Goal: Information Seeking & Learning: Learn about a topic

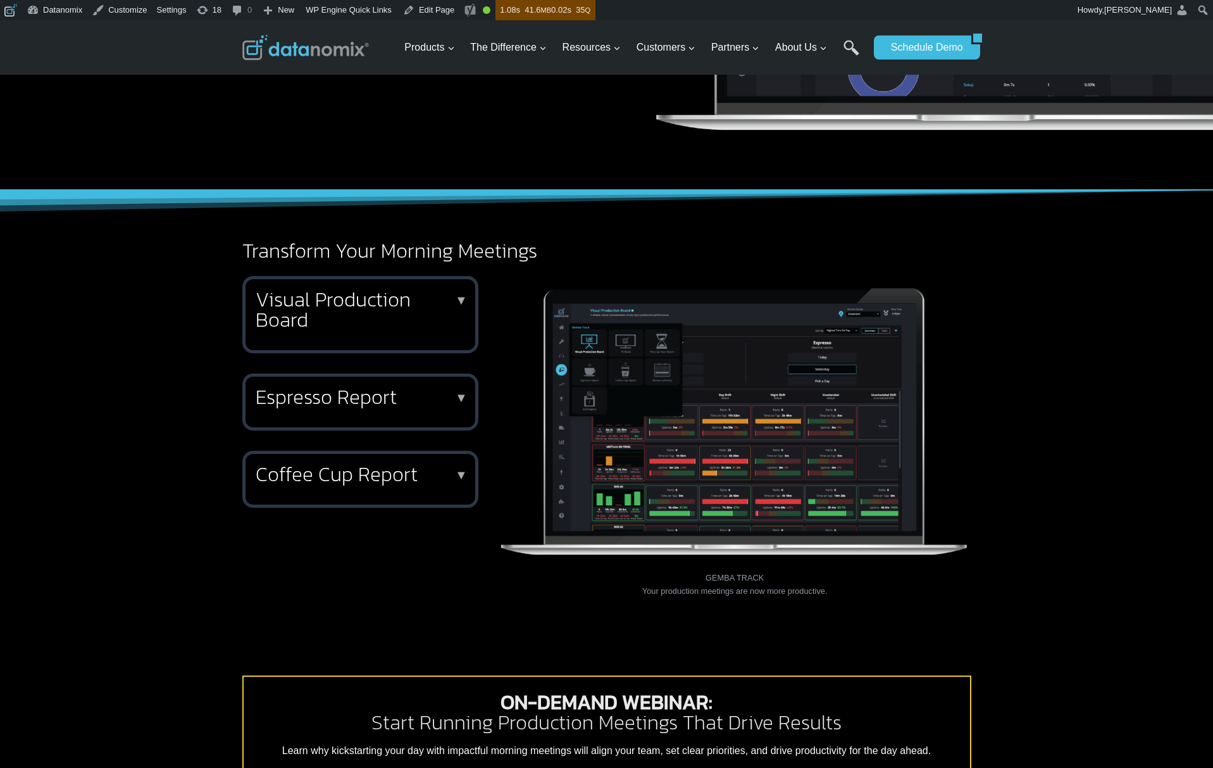
scroll to position [674, 0]
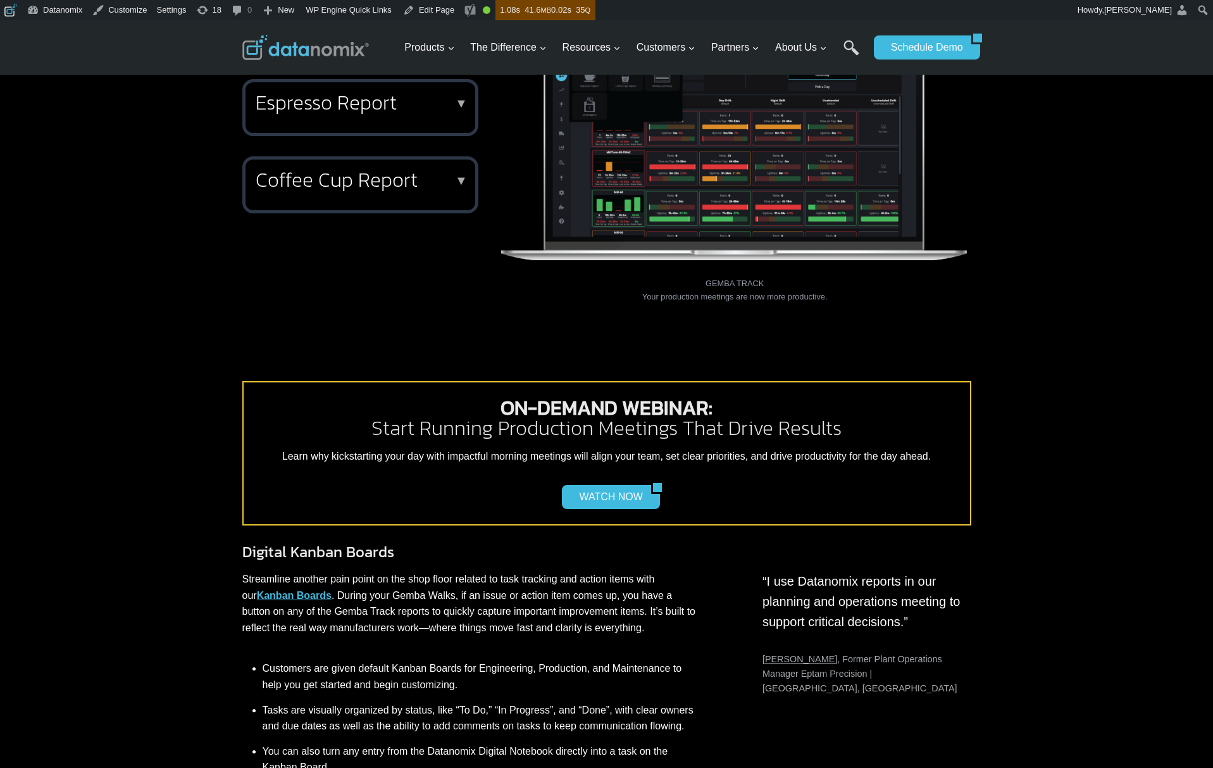
click at [380, 171] on h2 "Coffee Cup Report" at bounding box center [358, 180] width 204 height 20
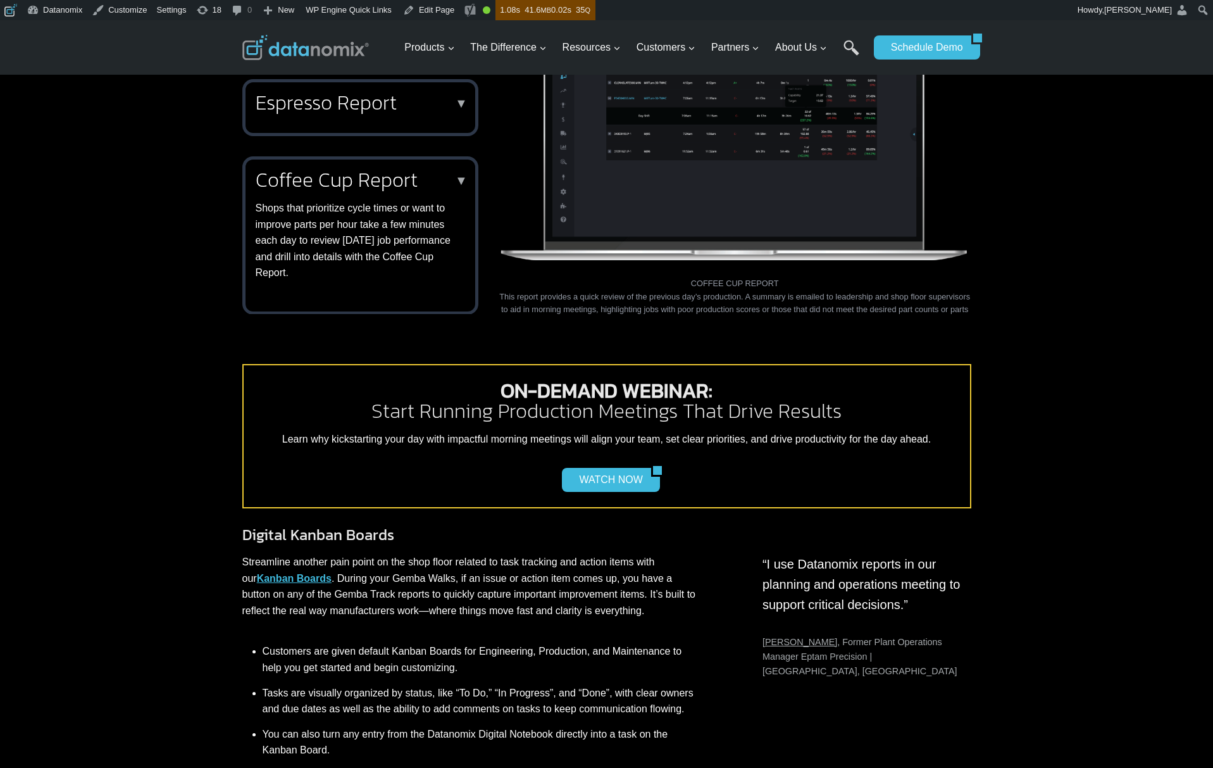
click at [380, 171] on h2 "Coffee Cup Report" at bounding box center [358, 180] width 204 height 20
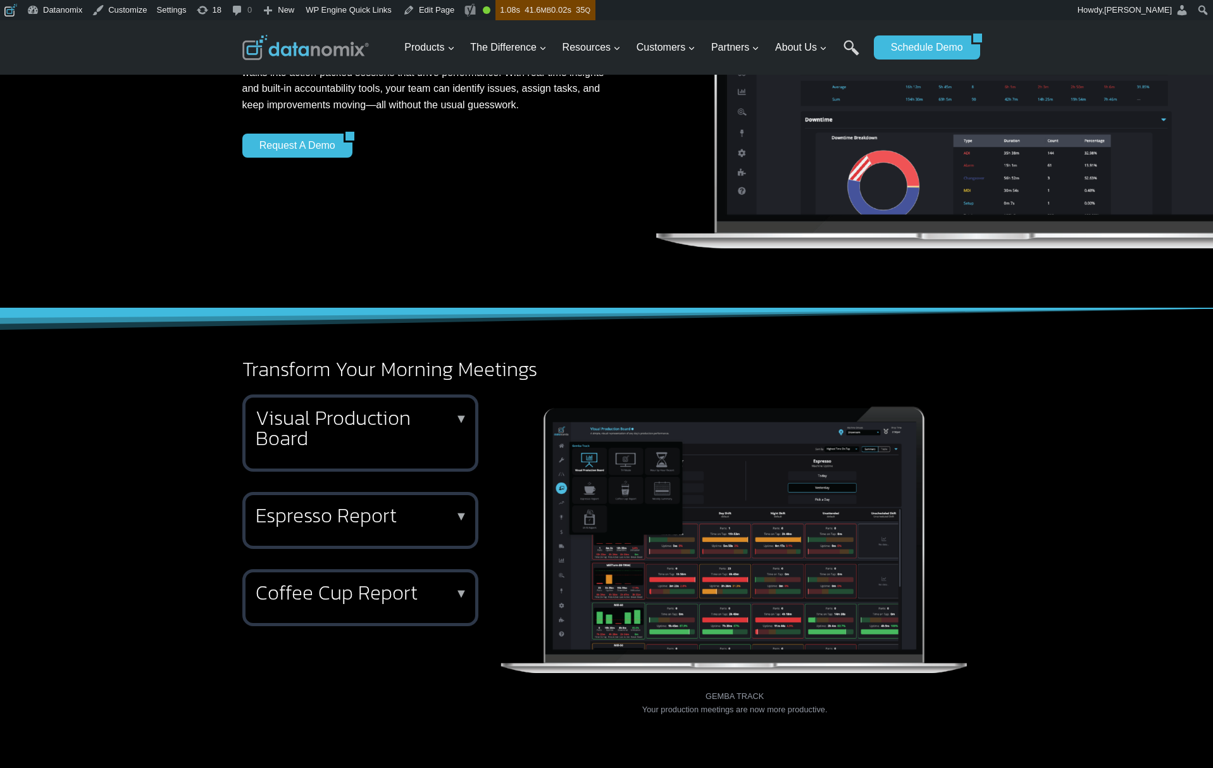
scroll to position [273, 0]
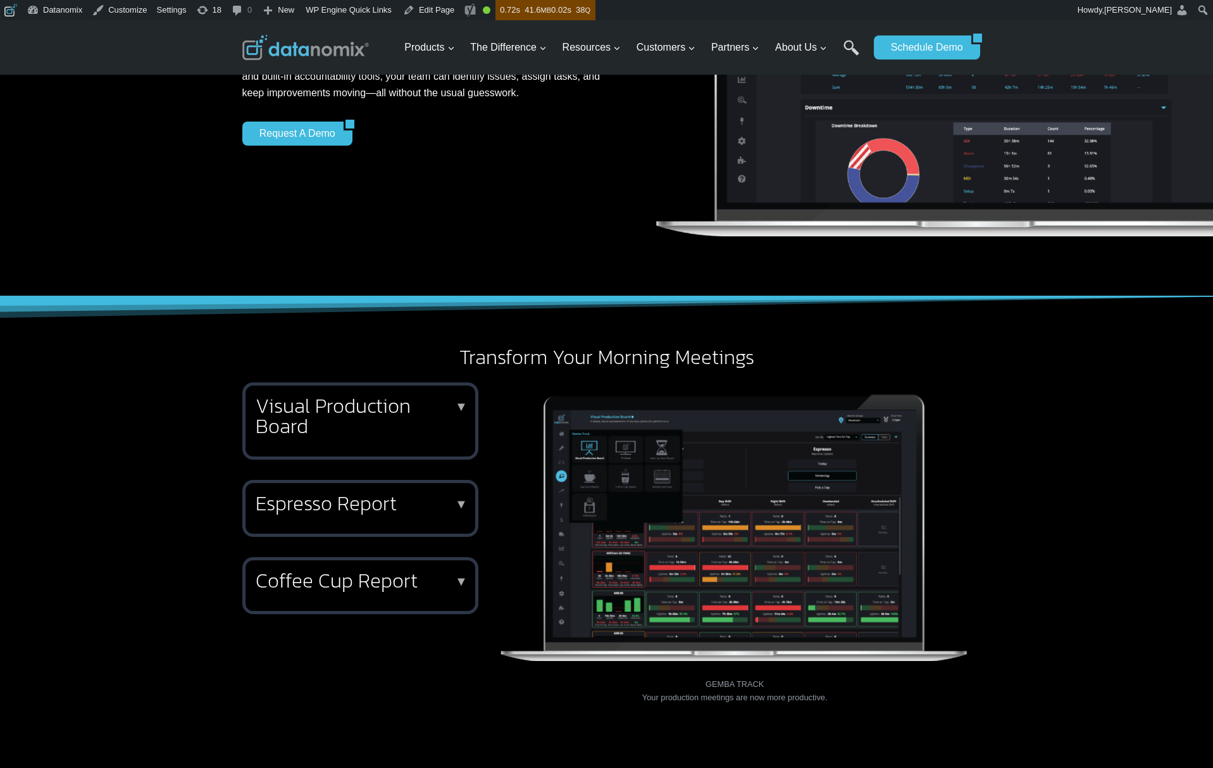
click at [337, 418] on h2 "Visual Production Board" at bounding box center [358, 416] width 204 height 41
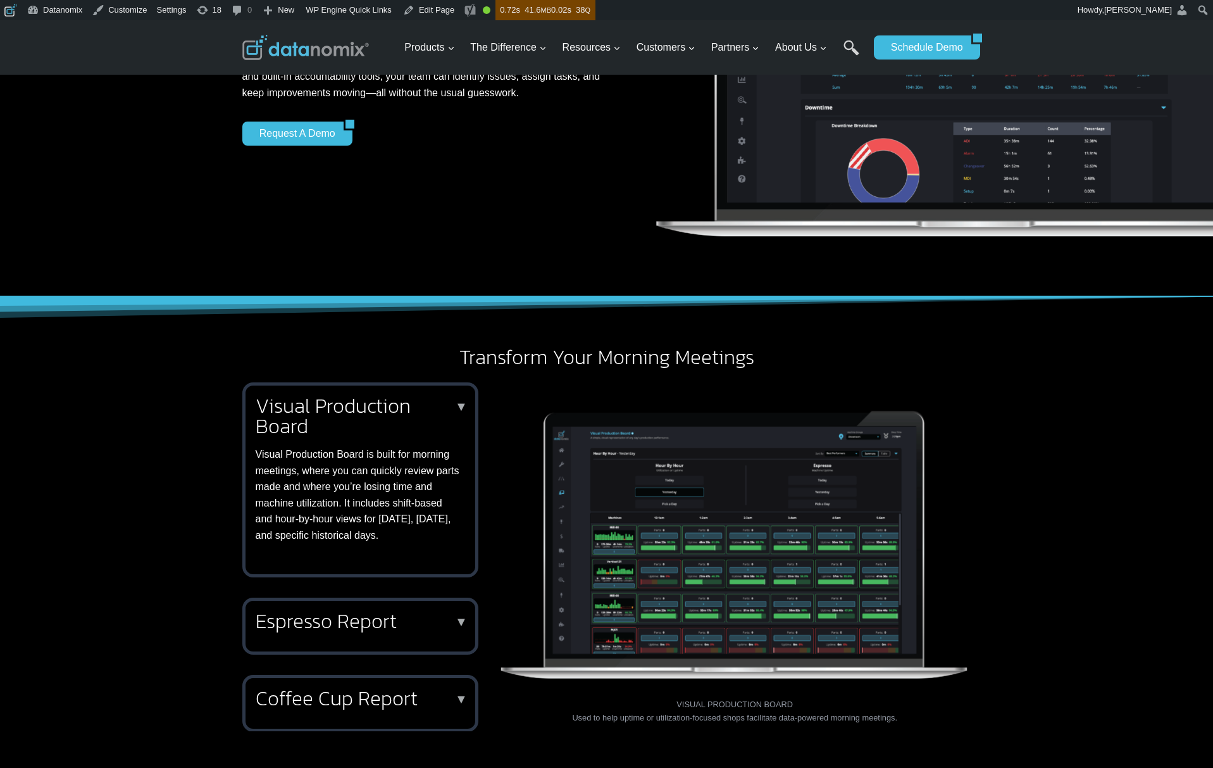
click at [337, 418] on h2 "Visual Production Board" at bounding box center [358, 416] width 204 height 41
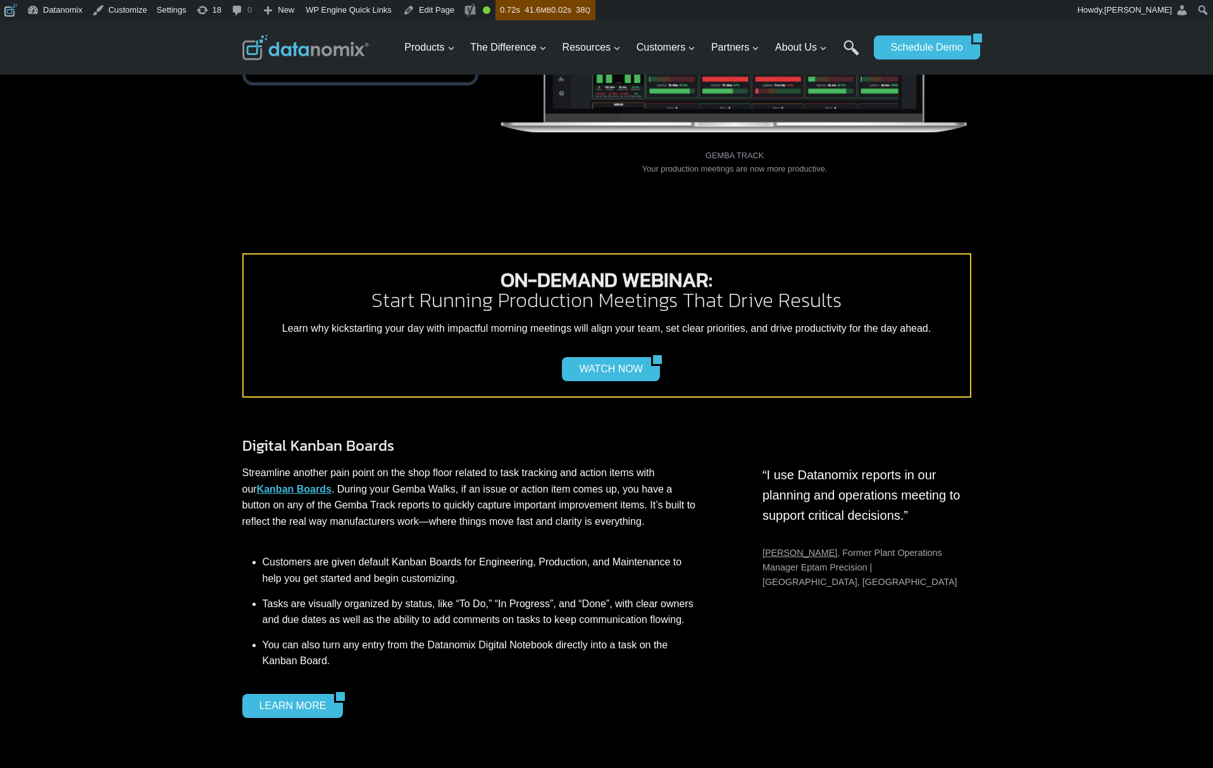
scroll to position [844, 0]
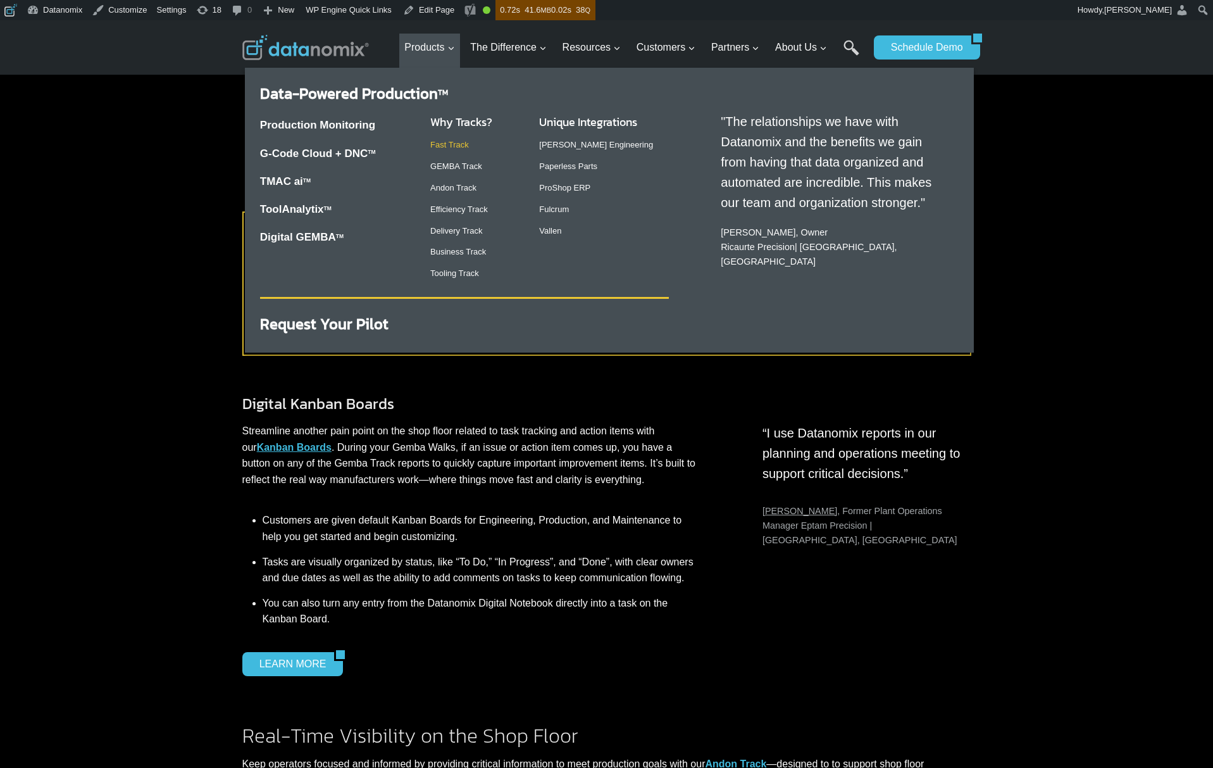
click at [452, 141] on link "Fast Track" at bounding box center [449, 144] width 39 height 9
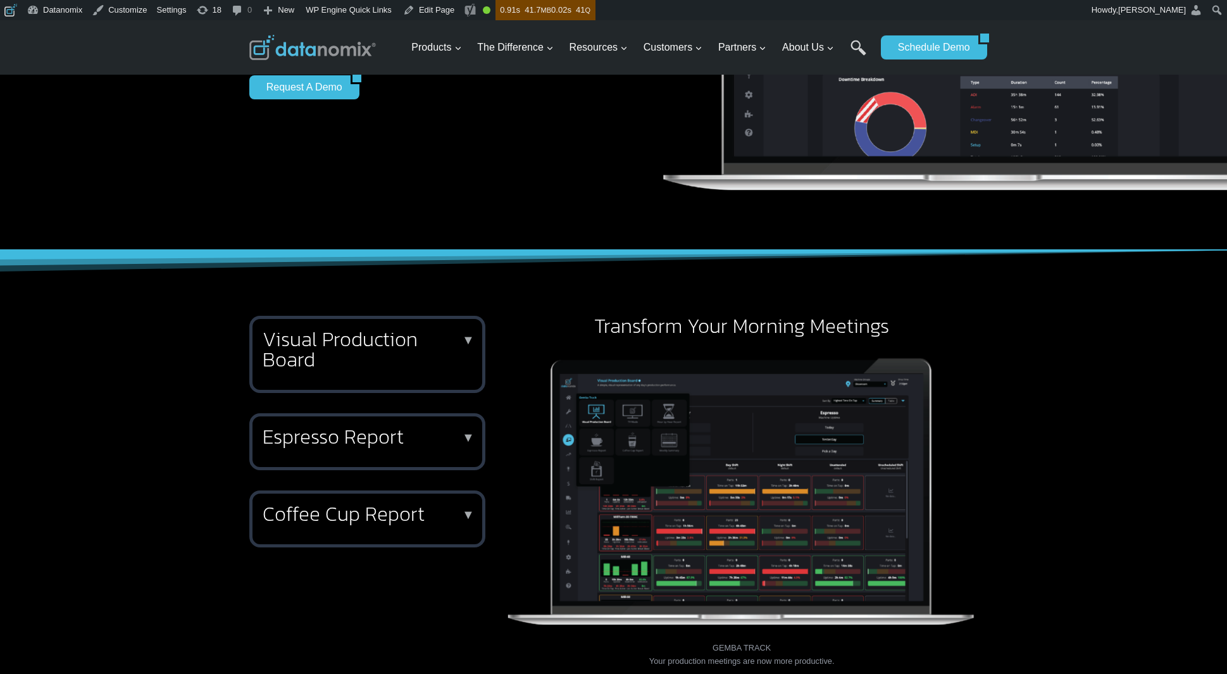
click at [327, 337] on h2 "Visual Production Board" at bounding box center [365, 349] width 204 height 41
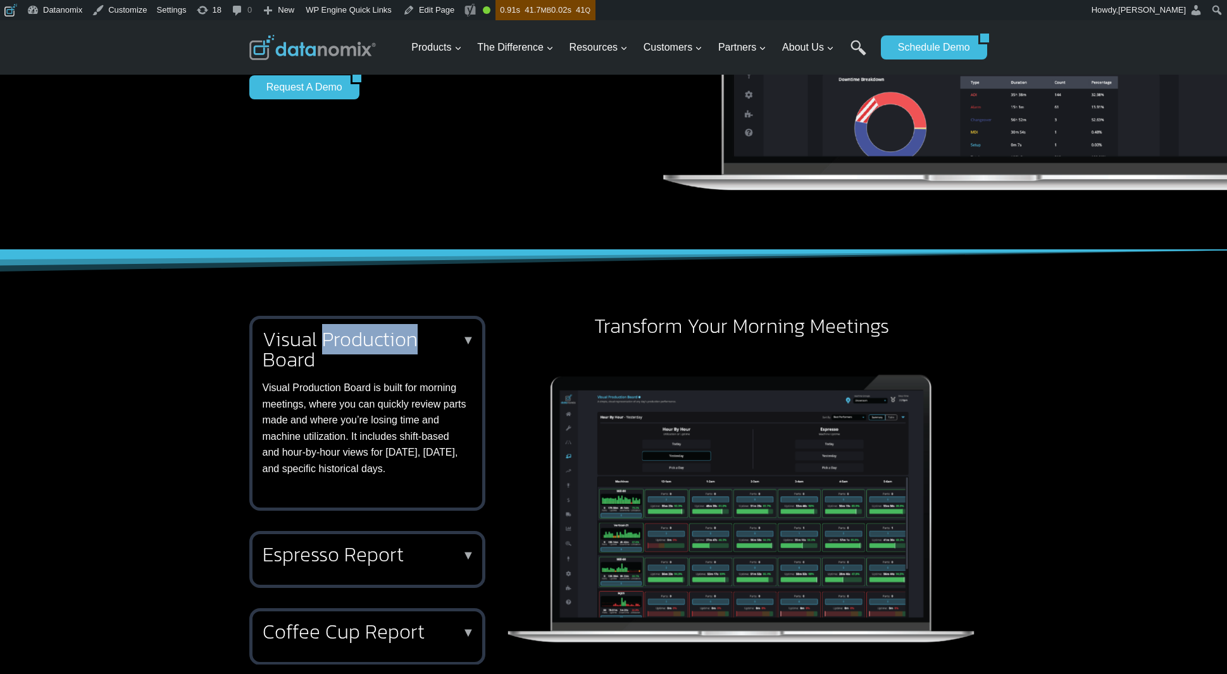
click at [327, 337] on h2 "Visual Production Board" at bounding box center [365, 349] width 204 height 41
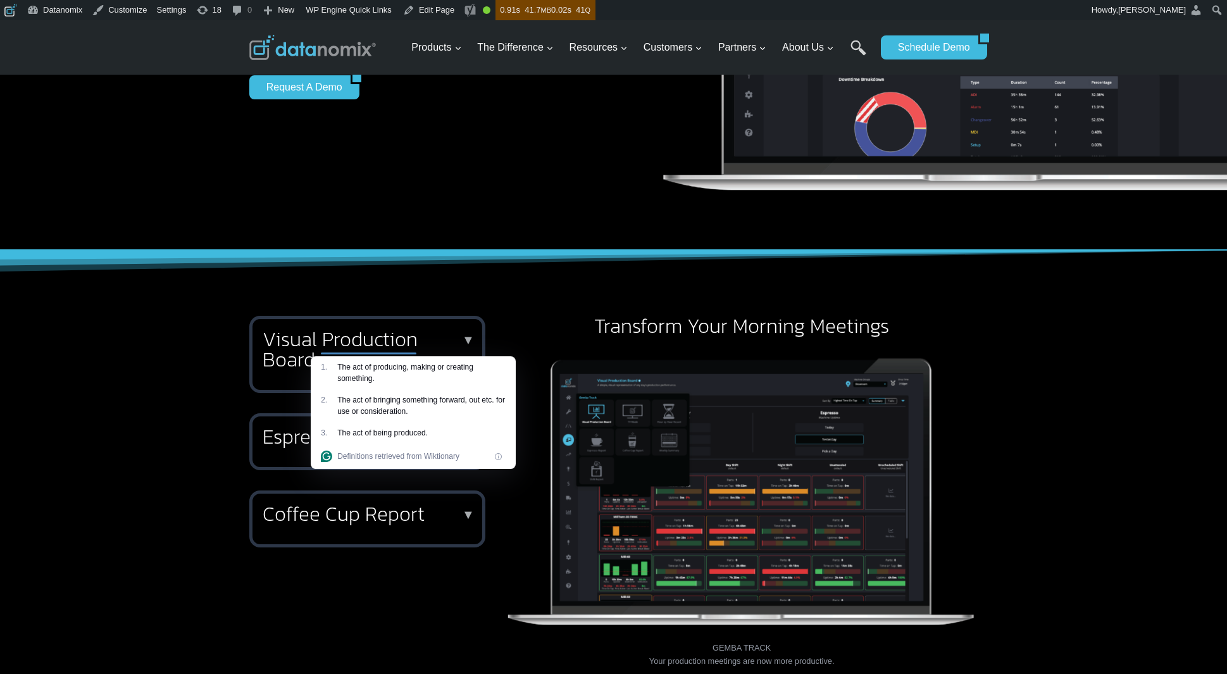
click at [429, 292] on div at bounding box center [613, 275] width 759 height 51
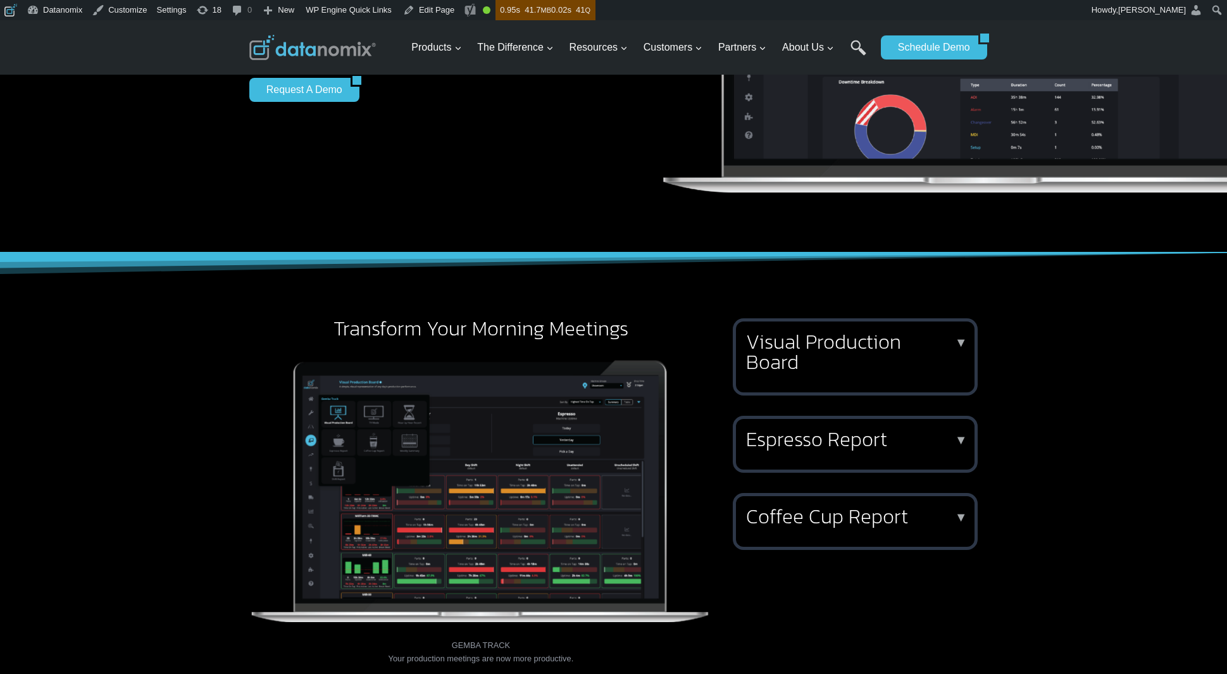
scroll to position [452, 0]
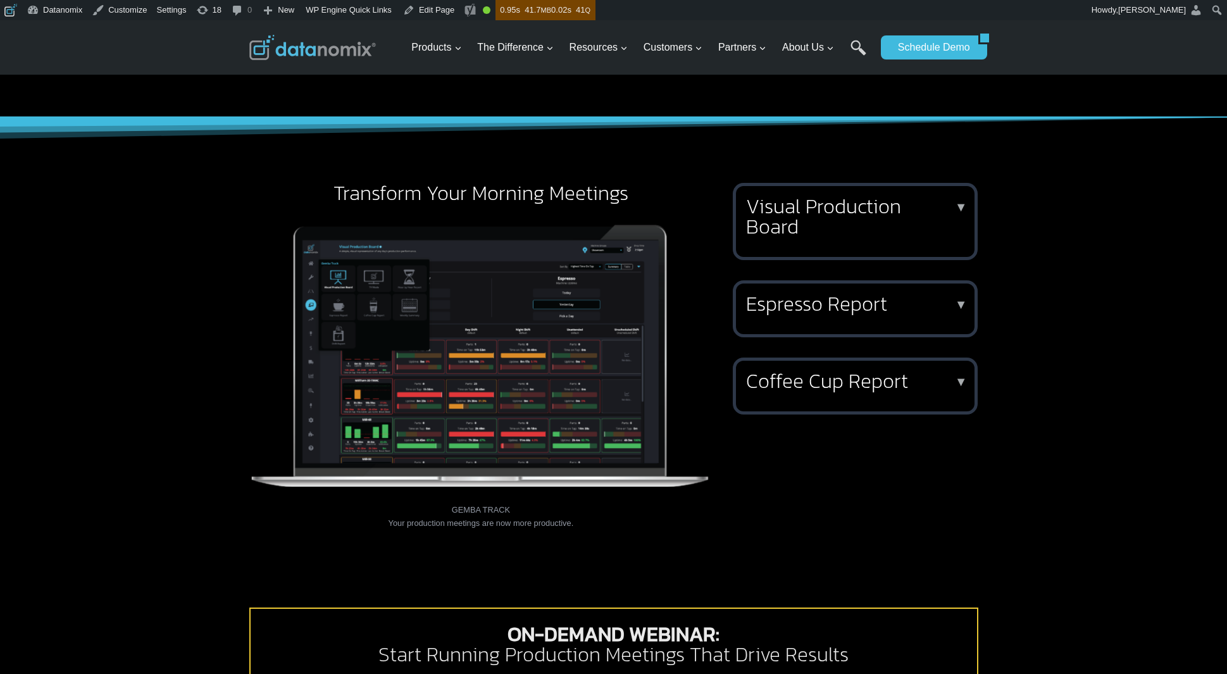
click at [850, 221] on h2 "Visual Production Board" at bounding box center [852, 216] width 213 height 41
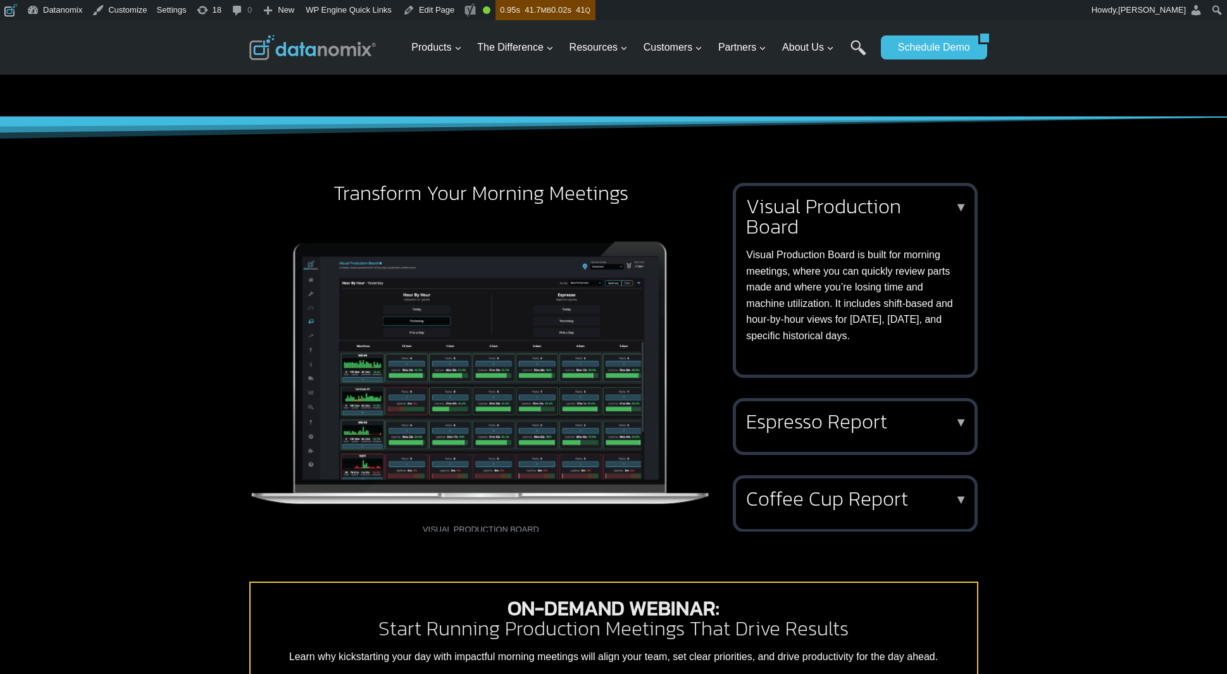
click at [851, 221] on h2 "Visual Production Board" at bounding box center [852, 216] width 213 height 41
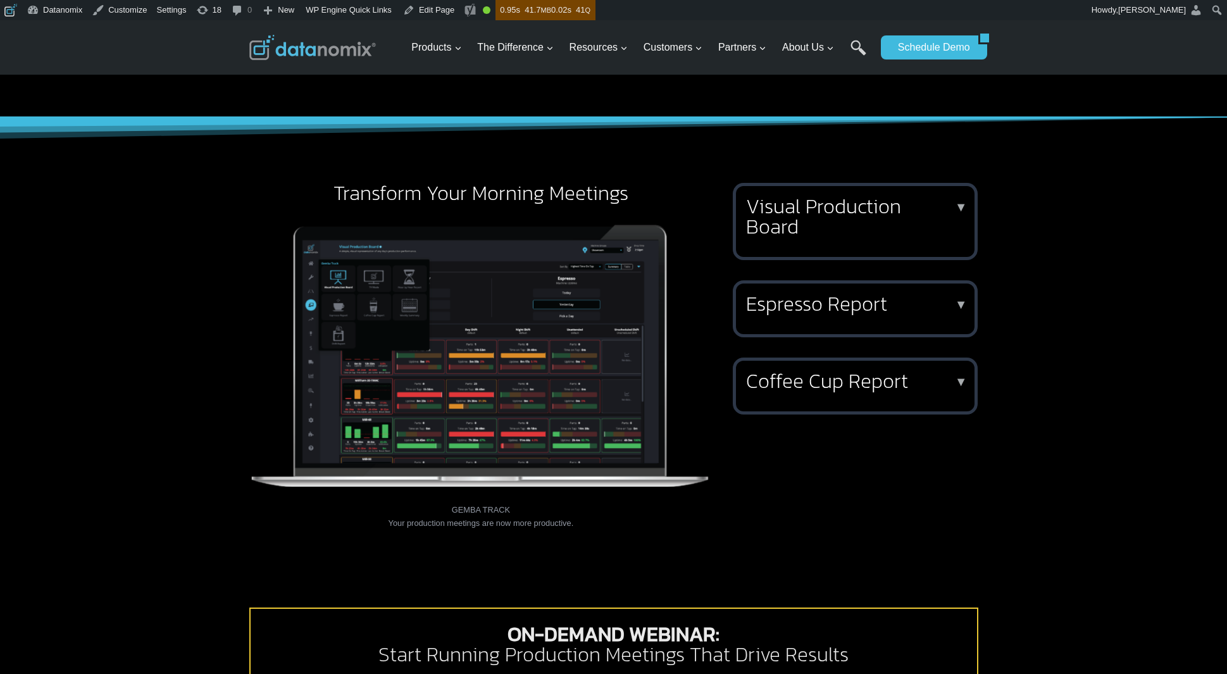
click at [830, 302] on h2 "Espresso Report" at bounding box center [852, 304] width 213 height 20
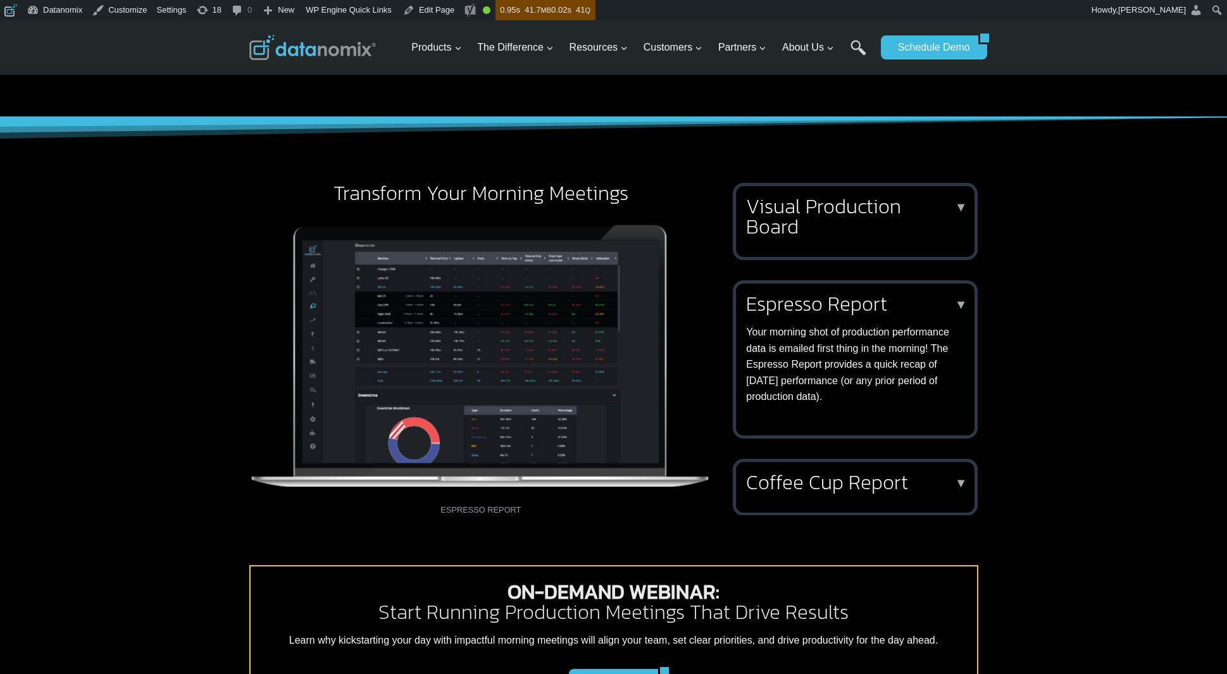
click at [830, 303] on h2 "Espresso Report" at bounding box center [852, 304] width 213 height 20
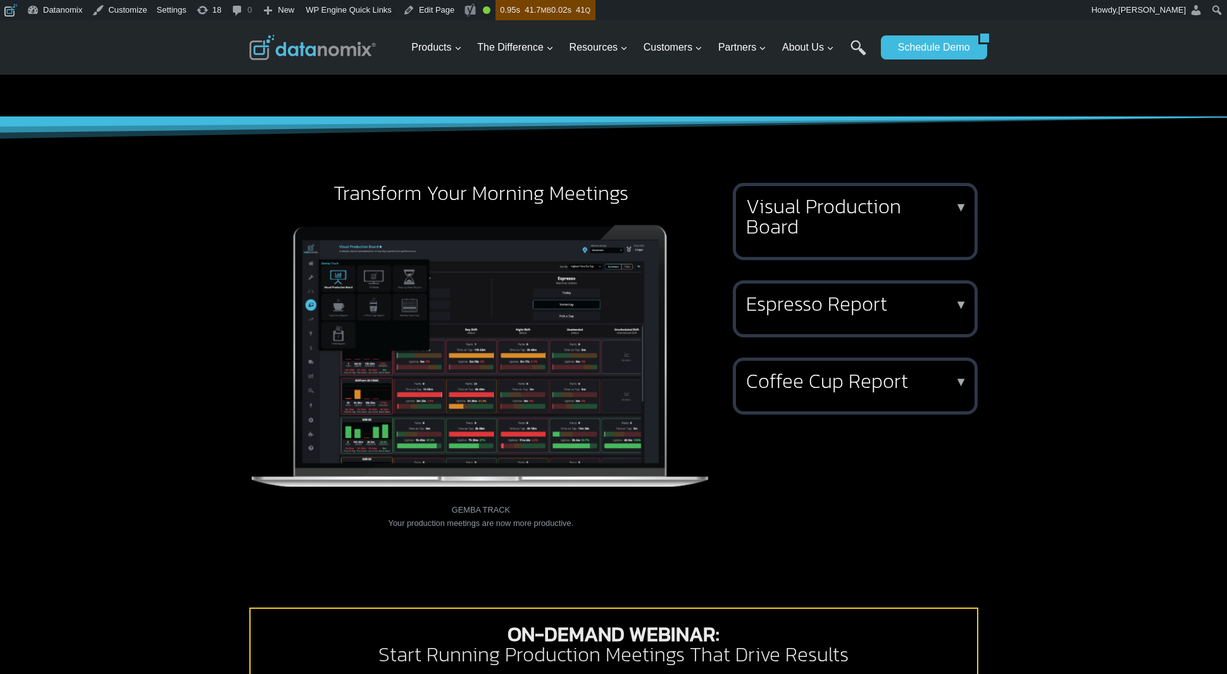
click at [818, 373] on h2 "Coffee Cup Report" at bounding box center [852, 381] width 213 height 20
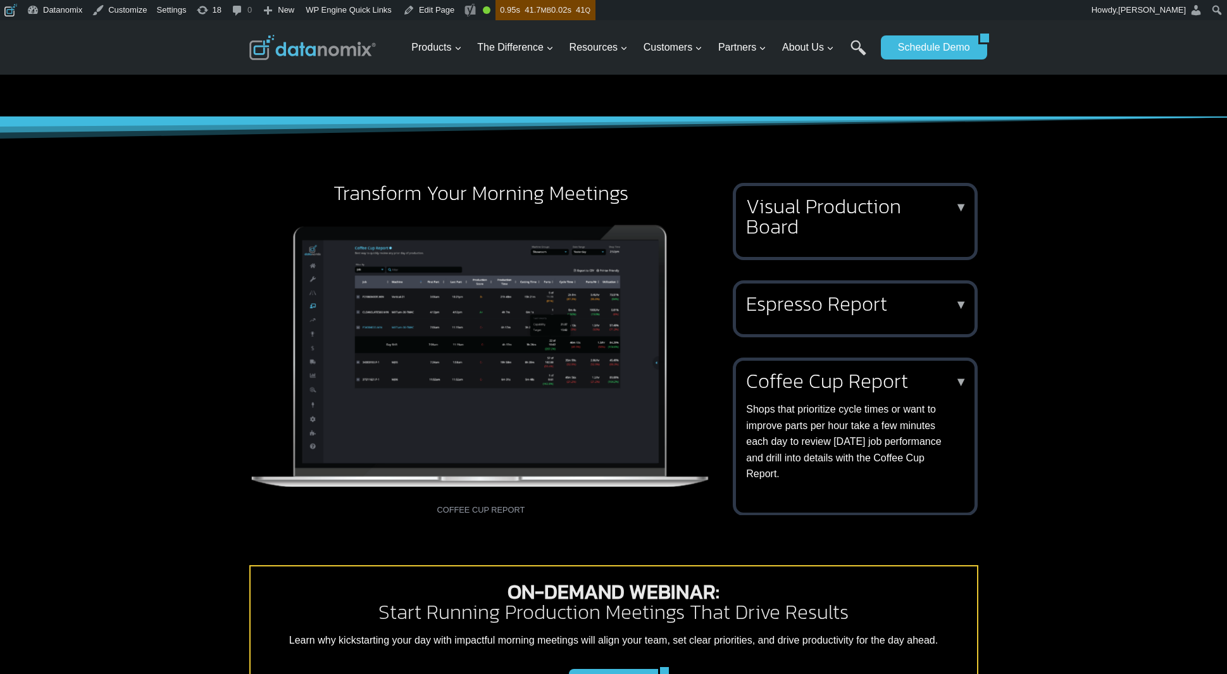
click at [818, 374] on h2 "Coffee Cup Report" at bounding box center [852, 381] width 213 height 20
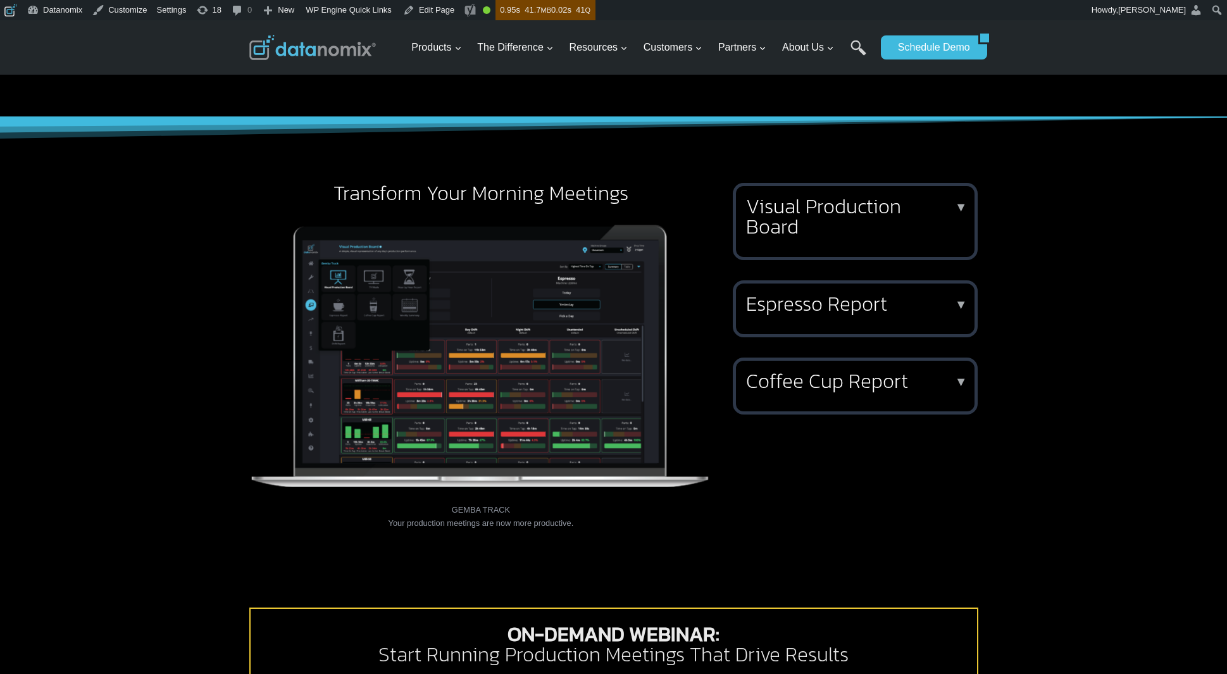
click at [845, 218] on h2 "Visual Production Board" at bounding box center [852, 216] width 213 height 41
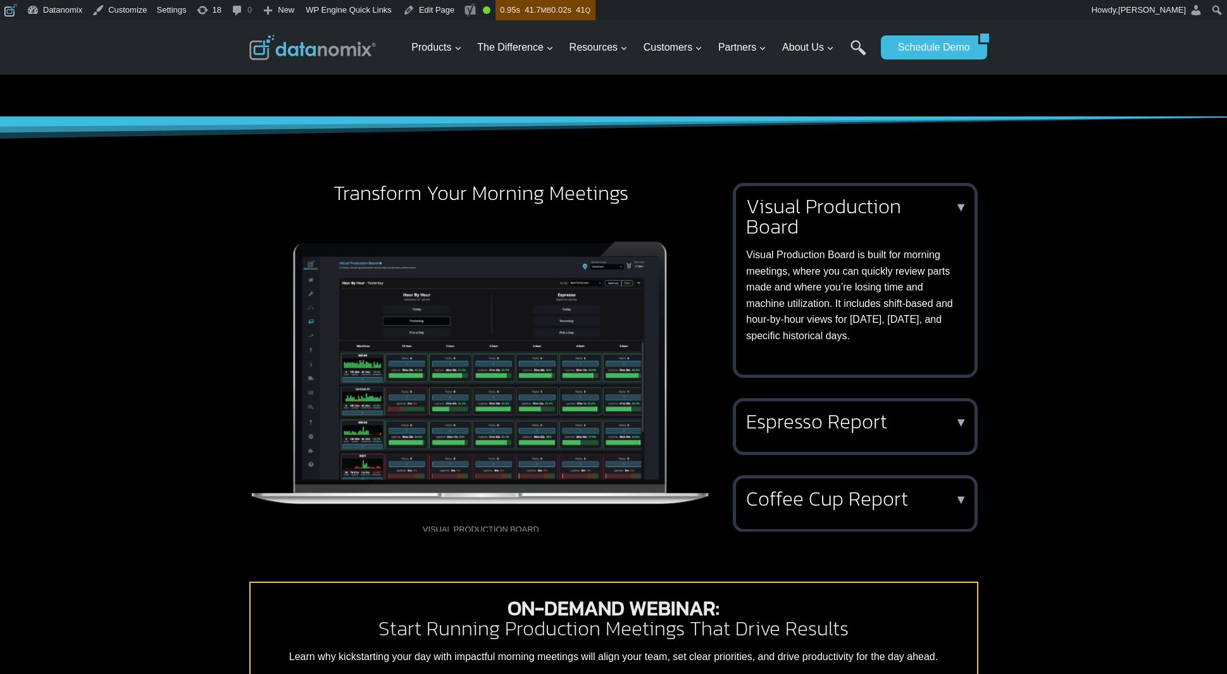
click at [847, 217] on h2 "Visual Production Board" at bounding box center [852, 216] width 213 height 41
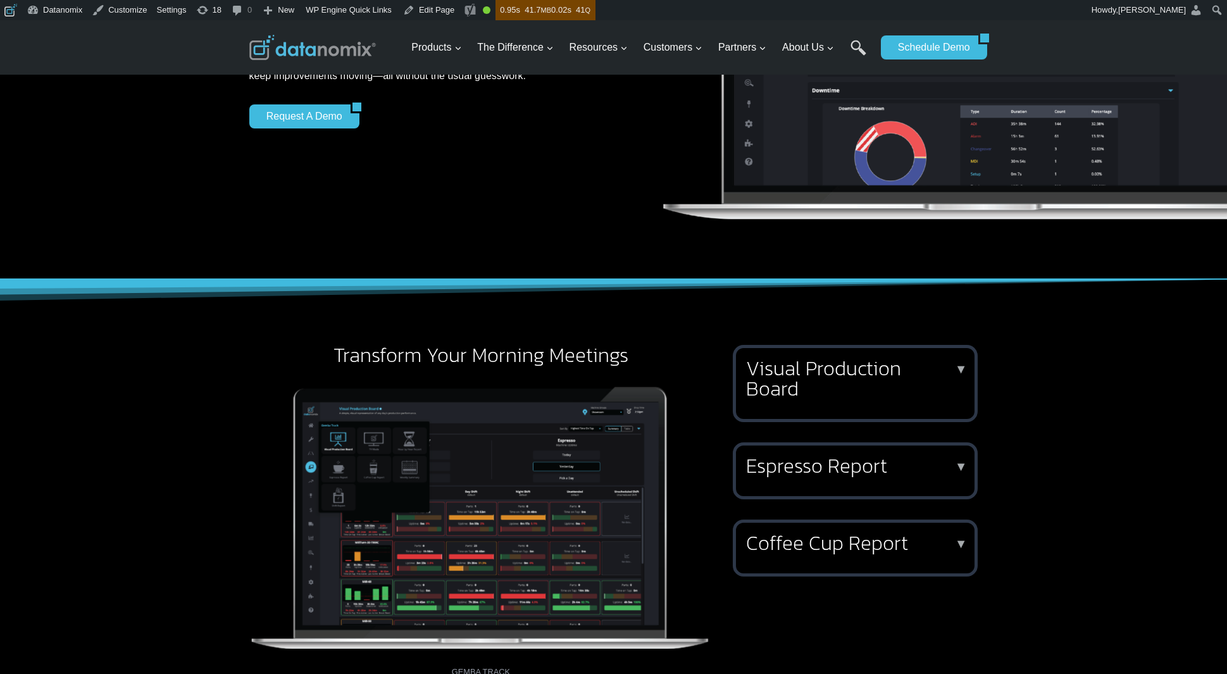
scroll to position [386, 0]
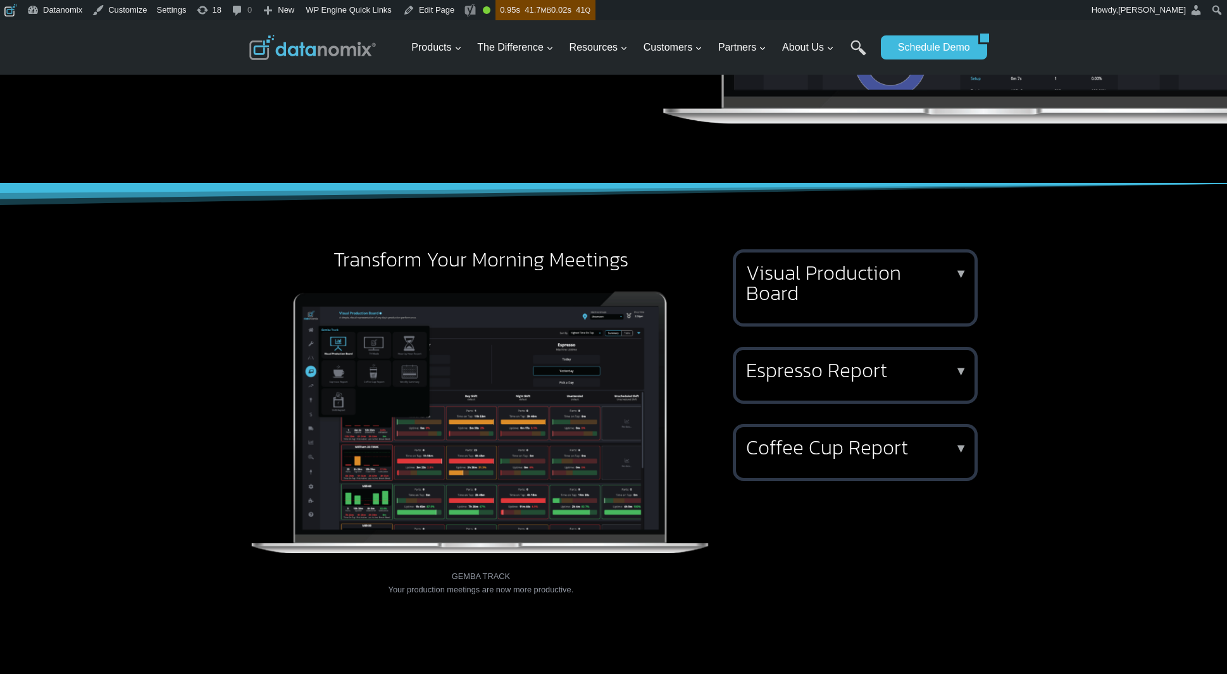
click at [830, 314] on div "Visual Production Board ▼ Visual Production Board is built for morning meetings…" at bounding box center [855, 287] width 245 height 77
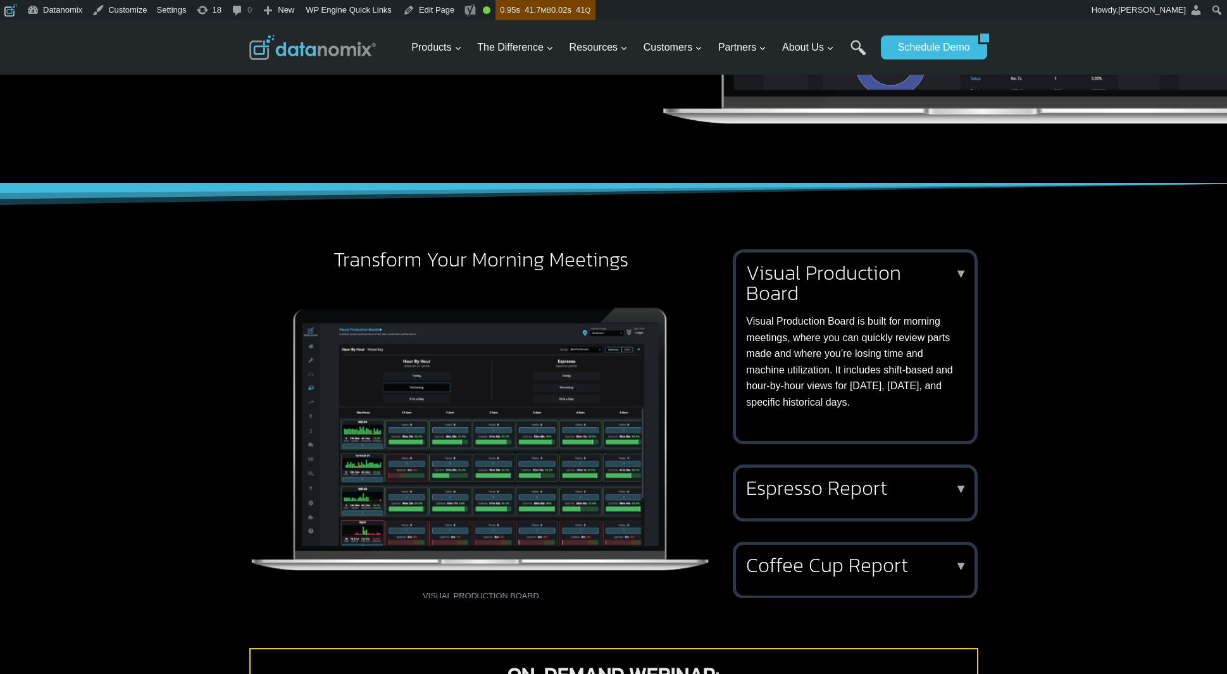
click at [830, 314] on p "Visual Production Board is built for morning meetings, where you can quickly re…" at bounding box center [852, 361] width 213 height 97
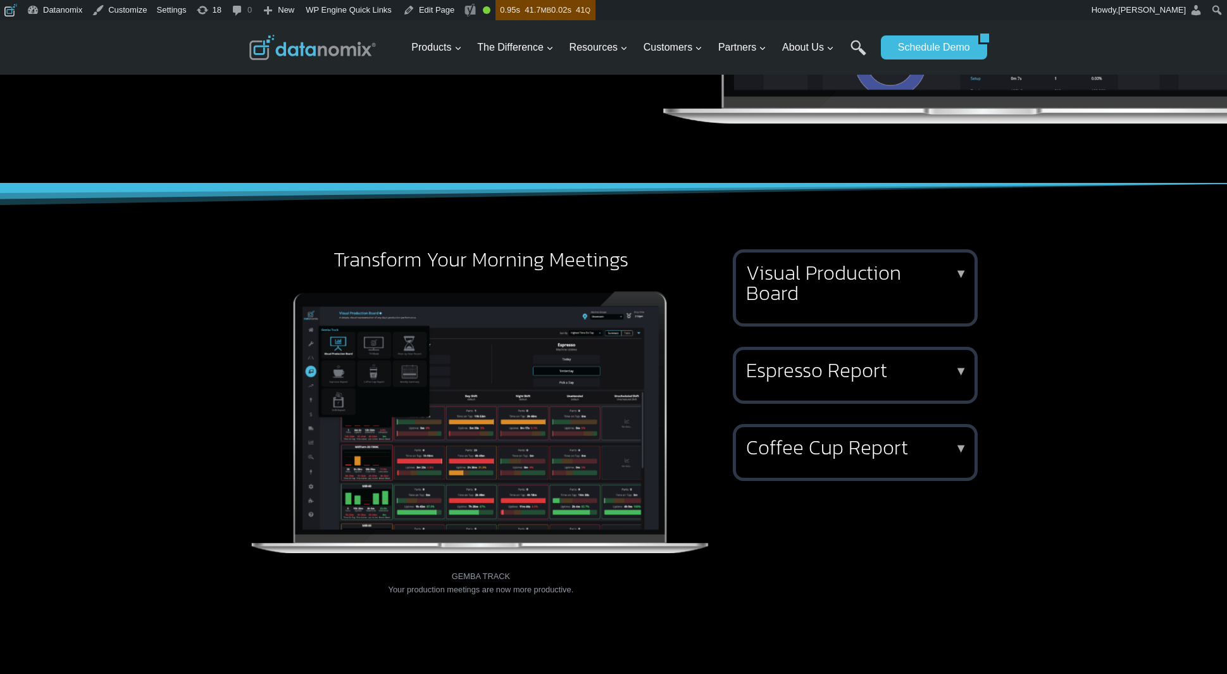
click at [835, 395] on div "Espresso Report ▼ Your morning shot of production performance data is emailed f…" at bounding box center [855, 375] width 245 height 57
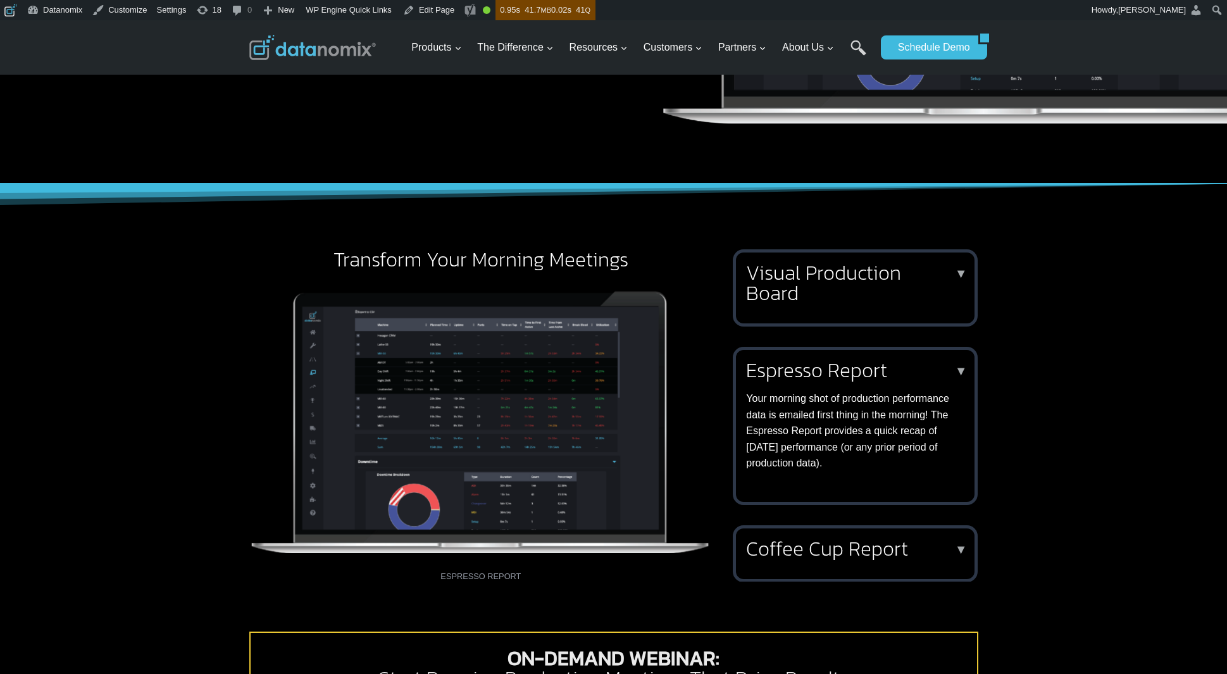
click at [835, 395] on p "Your morning shot of production performance data is emailed first thing in the …" at bounding box center [852, 430] width 213 height 81
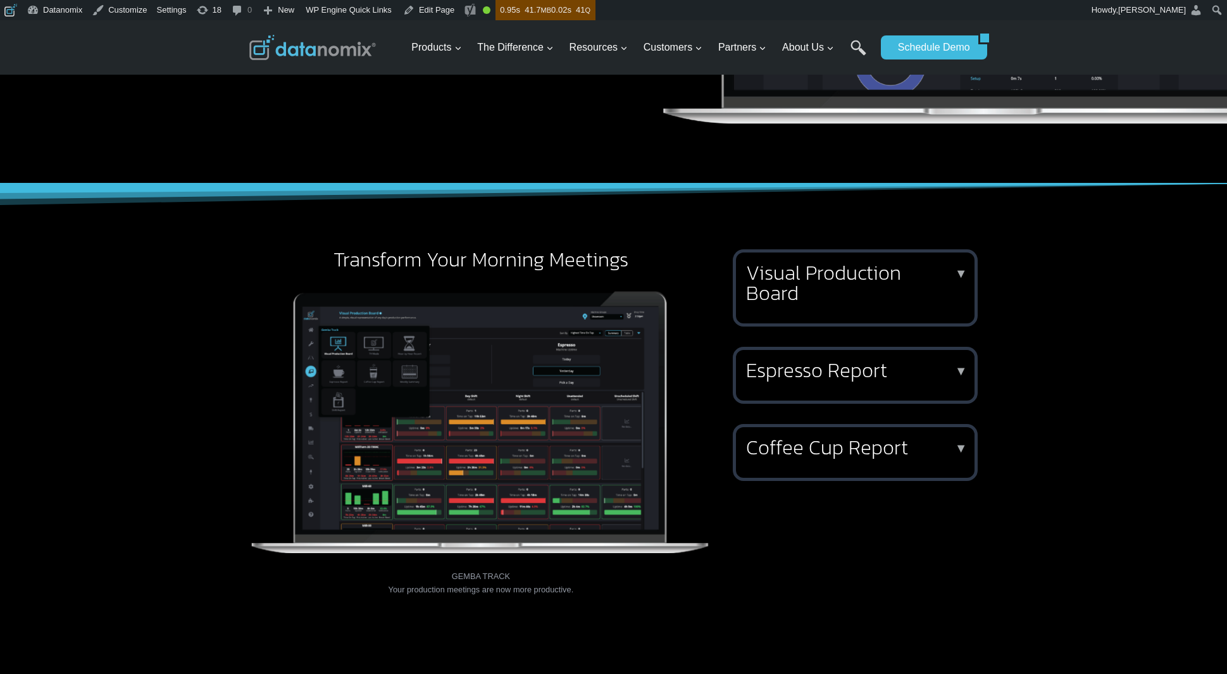
click at [832, 465] on div "Coffee Cup Report ▼ Shops that prioritize cycle times or want to improve parts …" at bounding box center [855, 452] width 245 height 57
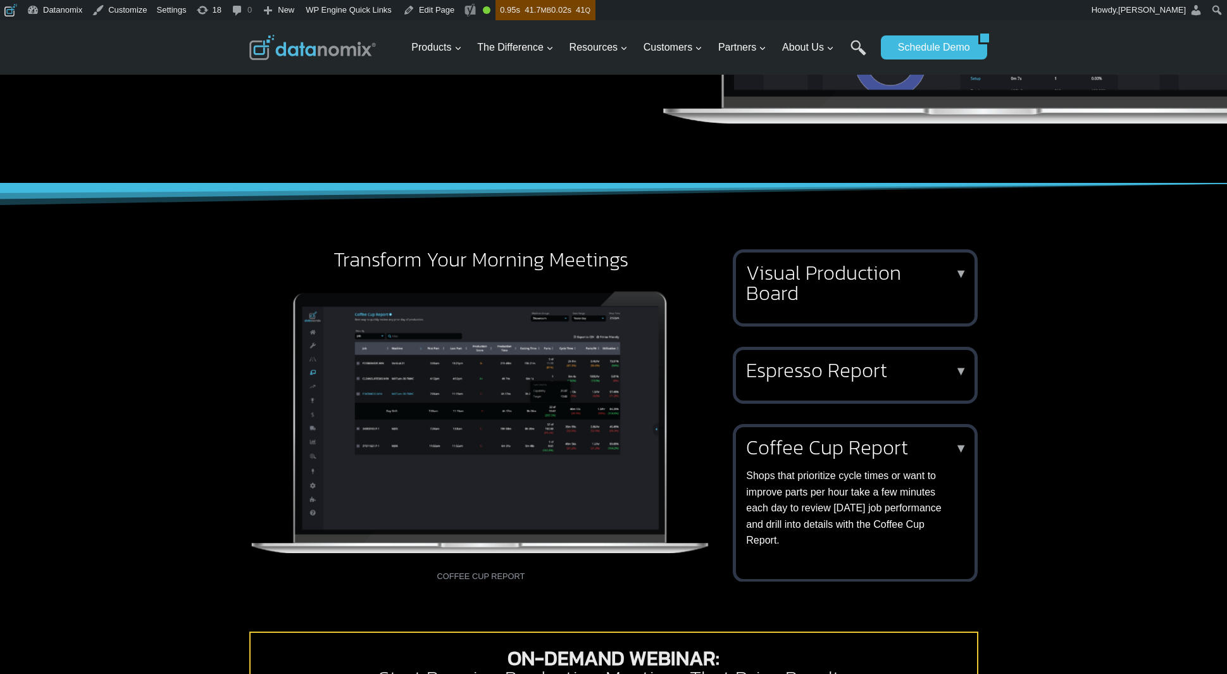
click at [832, 465] on div "Coffee Cup Report ▼ Shops that prioritize cycle times or want to improve parts …" at bounding box center [852, 492] width 213 height 111
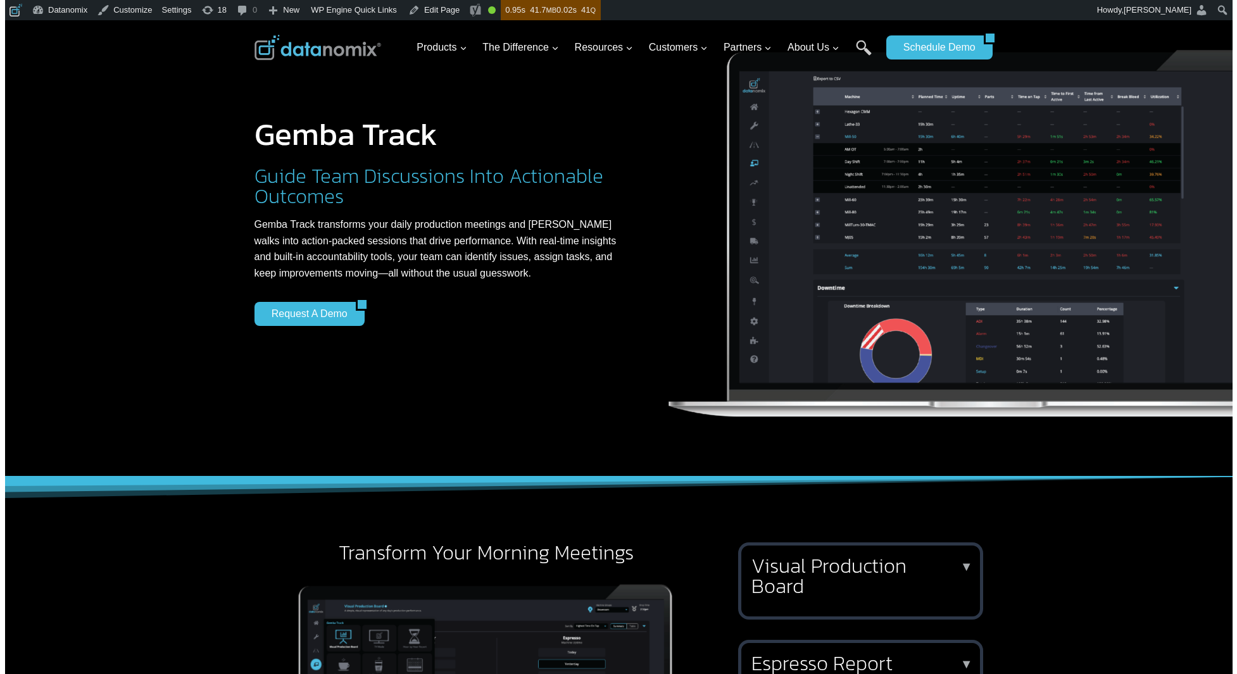
scroll to position [0, 0]
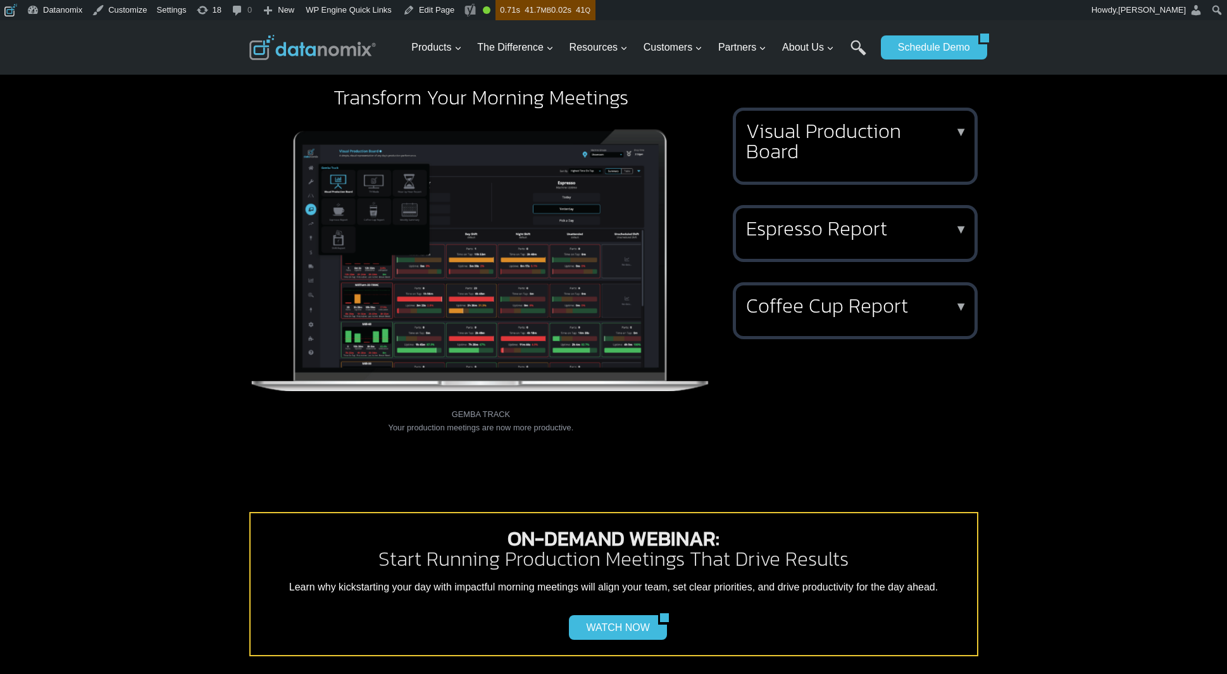
click at [875, 133] on h2 "Visual Production Board" at bounding box center [852, 141] width 213 height 41
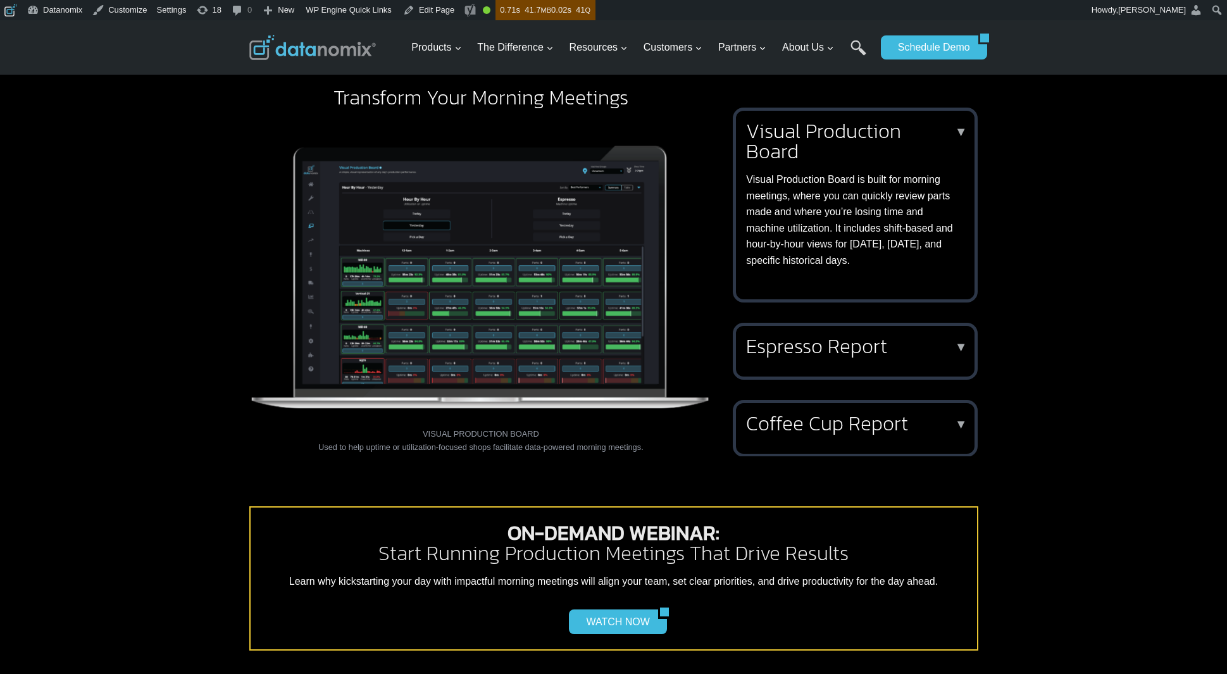
click at [875, 133] on h2 "Visual Production Board" at bounding box center [852, 141] width 213 height 41
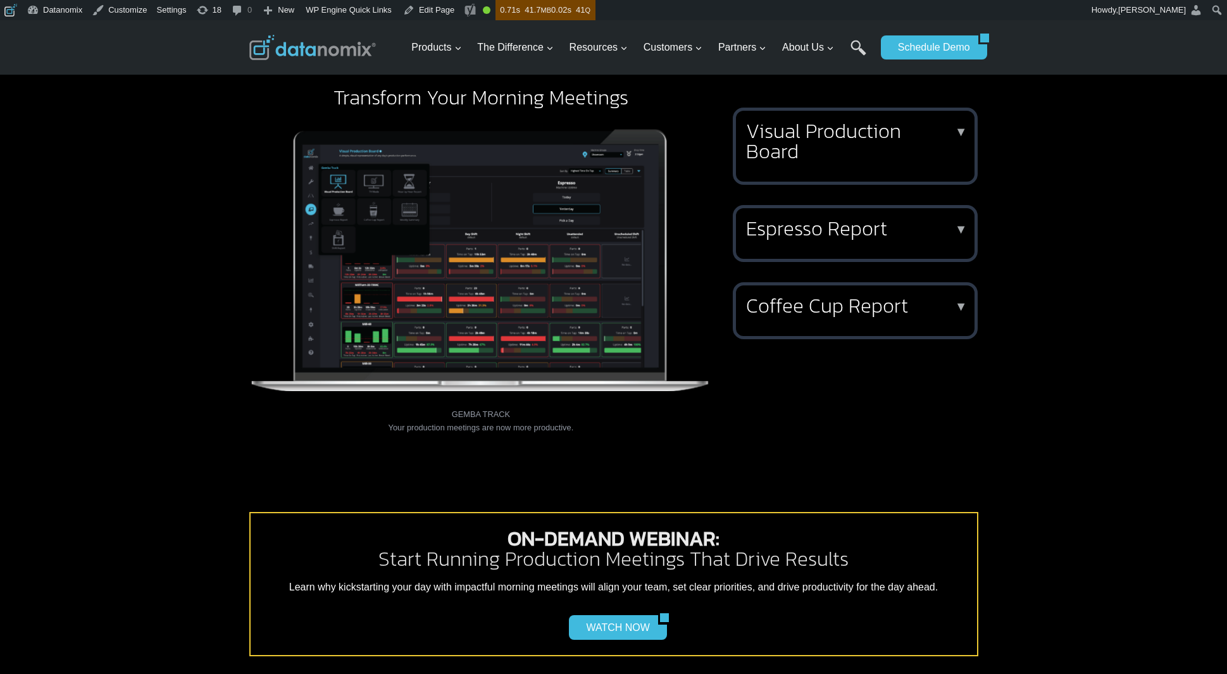
click at [877, 142] on h2 "Visual Production Board" at bounding box center [852, 141] width 213 height 41
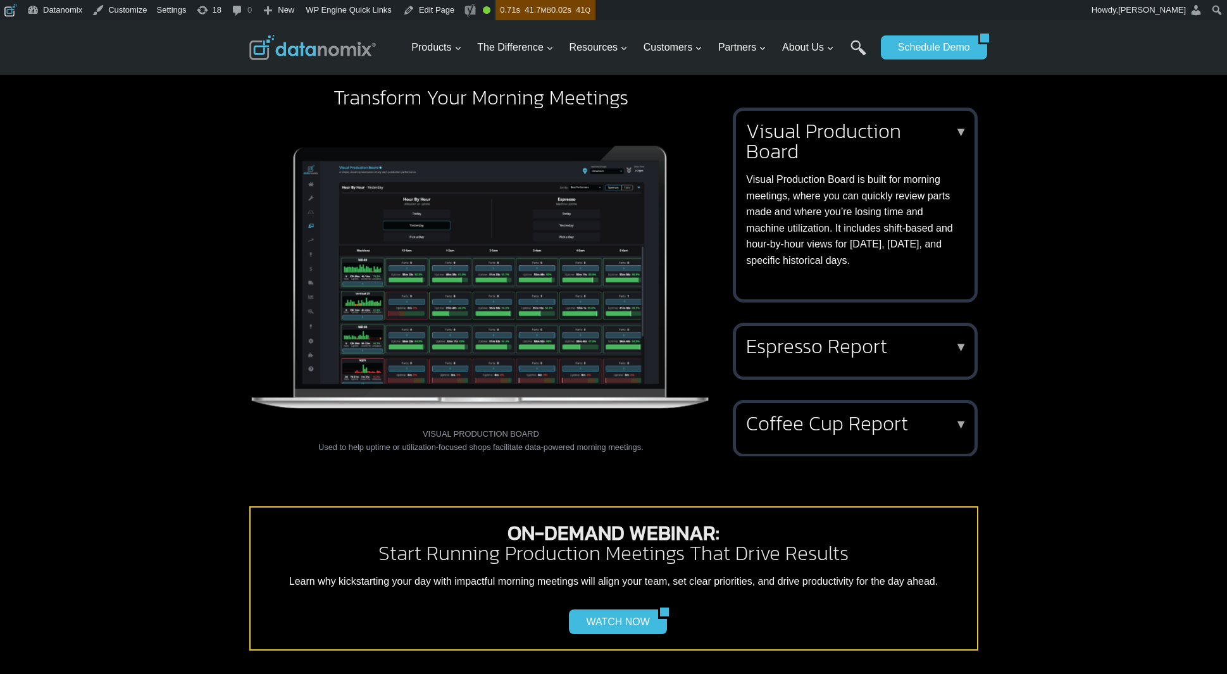
click at [877, 142] on h2 "Visual Production Board" at bounding box center [852, 141] width 213 height 41
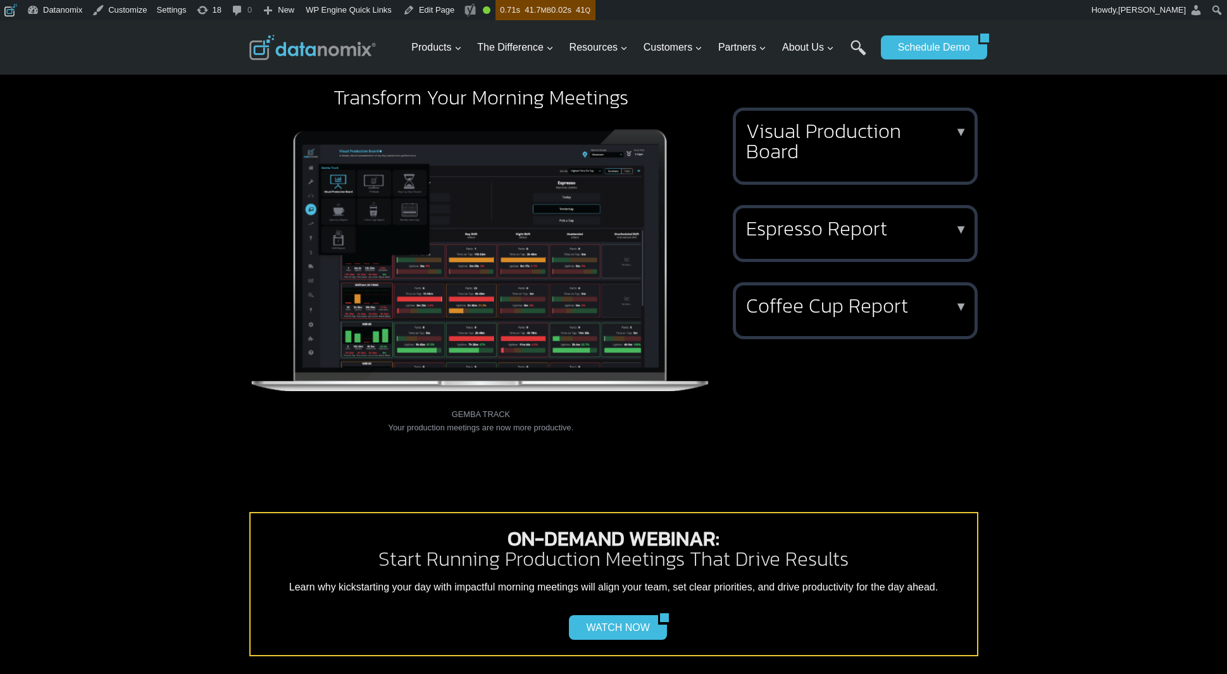
click at [844, 234] on h2 "Espresso Report" at bounding box center [852, 228] width 213 height 20
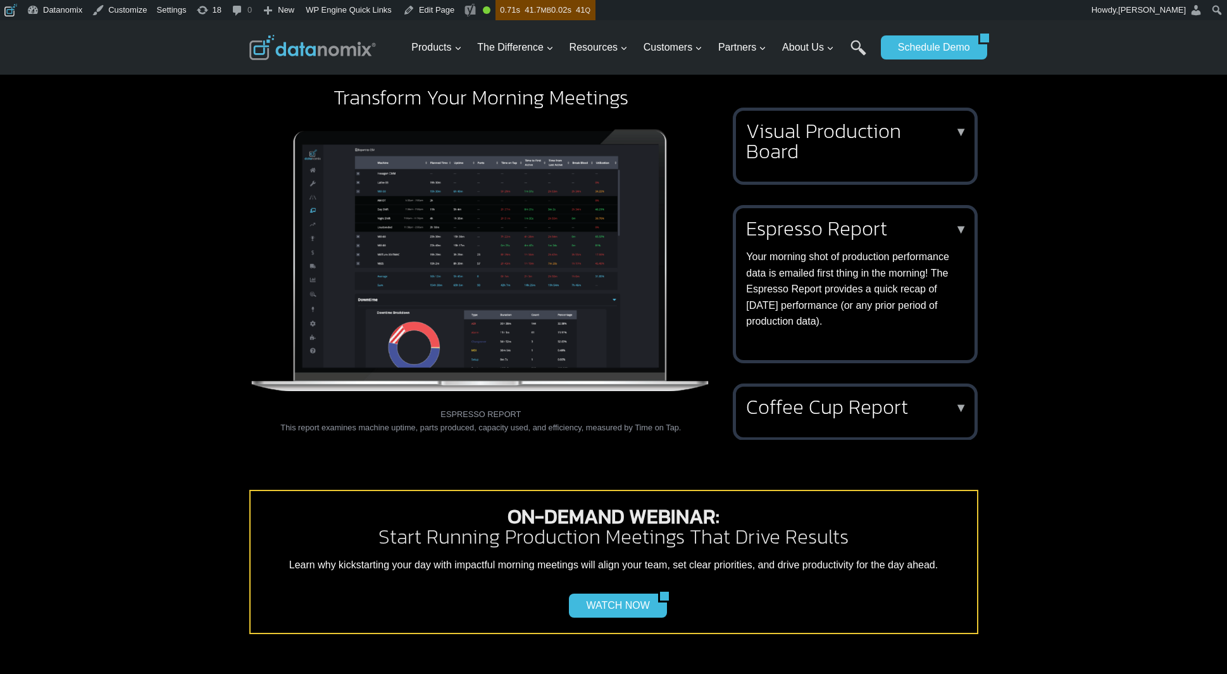
click at [844, 234] on h2 "Espresso Report" at bounding box center [852, 228] width 213 height 20
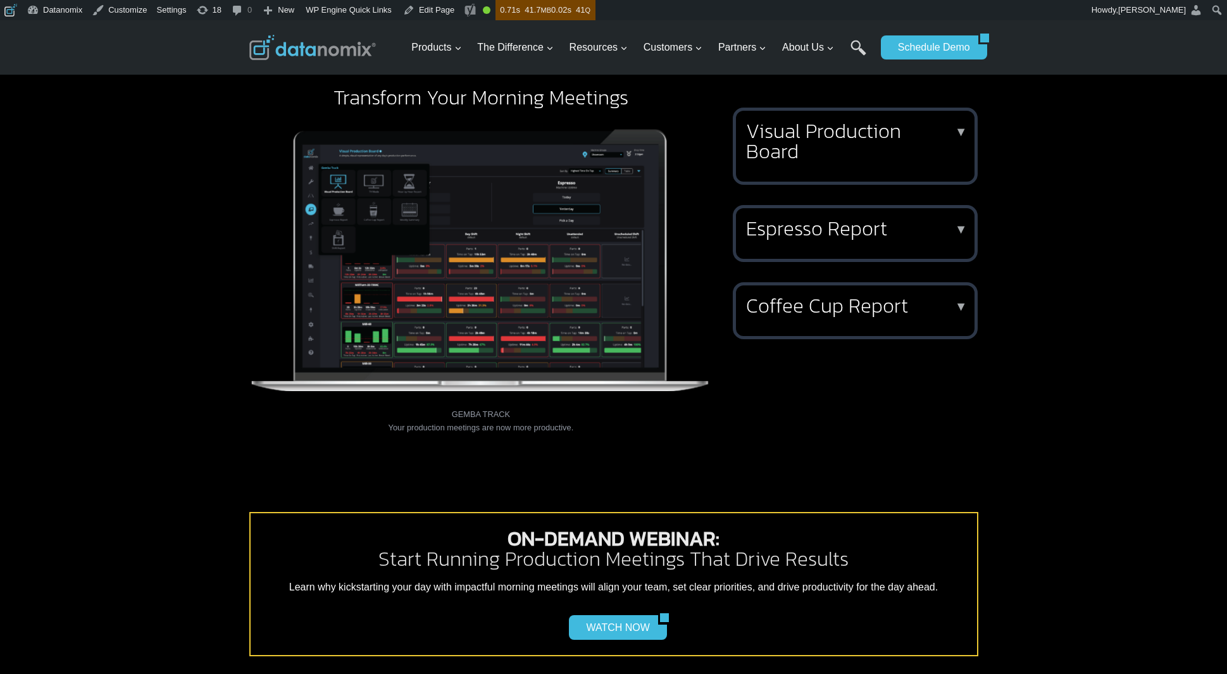
click at [835, 296] on h2 "Coffee Cup Report" at bounding box center [852, 306] width 213 height 20
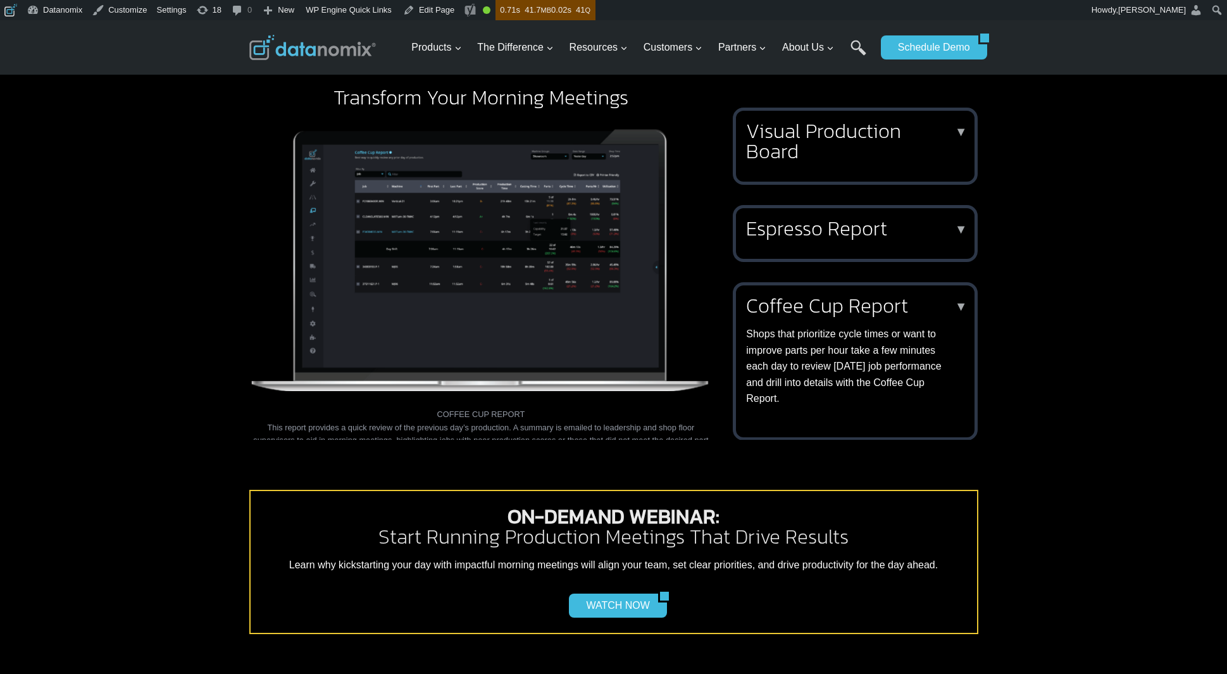
click at [835, 296] on h2 "Coffee Cup Report" at bounding box center [852, 306] width 213 height 20
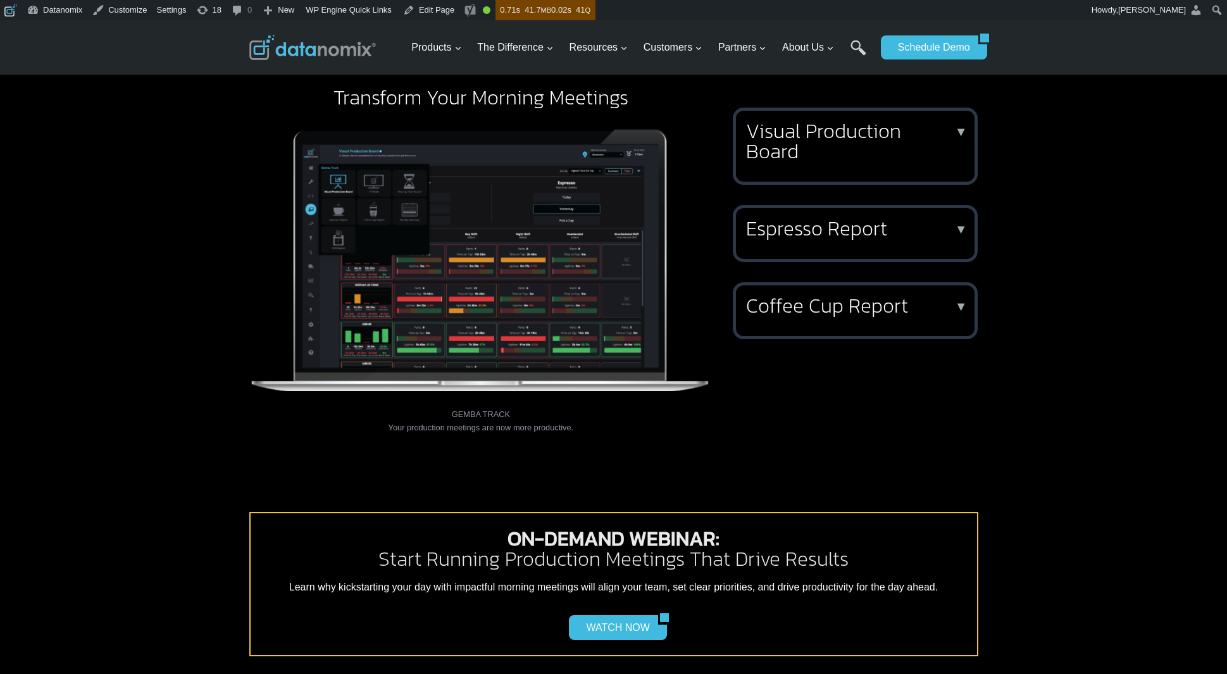
click at [833, 121] on h2 "Visual Production Board" at bounding box center [852, 141] width 213 height 41
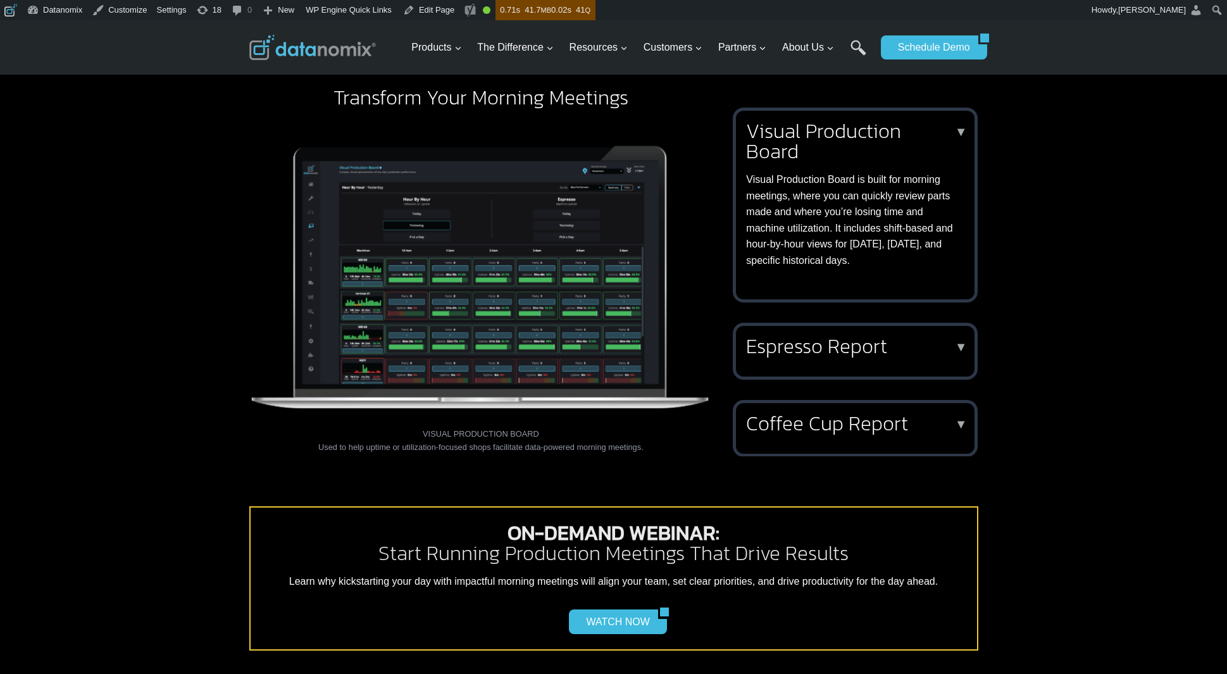
click at [821, 141] on h2 "Visual Production Board" at bounding box center [852, 141] width 213 height 41
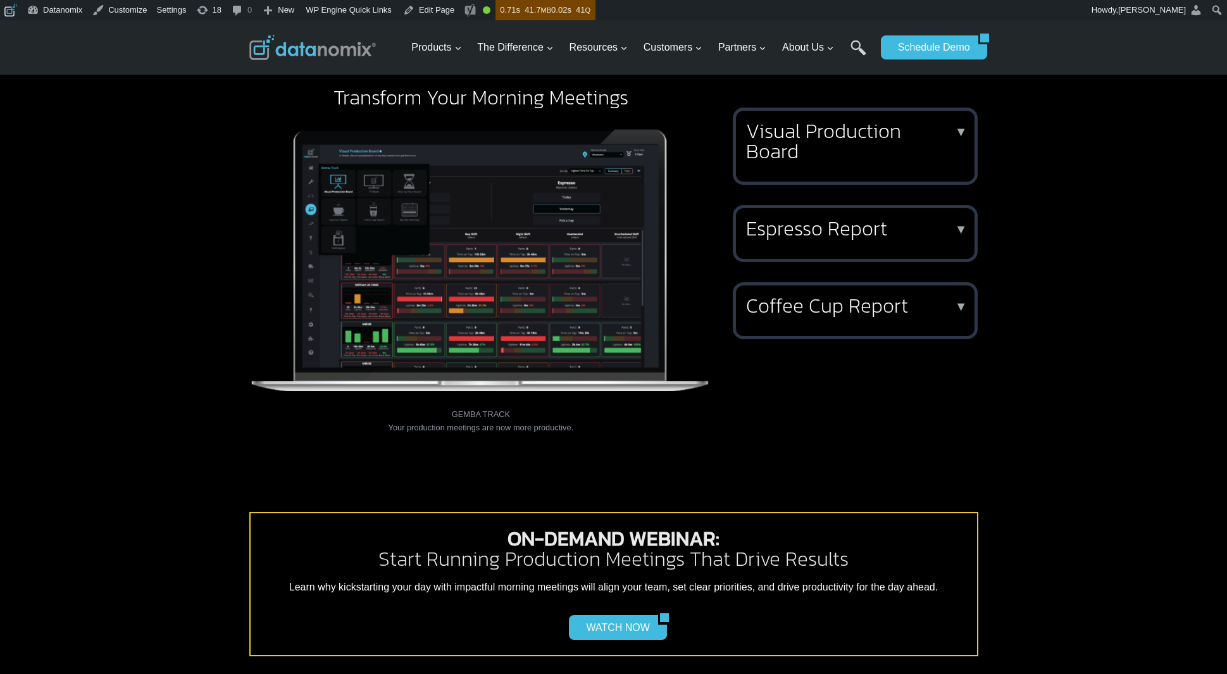
click at [899, 143] on h2 "Visual Production Board" at bounding box center [852, 141] width 213 height 41
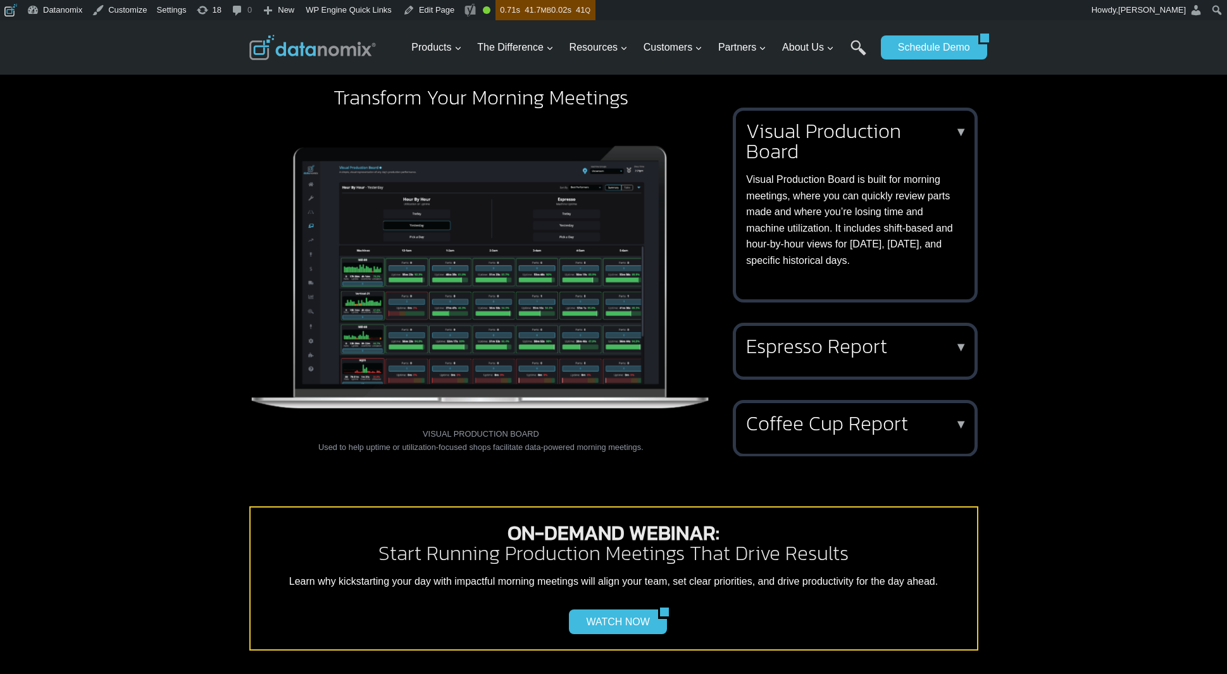
click at [864, 156] on h2 "Visual Production Board" at bounding box center [852, 141] width 213 height 41
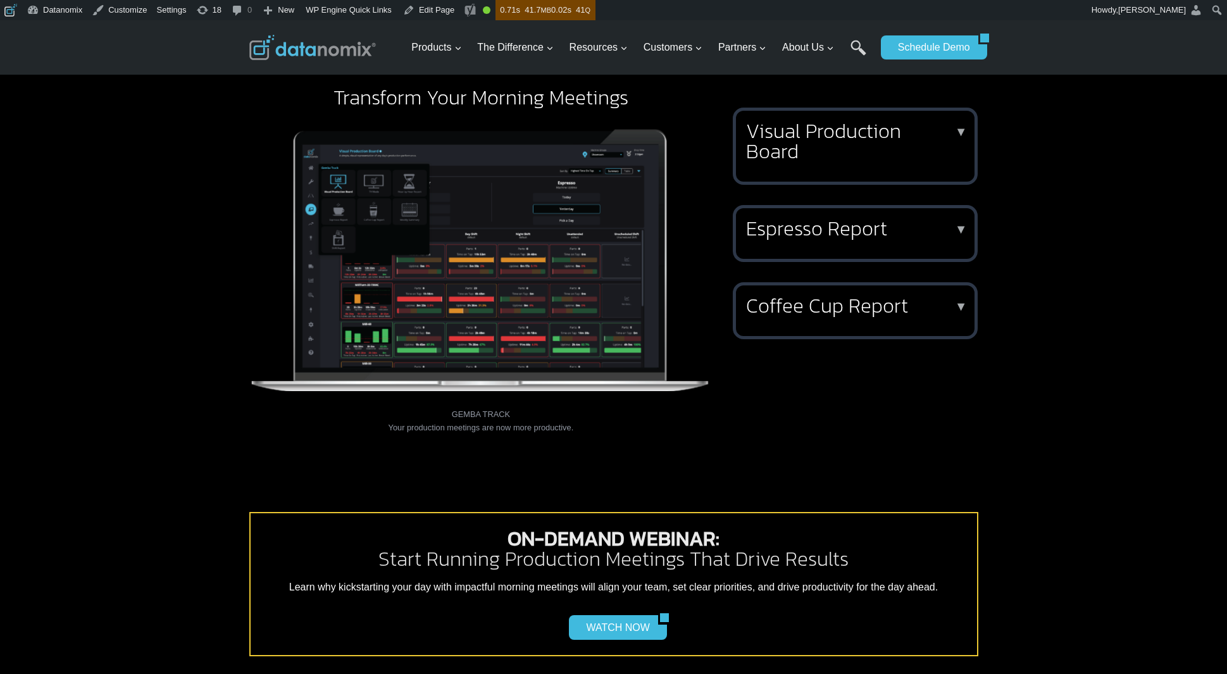
click at [864, 157] on h2 "Visual Production Board" at bounding box center [852, 141] width 213 height 41
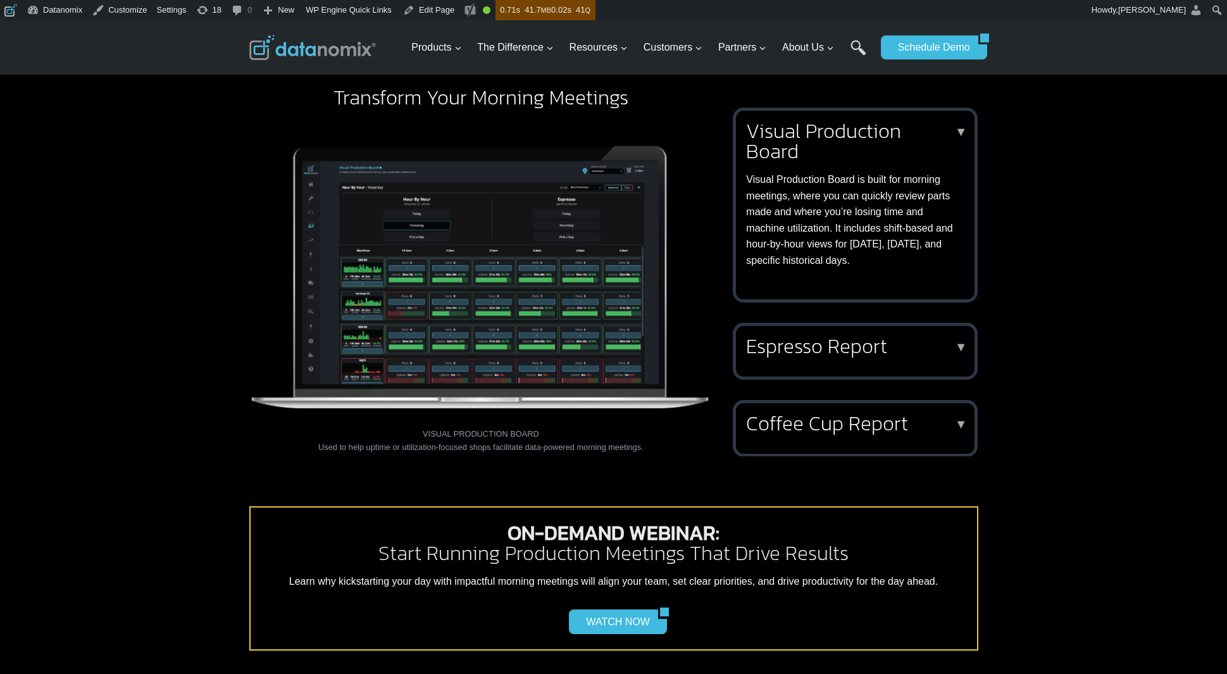
click at [864, 157] on h2 "Visual Production Board" at bounding box center [852, 141] width 213 height 41
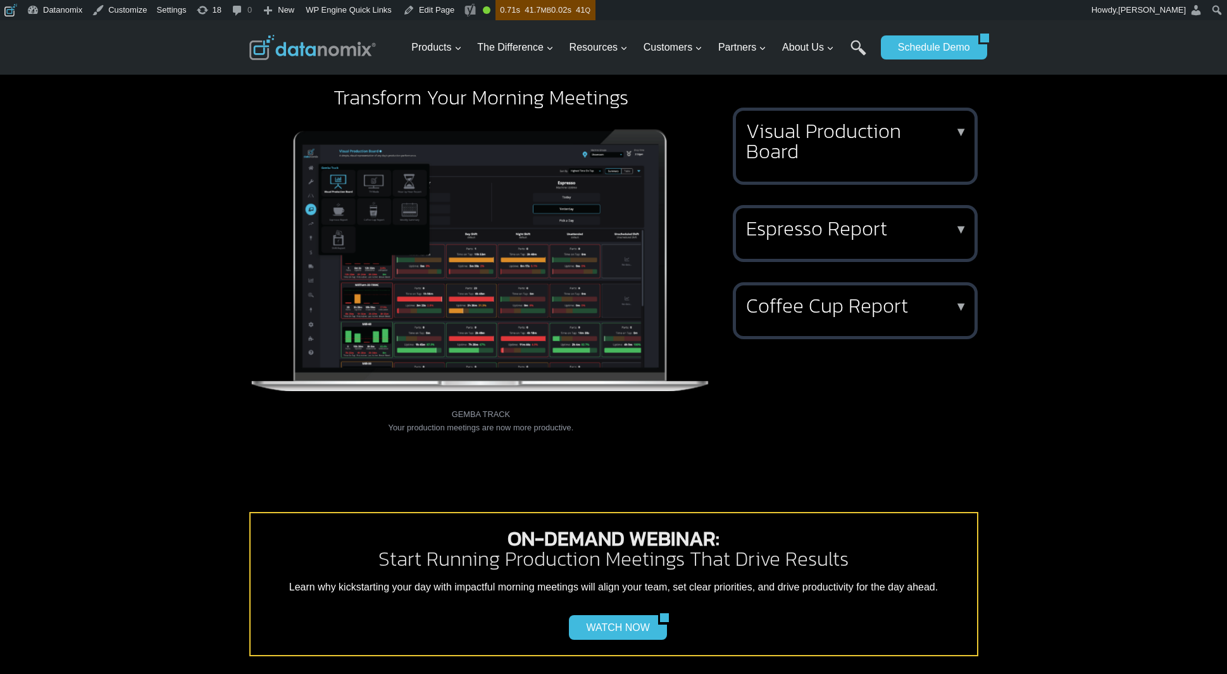
click at [864, 157] on h2 "Visual Production Board" at bounding box center [852, 141] width 213 height 41
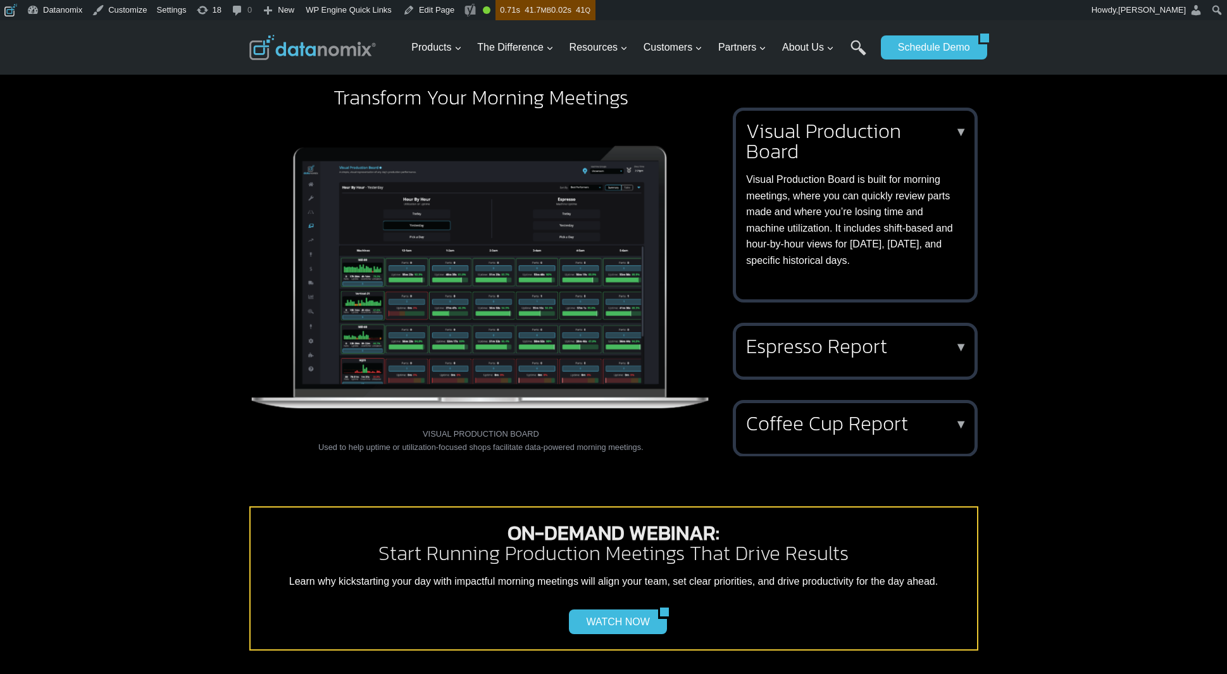
click at [864, 156] on h2 "Visual Production Board" at bounding box center [852, 141] width 213 height 41
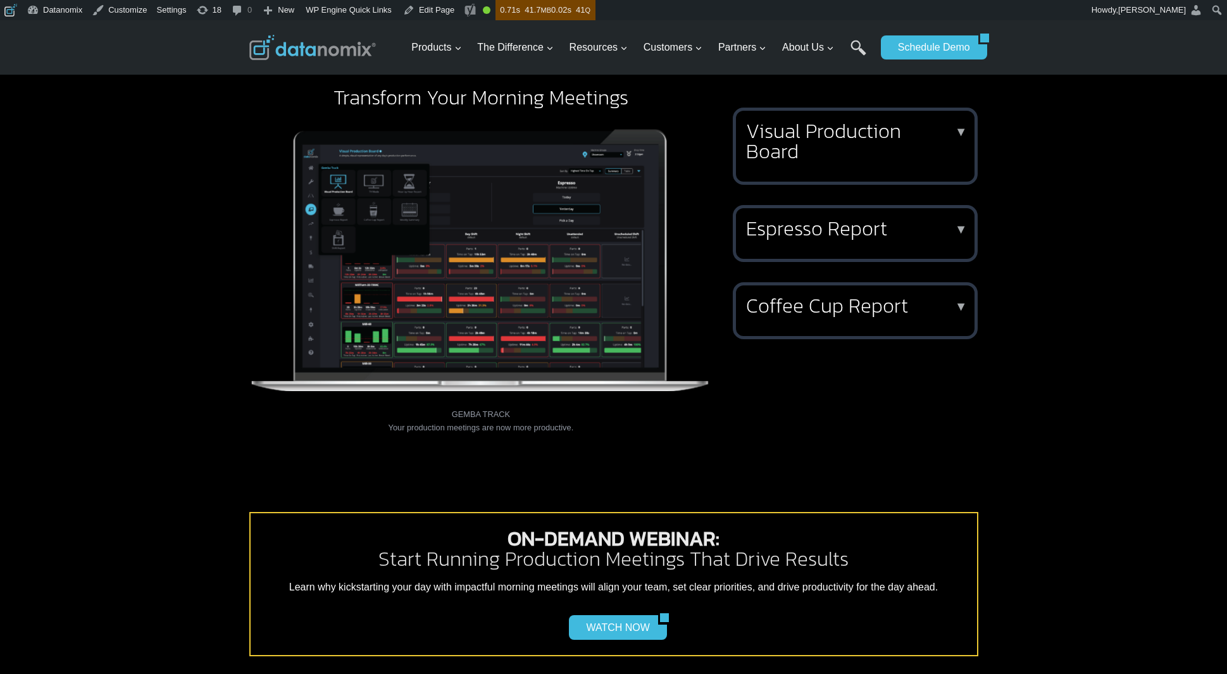
click at [843, 232] on h2 "Espresso Report" at bounding box center [852, 228] width 213 height 20
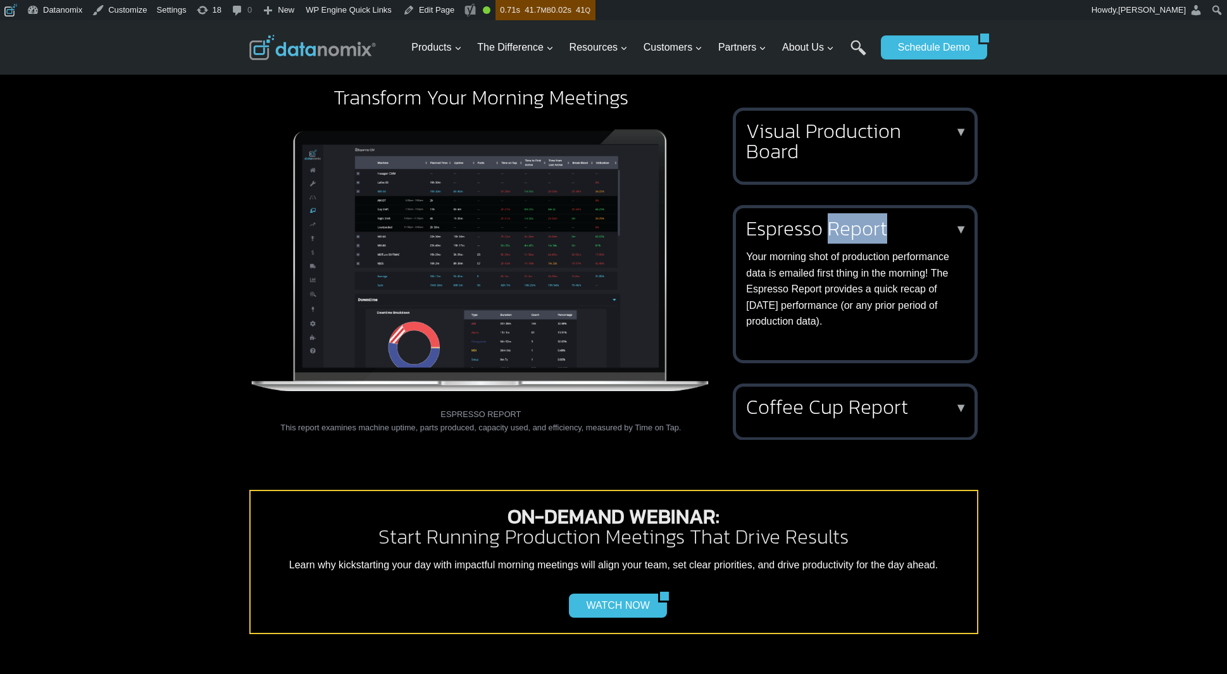
click at [843, 232] on h2 "Espresso Report" at bounding box center [852, 228] width 213 height 20
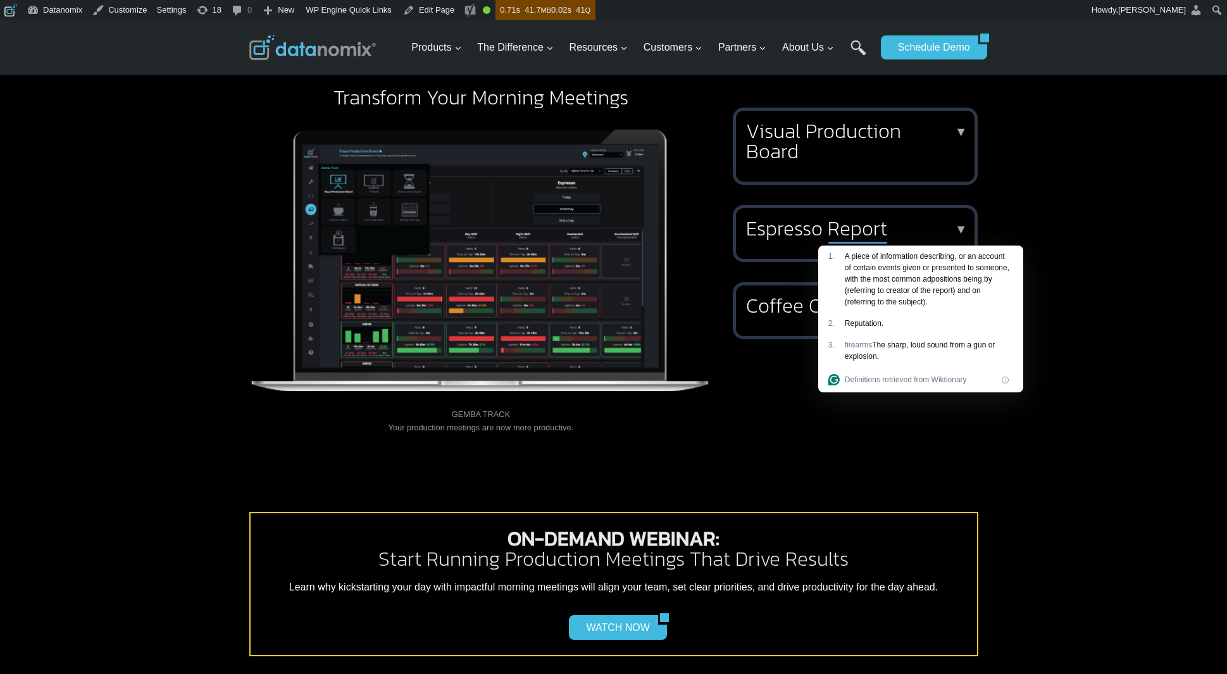
click at [790, 315] on h2 "Coffee Cup Report" at bounding box center [852, 306] width 213 height 20
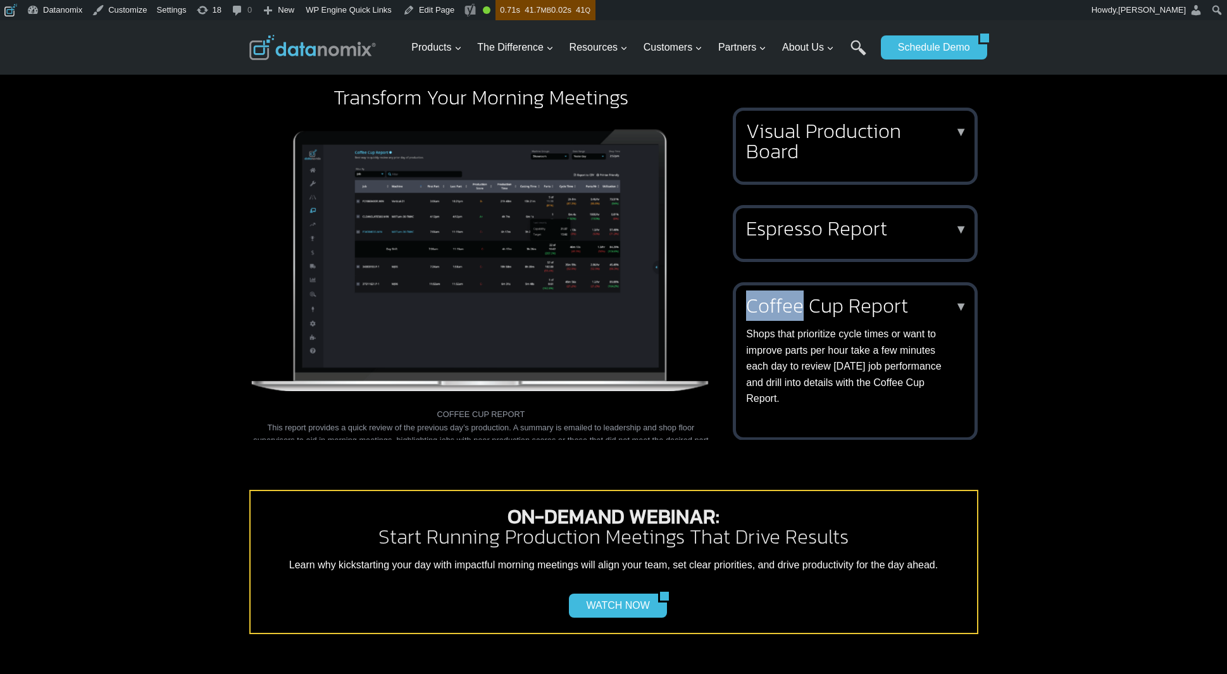
click at [790, 315] on h2 "Coffee Cup Report" at bounding box center [852, 306] width 213 height 20
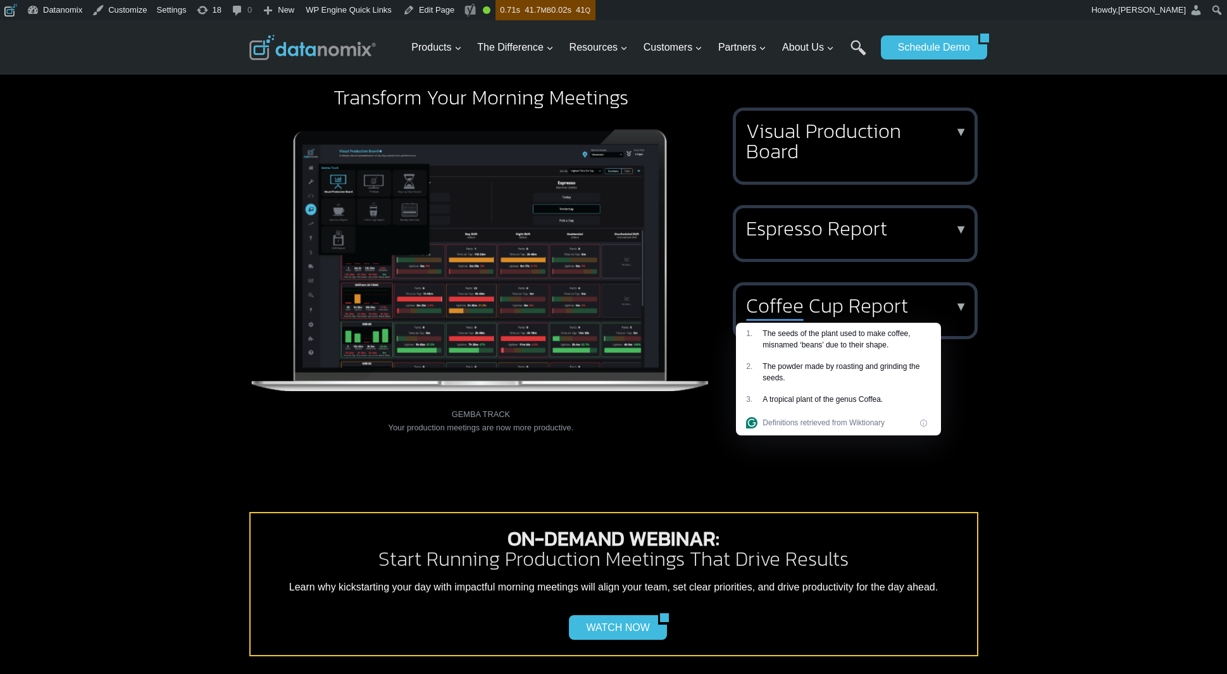
click at [862, 158] on h2 "Visual Production Board" at bounding box center [852, 141] width 213 height 41
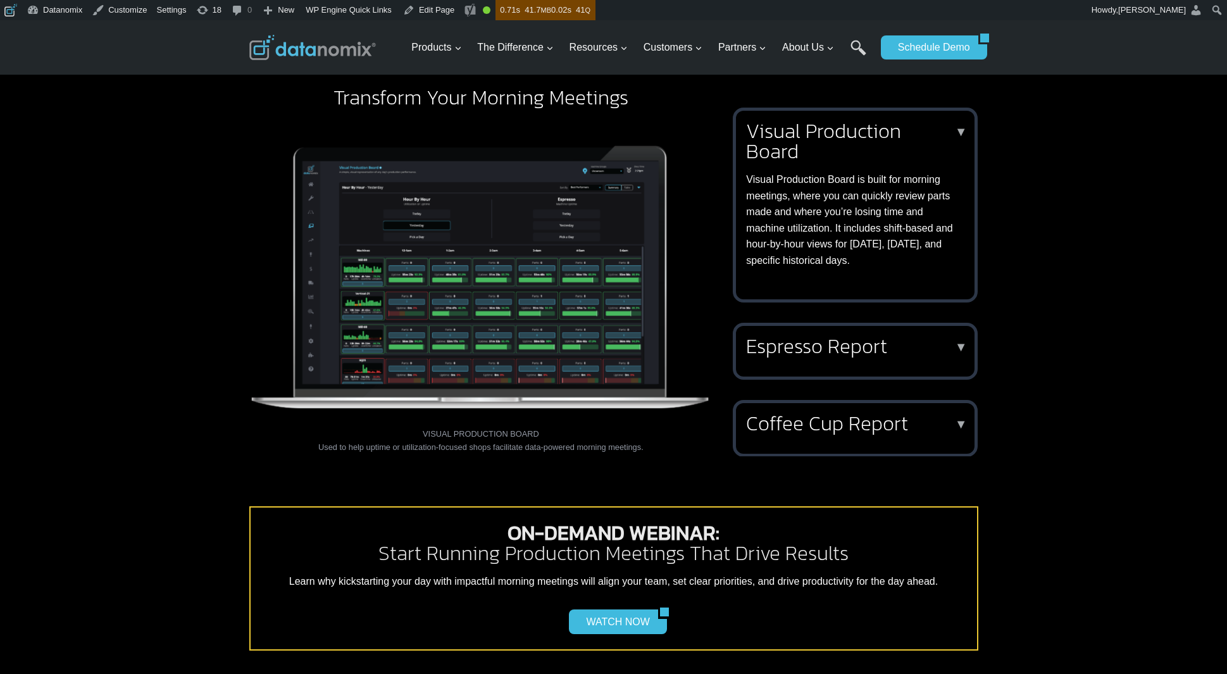
click at [861, 157] on h2 "Visual Production Board" at bounding box center [852, 141] width 213 height 41
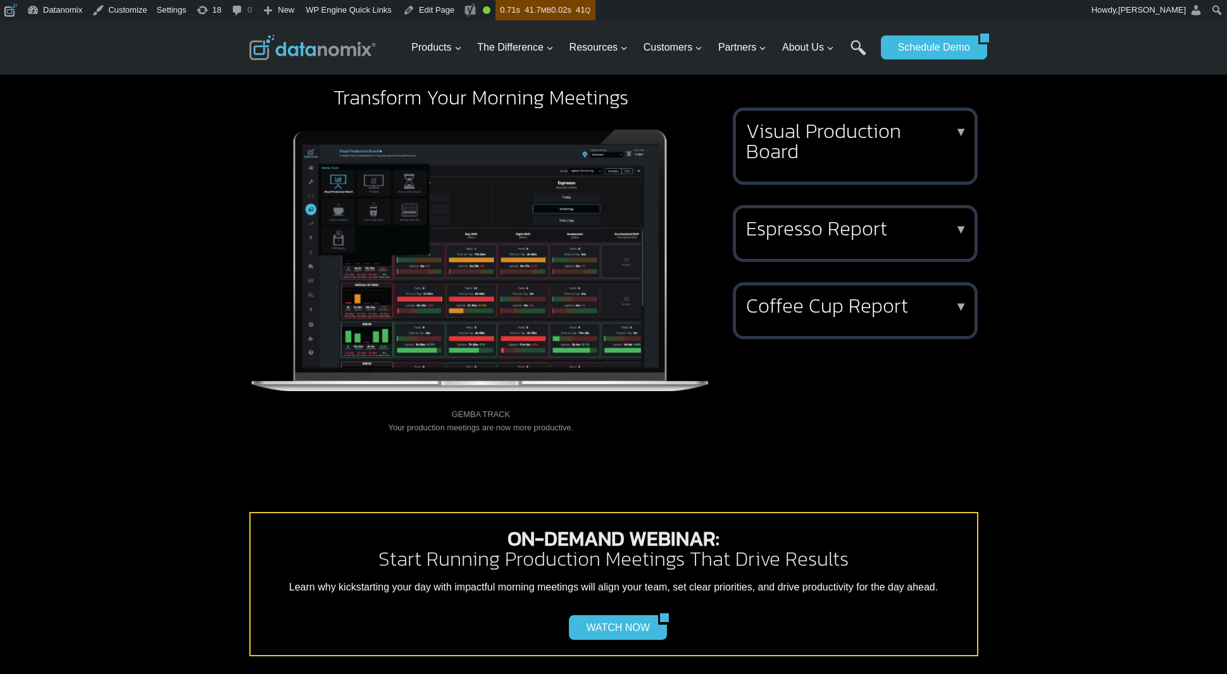
click at [861, 157] on h2 "Visual Production Board" at bounding box center [852, 141] width 213 height 41
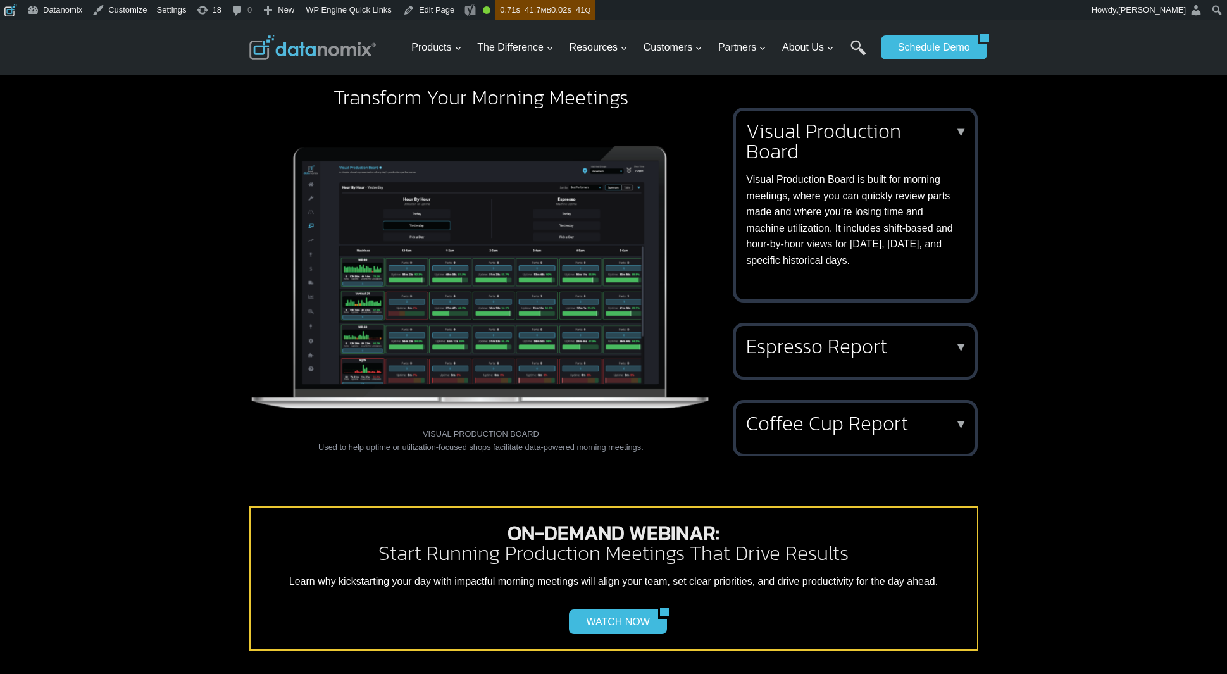
click at [861, 157] on h2 "Visual Production Board" at bounding box center [852, 141] width 213 height 41
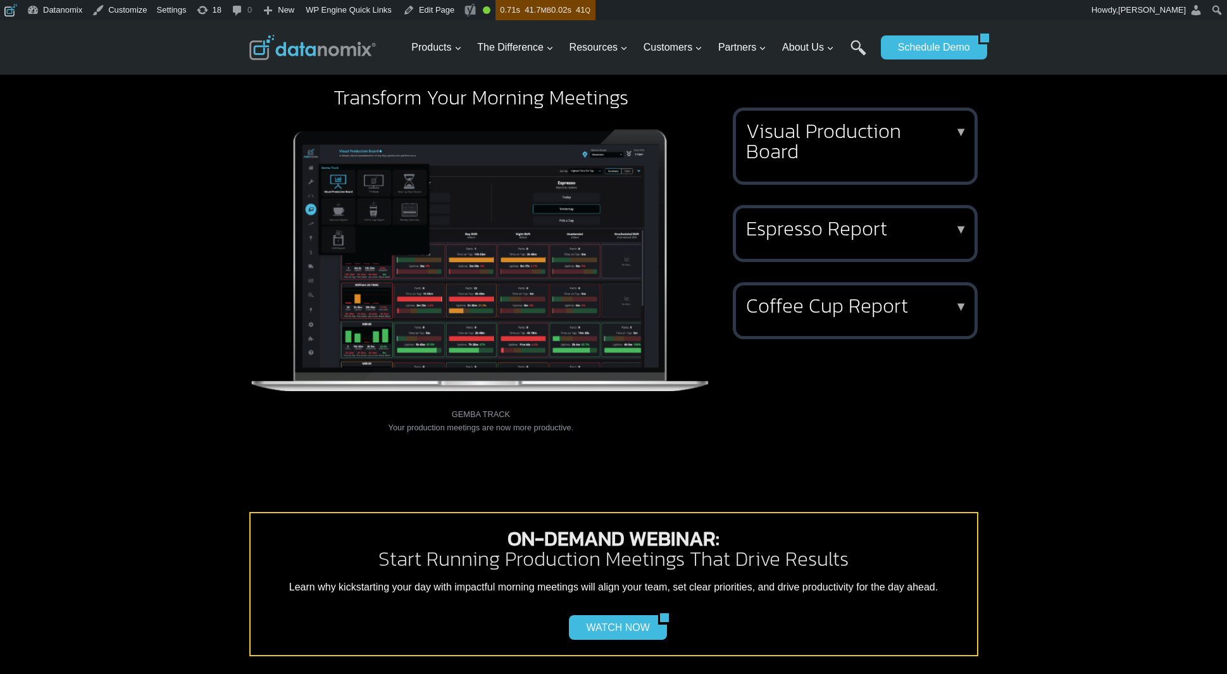
click at [857, 154] on h2 "Visual Production Board" at bounding box center [852, 141] width 213 height 41
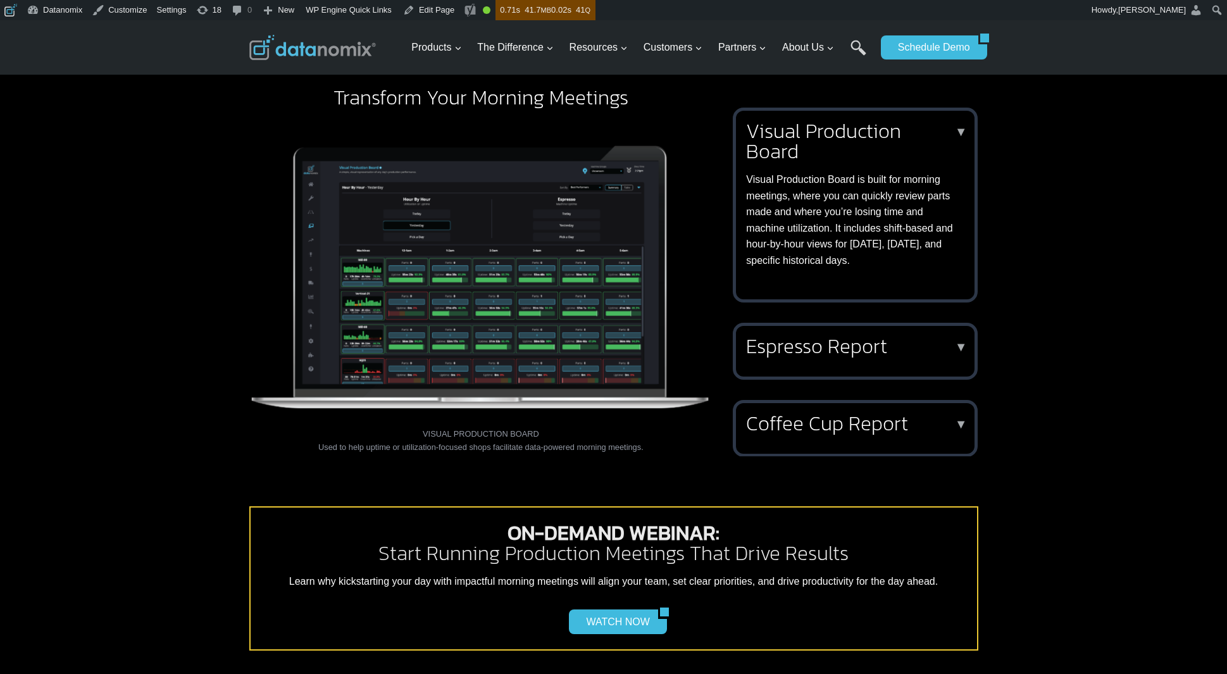
click at [857, 155] on h2 "Visual Production Board" at bounding box center [852, 141] width 213 height 41
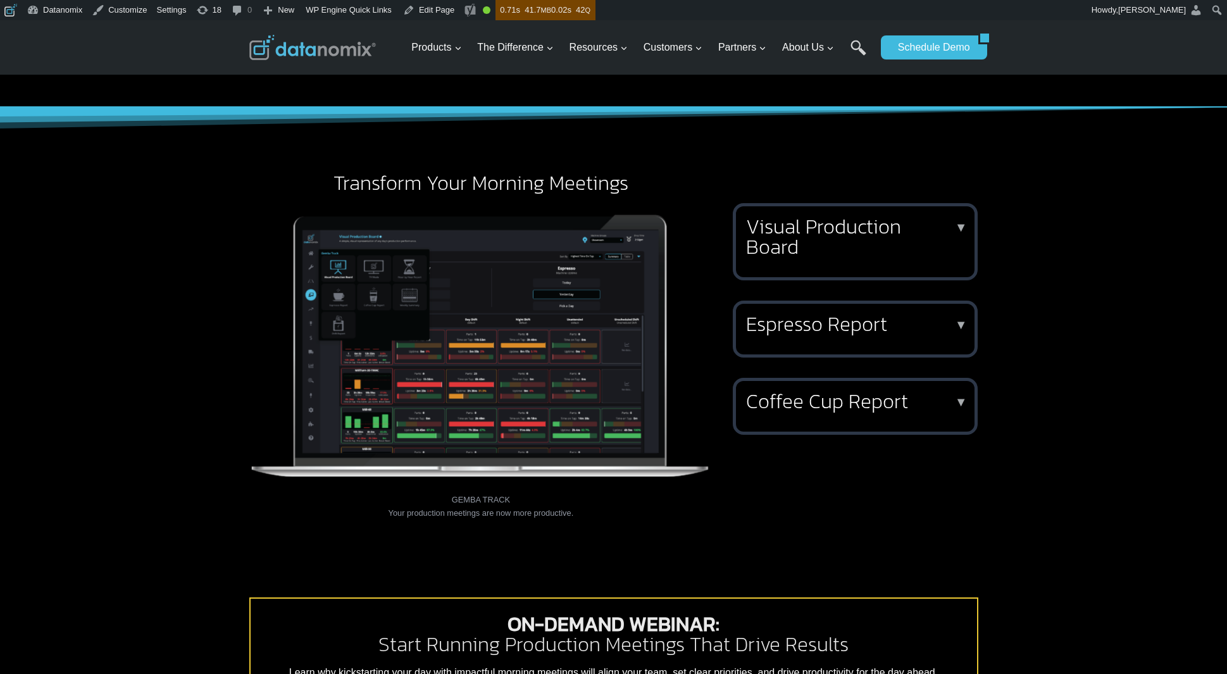
click at [857, 223] on h2 "Visual Production Board" at bounding box center [852, 236] width 213 height 41
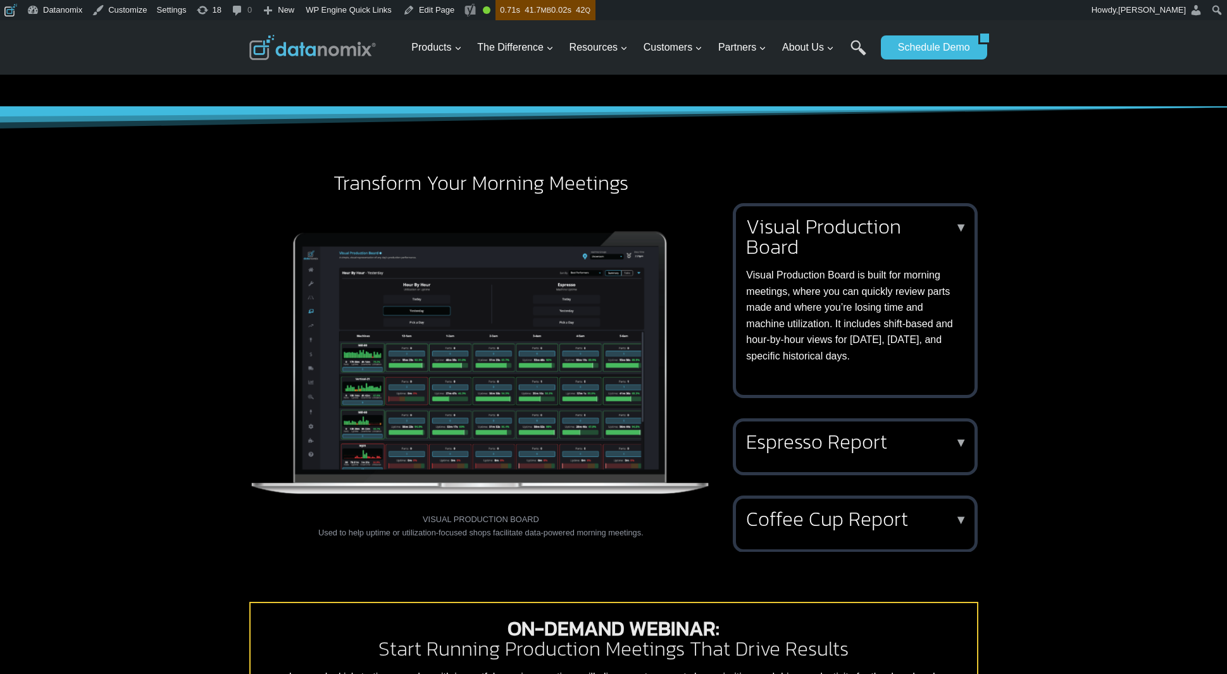
click h2 "Visual Production Board"
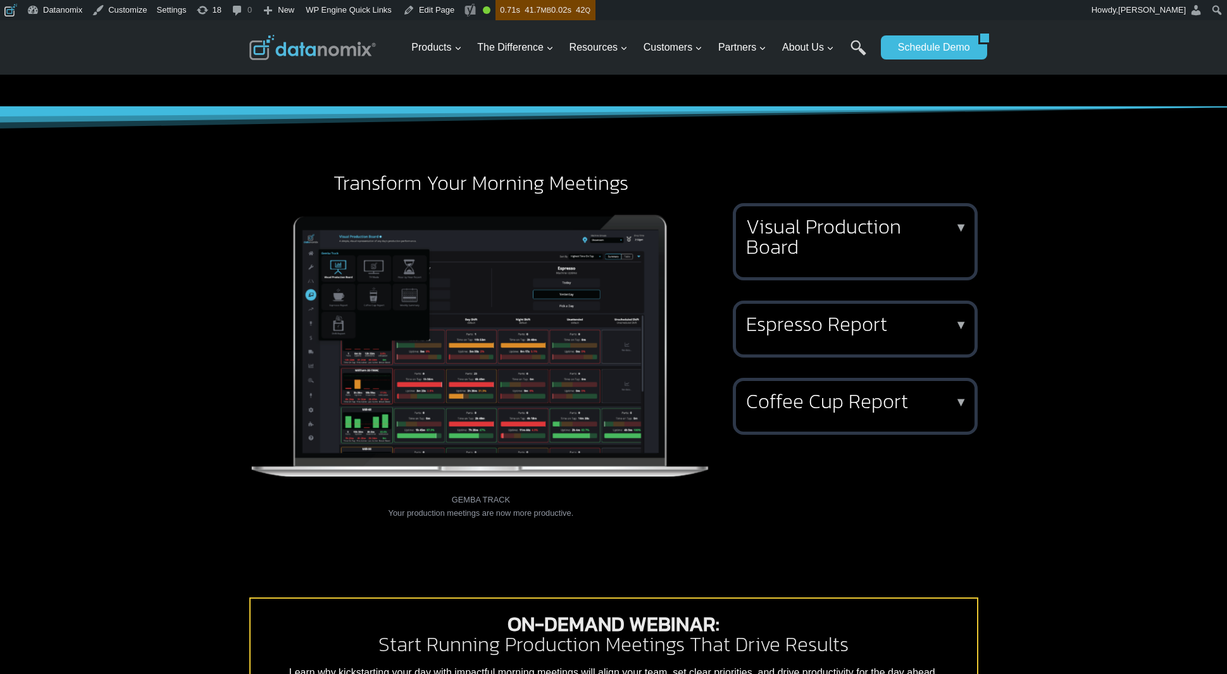
click div "Espresso Report ▼ Your morning shot of production performance data is emailed f…"
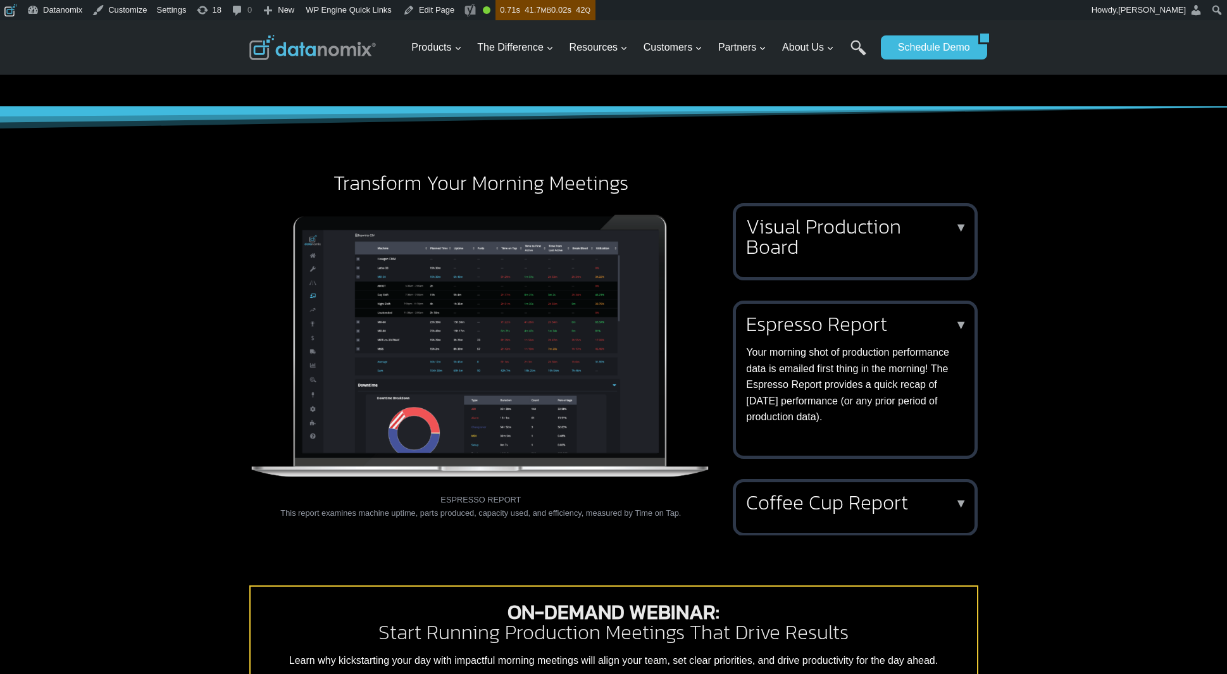
click h2 "Espresso Report"
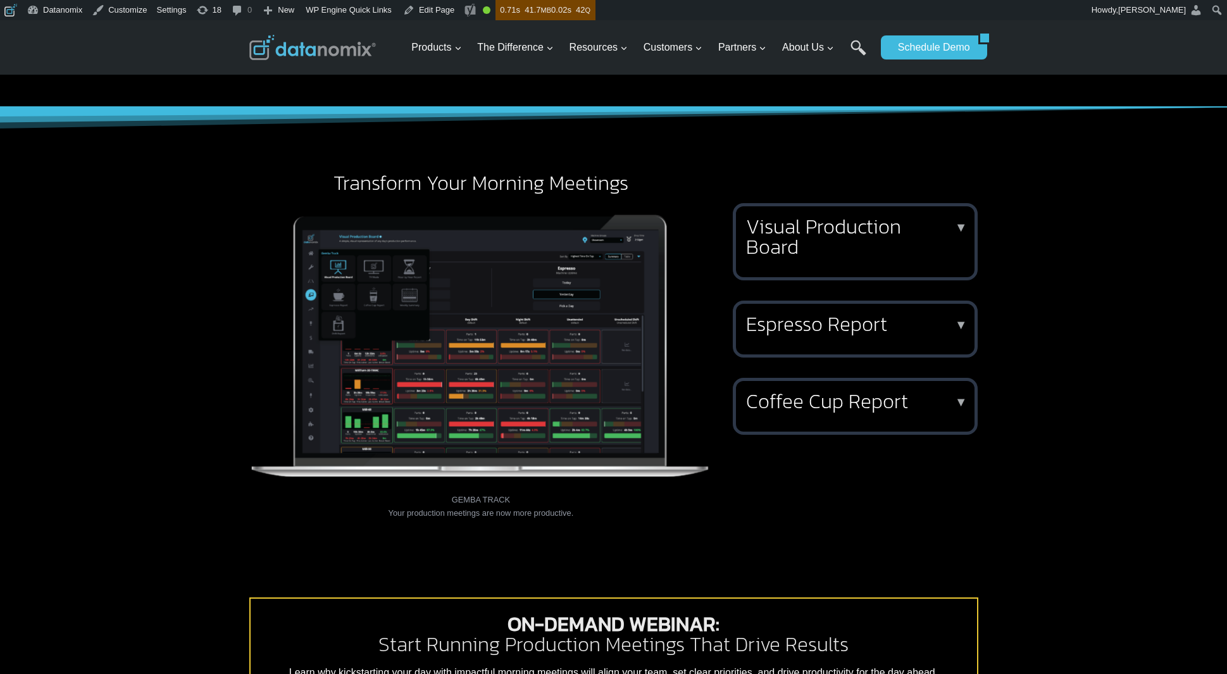
click h2 "Coffee Cup Report"
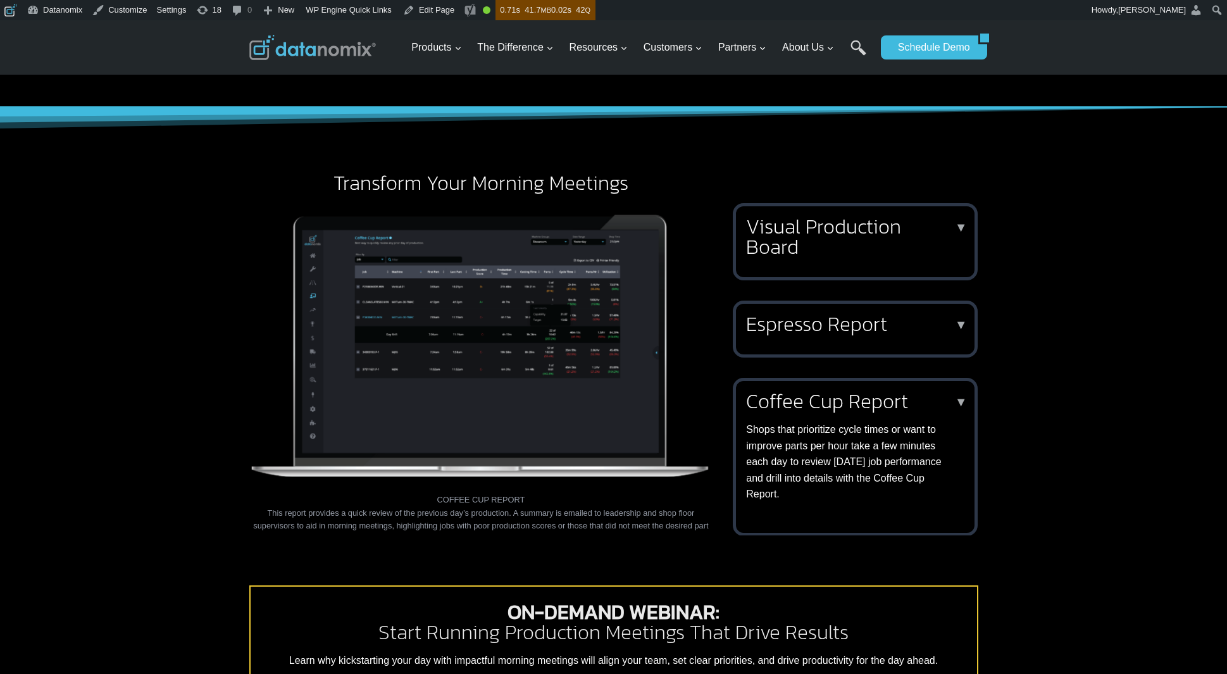
click h2 "Coffee Cup Report"
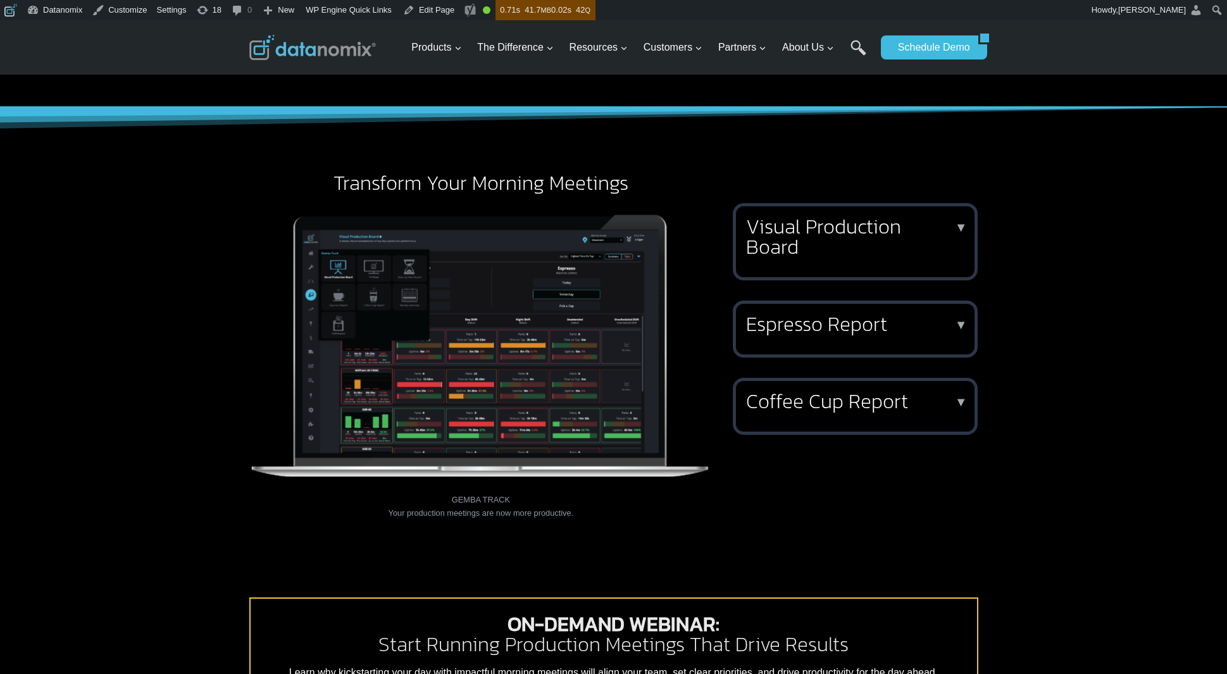
click h2 "Visual Production Board"
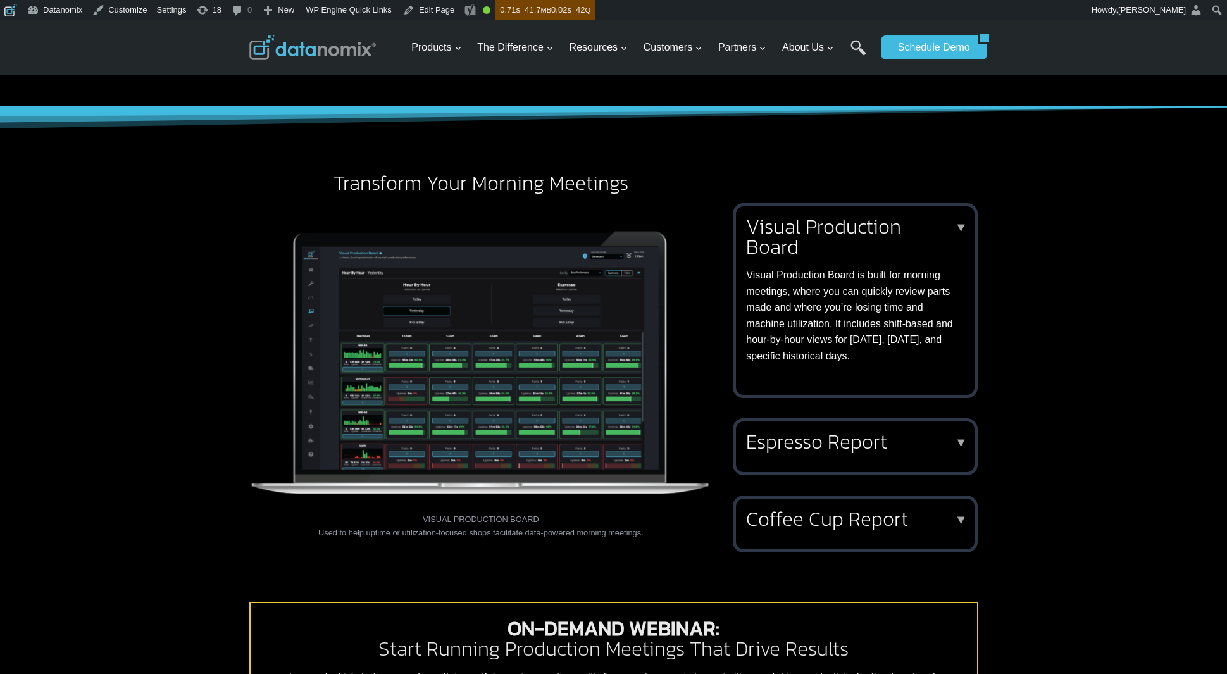
click h2 "Visual Production Board"
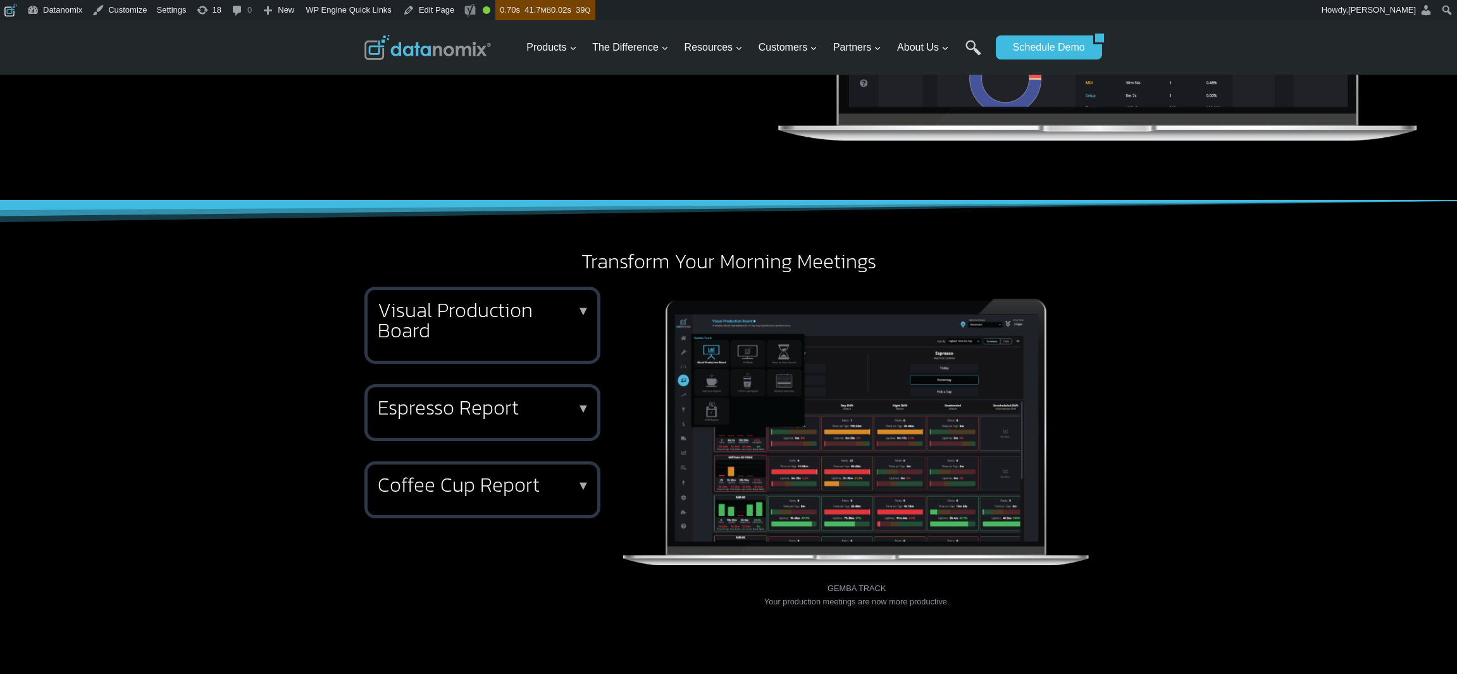
scroll to position [966, 0]
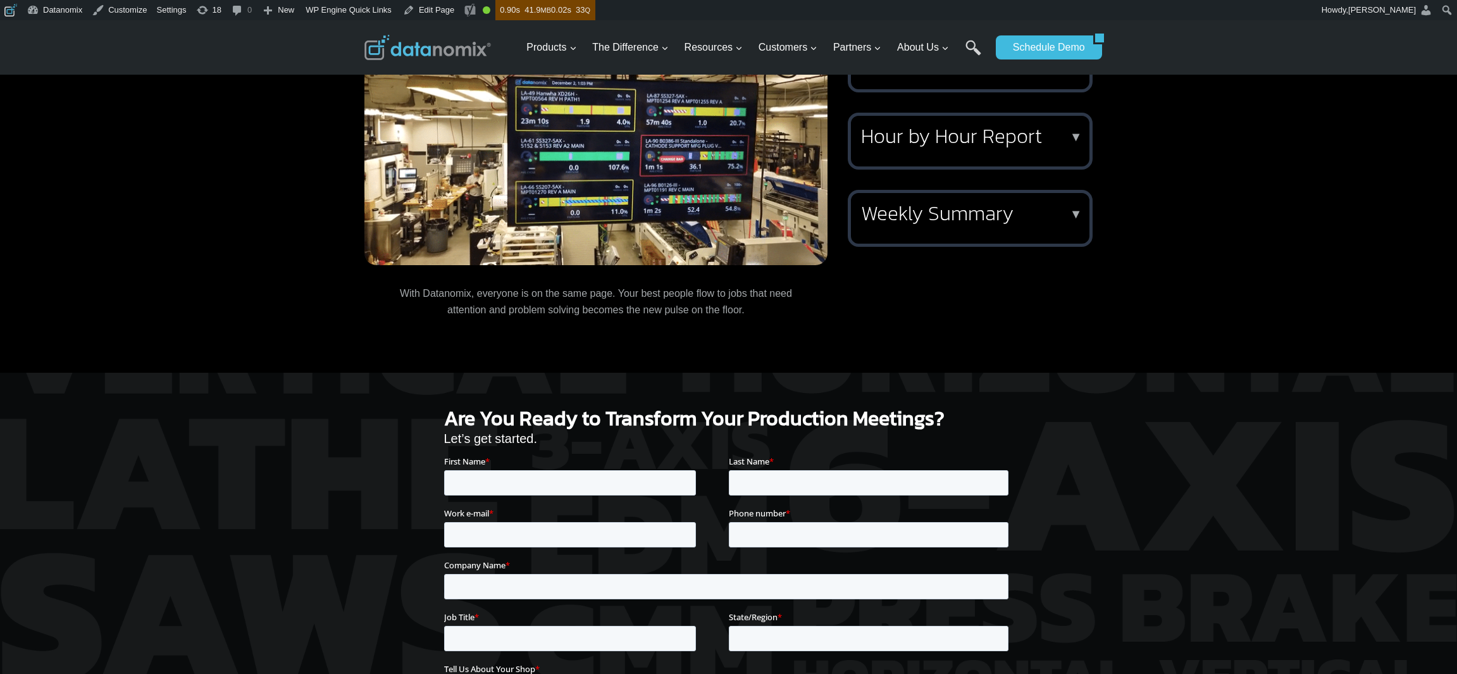
scroll to position [1408, 0]
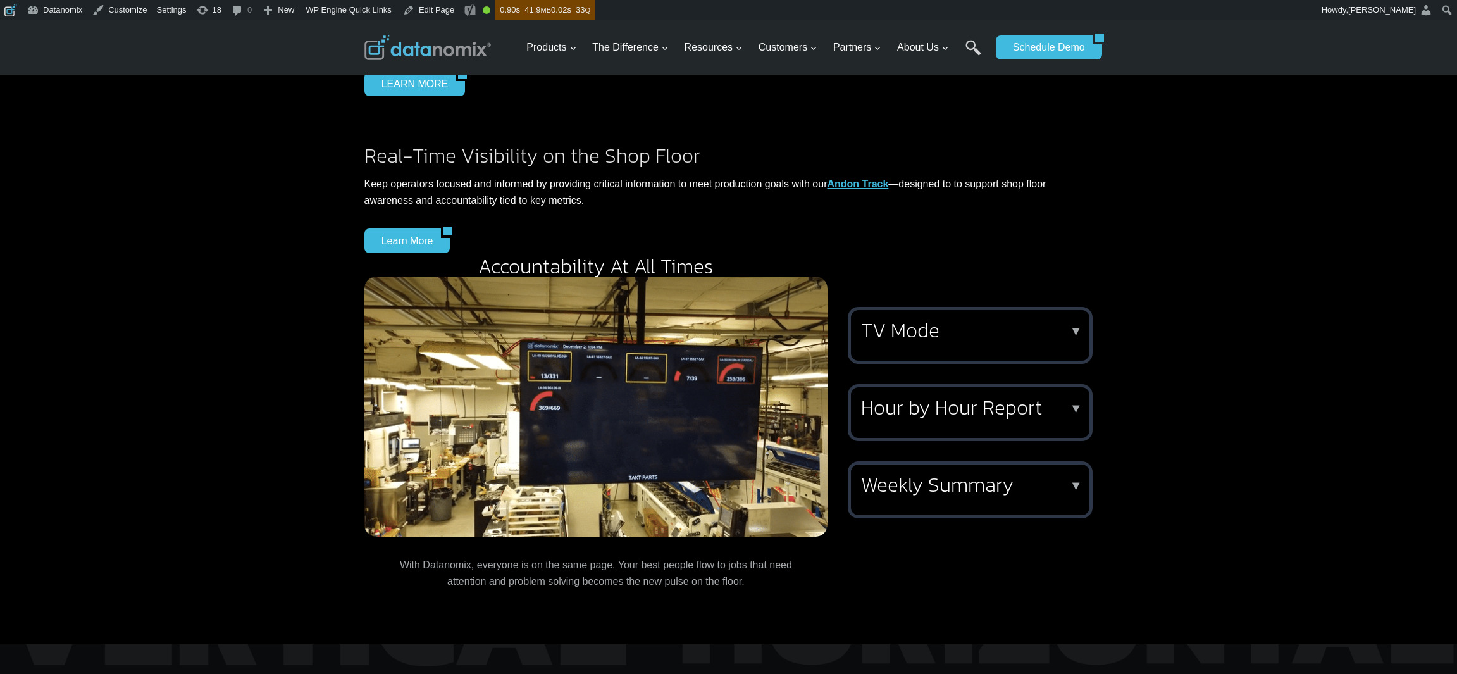
click at [1002, 321] on h2 "TV Mode" at bounding box center [967, 330] width 213 height 20
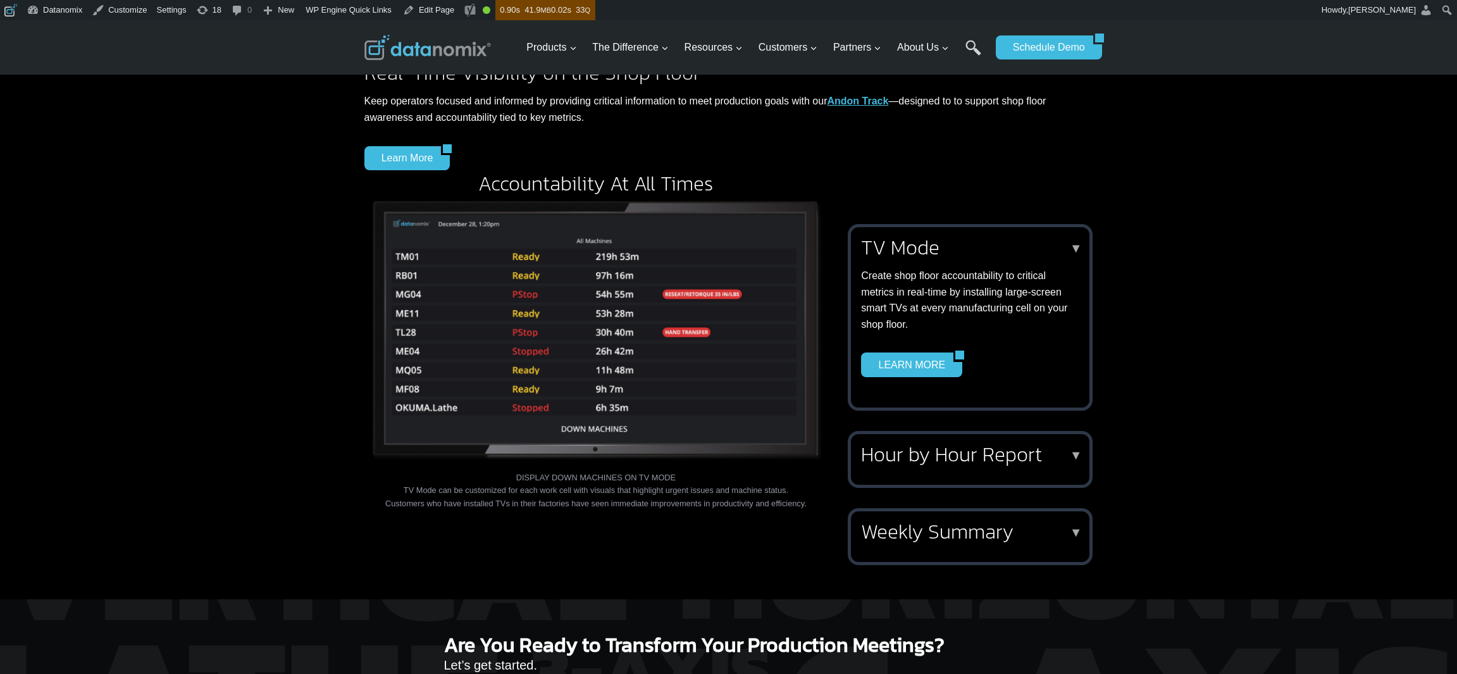
click at [1001, 315] on p "Create shop floor accountability to critical metrics in real-time by installing…" at bounding box center [967, 300] width 213 height 65
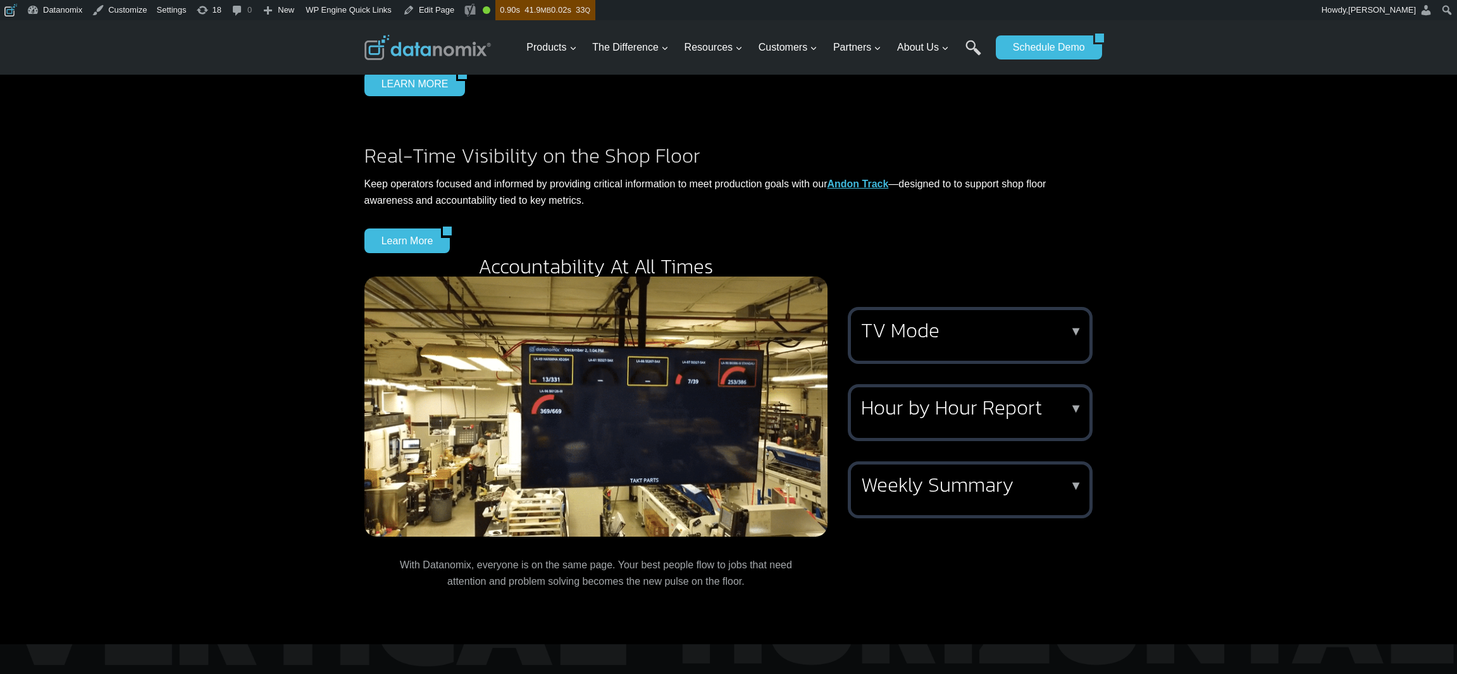
click at [959, 418] on h2 "Hour by Hour Report" at bounding box center [967, 407] width 213 height 20
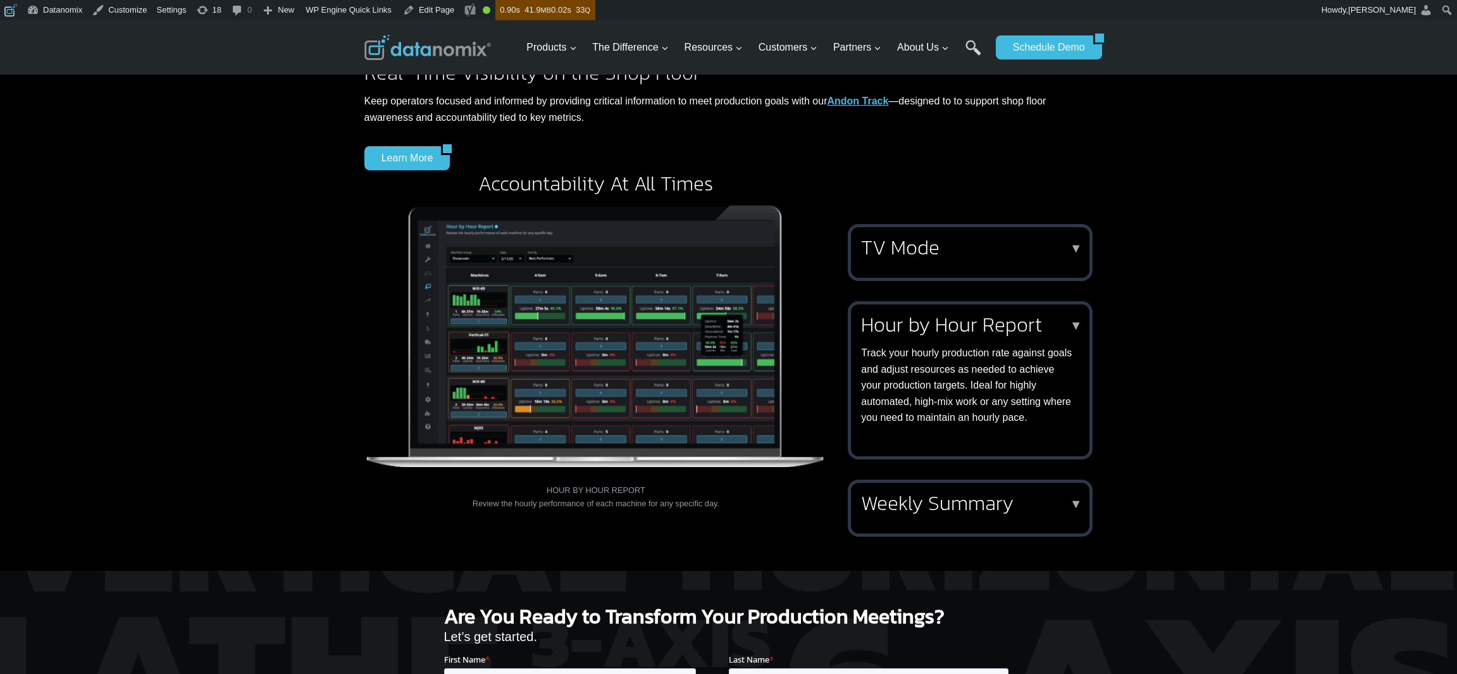
click at [959, 421] on p "Track your hourly production rate against goals and adjust resources as needed …" at bounding box center [967, 385] width 213 height 81
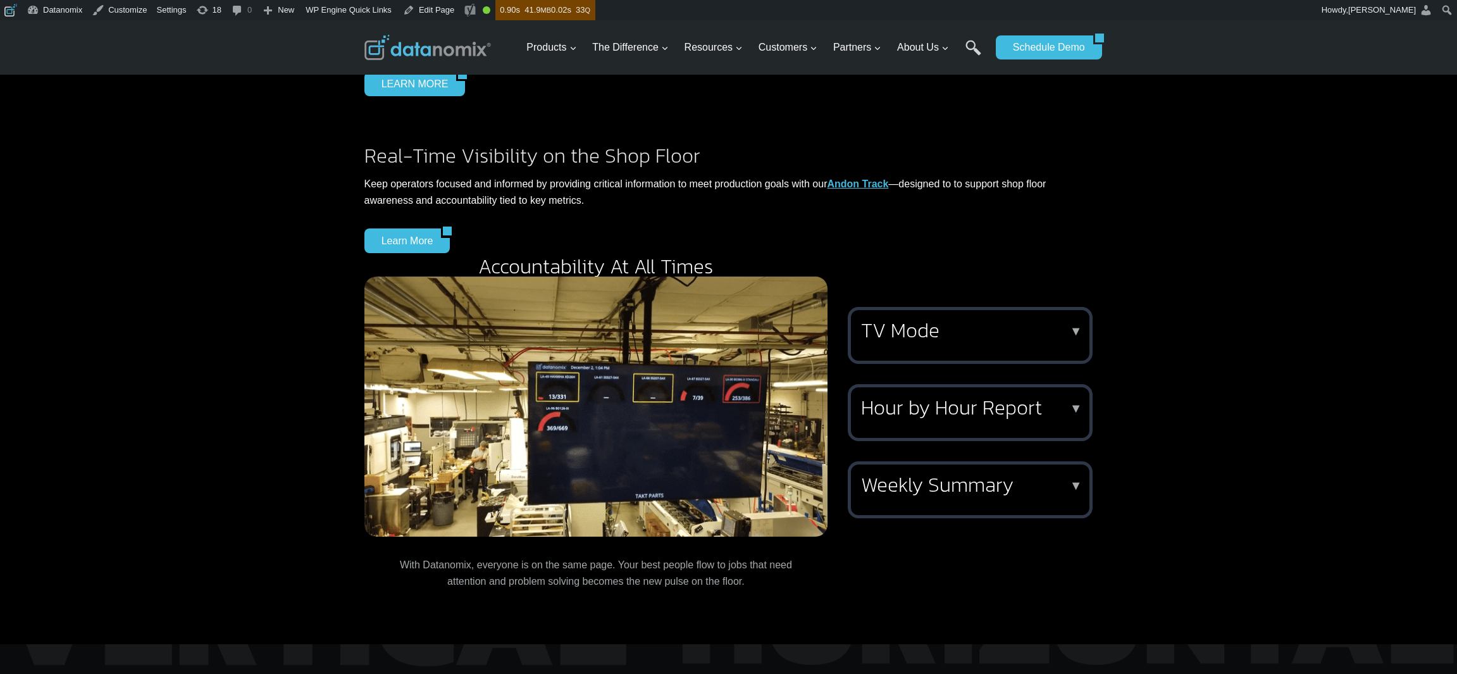
click at [941, 488] on h2 "Weekly Summary" at bounding box center [967, 485] width 213 height 20
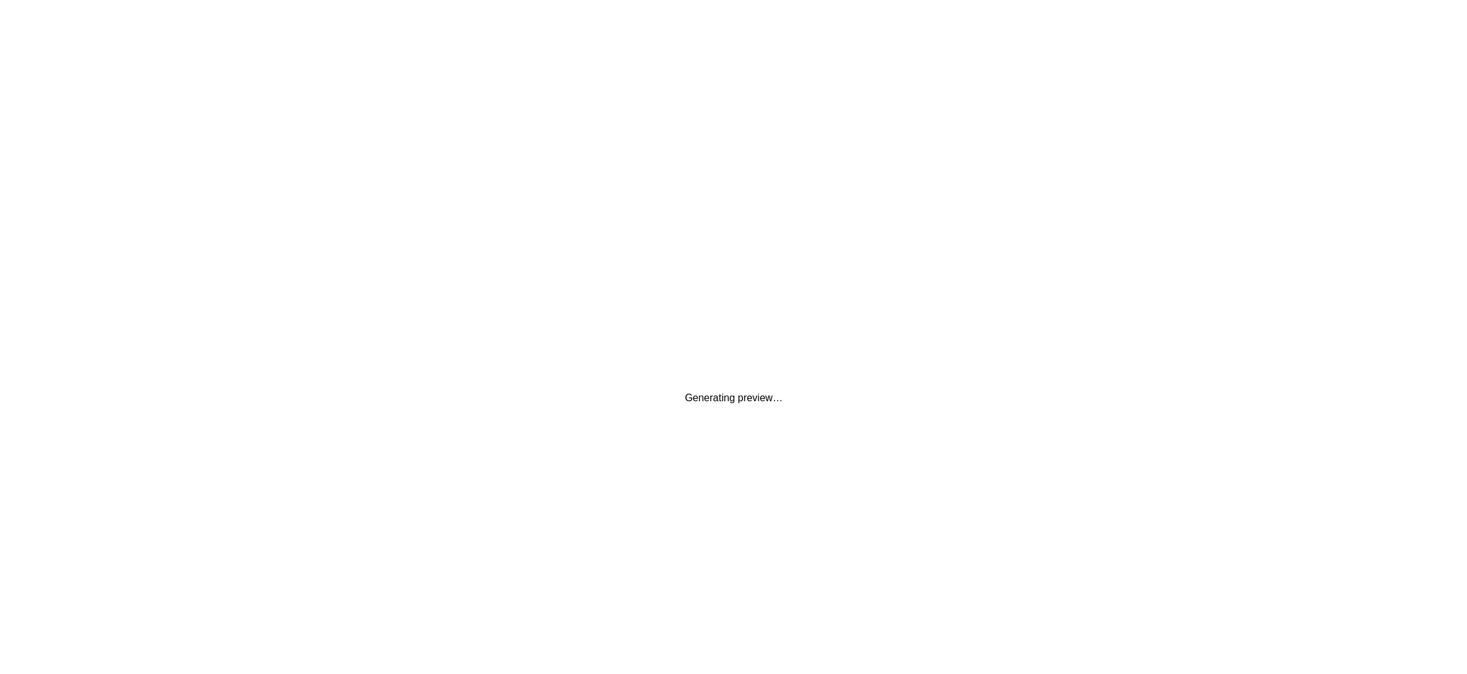
scroll to position [0, 0]
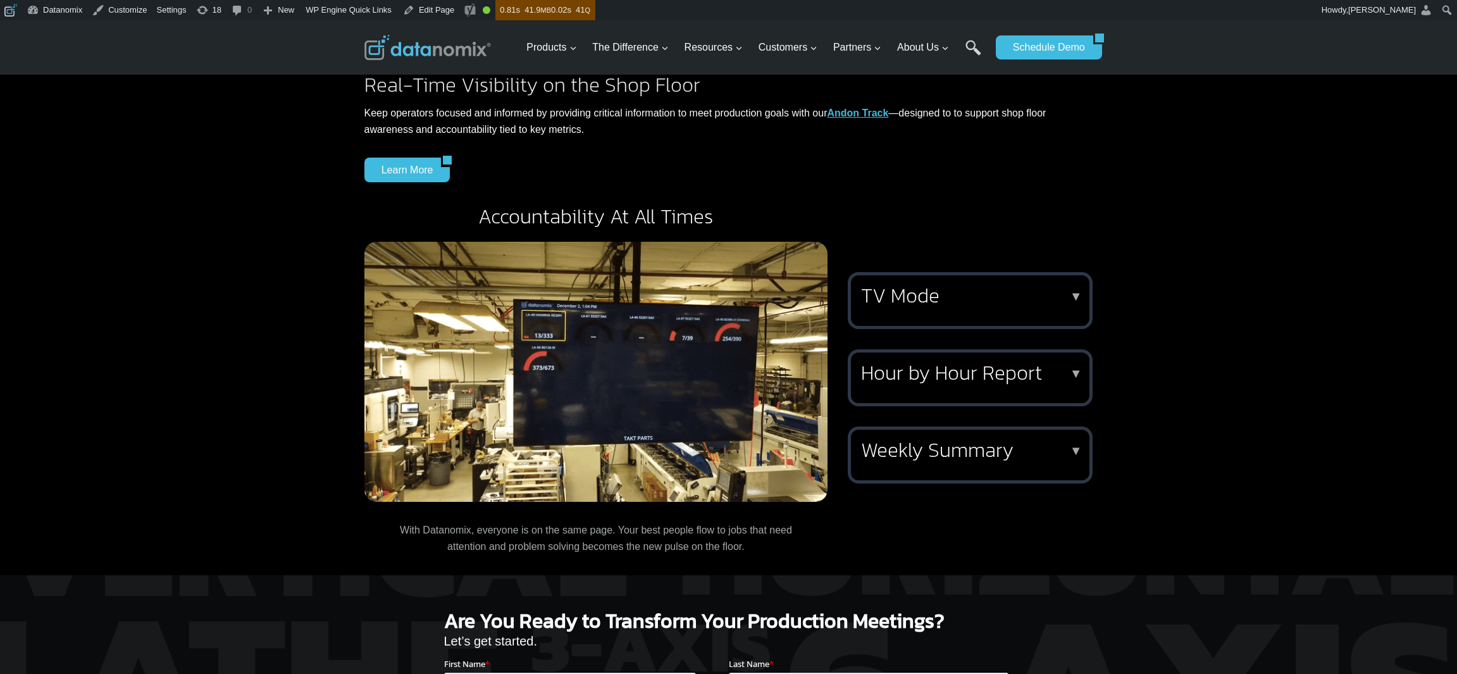
click at [901, 292] on h2 "TV Mode" at bounding box center [967, 295] width 213 height 20
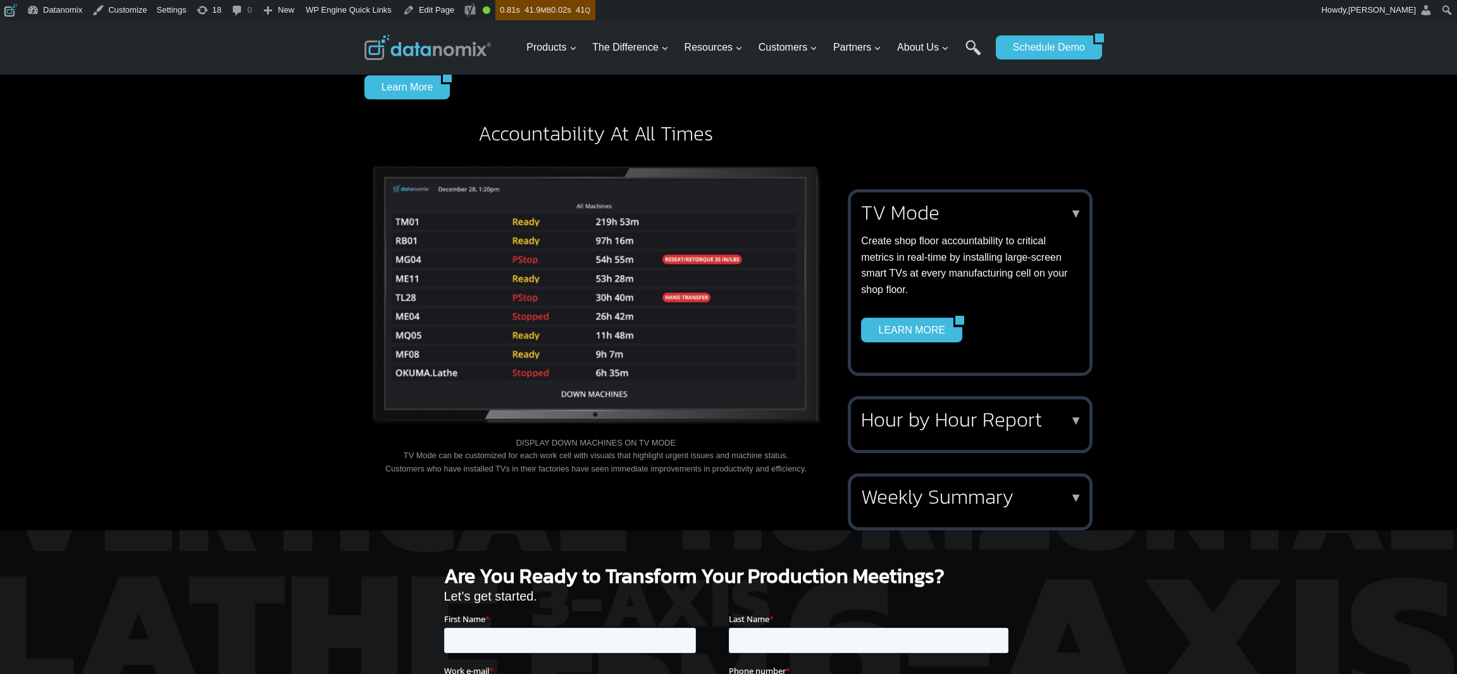
click at [942, 236] on p "Create shop floor accountability to critical metrics in real-time by installing…" at bounding box center [967, 265] width 213 height 65
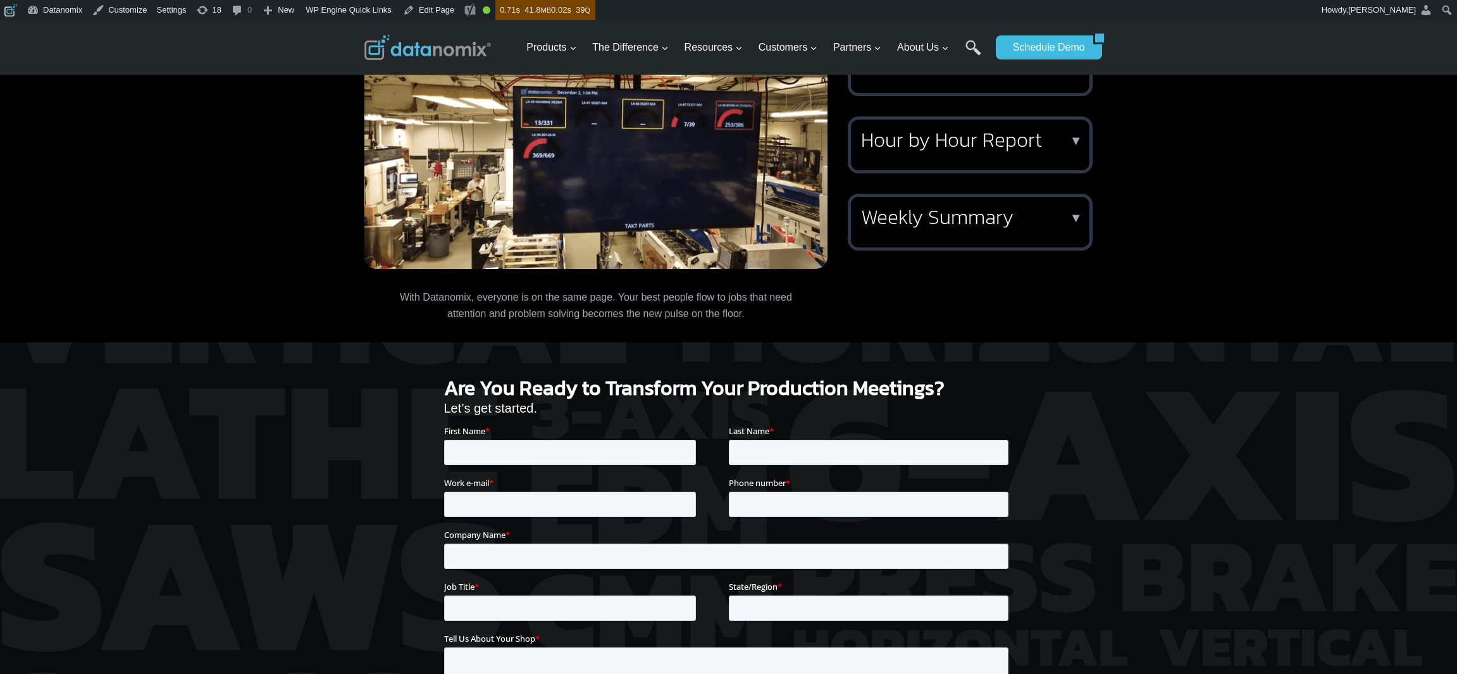
scroll to position [1471, 0]
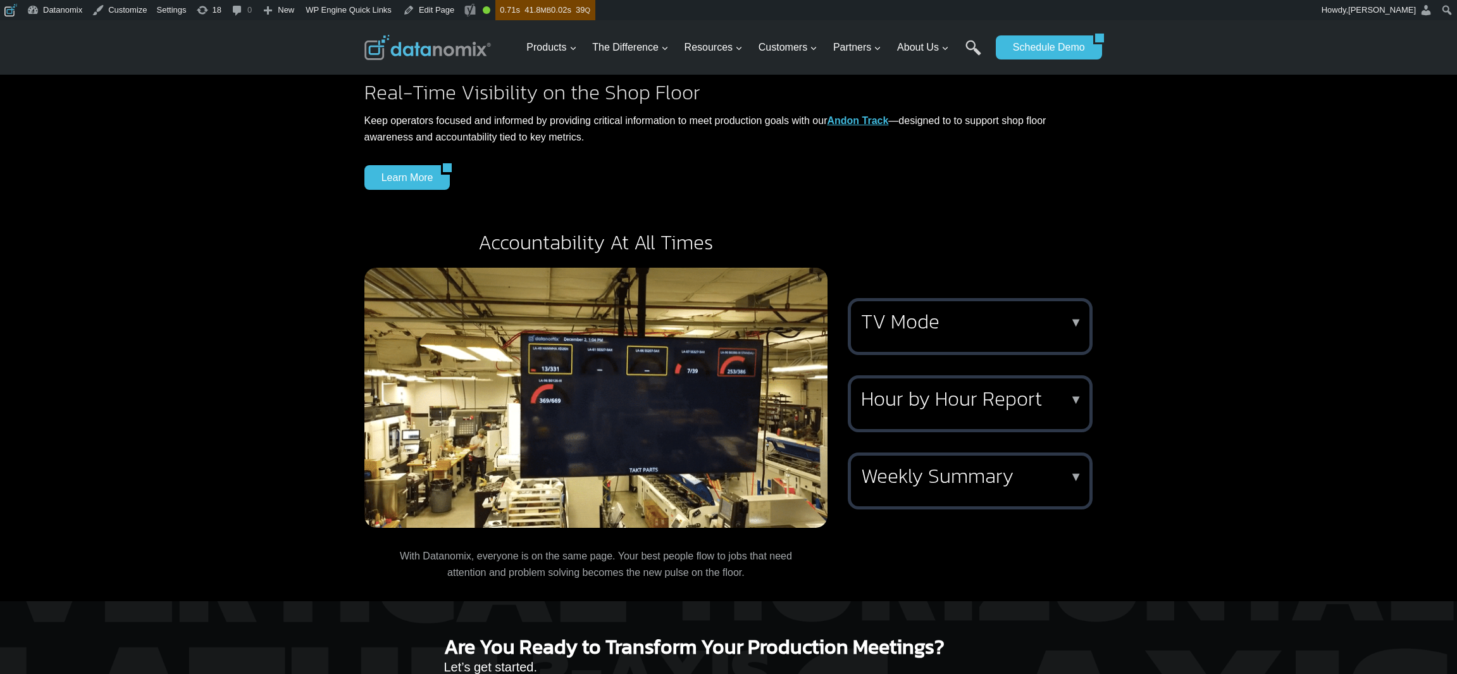
click at [947, 311] on h2 "TV Mode" at bounding box center [967, 321] width 213 height 20
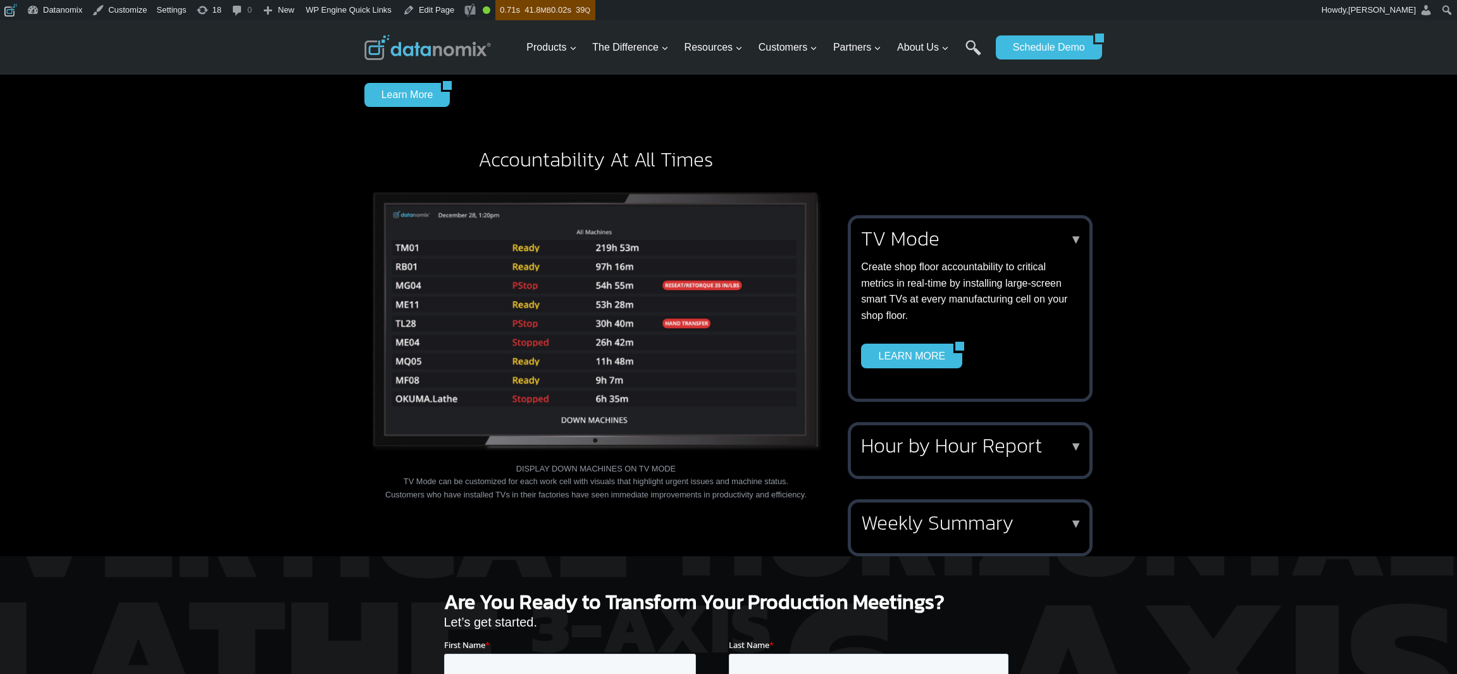
click at [901, 239] on h2 "TV Mode" at bounding box center [967, 238] width 213 height 20
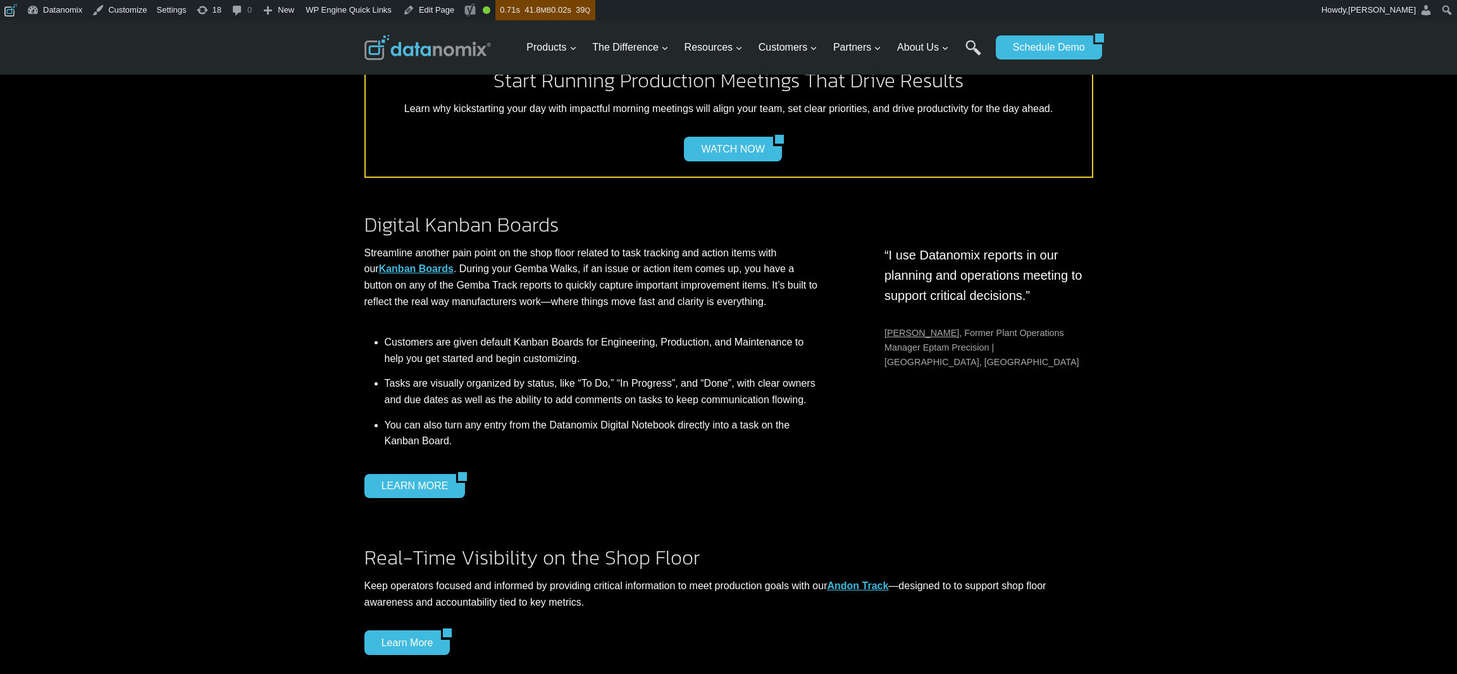
scroll to position [1344, 0]
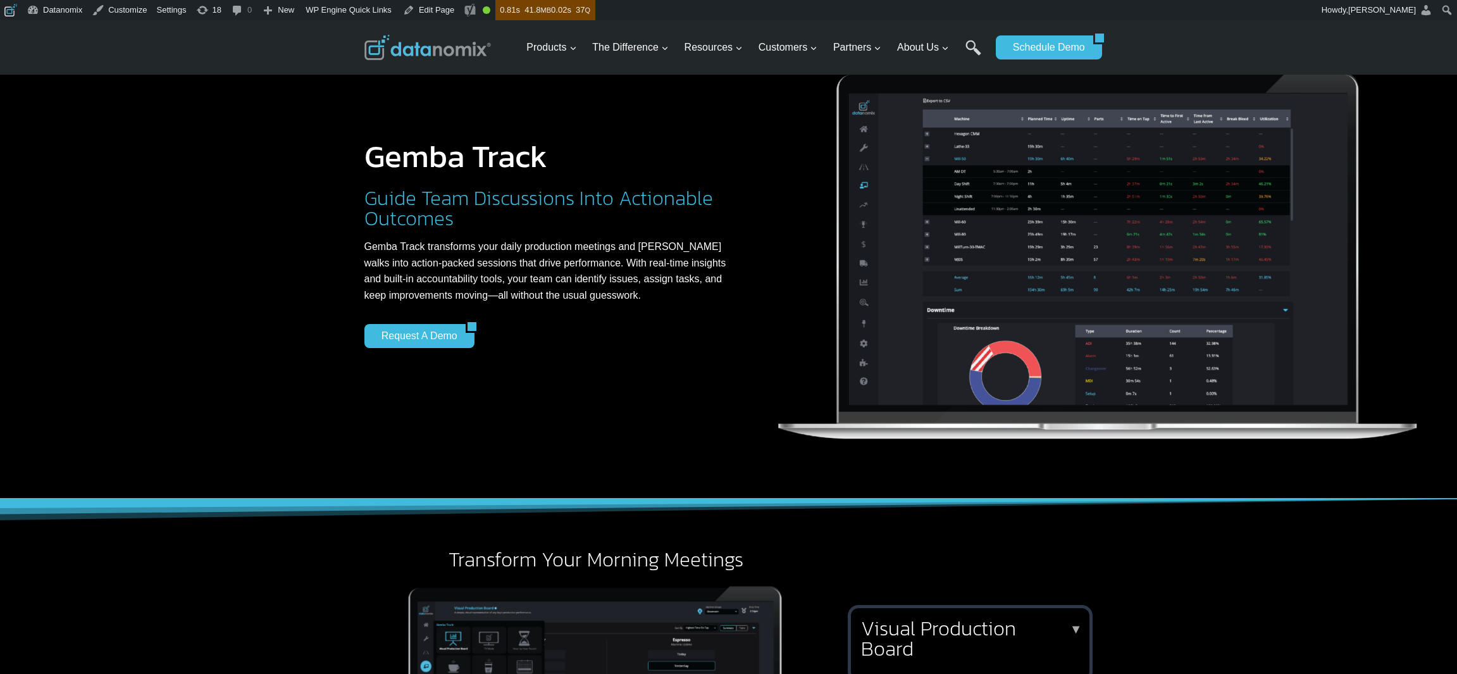
scroll to position [61, 0]
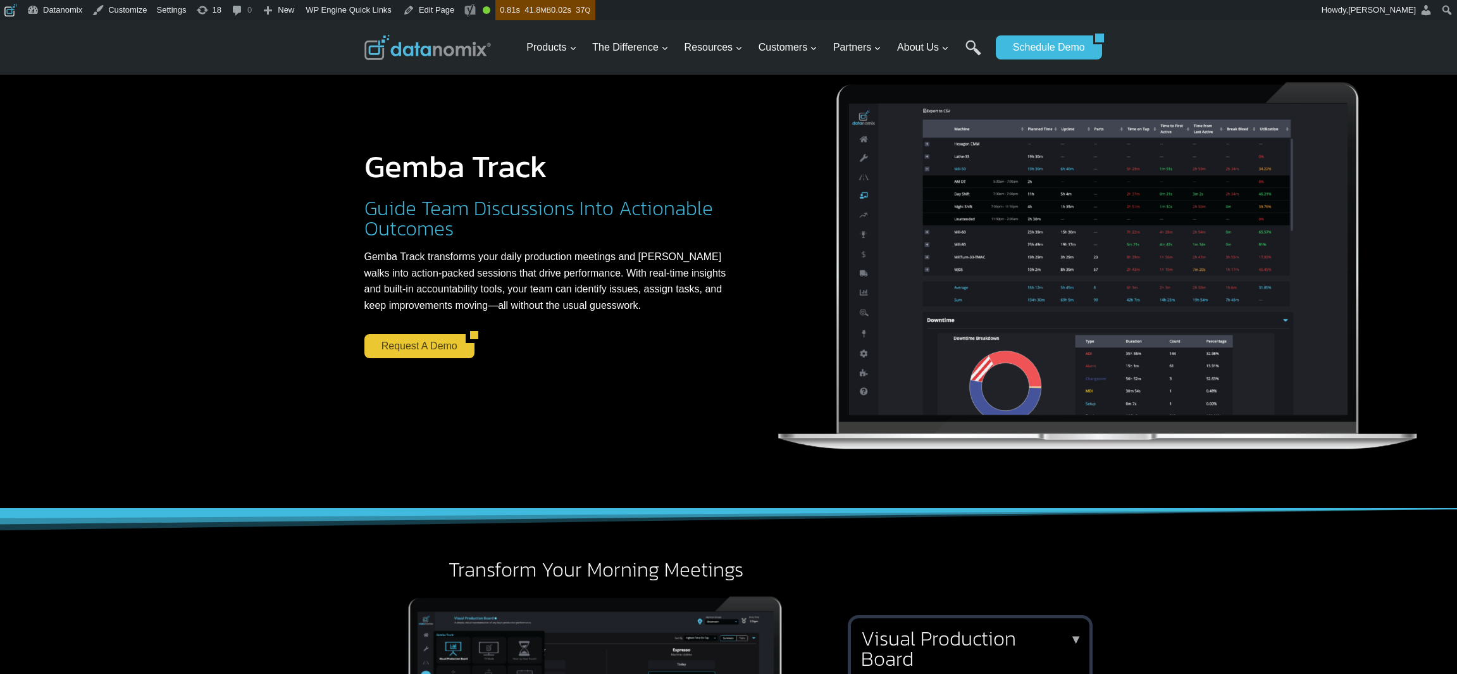
click at [430, 347] on link "Request a Demo" at bounding box center [415, 346] width 101 height 24
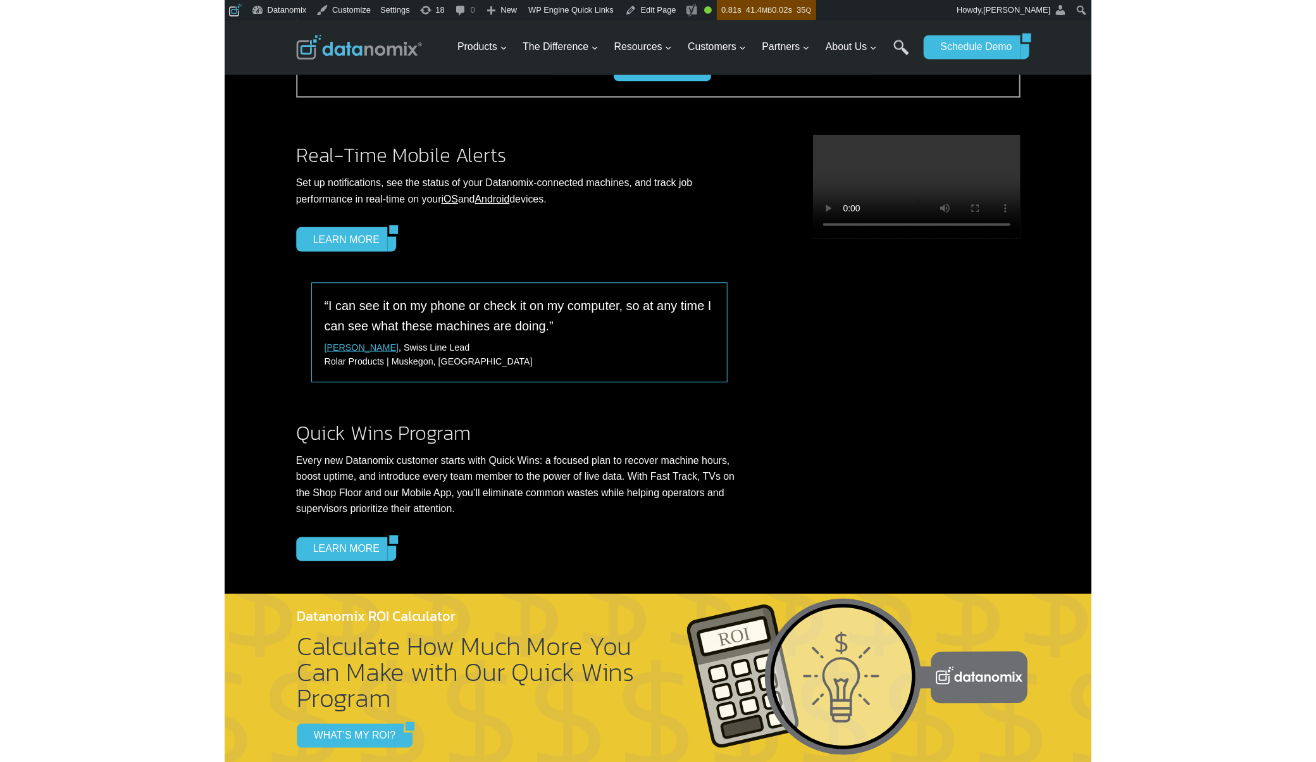
scroll to position [1176, 0]
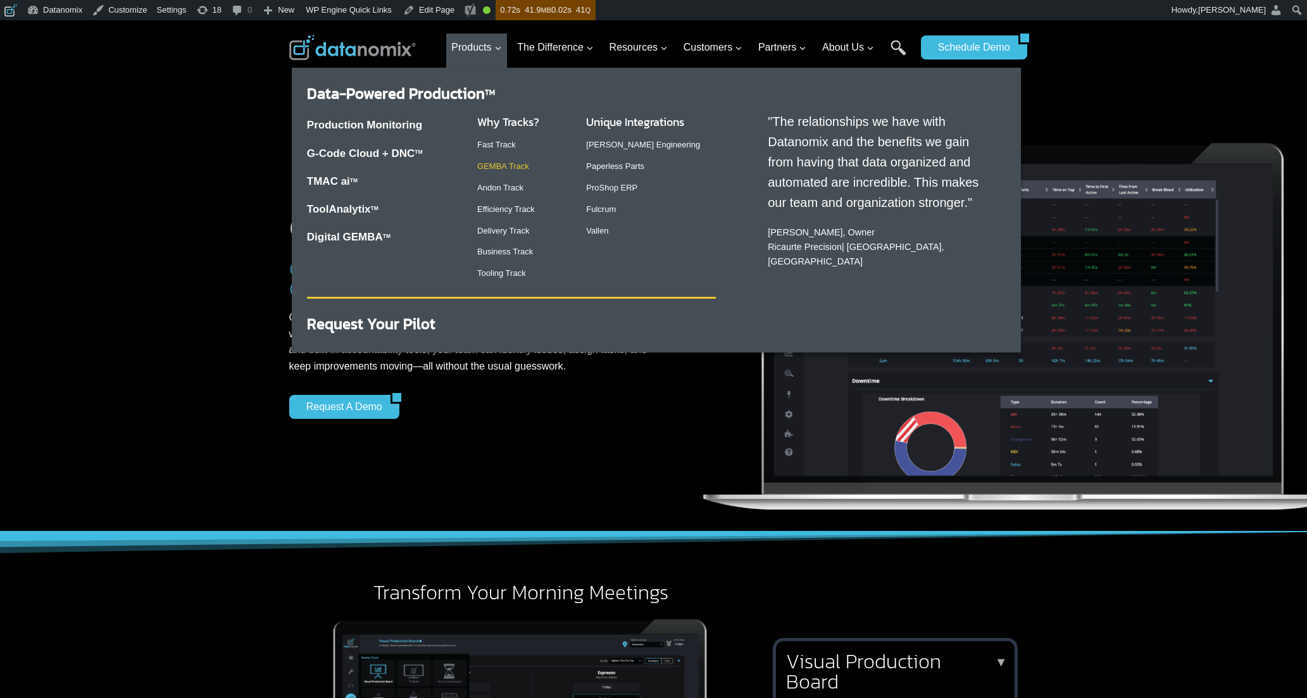
click at [499, 171] on link "GEMBA Track" at bounding box center [503, 165] width 52 height 9
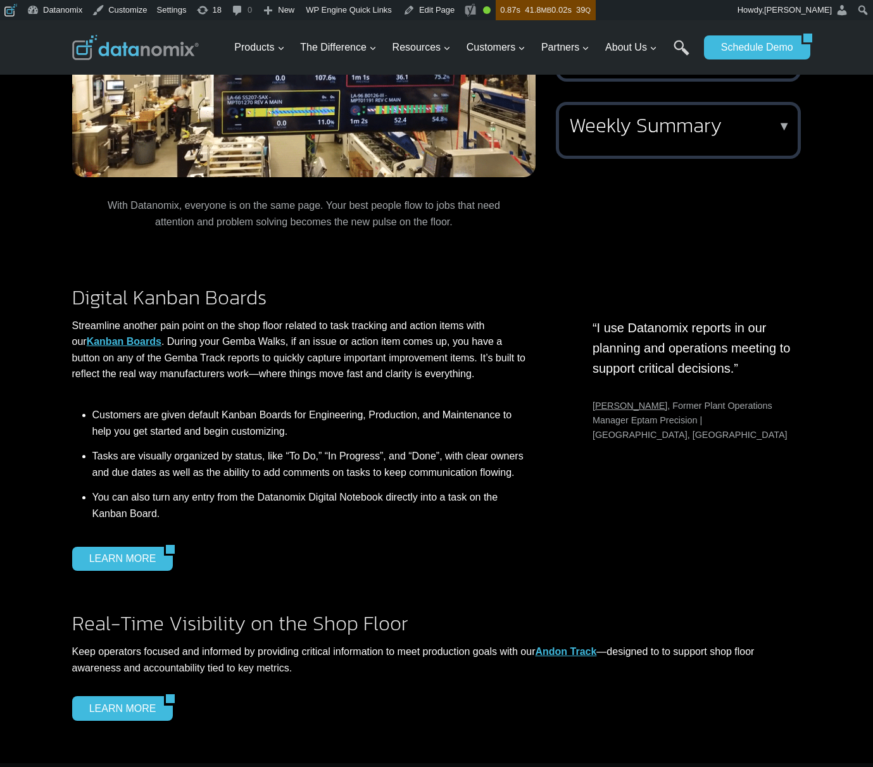
scroll to position [1304, 0]
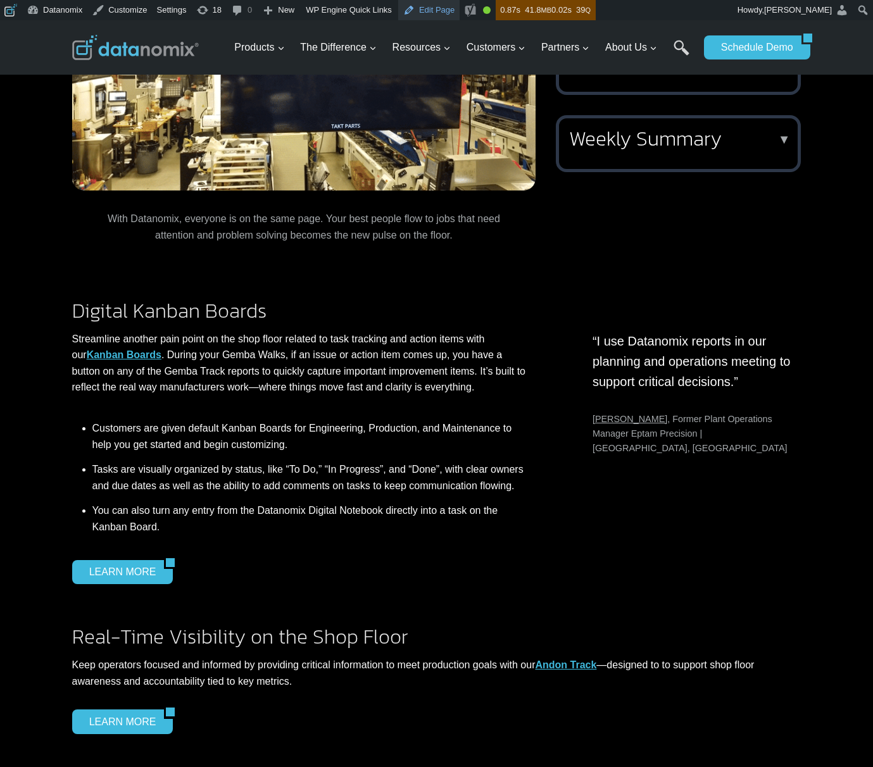
click at [421, 11] on link "Edit Page" at bounding box center [428, 10] width 61 height 20
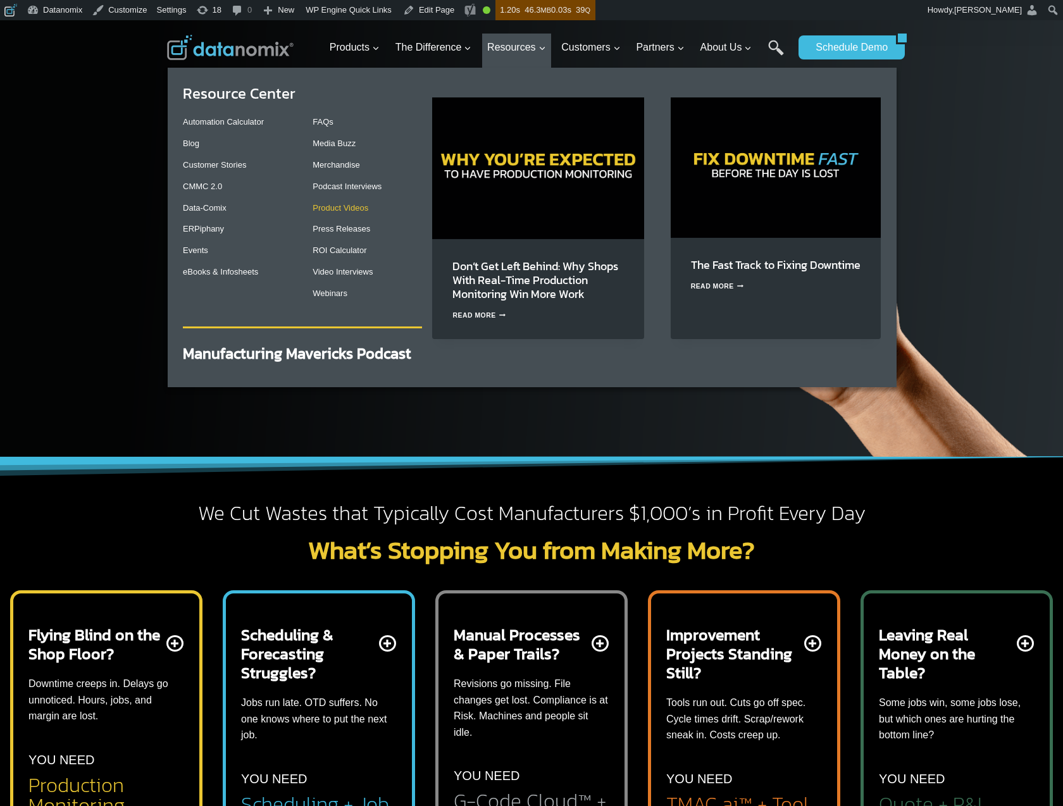
click at [337, 206] on link "Product Videos" at bounding box center [341, 207] width 56 height 9
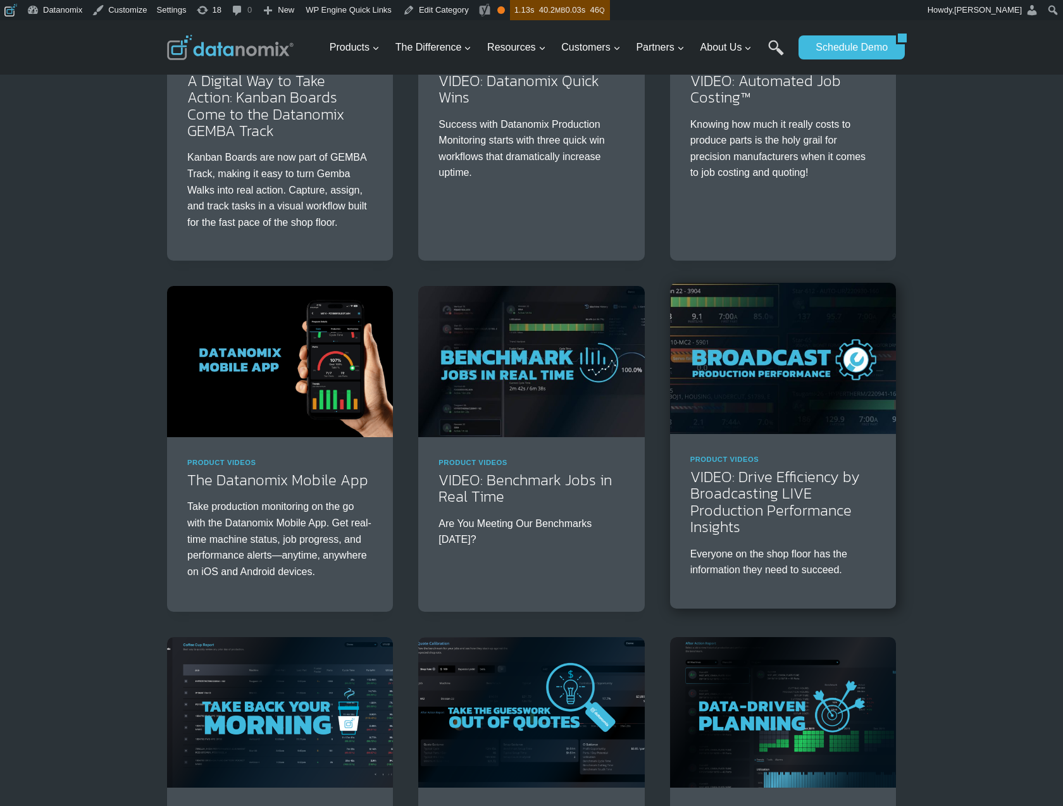
click at [810, 379] on img at bounding box center [783, 358] width 226 height 151
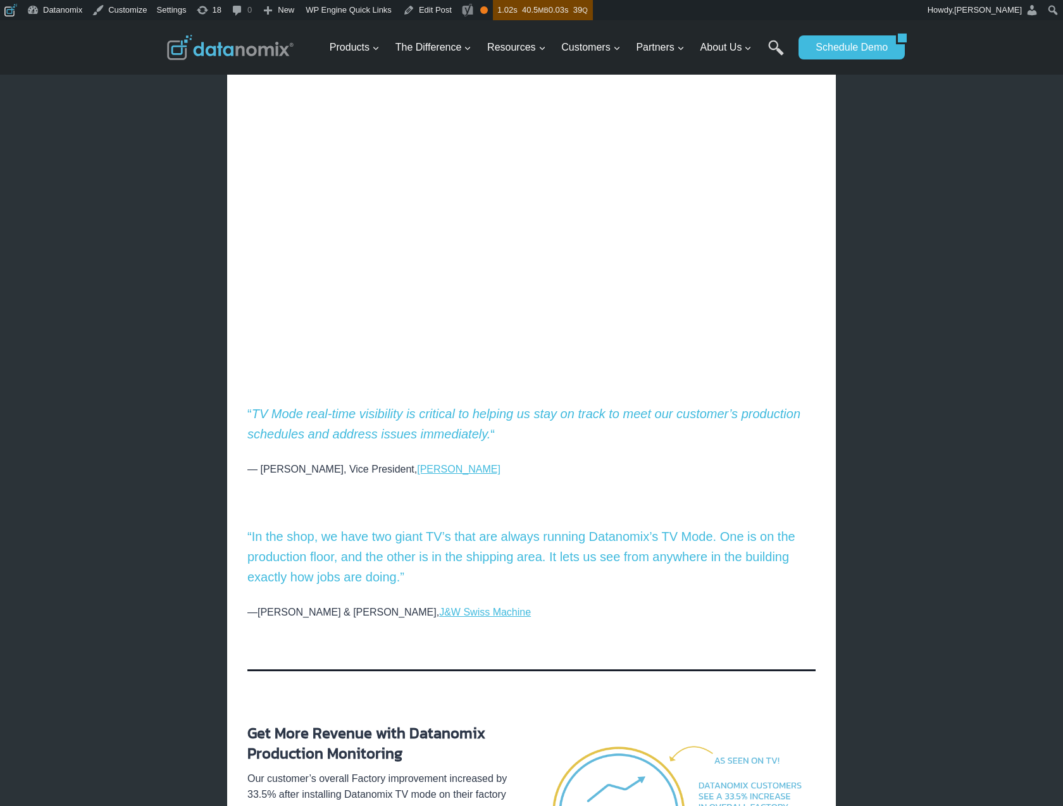
scroll to position [482, 0]
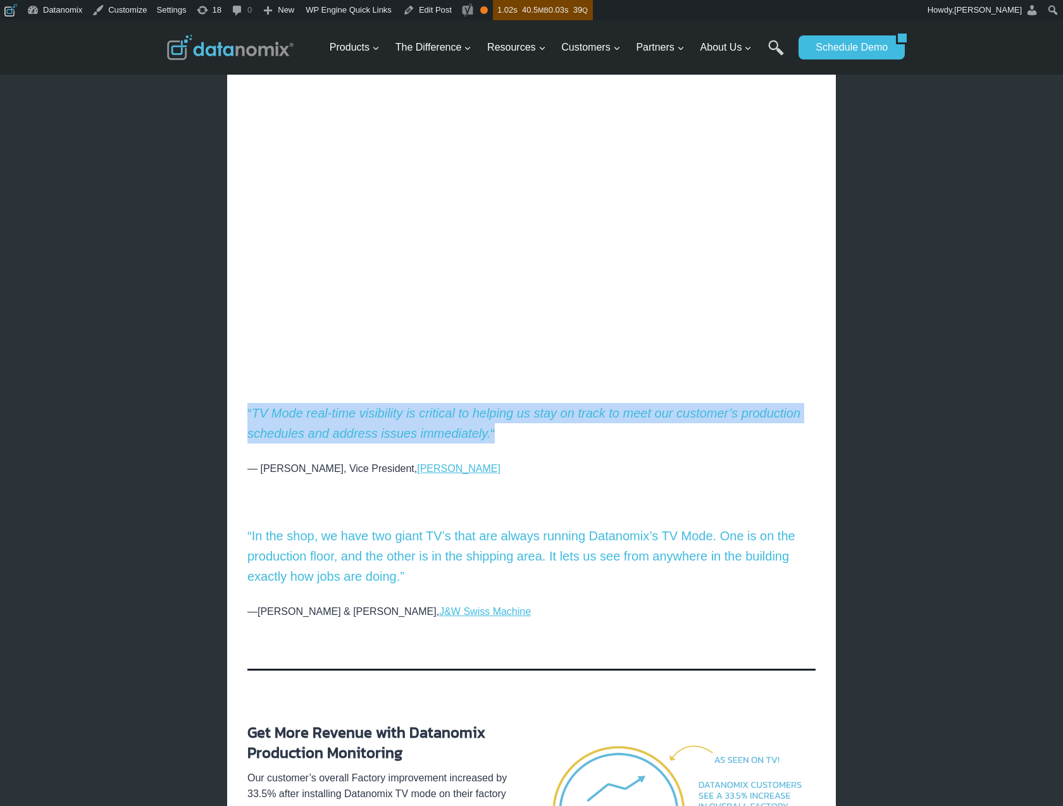
drag, startPoint x: 246, startPoint y: 409, endPoint x: 544, endPoint y: 432, distance: 298.9
click at [544, 432] on div "Home / Product Videos / VIDEO: Drive Efficiency by Broadcasting LIVE Production…" at bounding box center [531, 357] width 609 height 1214
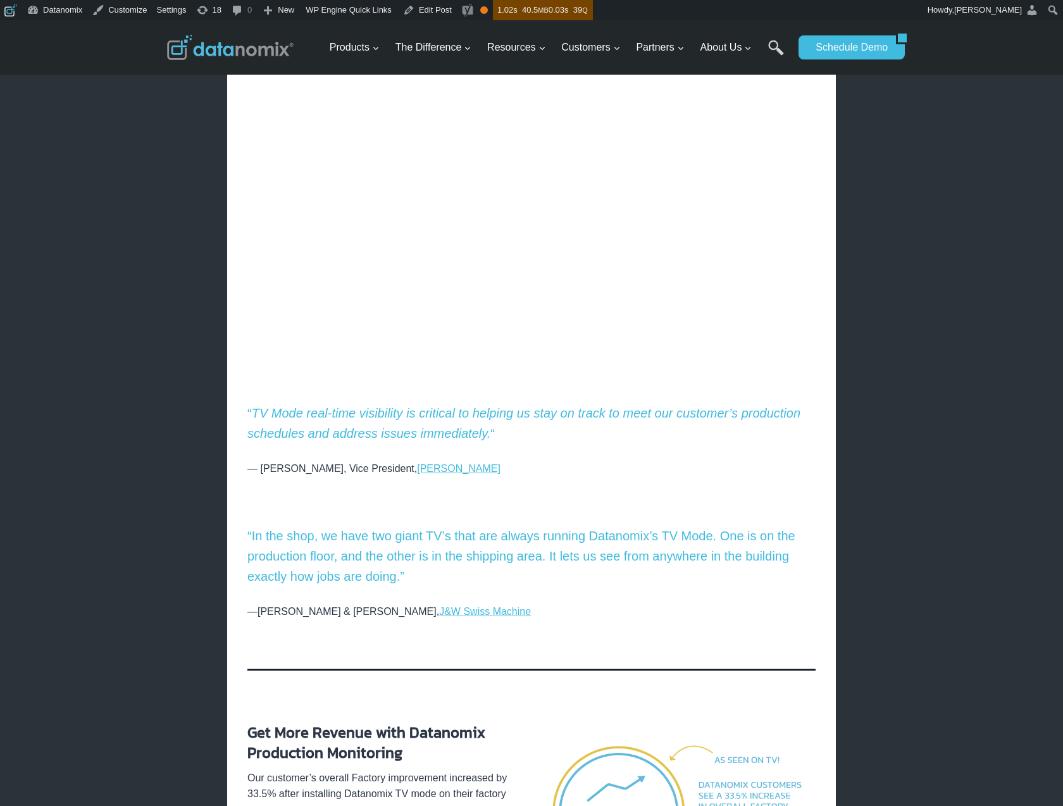
click at [410, 428] on em "TV Mode real-time visibility is critical to helping us stay on track to meet ou…" at bounding box center [523, 423] width 553 height 34
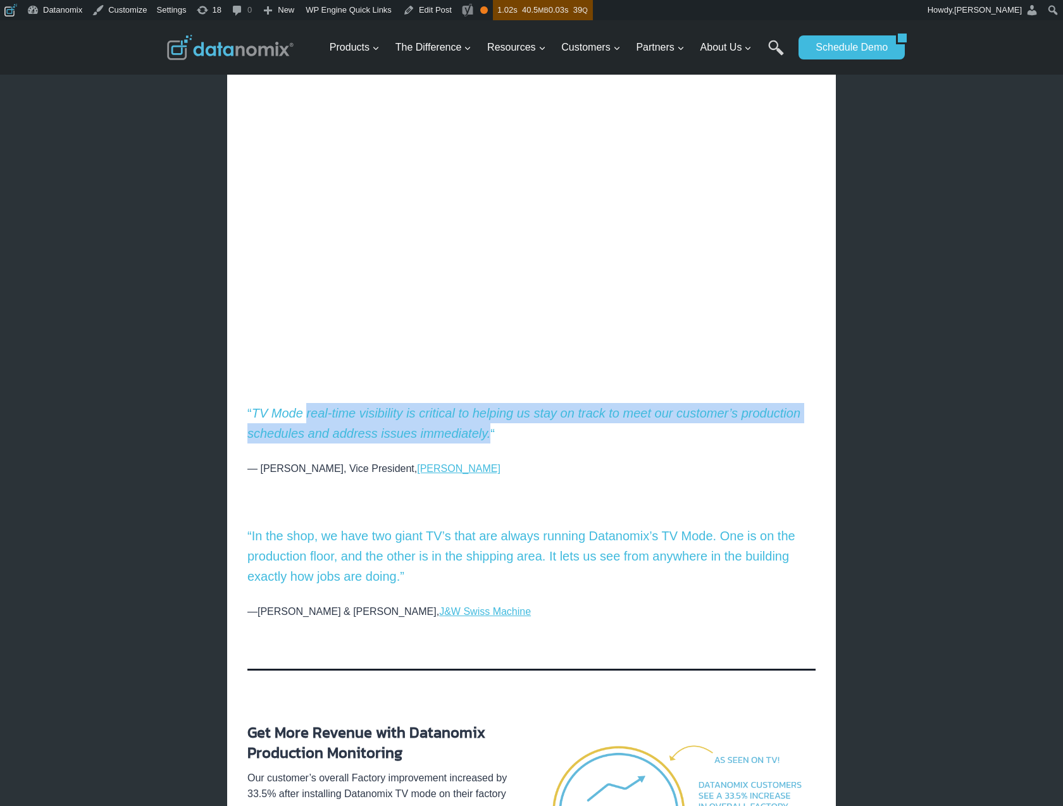
drag, startPoint x: 308, startPoint y: 415, endPoint x: 485, endPoint y: 427, distance: 177.6
click at [485, 427] on em "TV Mode real-time visibility is critical to helping us stay on track to meet ou…" at bounding box center [523, 423] width 553 height 34
copy em "real-time visibility is critical to helping us stay on track to meet our custom…"
drag, startPoint x: 260, startPoint y: 469, endPoint x: 499, endPoint y: 470, distance: 239.2
click at [499, 470] on p "— Aaron Springer, Vice President, Thomas W. Springer" at bounding box center [531, 469] width 568 height 10
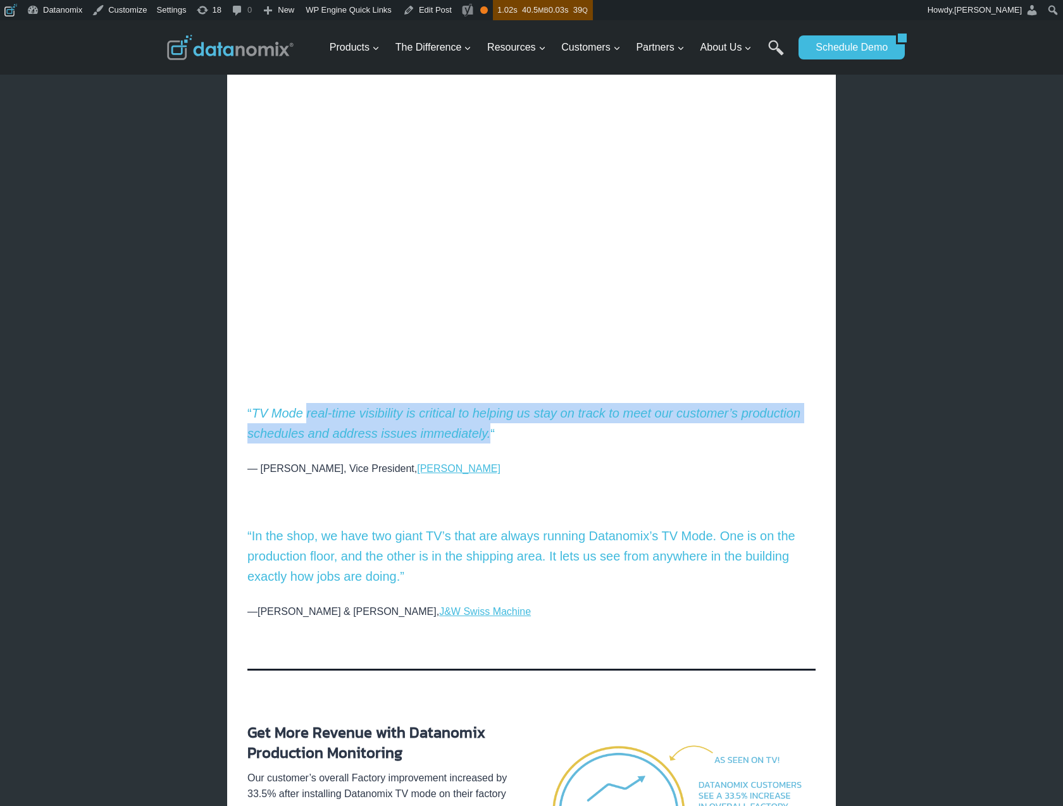
copy p "Aaron Springer, Vice President, Thomas W. Springer"
click at [623, 502] on div at bounding box center [531, 510] width 568 height 32
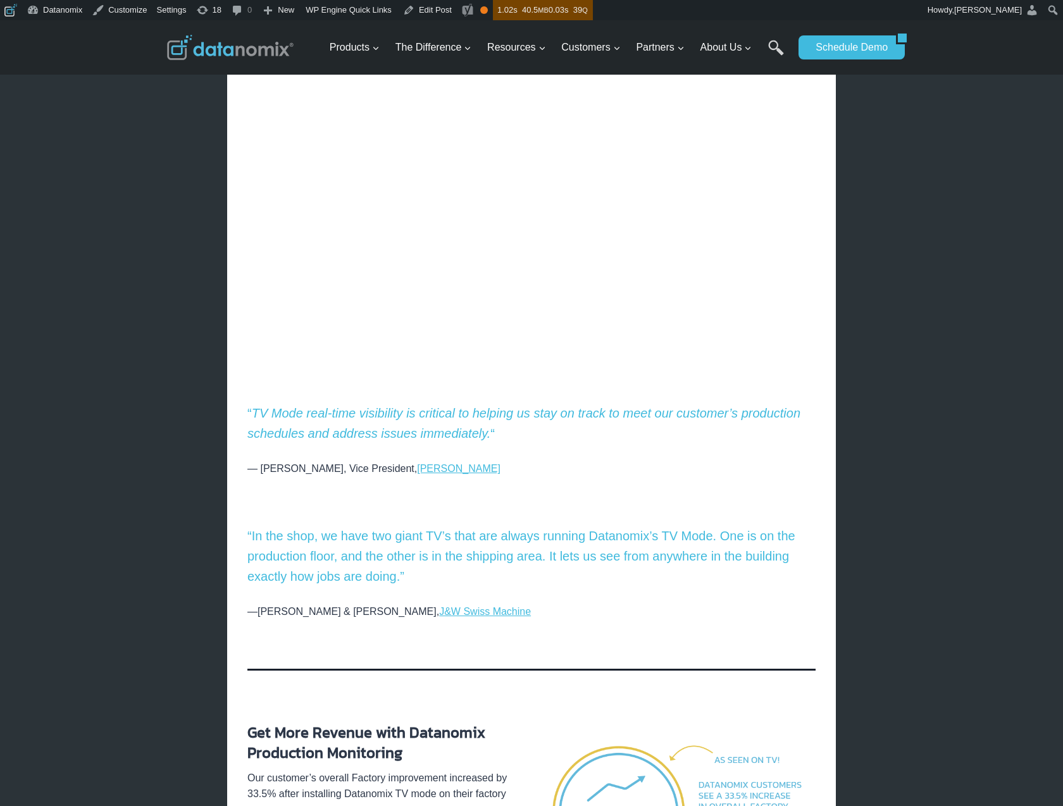
click at [424, 462] on div "Everyone on the shop floor has the information they need to succeed. Rally the …" at bounding box center [531, 414] width 568 height 1002
click at [425, 465] on link "Thomas W. Springer" at bounding box center [459, 468] width 84 height 11
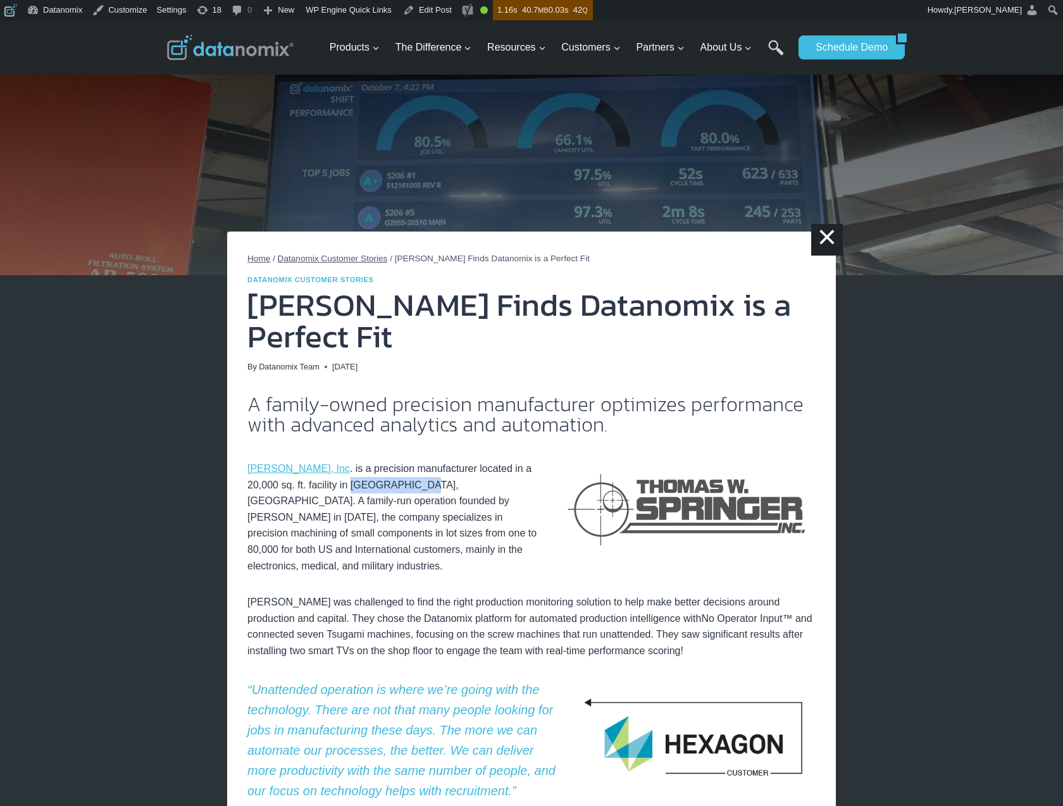
drag, startPoint x: 363, startPoint y: 486, endPoint x: 437, endPoint y: 485, distance: 73.4
click at [437, 485] on p "Thomas W. Springer, Inc . is a precision manufacturer located in a 20,000 sq. f…" at bounding box center [531, 510] width 568 height 130
copy p "Landenberg, PA"
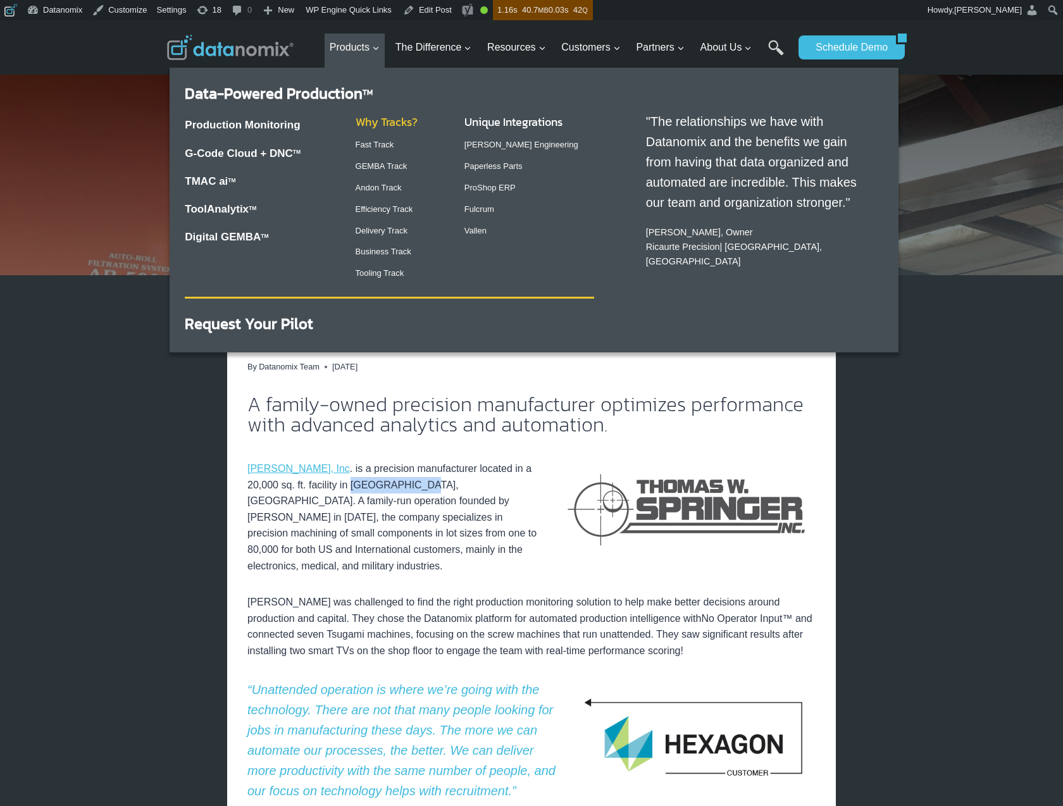
click at [378, 117] on link "Why Tracks?" at bounding box center [387, 121] width 62 height 17
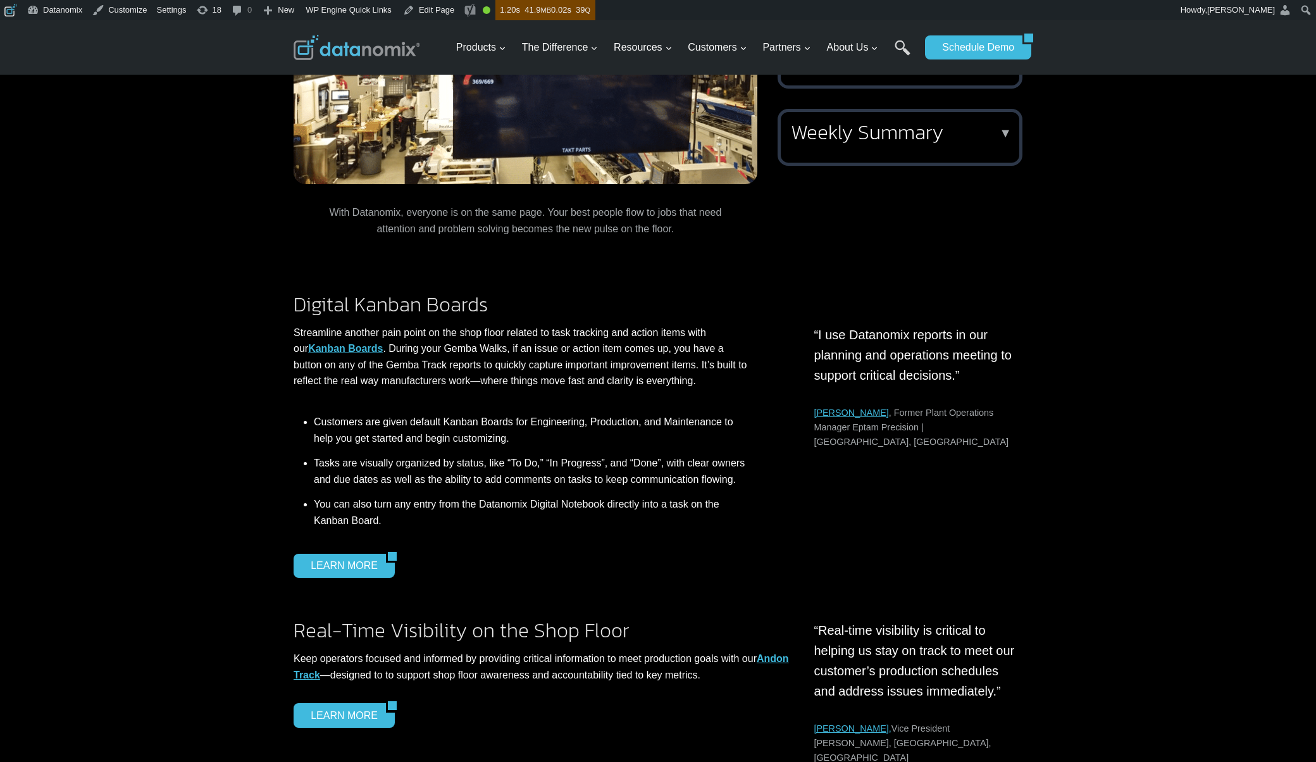
scroll to position [1488, 0]
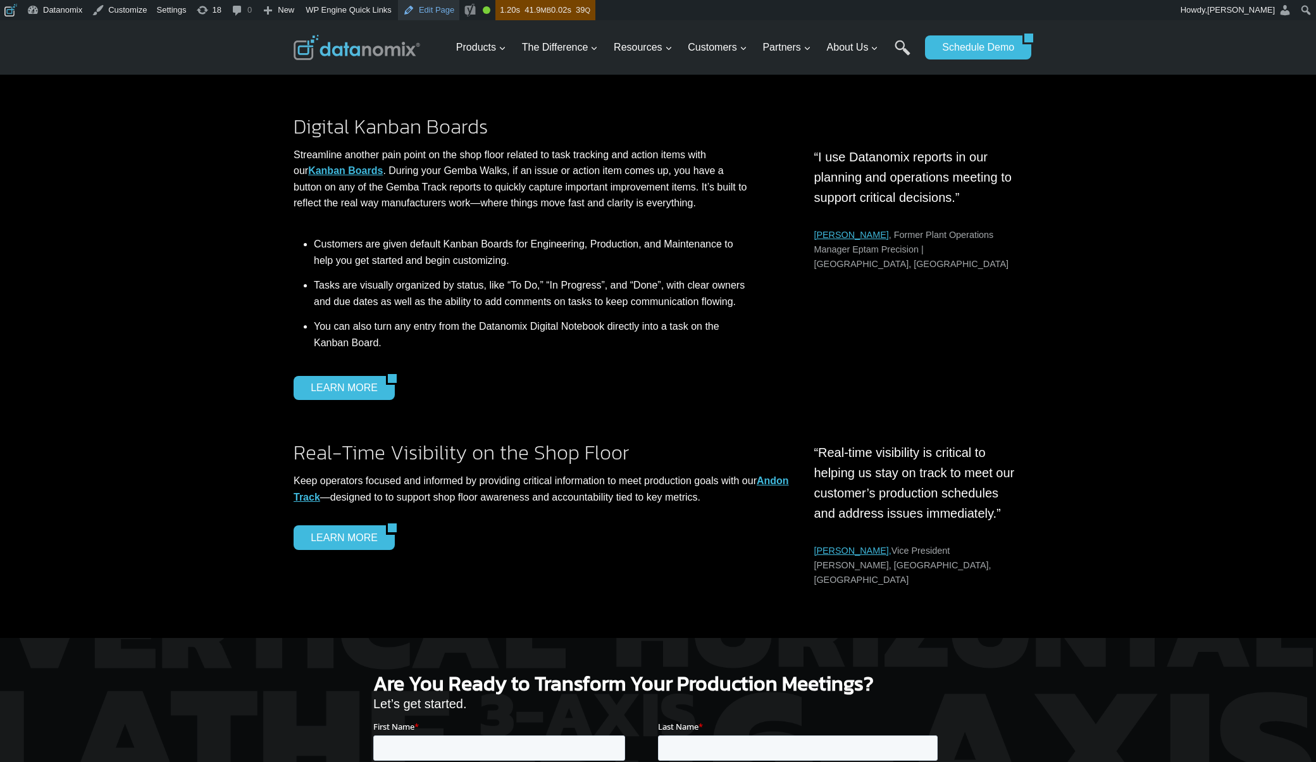
click at [449, 6] on link "Edit Page" at bounding box center [428, 10] width 61 height 20
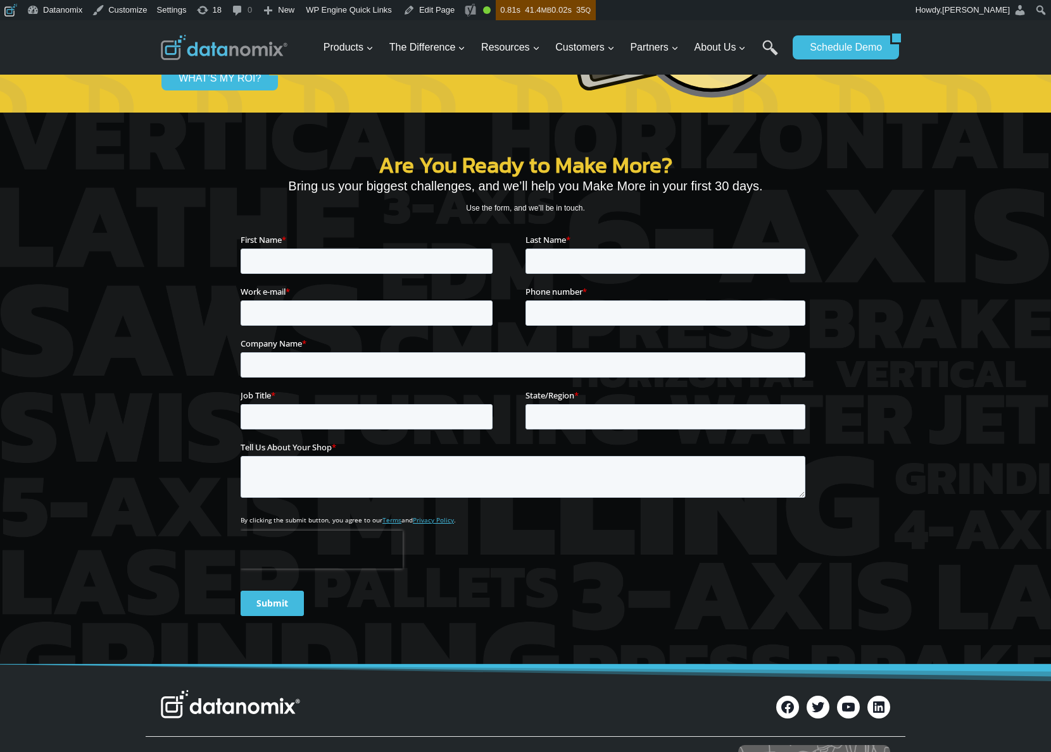
scroll to position [1983, 0]
click at [534, 208] on p "Use the form, and we’ll be in touch." at bounding box center [525, 209] width 570 height 12
copy div "Use the form, and we’ll be in touch."
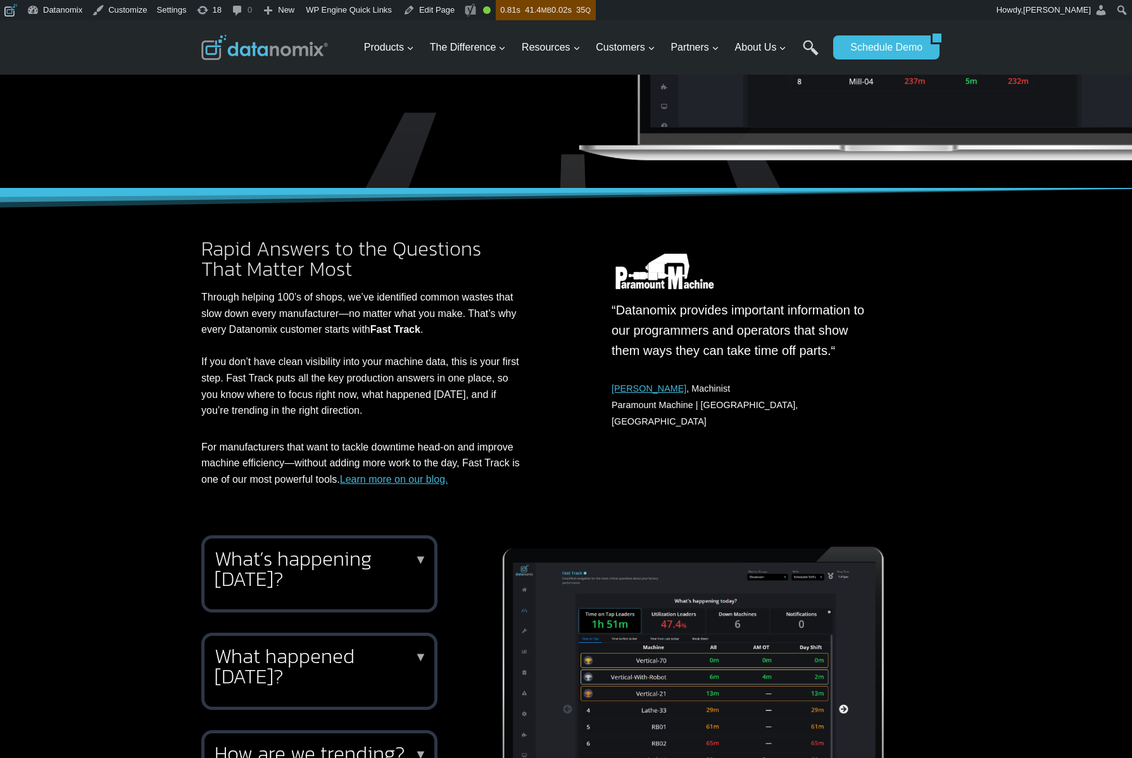
scroll to position [546, 0]
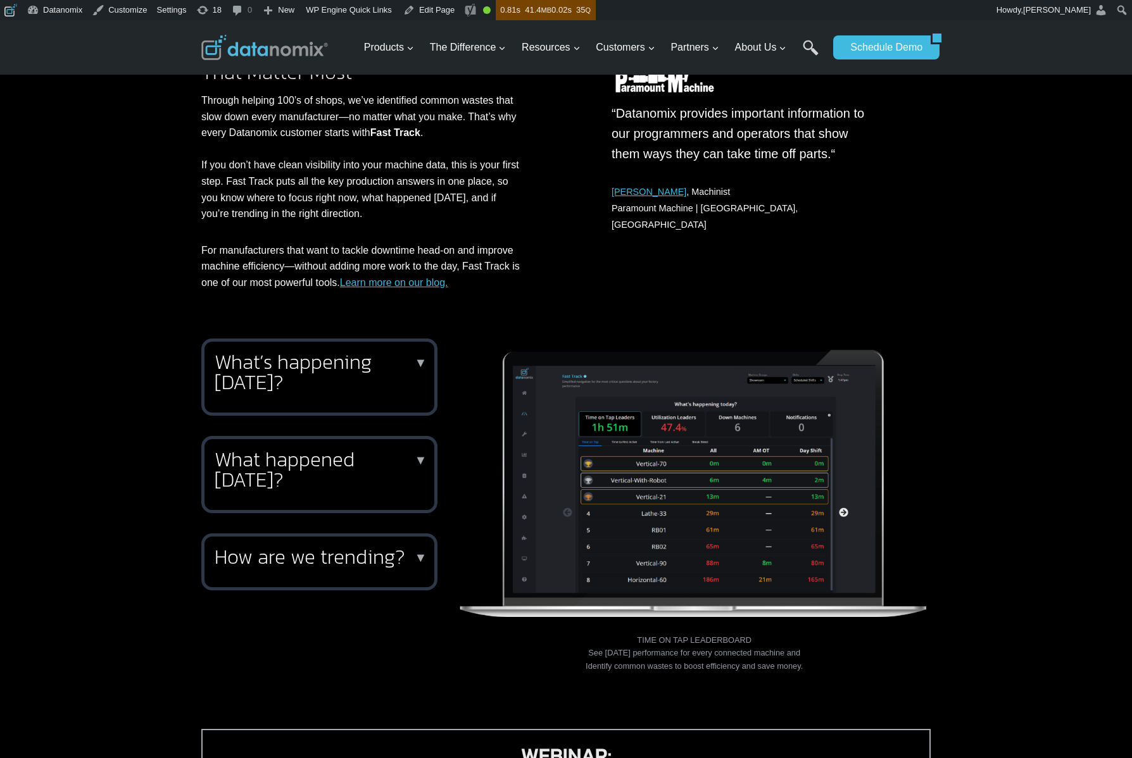
click at [410, 392] on div "What’s happening today? ▼ Keep your finger on the pulse of production throughou…" at bounding box center [319, 377] width 236 height 77
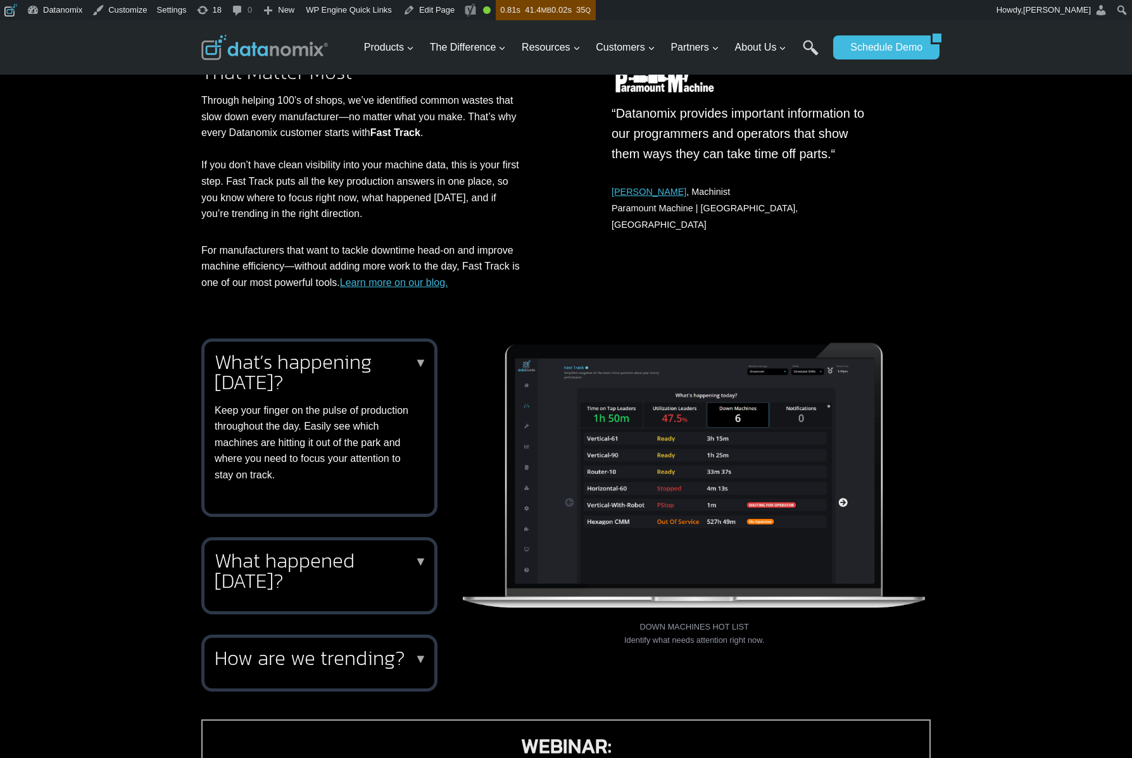
click at [410, 392] on div "What’s happening today? ▼ Keep your finger on the pulse of production throughou…" at bounding box center [317, 418] width 204 height 132
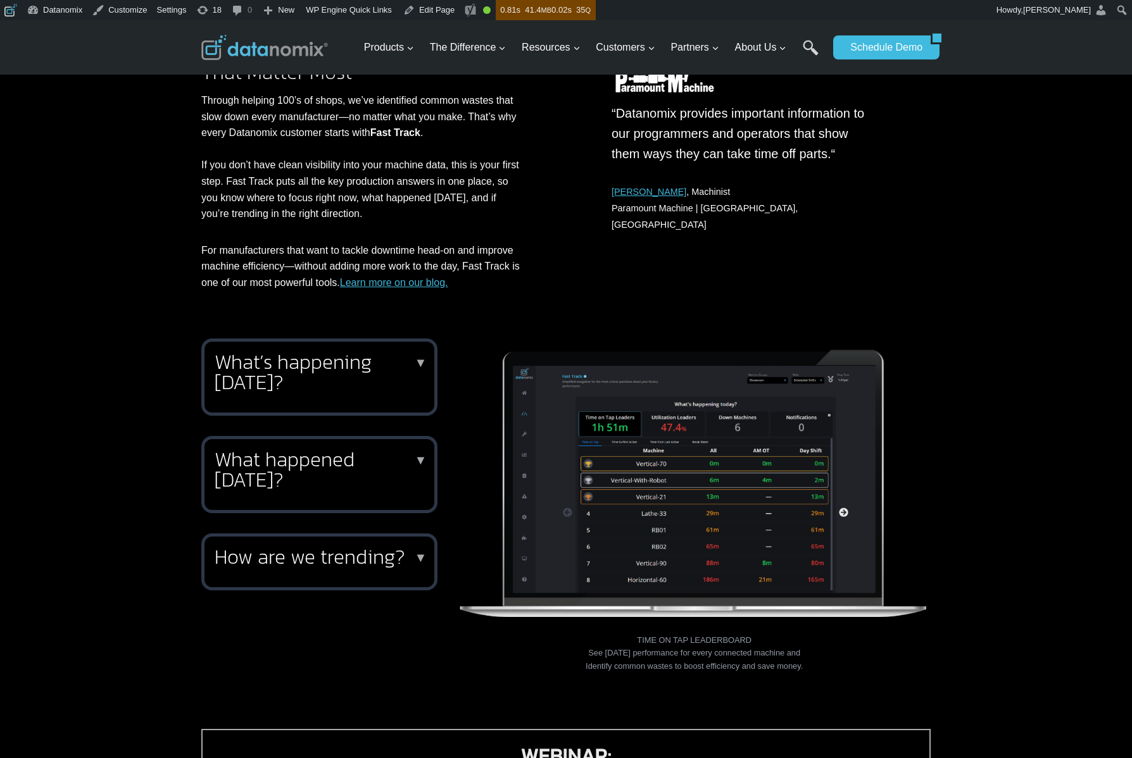
click at [383, 488] on h2 "What happened yesterday?" at bounding box center [317, 469] width 204 height 41
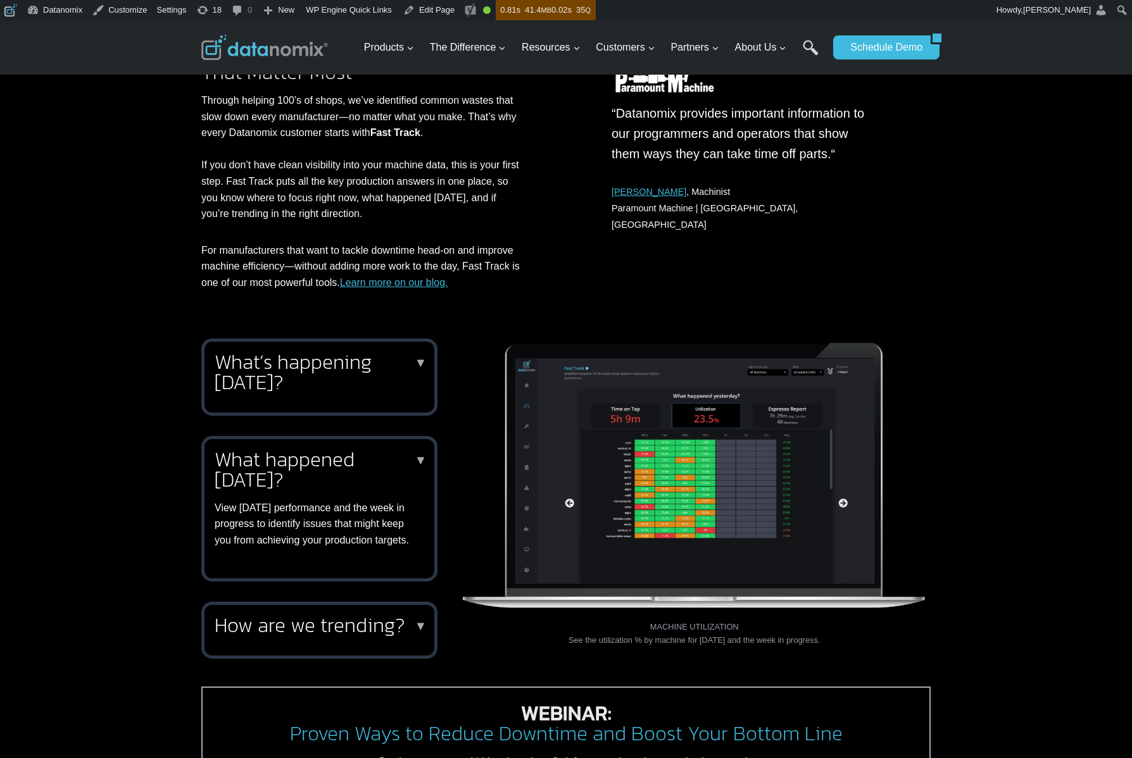
click at [383, 488] on h2 "What happened yesterday?" at bounding box center [317, 469] width 204 height 41
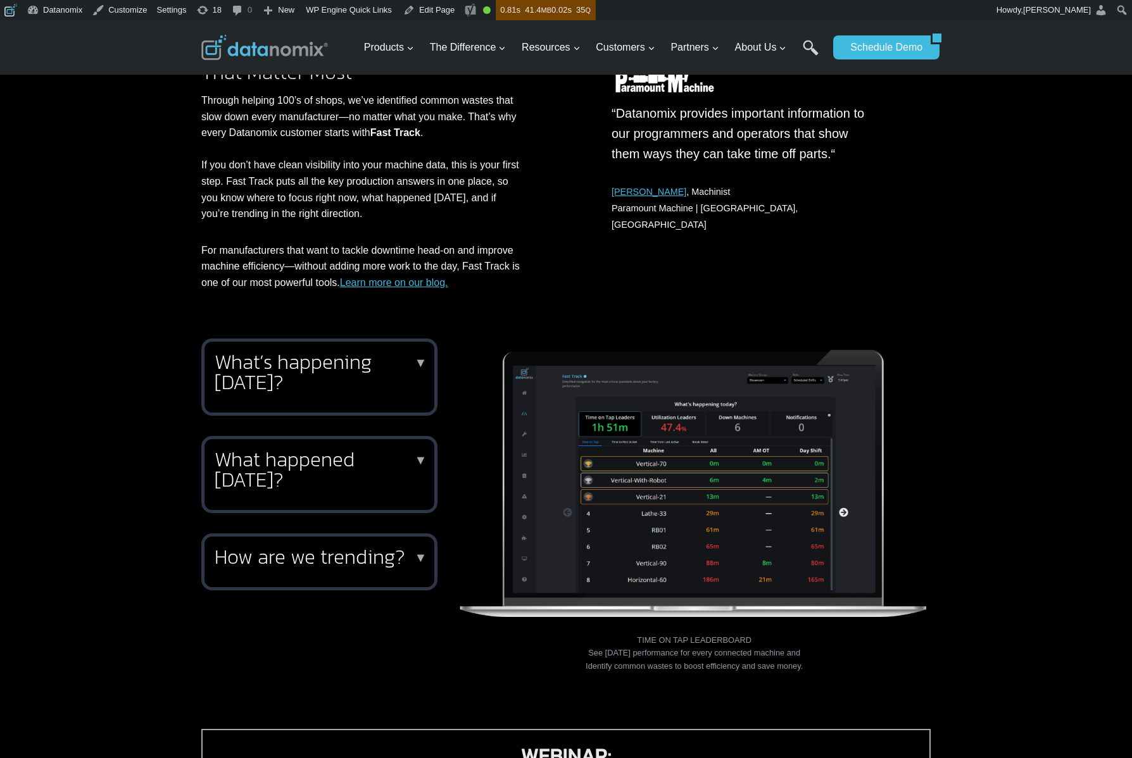
click at [355, 565] on h2 "How are we trending?" at bounding box center [317, 557] width 204 height 20
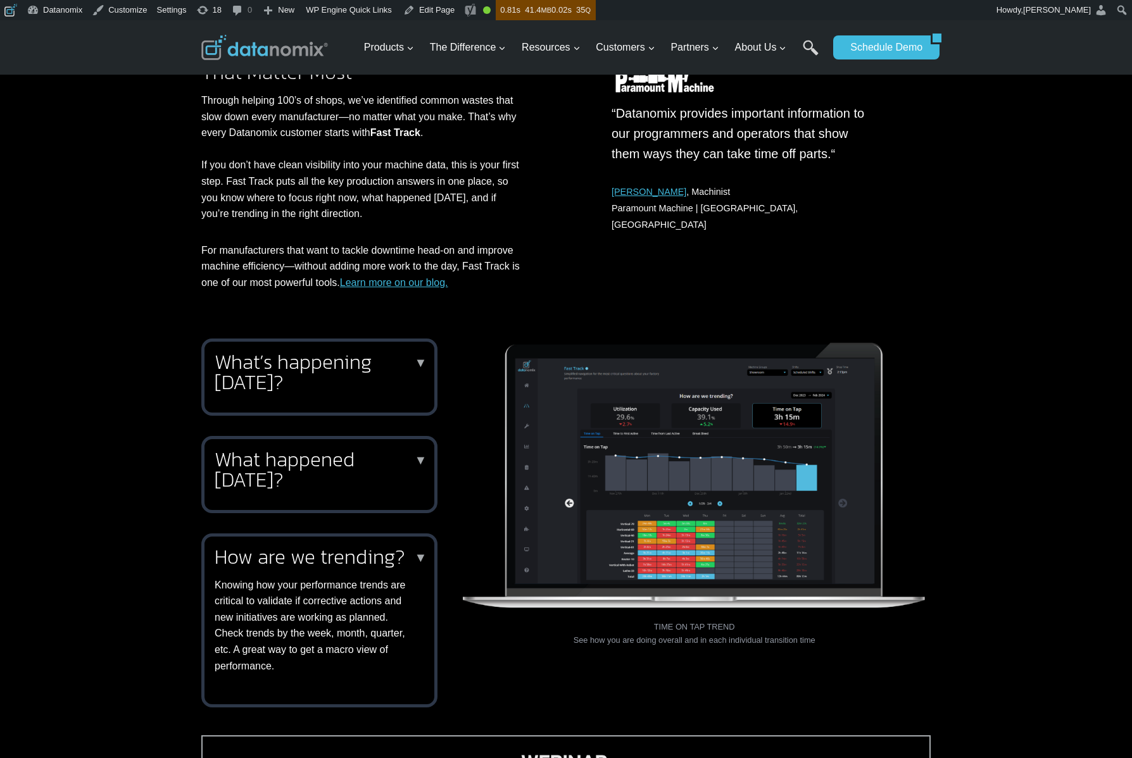
click at [355, 565] on h2 "How are we trending?" at bounding box center [317, 557] width 204 height 20
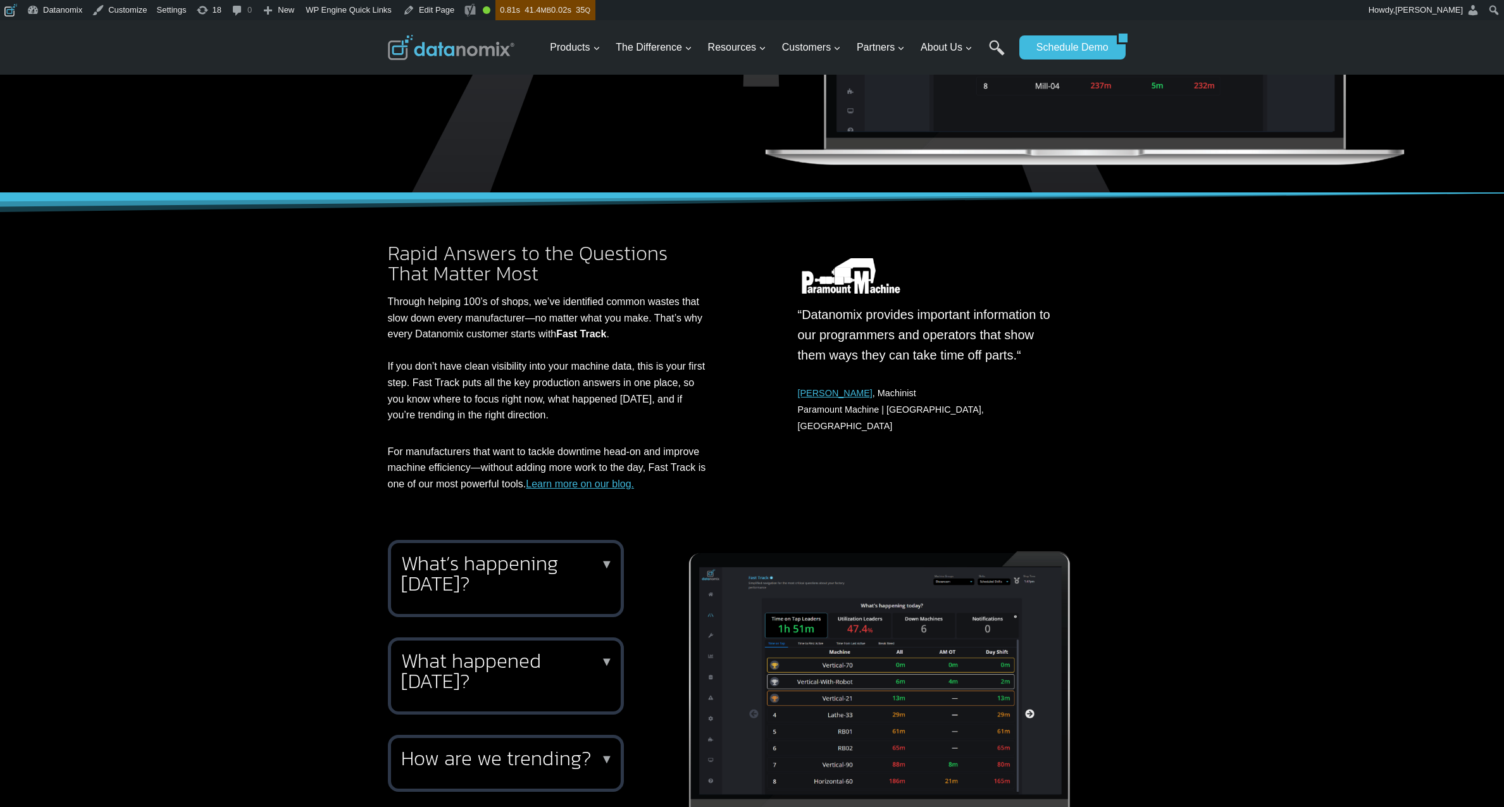
scroll to position [346, 0]
click at [436, 10] on link "Edit Page" at bounding box center [428, 10] width 61 height 20
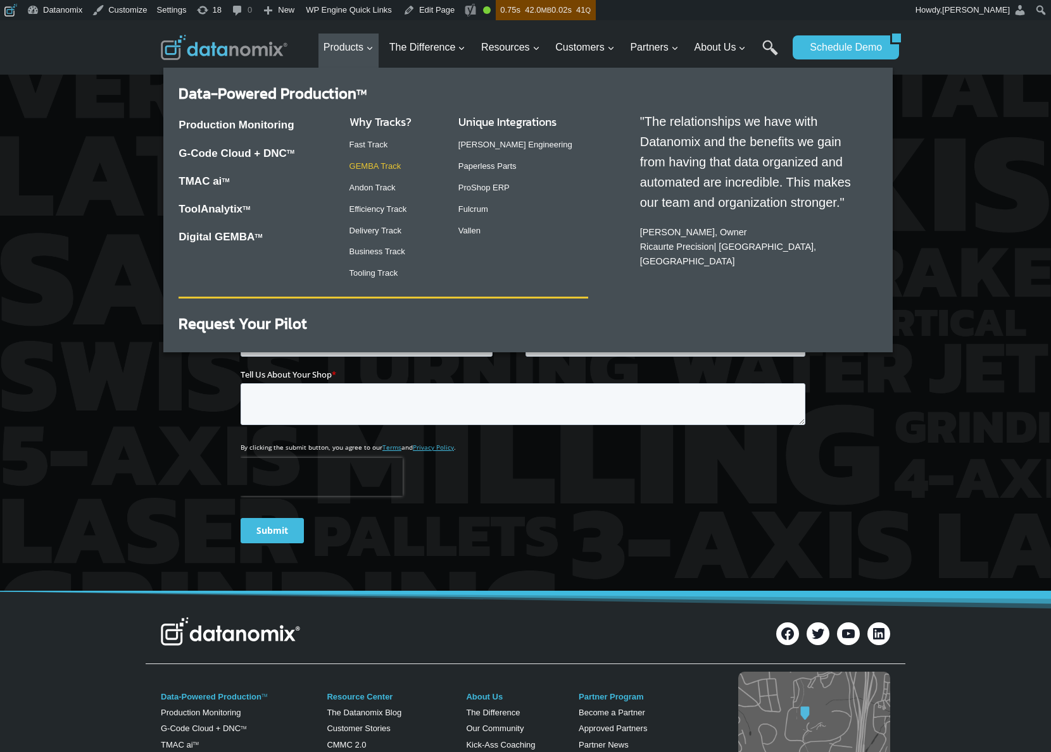
click at [364, 165] on link "GEMBA Track" at bounding box center [375, 165] width 52 height 9
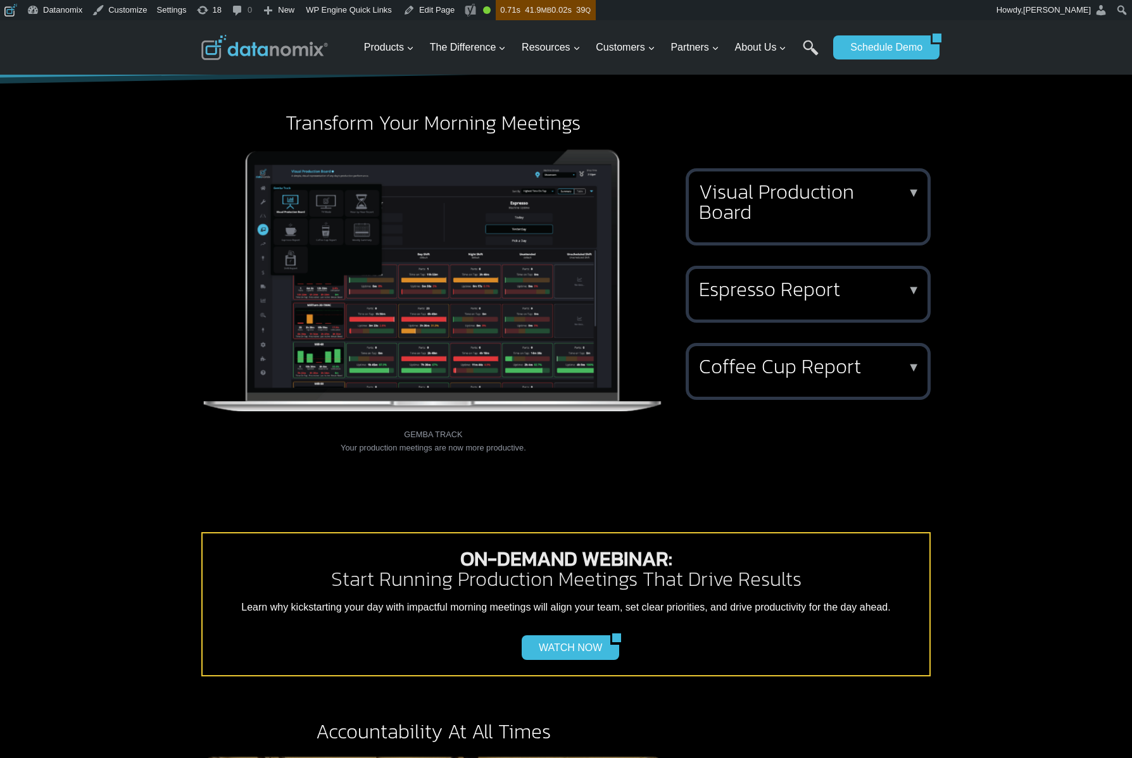
scroll to position [609, 0]
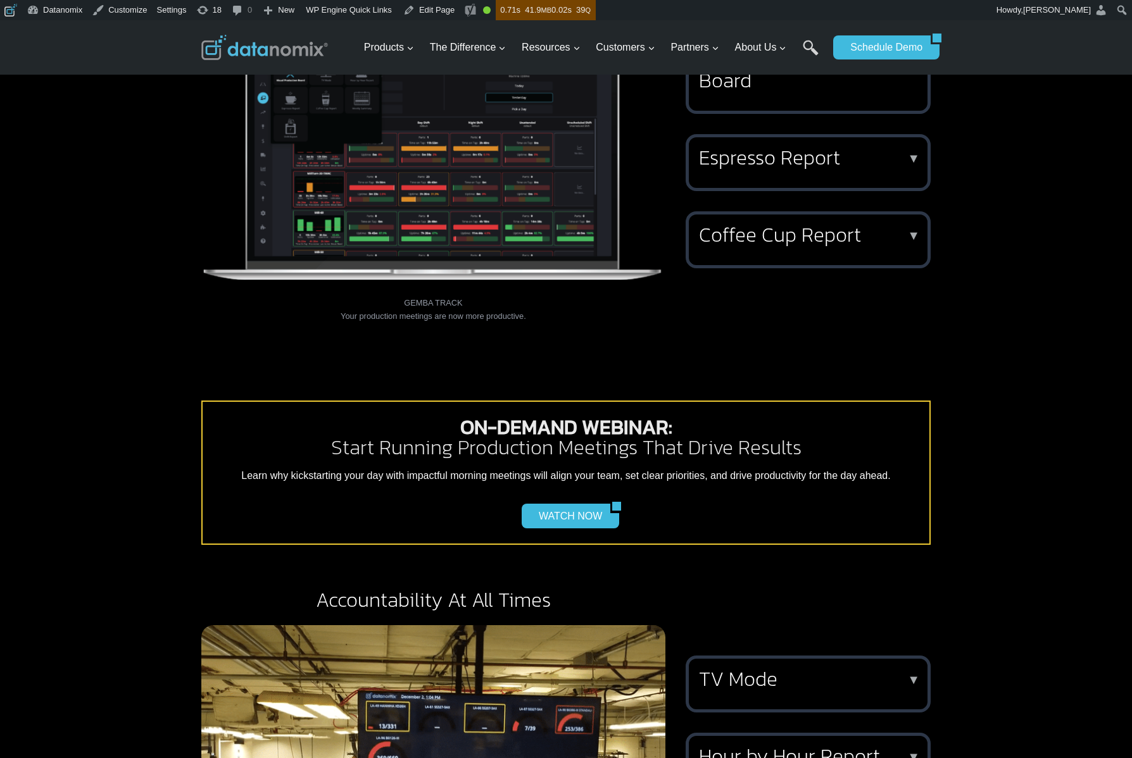
click at [982, 353] on div "ON-DEMAND WEBINAR: Start Running Production Meetings That Drive Results Learn w…" at bounding box center [566, 470] width 1132 height 239
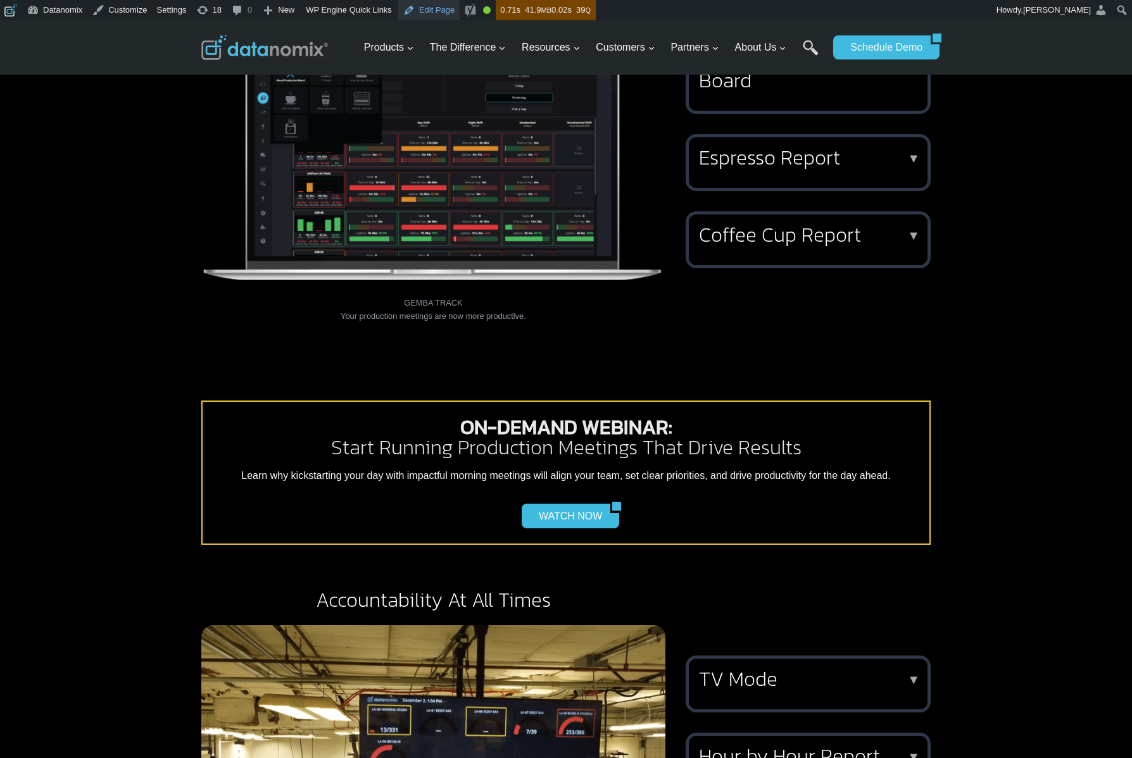
click at [444, 18] on link "Edit Page" at bounding box center [428, 10] width 61 height 20
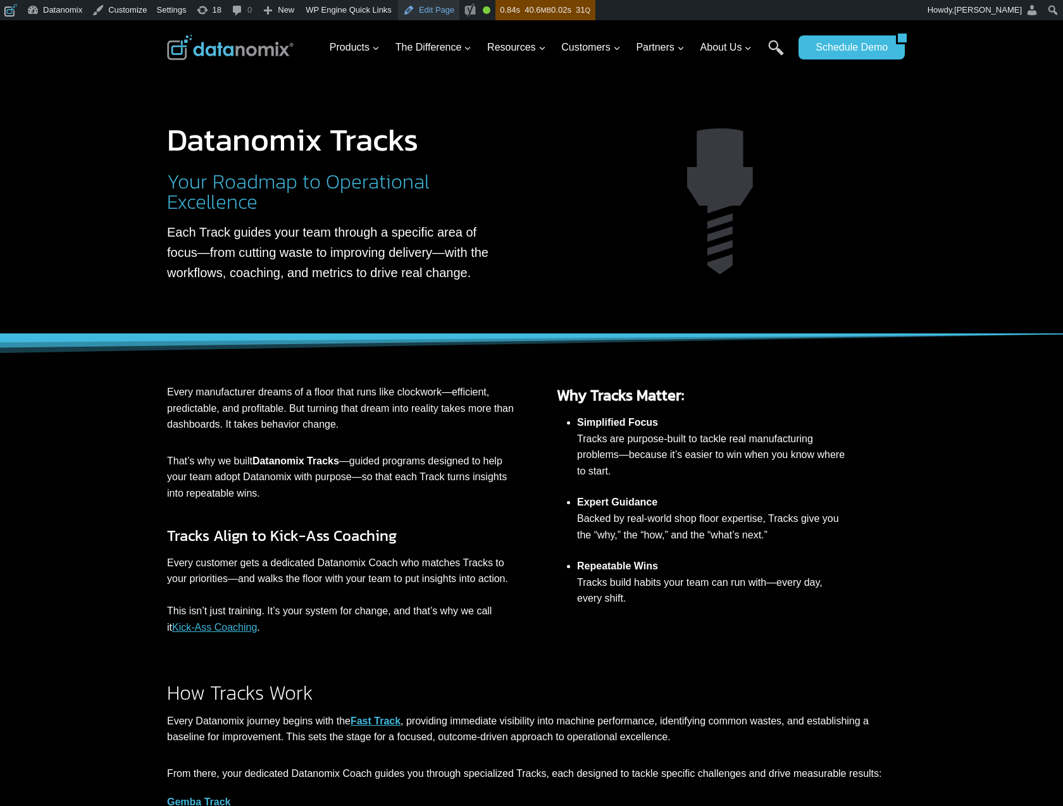
click at [446, 11] on link "Edit Page" at bounding box center [428, 10] width 61 height 20
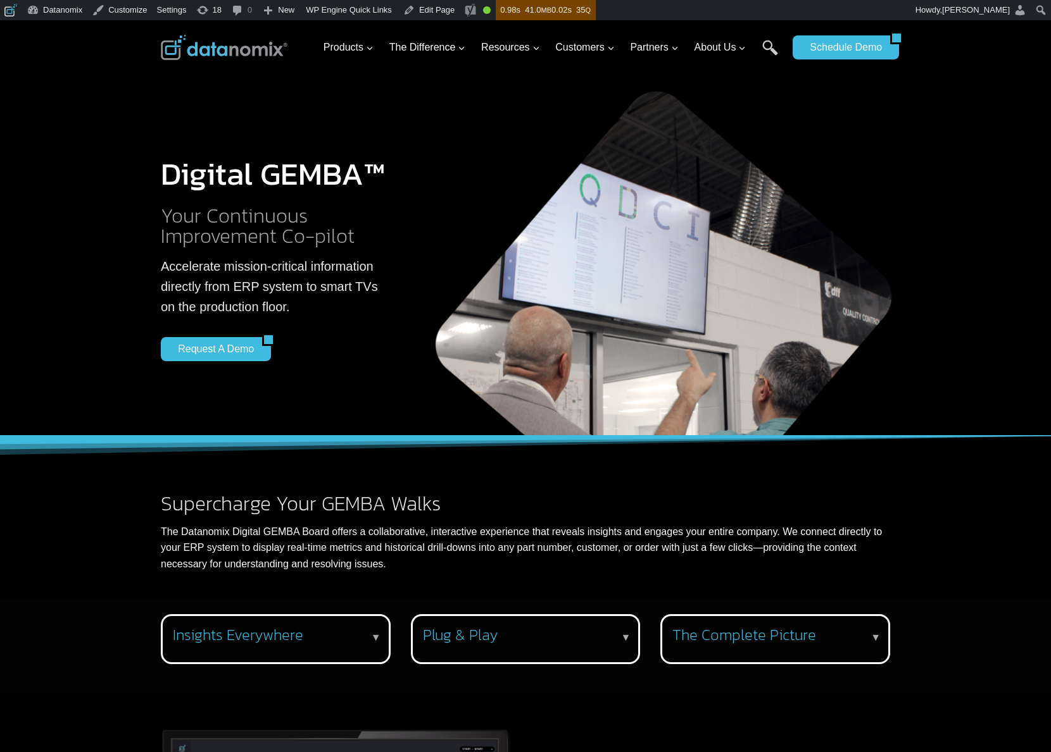
click at [260, 656] on div "Insights Everywhere ▼ Datanomix includes everything you need to showcase Digita…" at bounding box center [276, 639] width 230 height 50
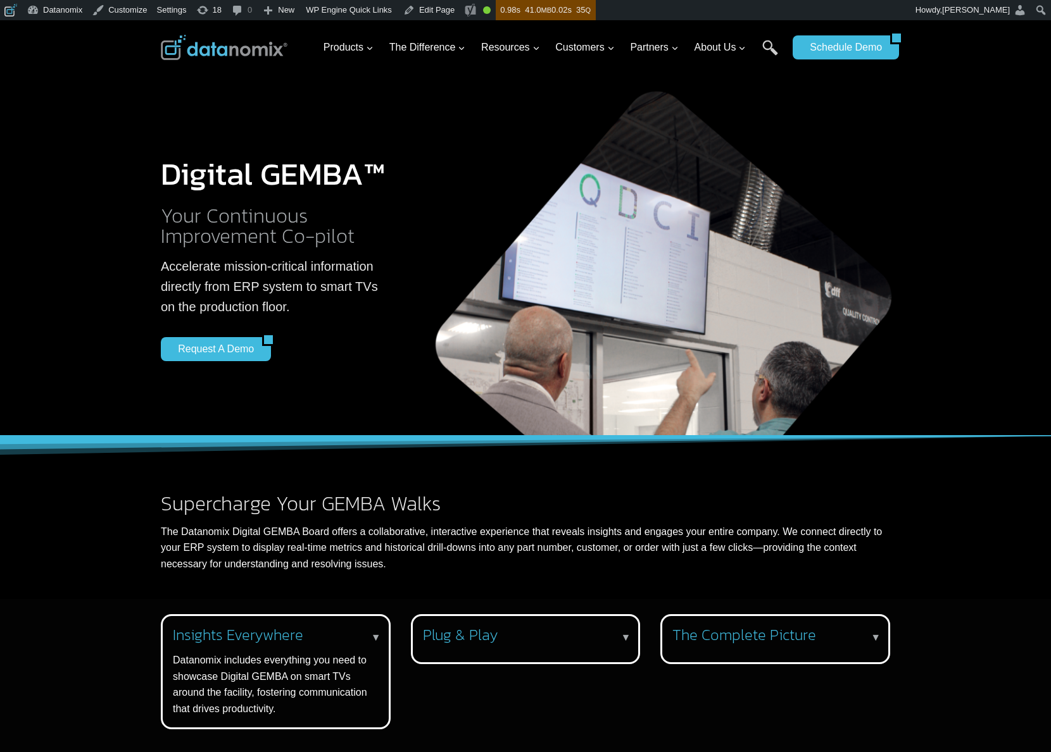
click at [467, 657] on div "Plug & Play ▼ Datanomix hooks seamlessly into your ERP database to automate you…" at bounding box center [526, 639] width 230 height 50
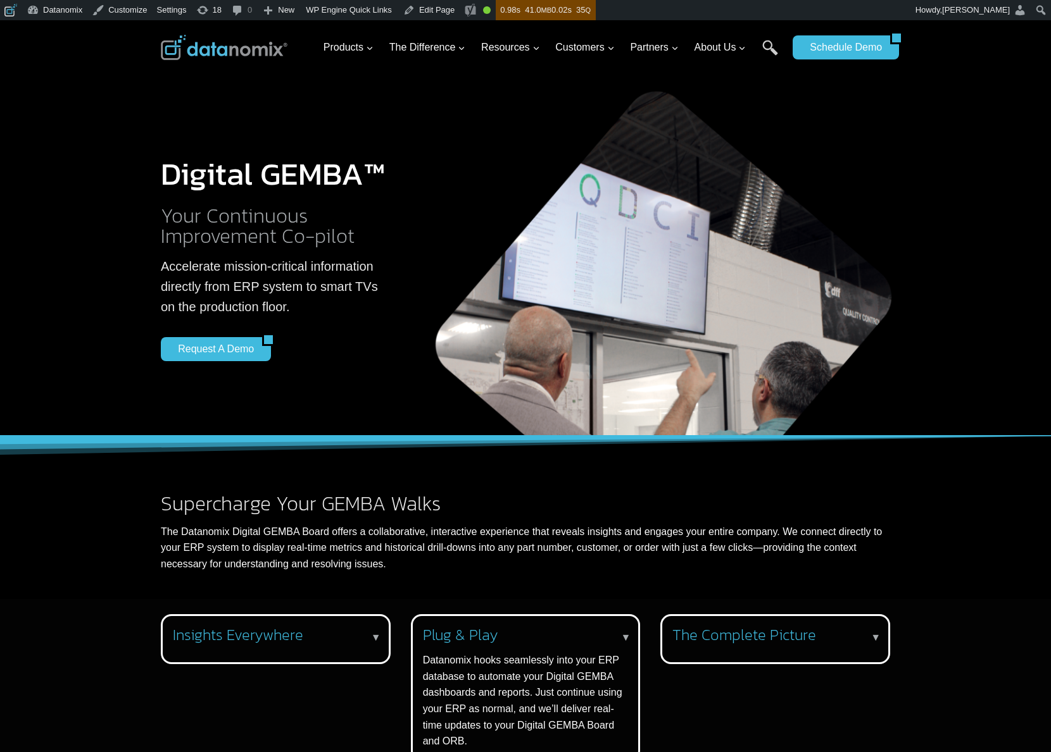
click at [757, 642] on h3 "The Complete Picture" at bounding box center [772, 636] width 201 height 18
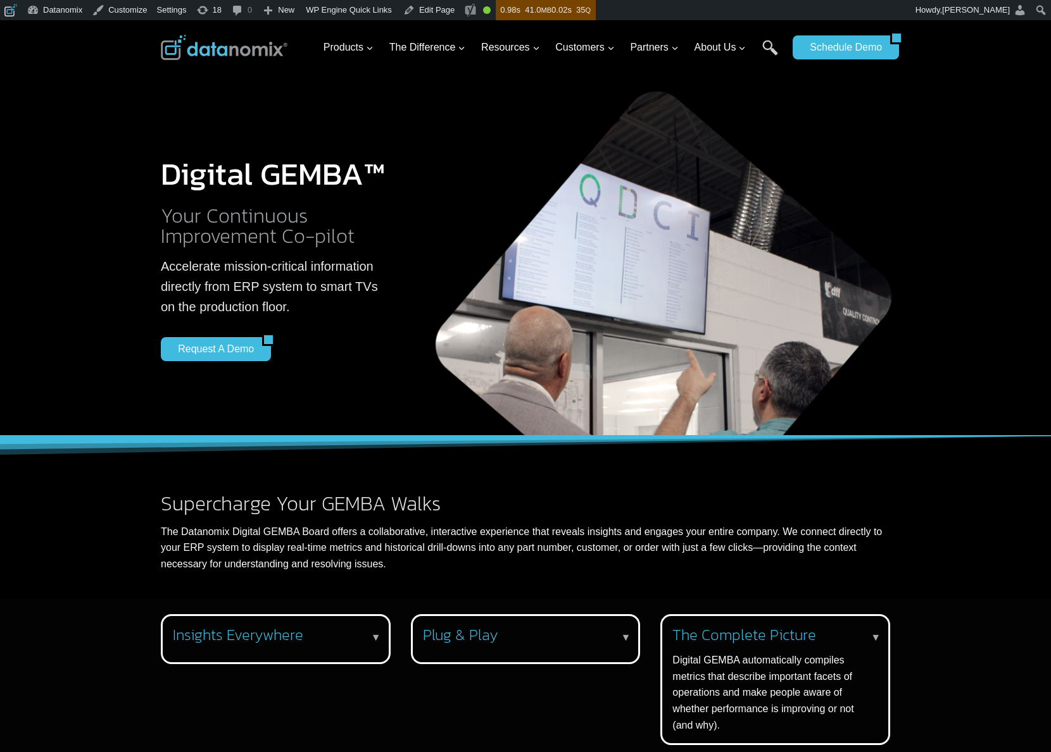
click at [933, 610] on div "Insights Everywhere ▼ Datanomix includes everything you need to showcase Digita…" at bounding box center [525, 686] width 1051 height 175
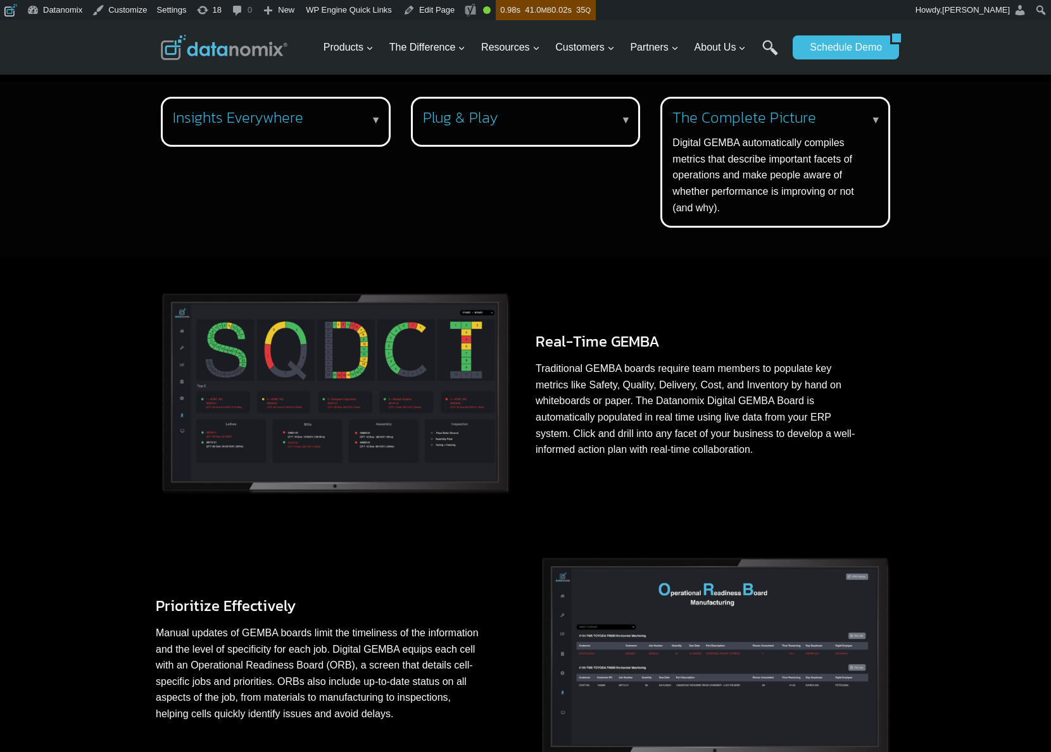
scroll to position [201, 0]
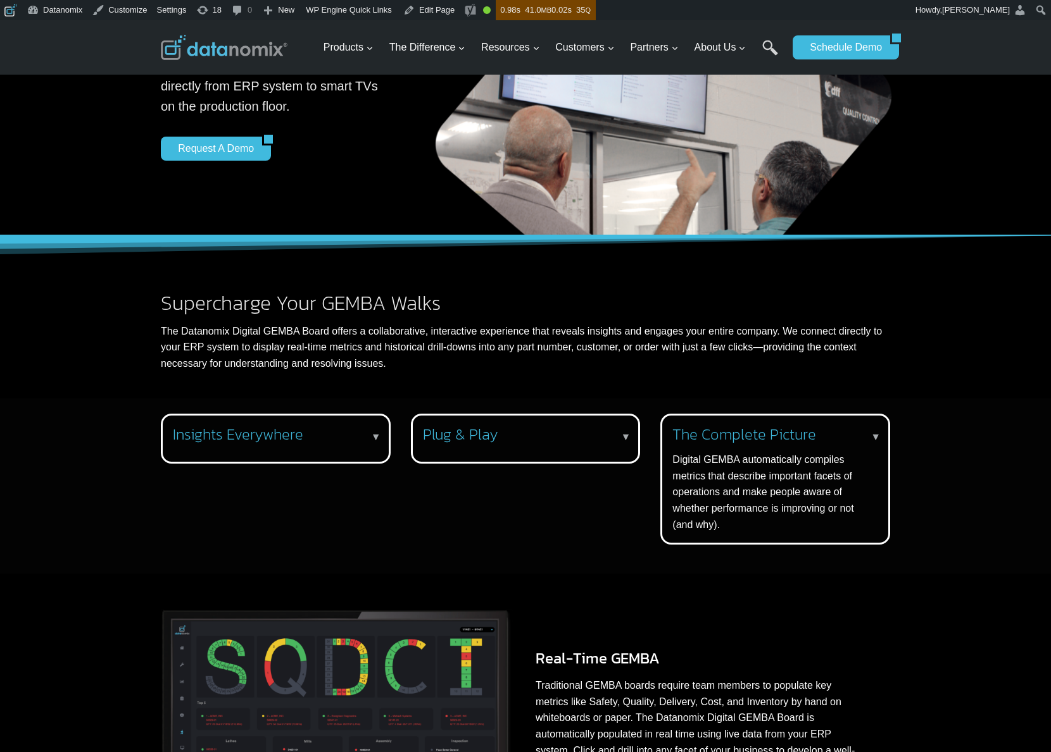
click at [903, 567] on div "Insights Everywhere ▼ Datanomix includes everything you need to showcase Digita…" at bounding box center [525, 486] width 759 height 175
click at [821, 458] on p "Digital GEMBA automatically compiles metrics that describe important facets of …" at bounding box center [772, 492] width 201 height 81
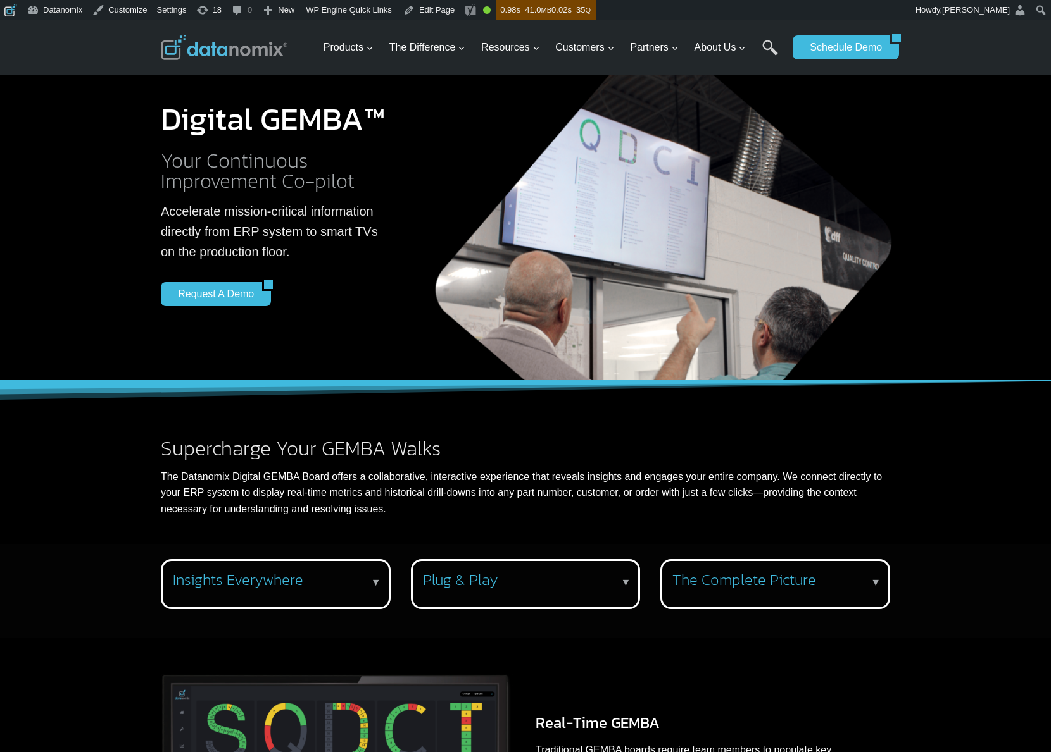
scroll to position [0, 0]
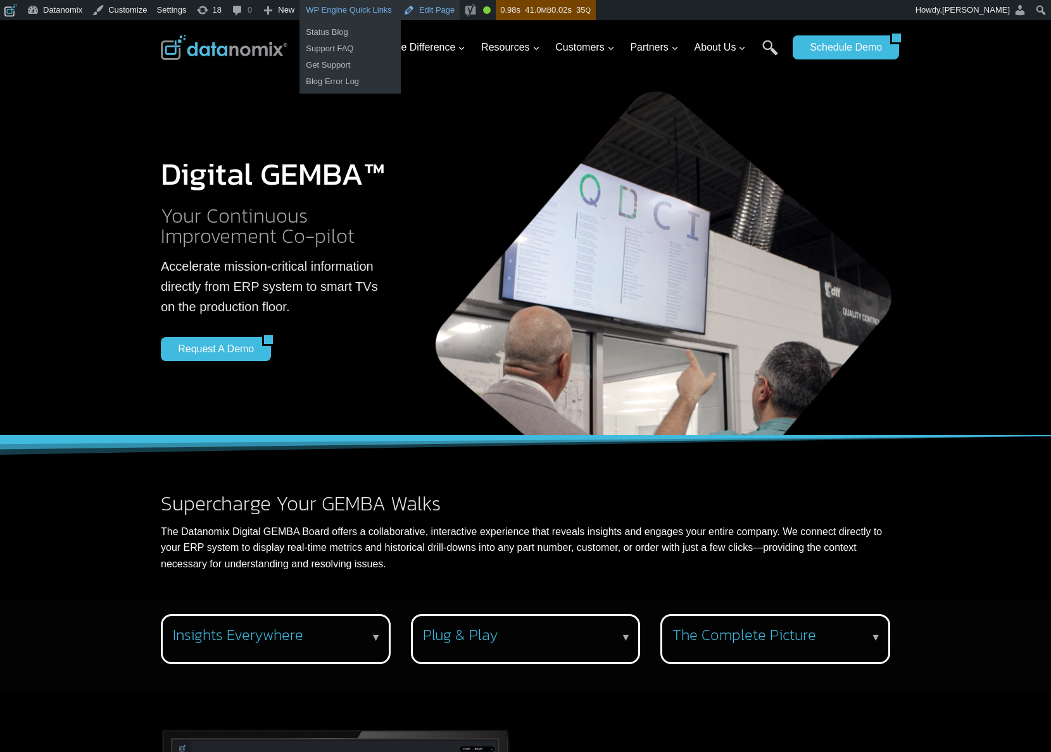
click at [437, 13] on link "Edit Page" at bounding box center [428, 10] width 61 height 20
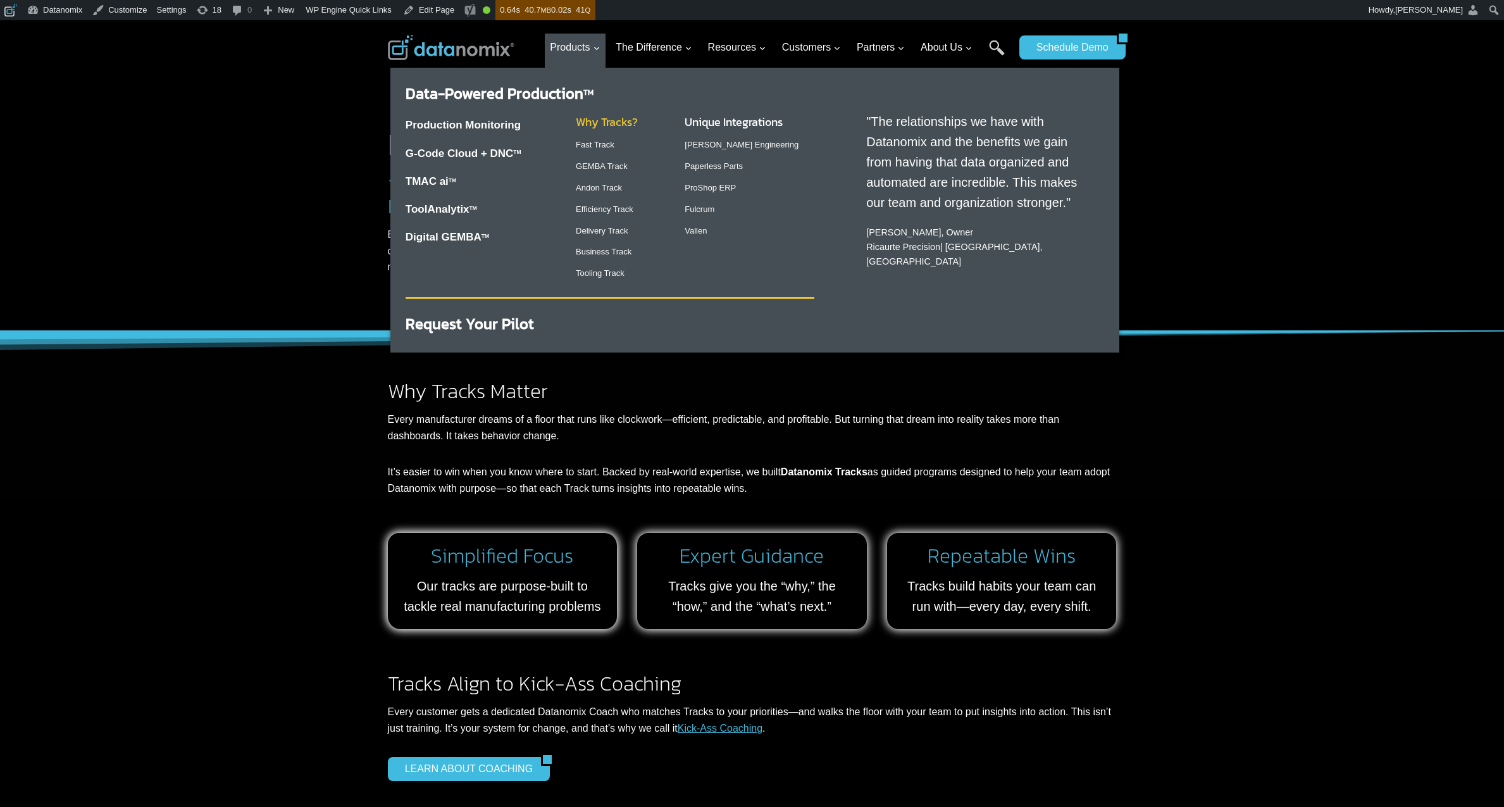
click at [596, 125] on link "Why Tracks?" at bounding box center [607, 121] width 62 height 17
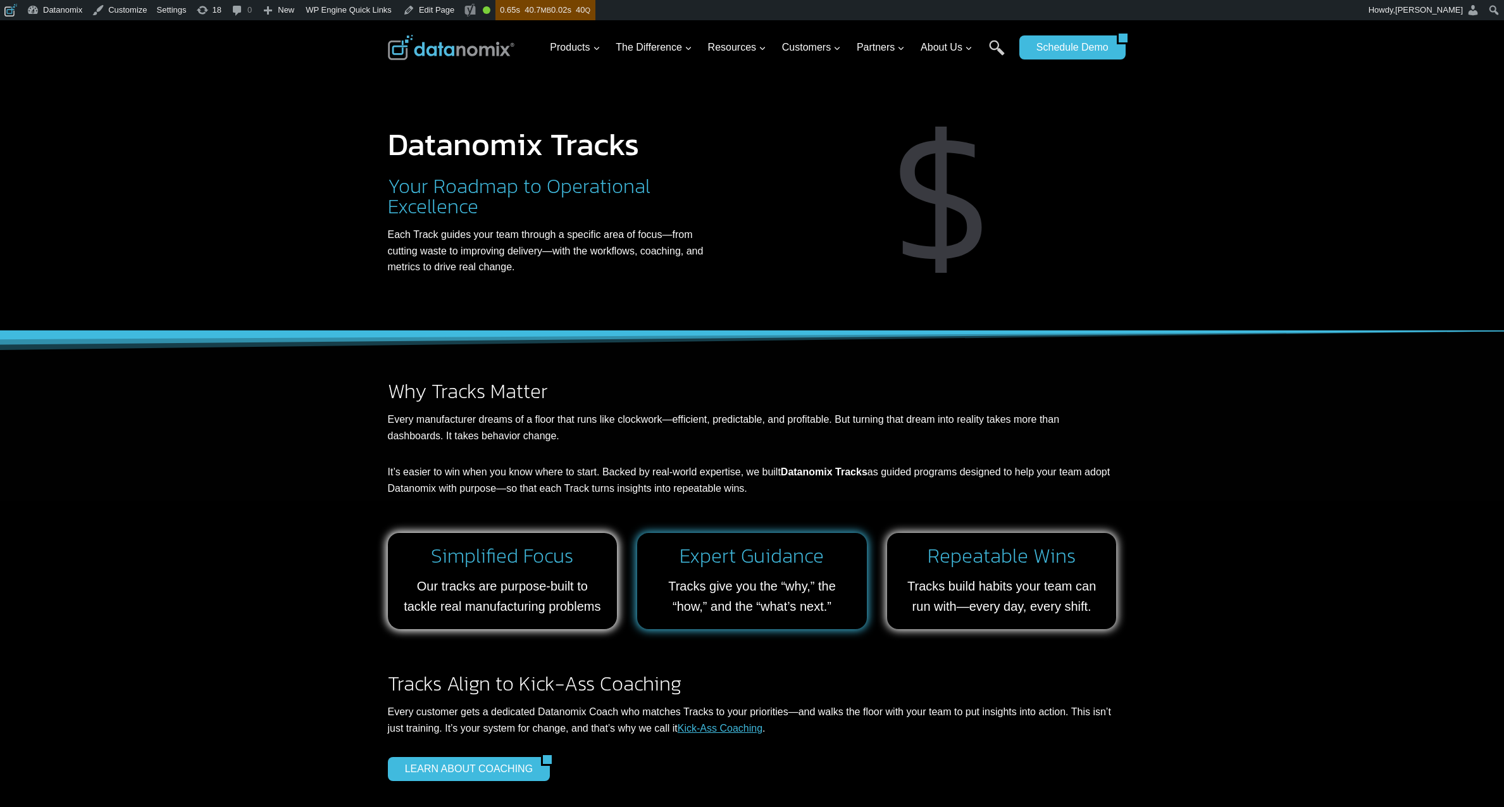
click at [710, 583] on link at bounding box center [752, 581] width 230 height 96
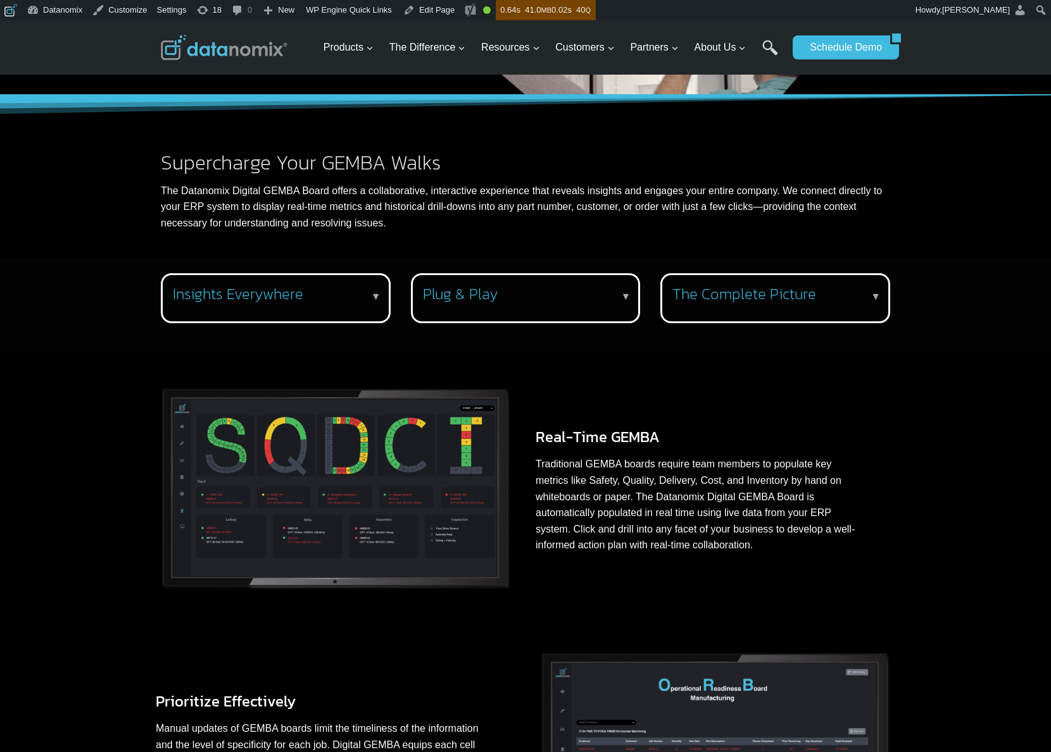
click at [321, 304] on div "Insights Everywhere ▼ Datanomix includes everything you need to showcase Digita…" at bounding box center [276, 298] width 230 height 50
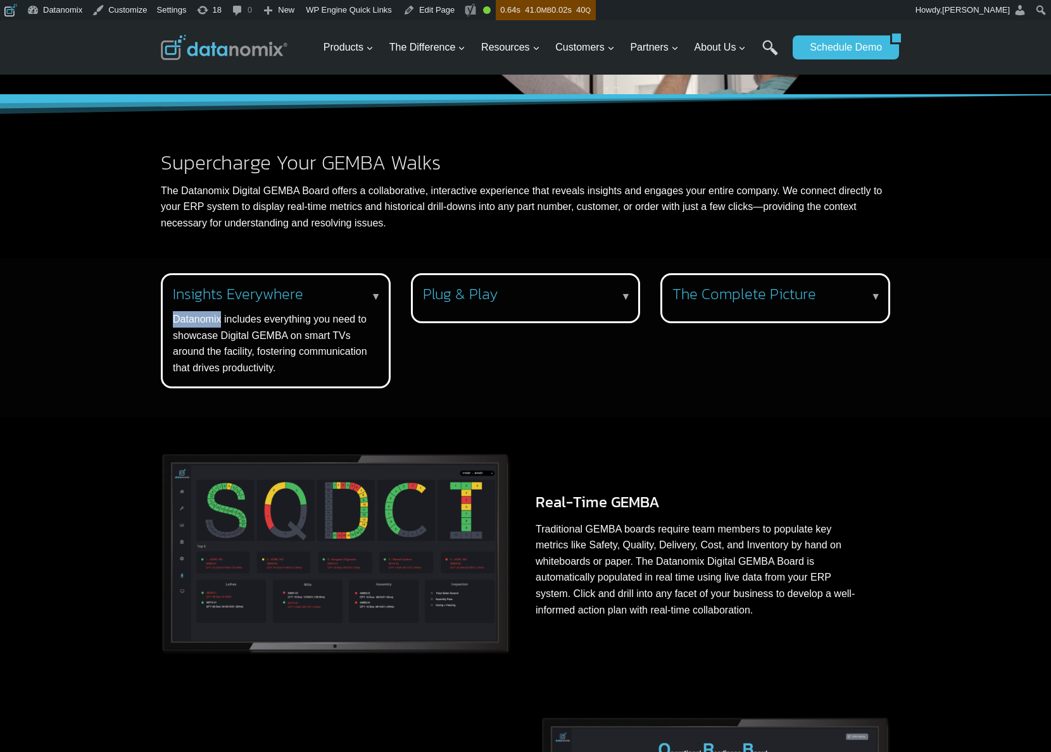
click at [321, 304] on div "Insights Everywhere ▼ Datanomix includes everything you need to showcase Digita…" at bounding box center [273, 330] width 201 height 90
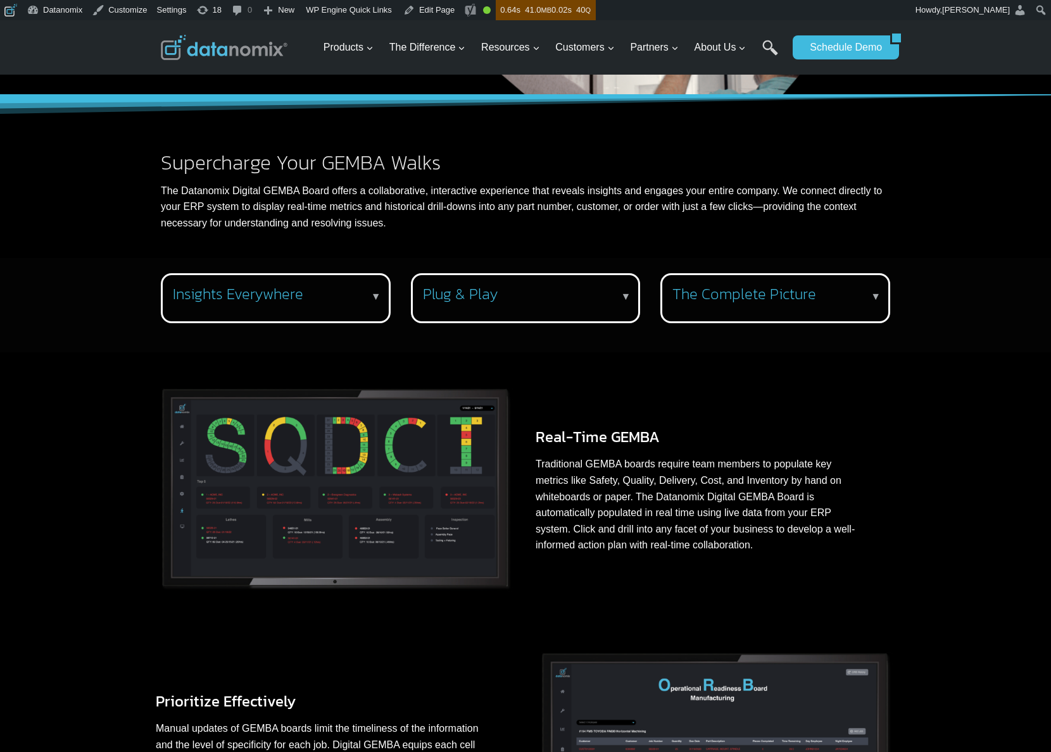
click at [490, 294] on h3 "Plug & Play" at bounding box center [523, 294] width 201 height 18
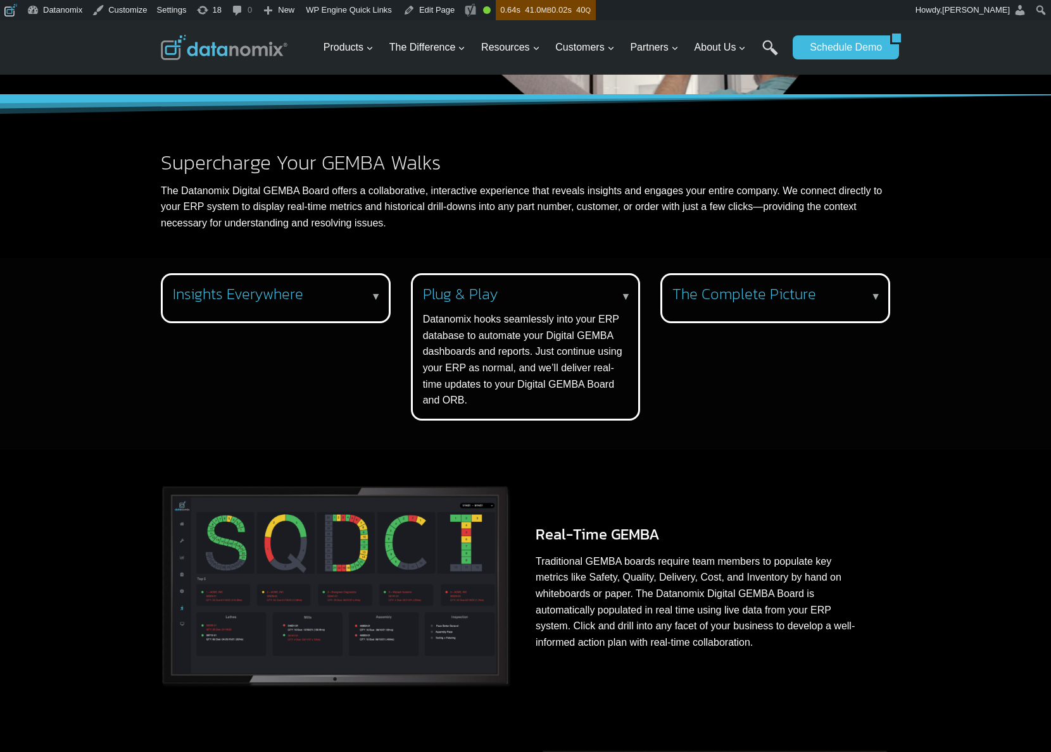
click at [490, 294] on h3 "Plug & Play" at bounding box center [523, 294] width 201 height 18
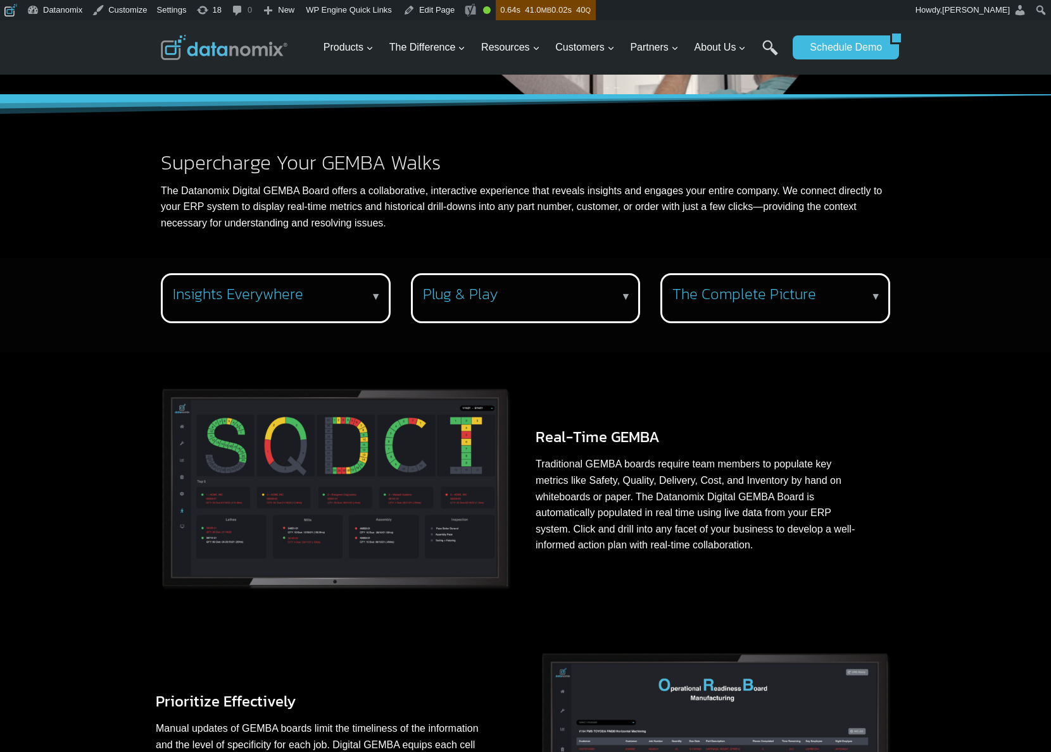
click at [785, 286] on h3 "The Complete Picture" at bounding box center [772, 294] width 201 height 18
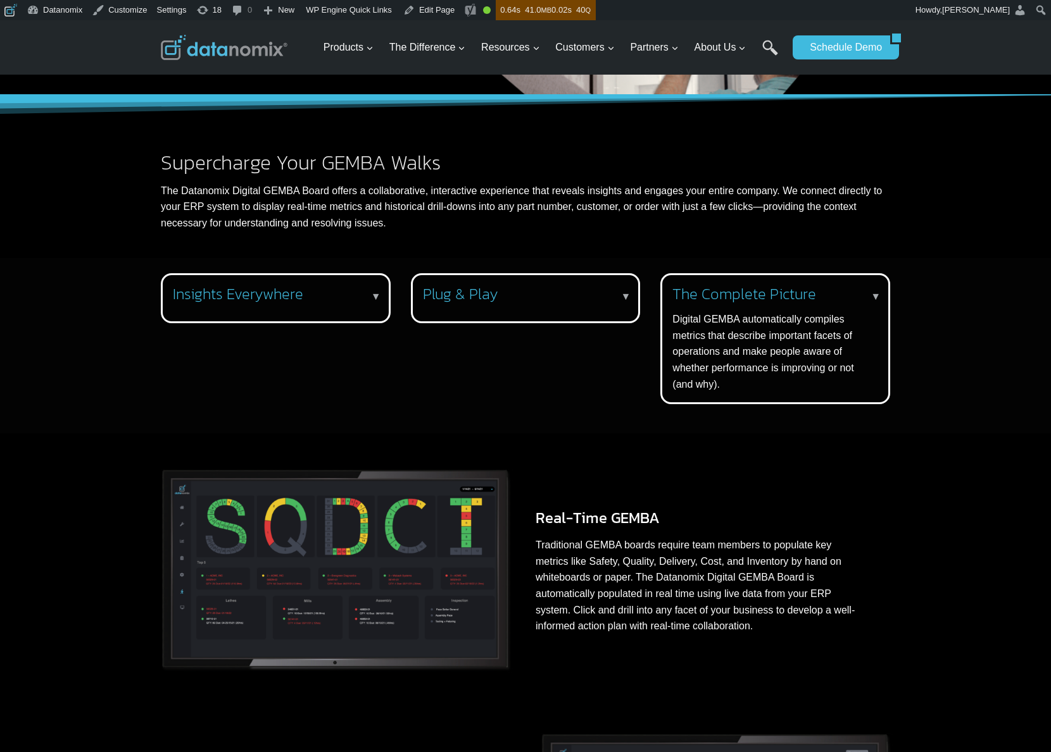
click at [785, 287] on h3 "The Complete Picture" at bounding box center [772, 294] width 201 height 18
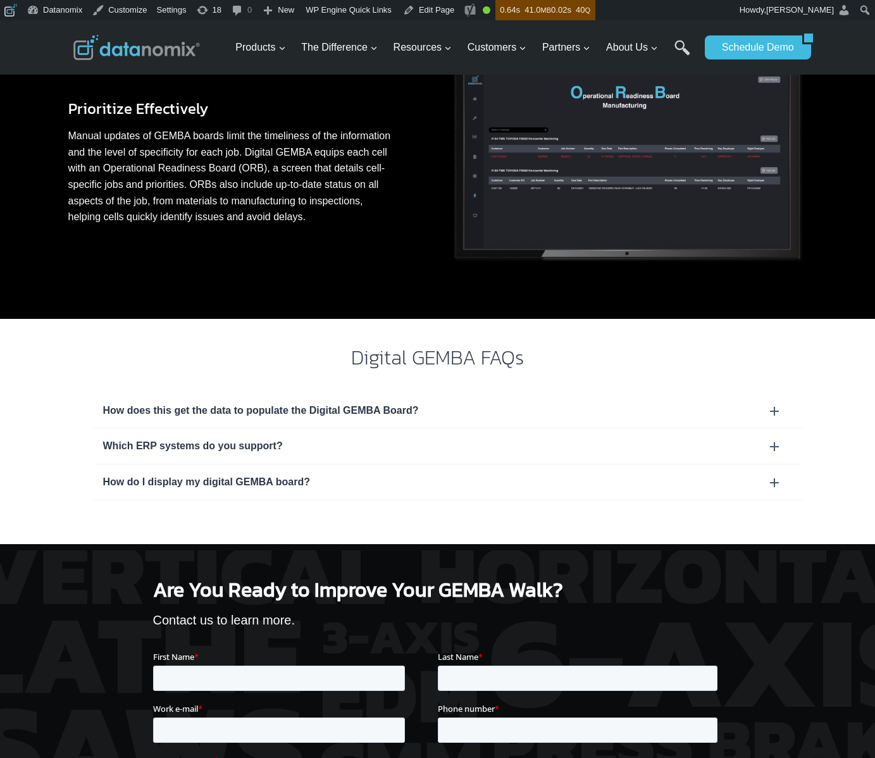
scroll to position [963, 0]
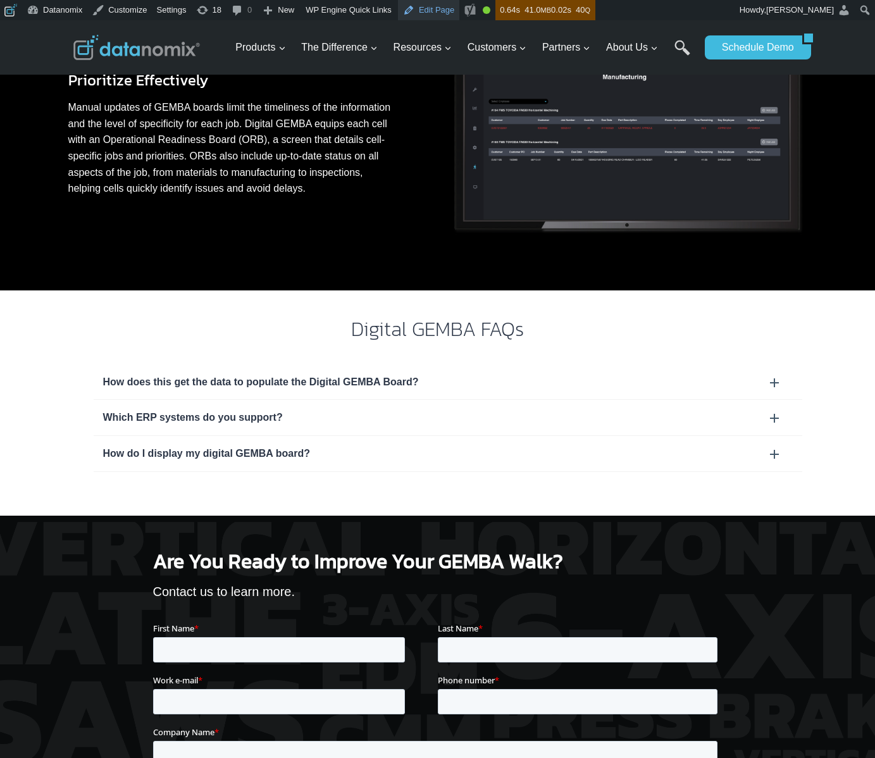
click at [449, 16] on link "Edit Page" at bounding box center [428, 10] width 61 height 20
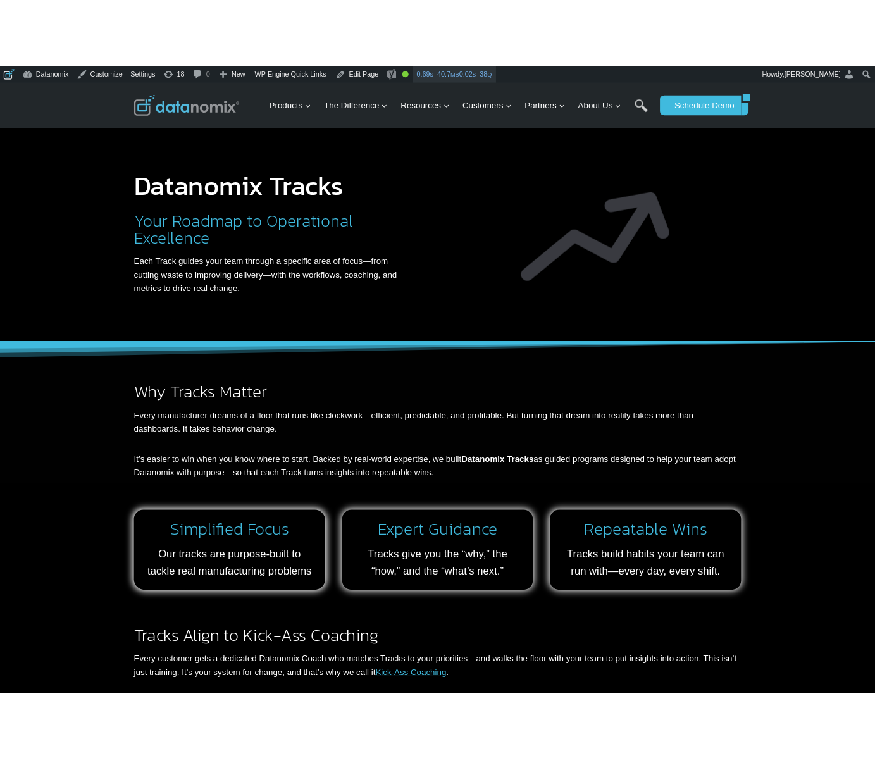
scroll to position [144, 0]
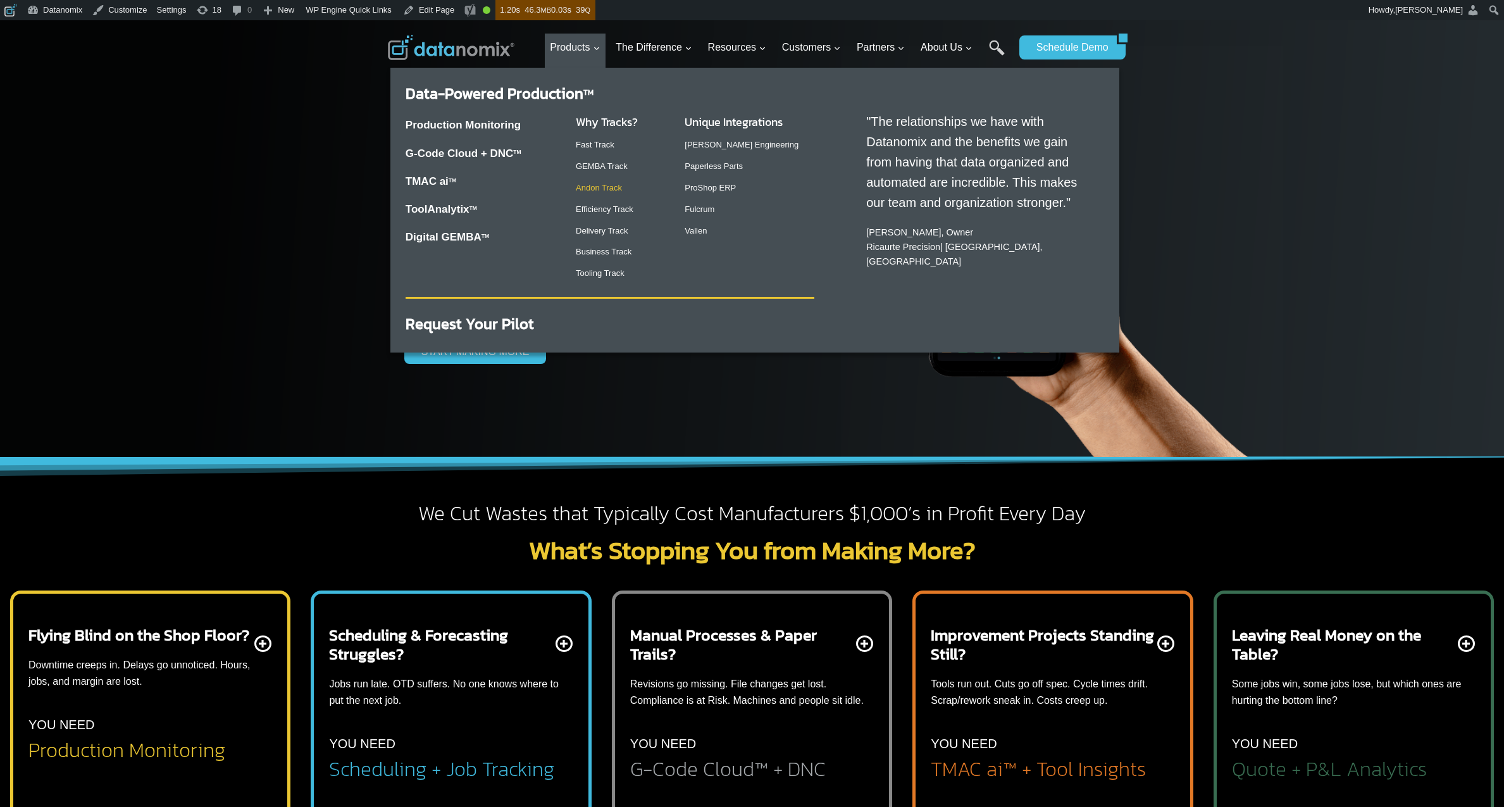
click link "Andon Track"
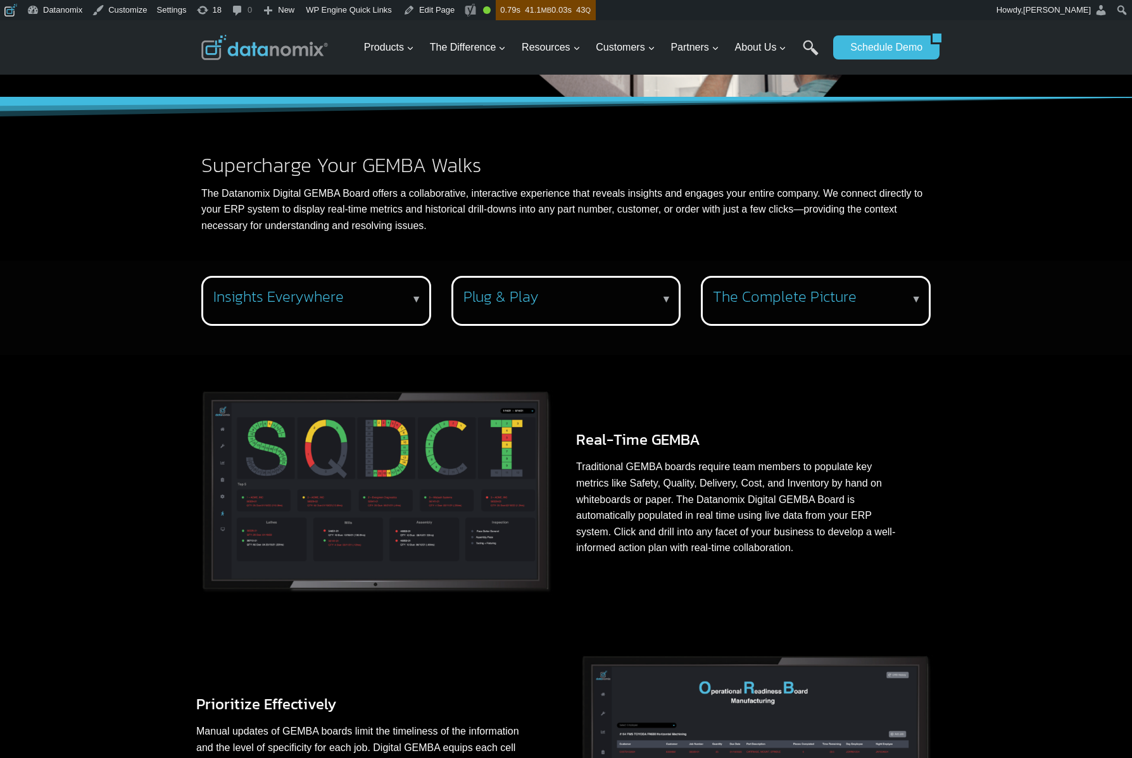
scroll to position [58, 0]
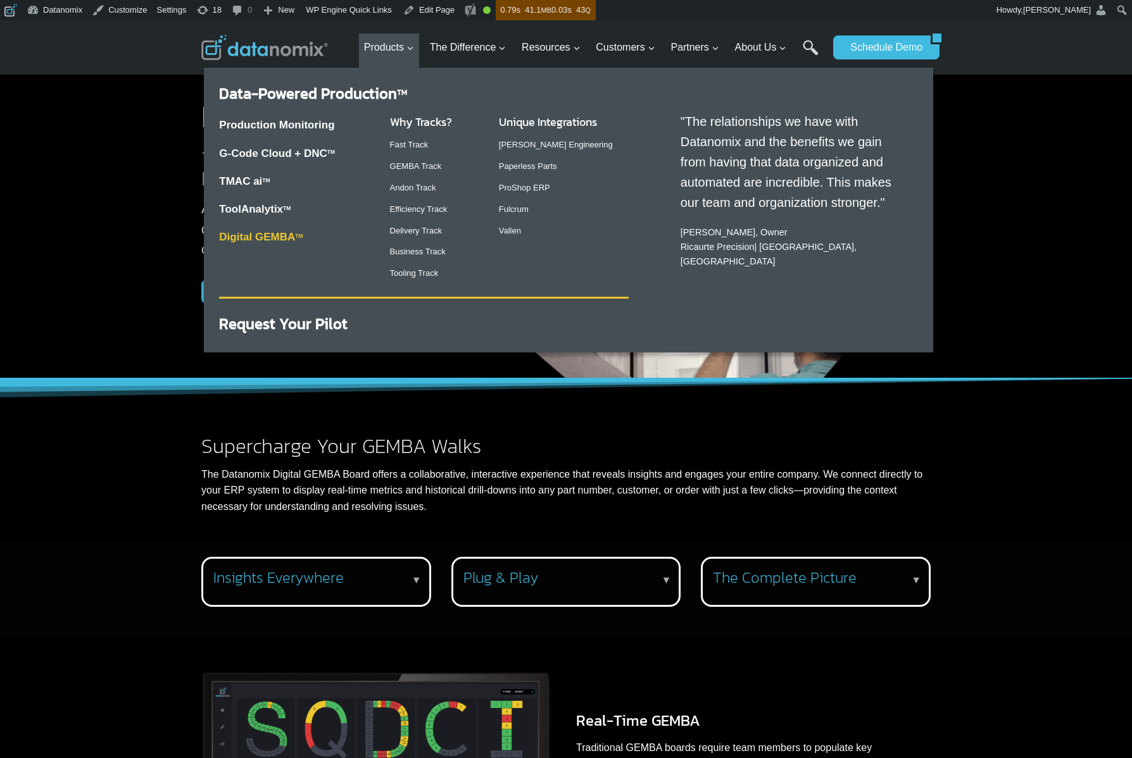
click at [267, 239] on link "Digital GEMBA TM" at bounding box center [261, 237] width 84 height 12
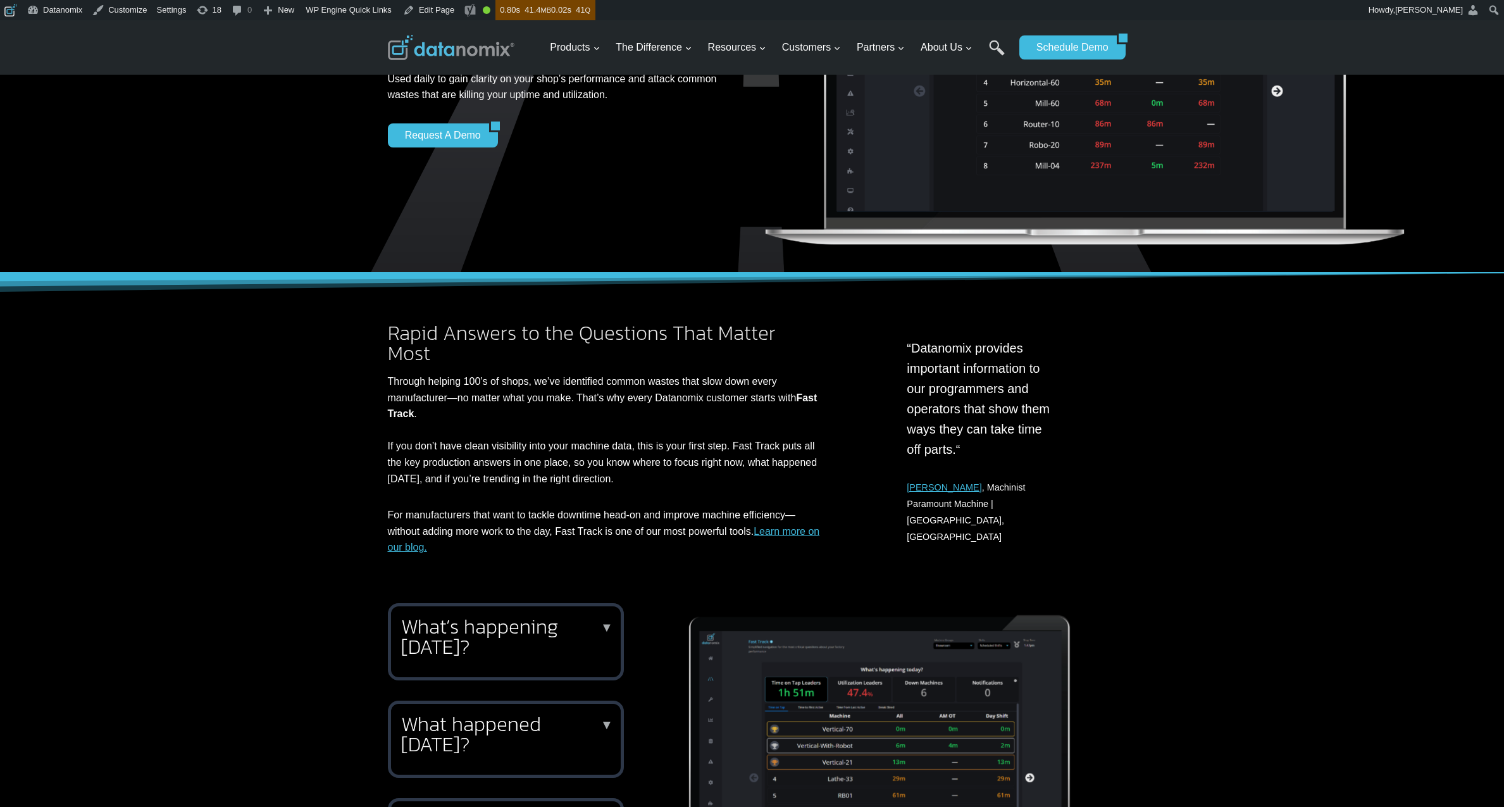
scroll to position [373, 0]
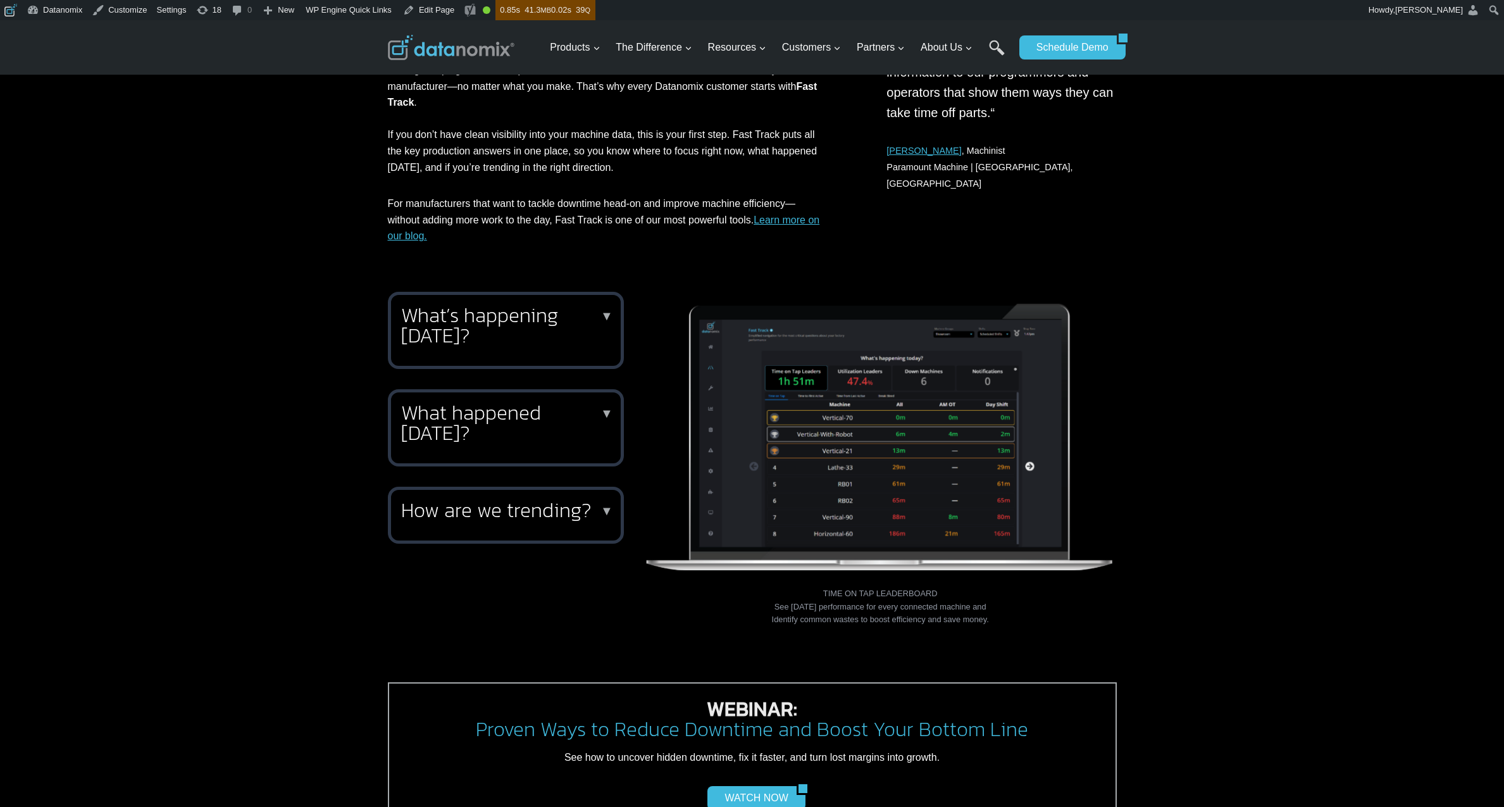
scroll to position [646, 0]
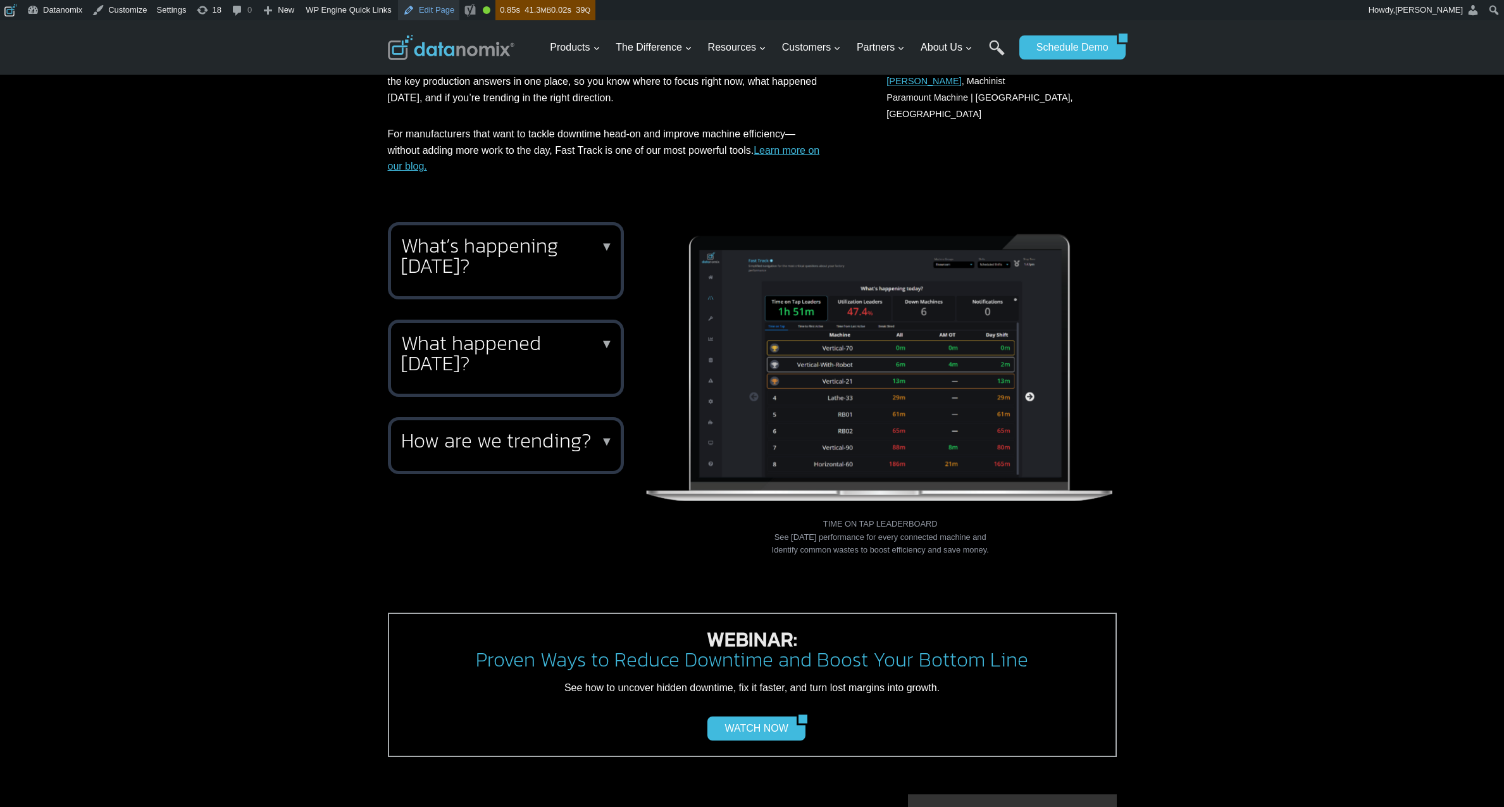
click at [445, 14] on link "Edit Page" at bounding box center [428, 10] width 61 height 20
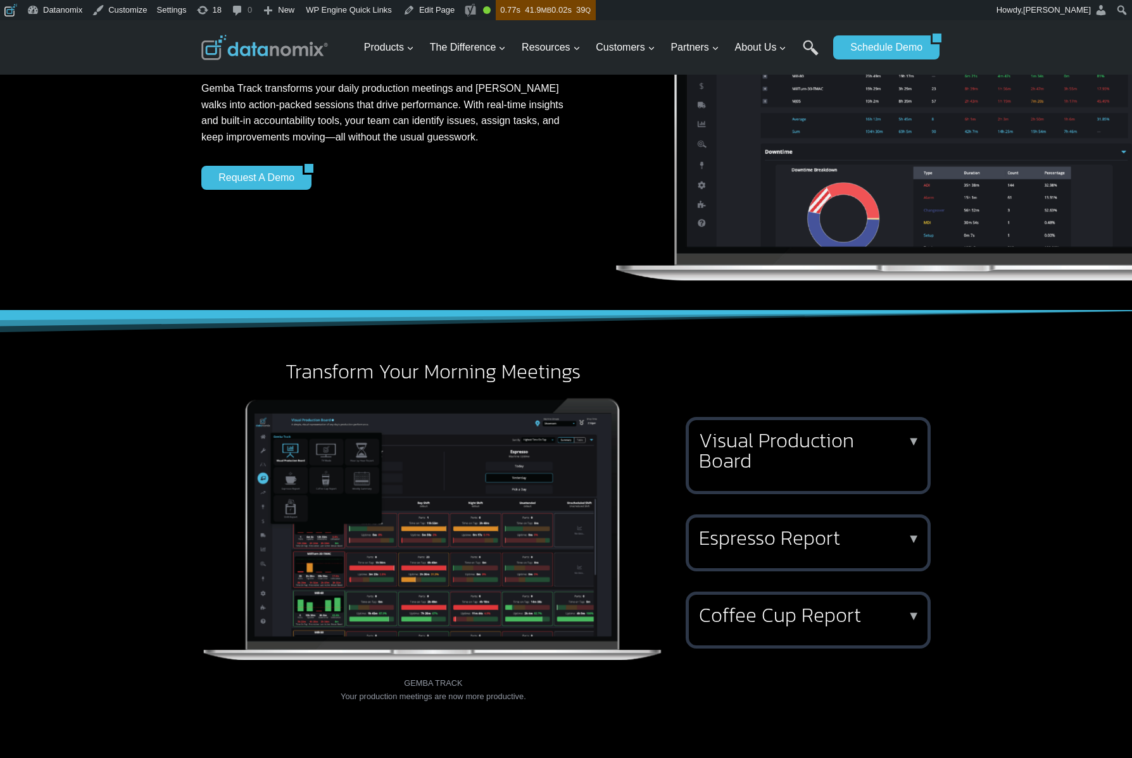
scroll to position [50, 0]
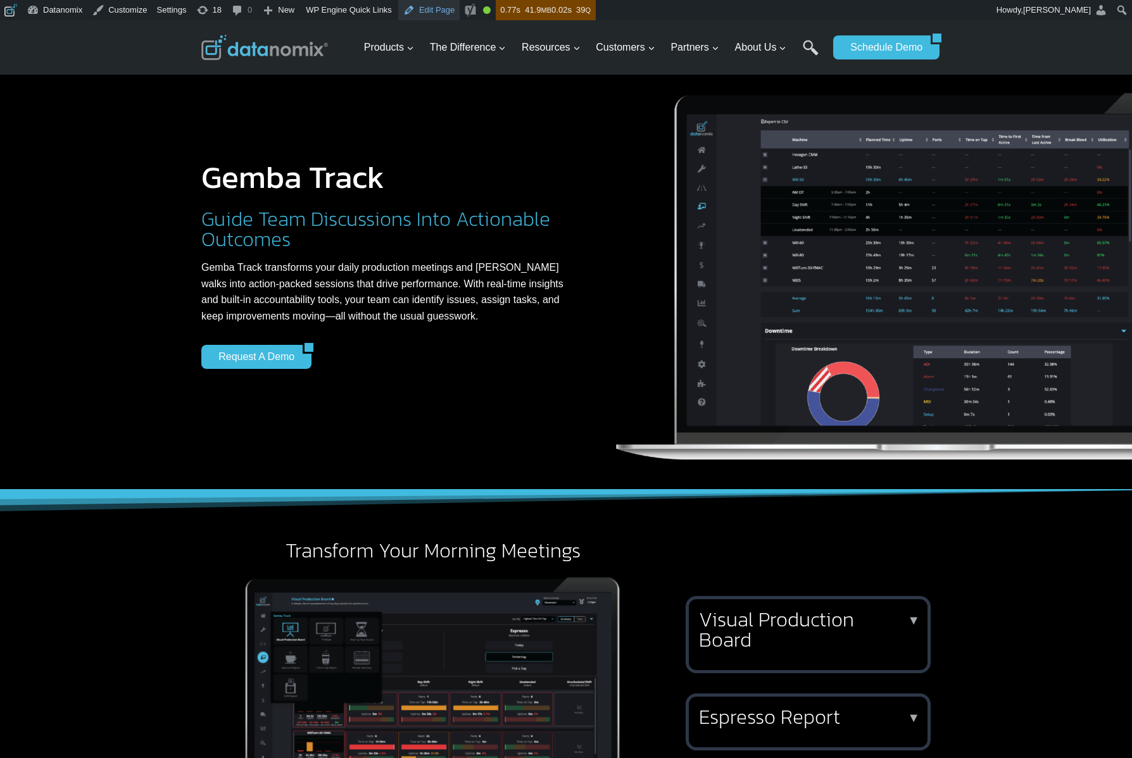
click at [434, 13] on link "Edit Page" at bounding box center [428, 10] width 61 height 20
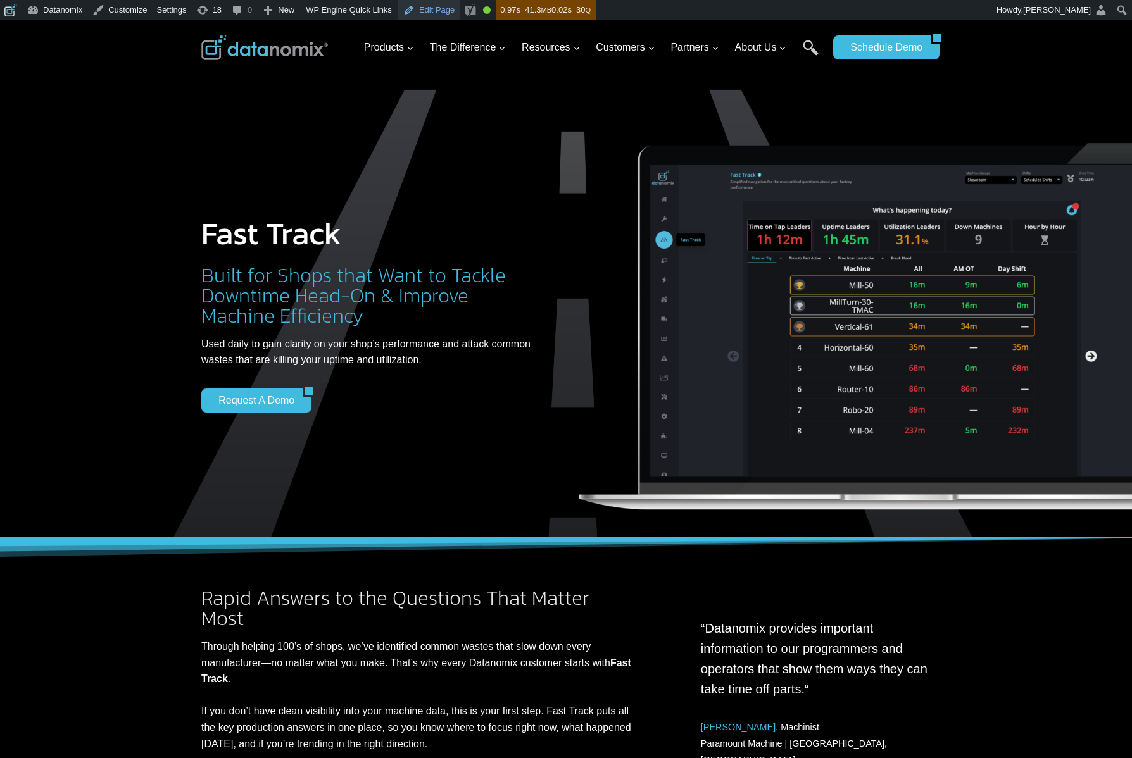
click at [443, 12] on link "Edit Page" at bounding box center [428, 10] width 61 height 20
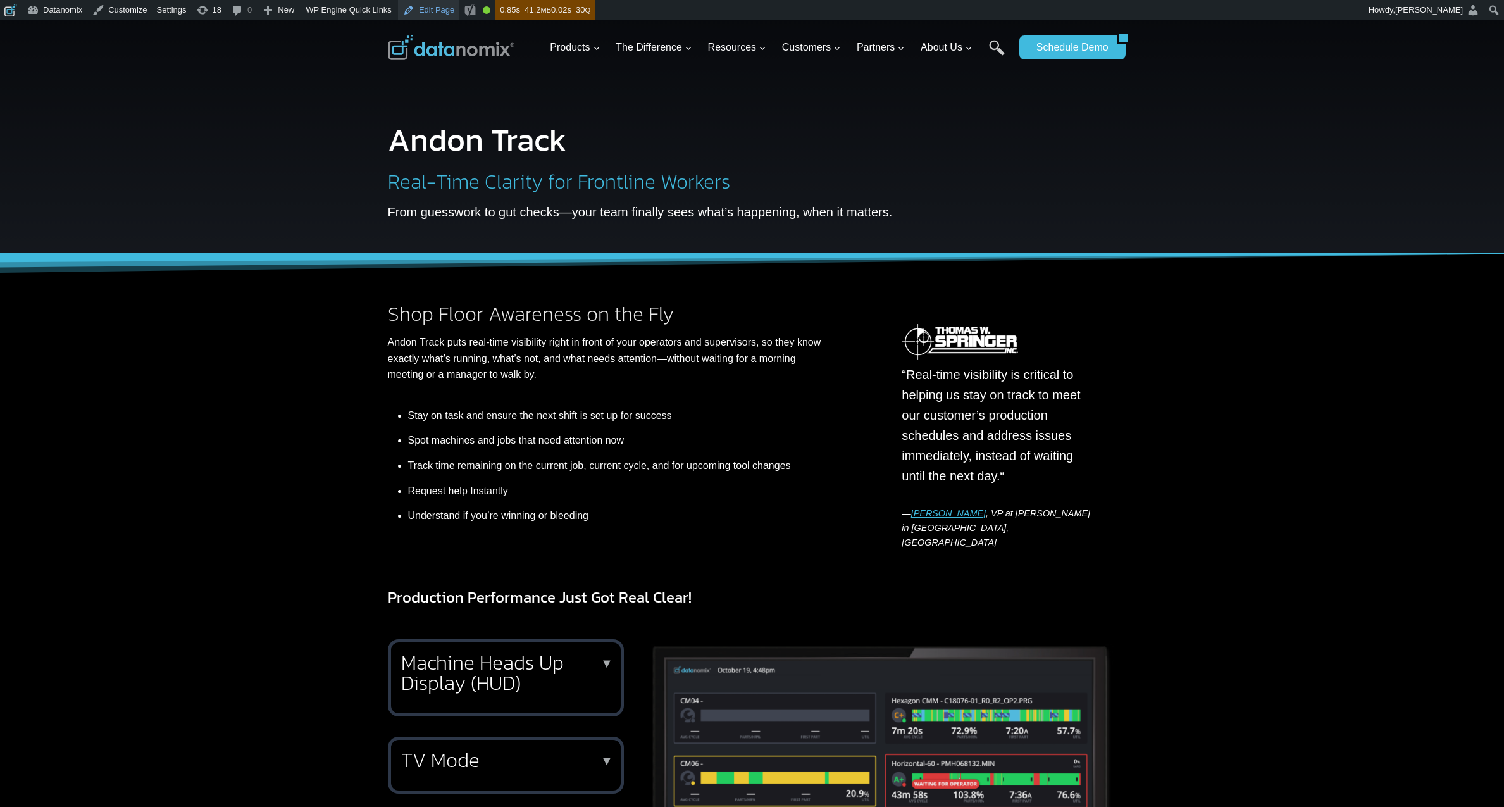
click at [442, 8] on link "Edit Page" at bounding box center [428, 10] width 61 height 20
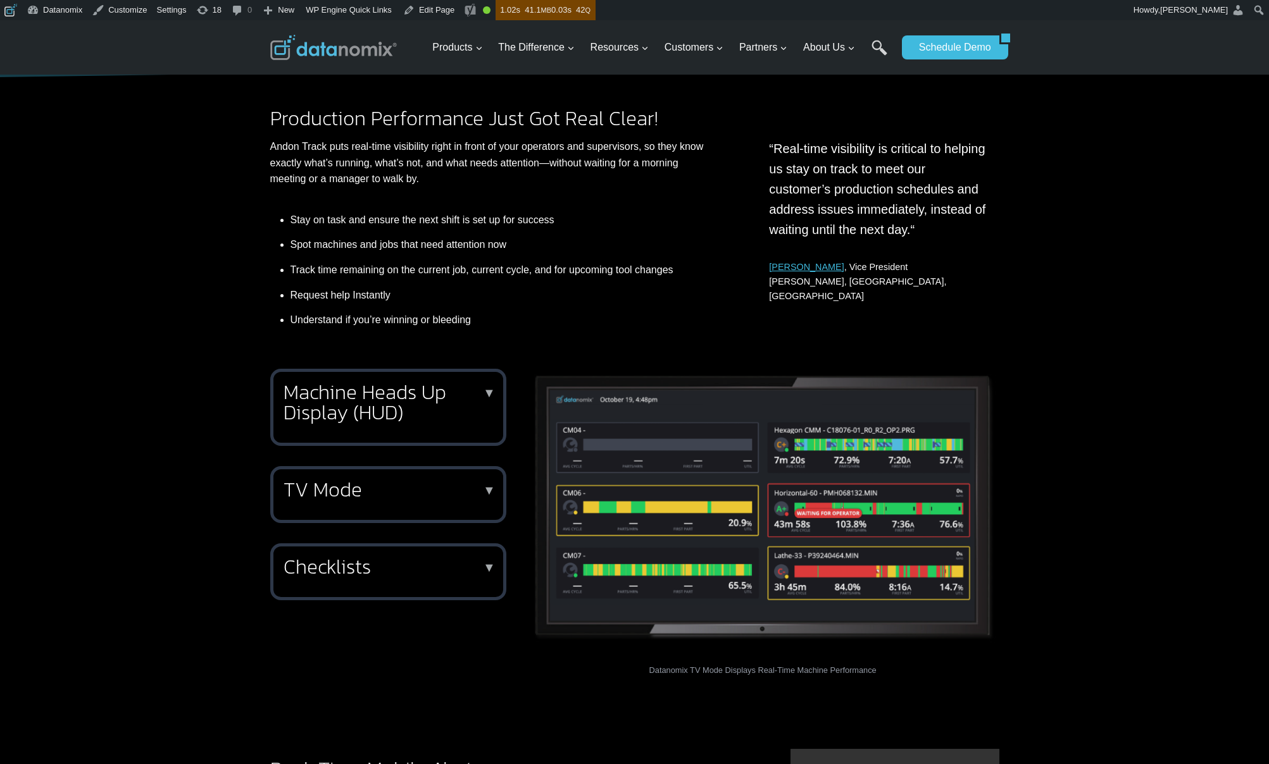
scroll to position [542, 0]
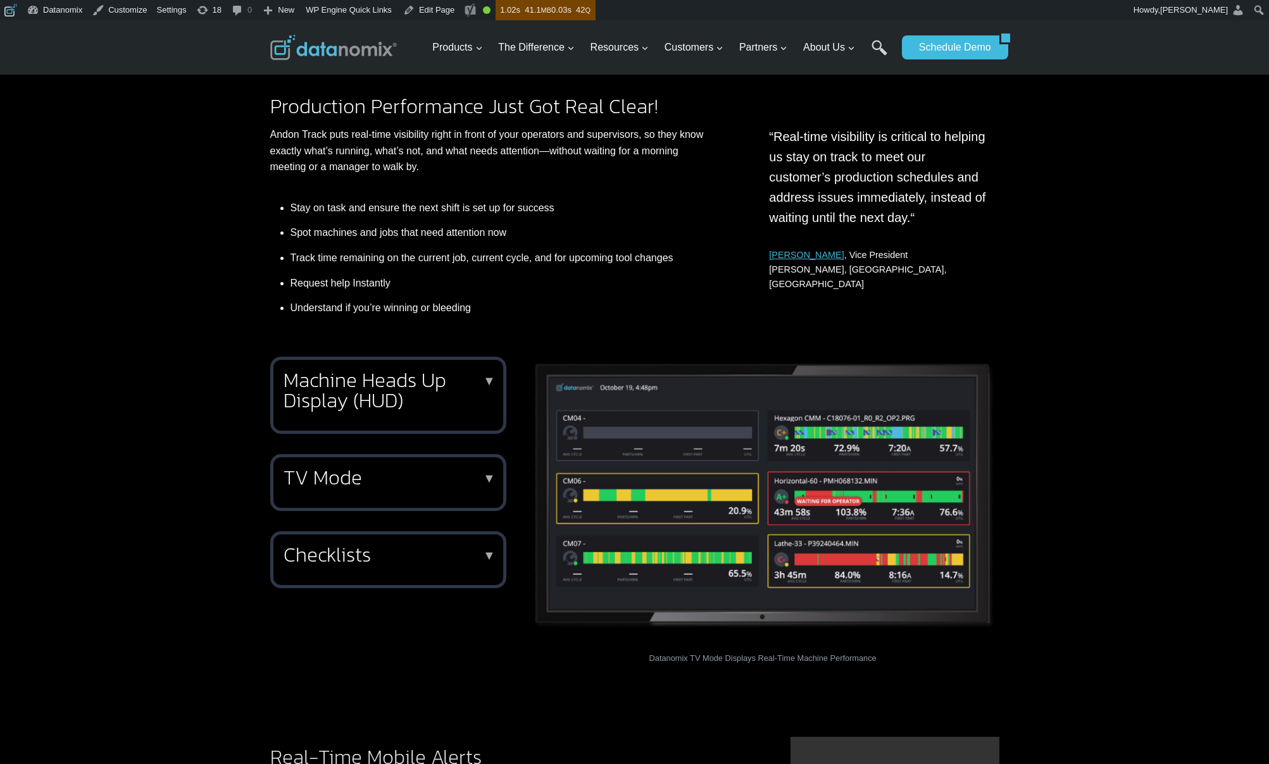
click at [404, 384] on h2 "Machine Heads Up Display (HUD)" at bounding box center [386, 390] width 204 height 41
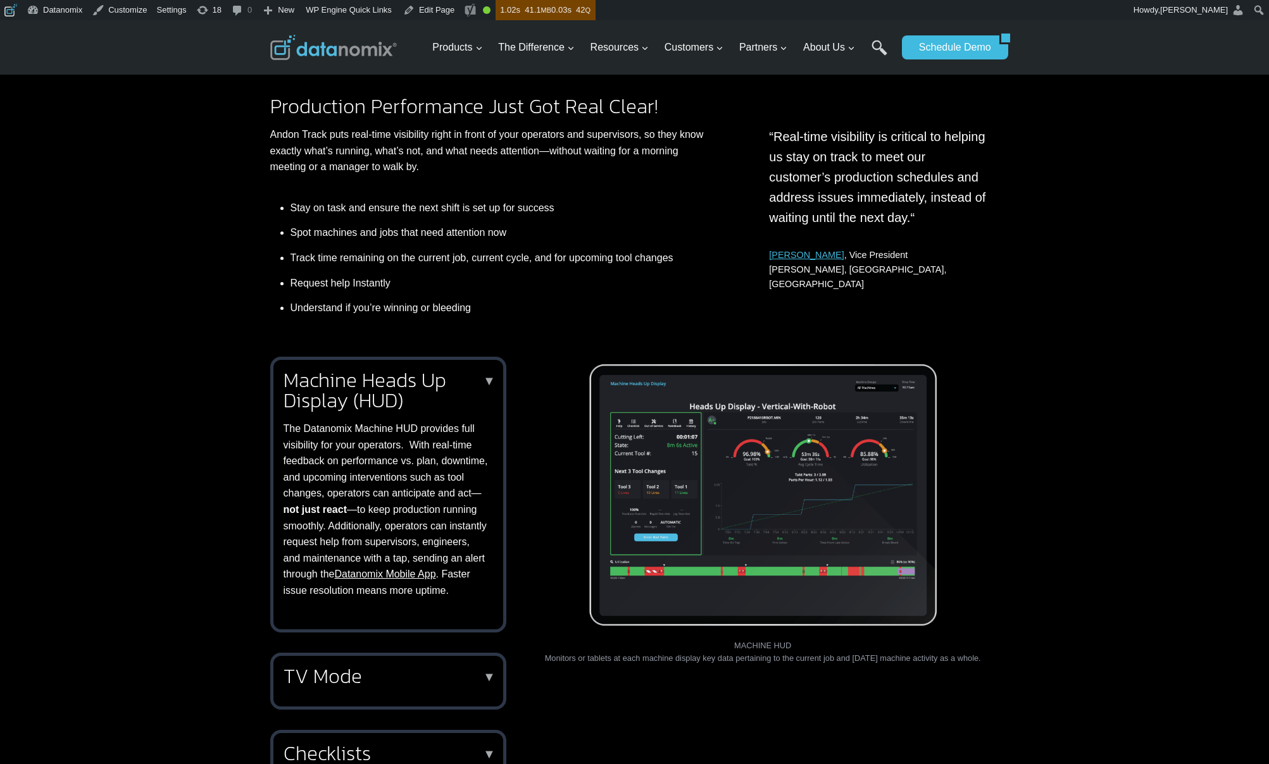
click at [404, 384] on h2 "Machine Heads Up Display (HUD)" at bounding box center [386, 390] width 204 height 41
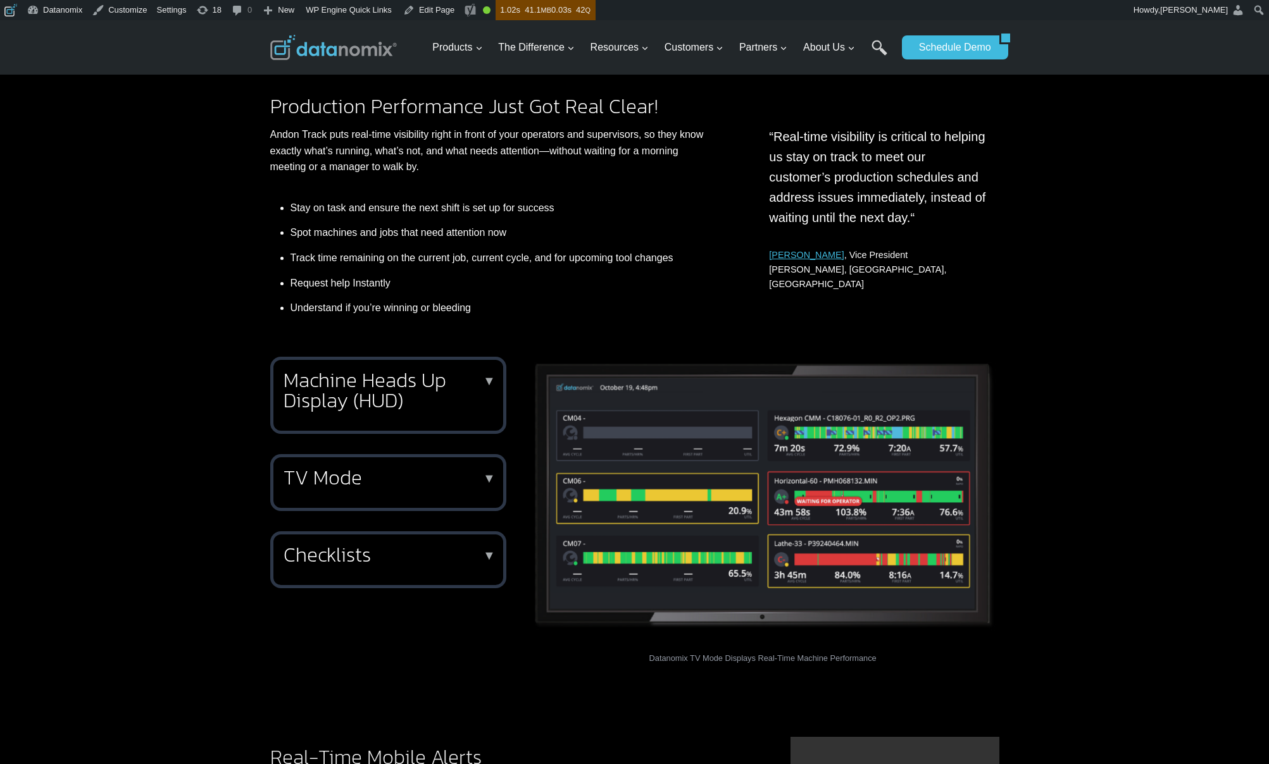
click at [413, 478] on h2 "TV Mode" at bounding box center [386, 478] width 204 height 20
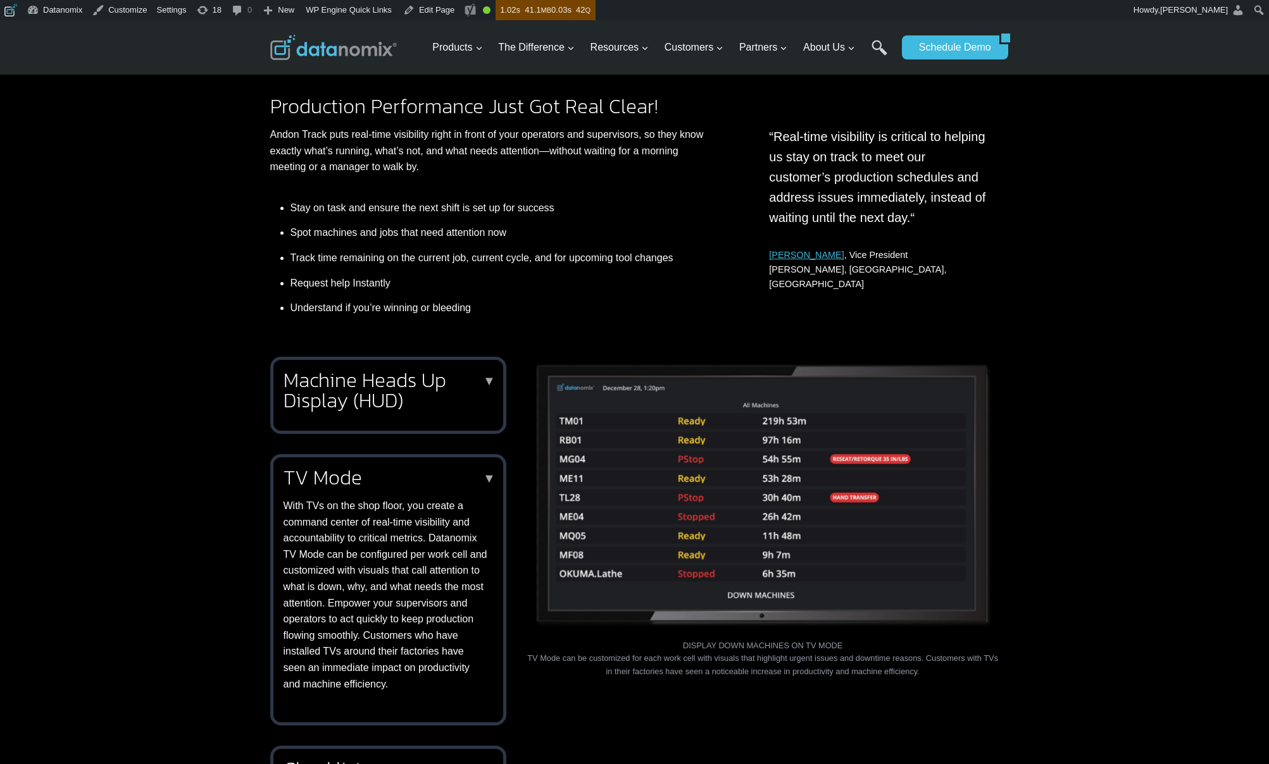
click at [413, 478] on h2 "TV Mode" at bounding box center [386, 478] width 204 height 20
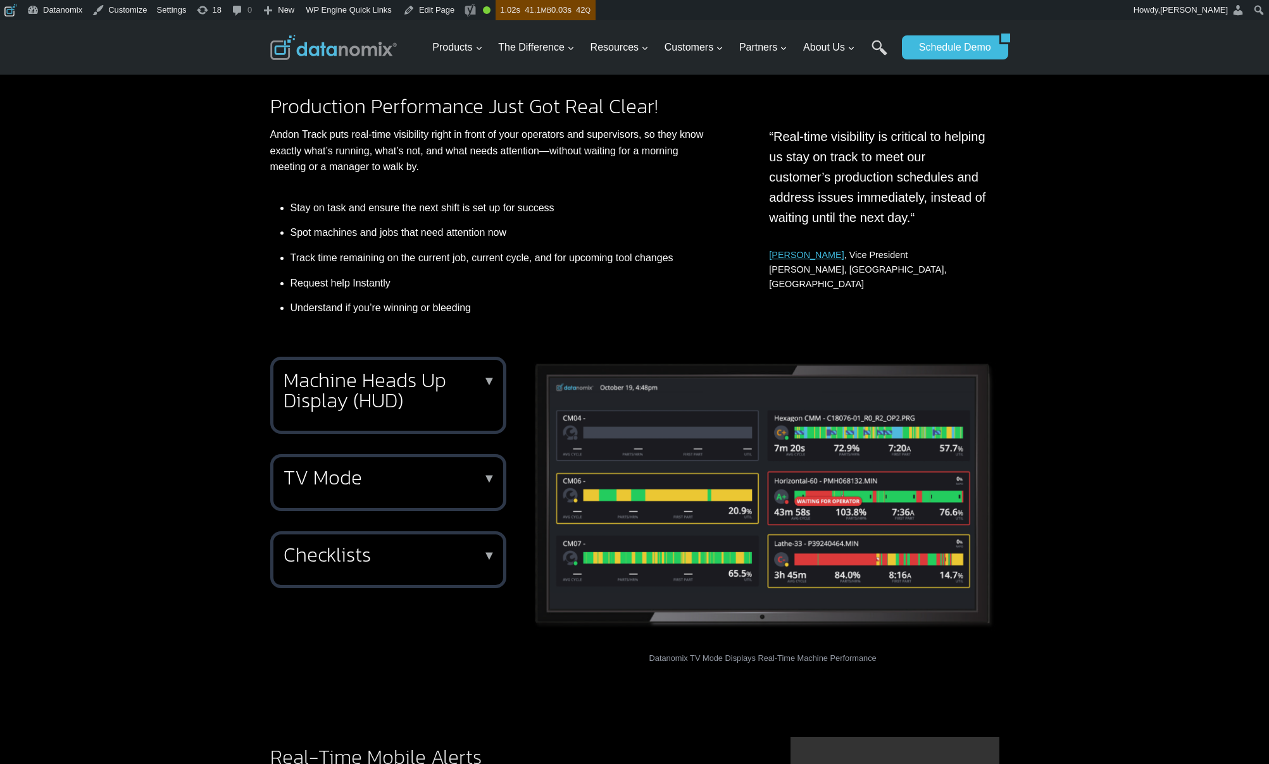
click at [428, 556] on h2 "Checklists" at bounding box center [386, 555] width 204 height 20
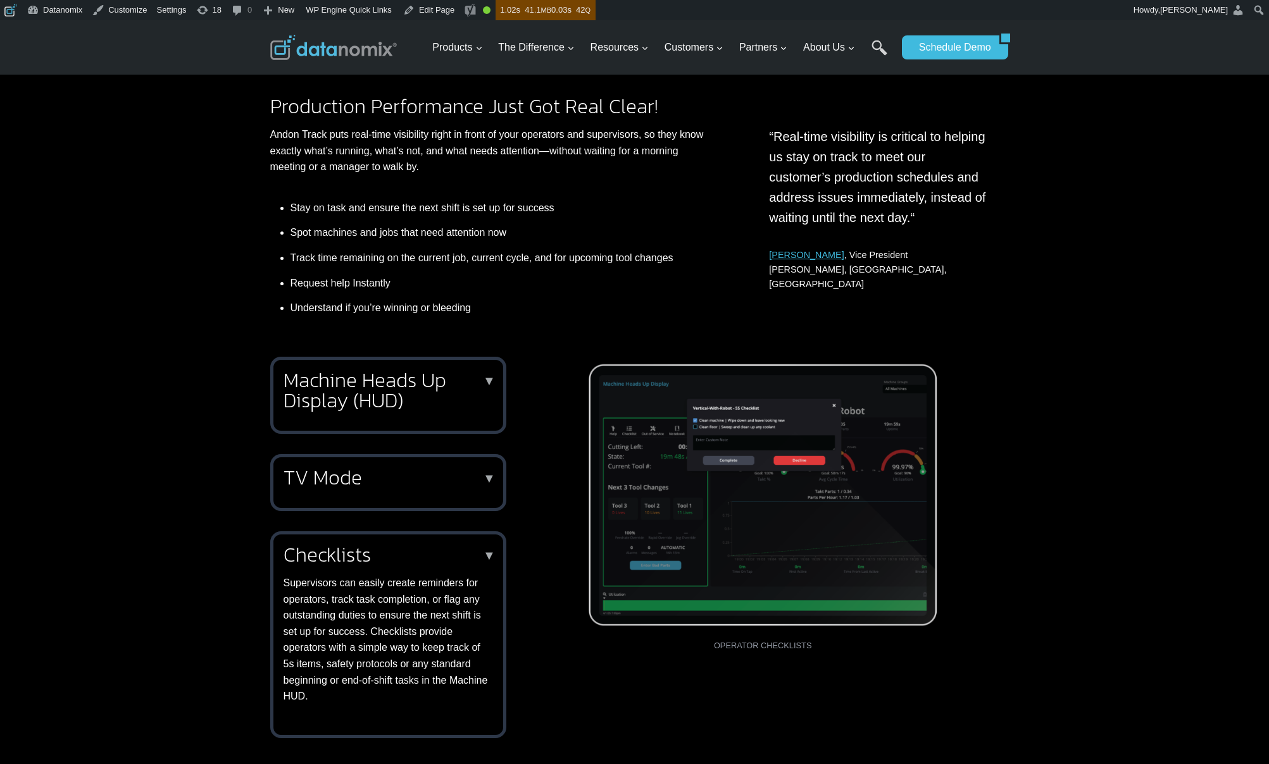
click at [428, 556] on h2 "Checklists" at bounding box center [386, 555] width 204 height 20
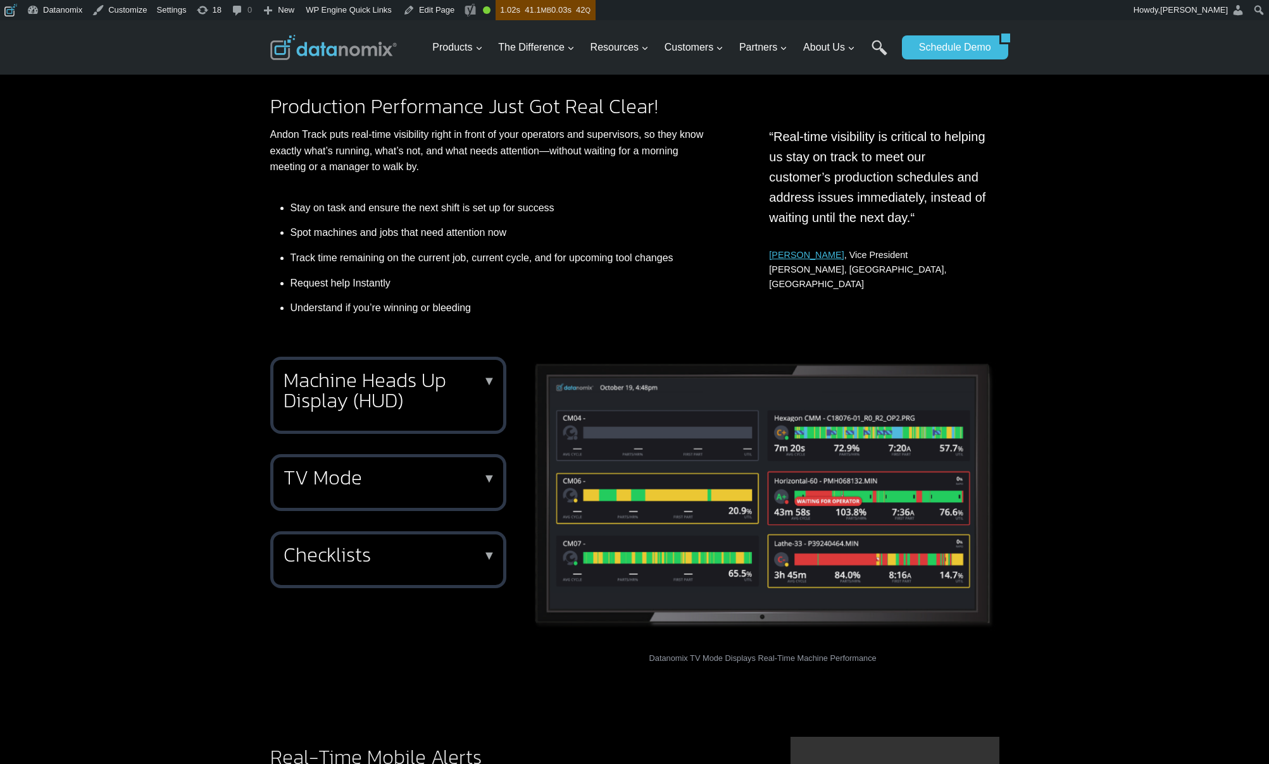
click at [416, 475] on h2 "TV Mode" at bounding box center [386, 478] width 204 height 20
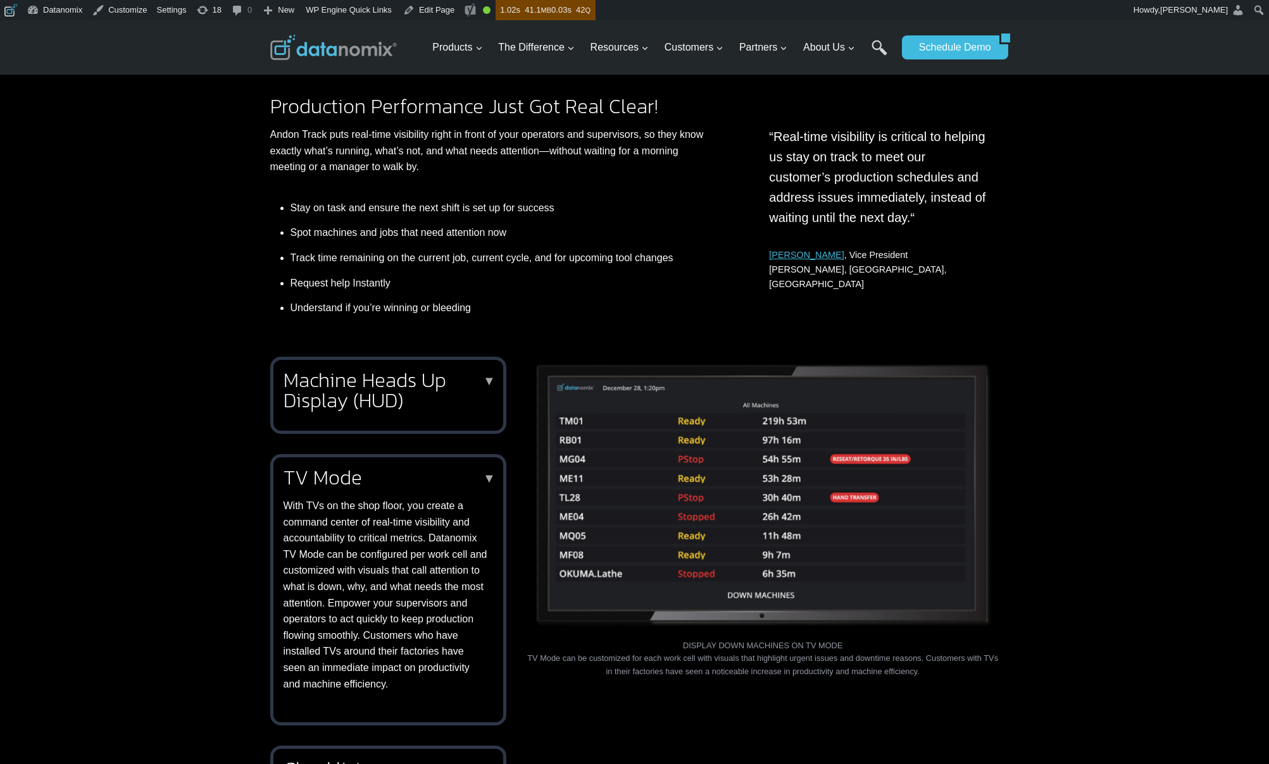
click at [416, 475] on h2 "TV Mode" at bounding box center [386, 478] width 204 height 20
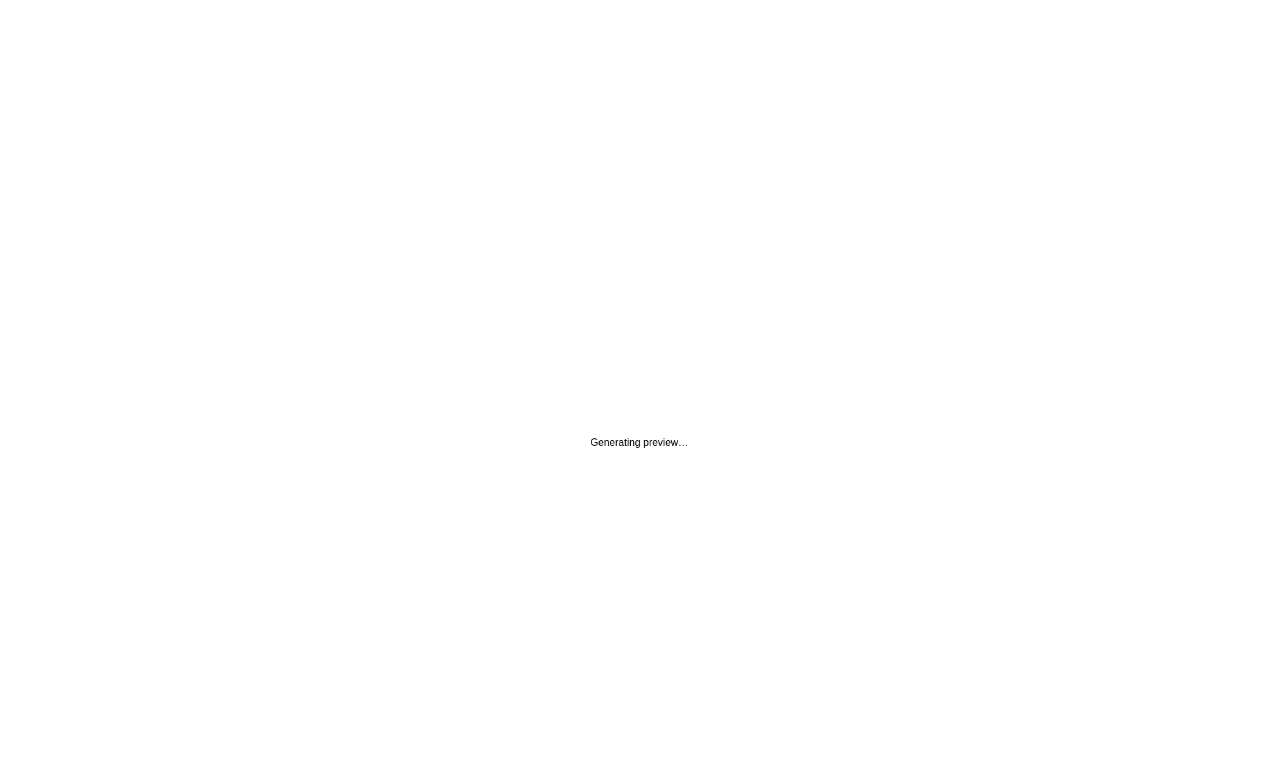
scroll to position [0, 0]
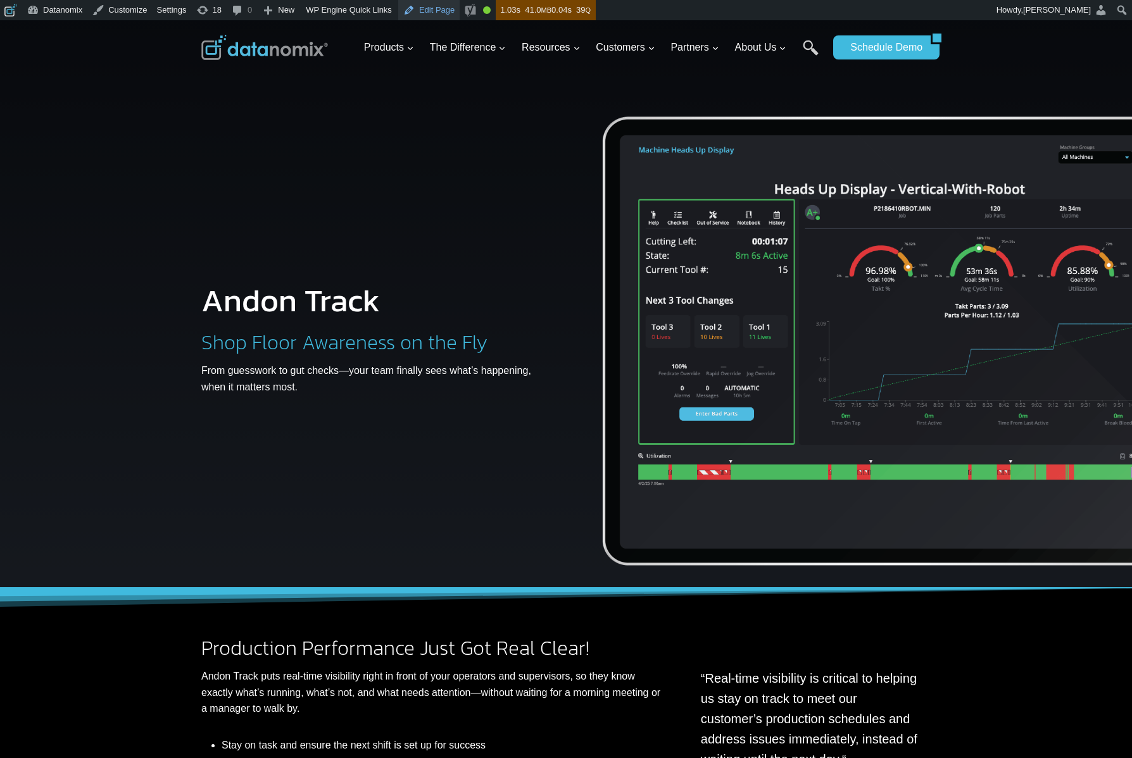
click at [444, 11] on link "Edit Page" at bounding box center [428, 10] width 61 height 20
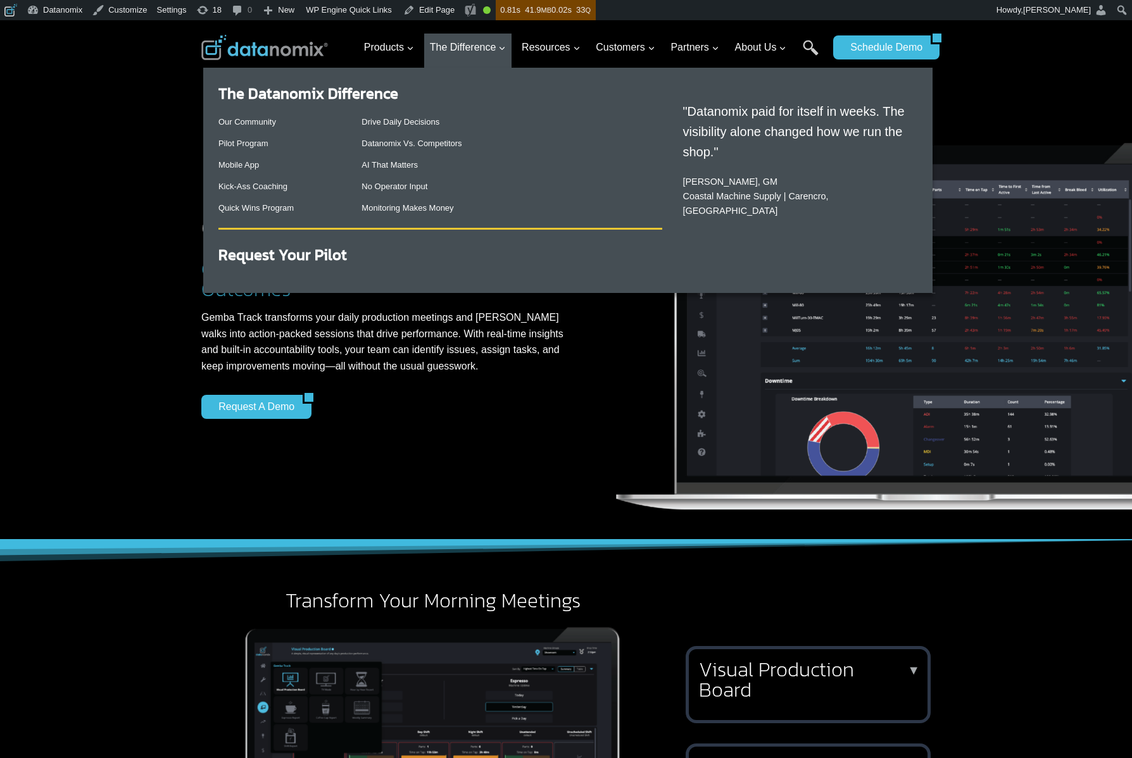
click at [402, 129] on div "Drive Daily Decisions Datanomix Vs. Competitors AI That Matters No Operator Inp…" at bounding box center [511, 165] width 301 height 115
click at [404, 123] on link "Drive Daily Decisions" at bounding box center [400, 121] width 78 height 9
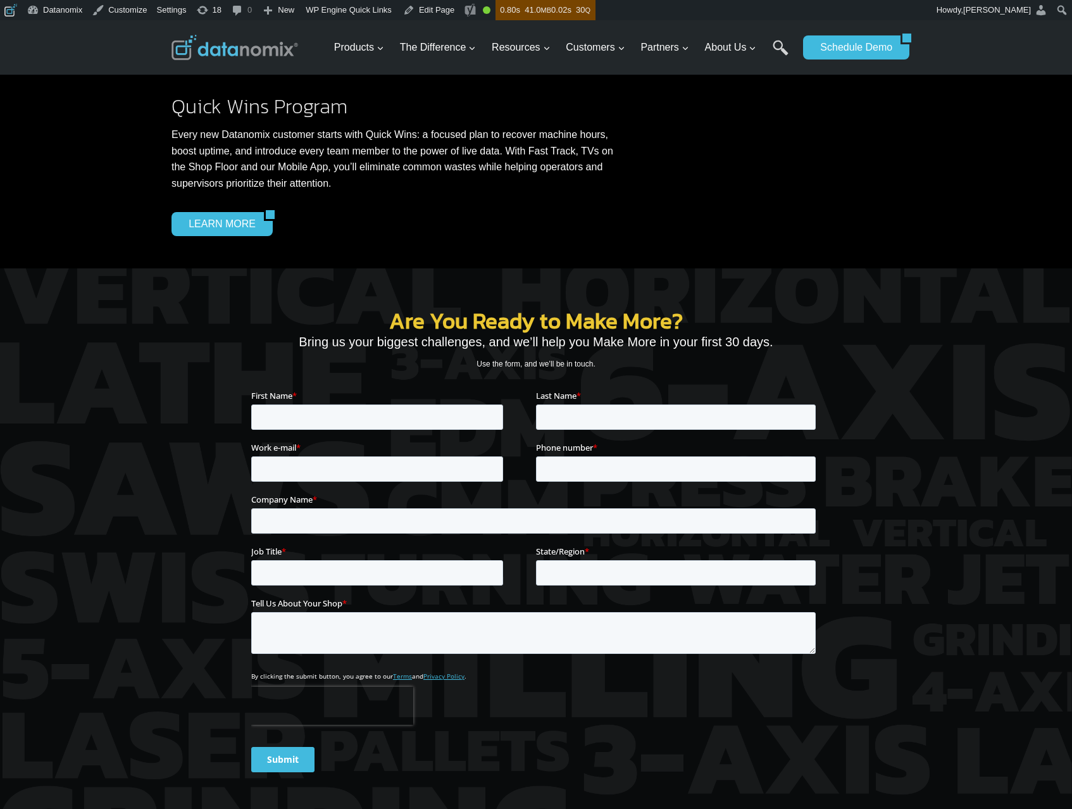
scroll to position [1307, 0]
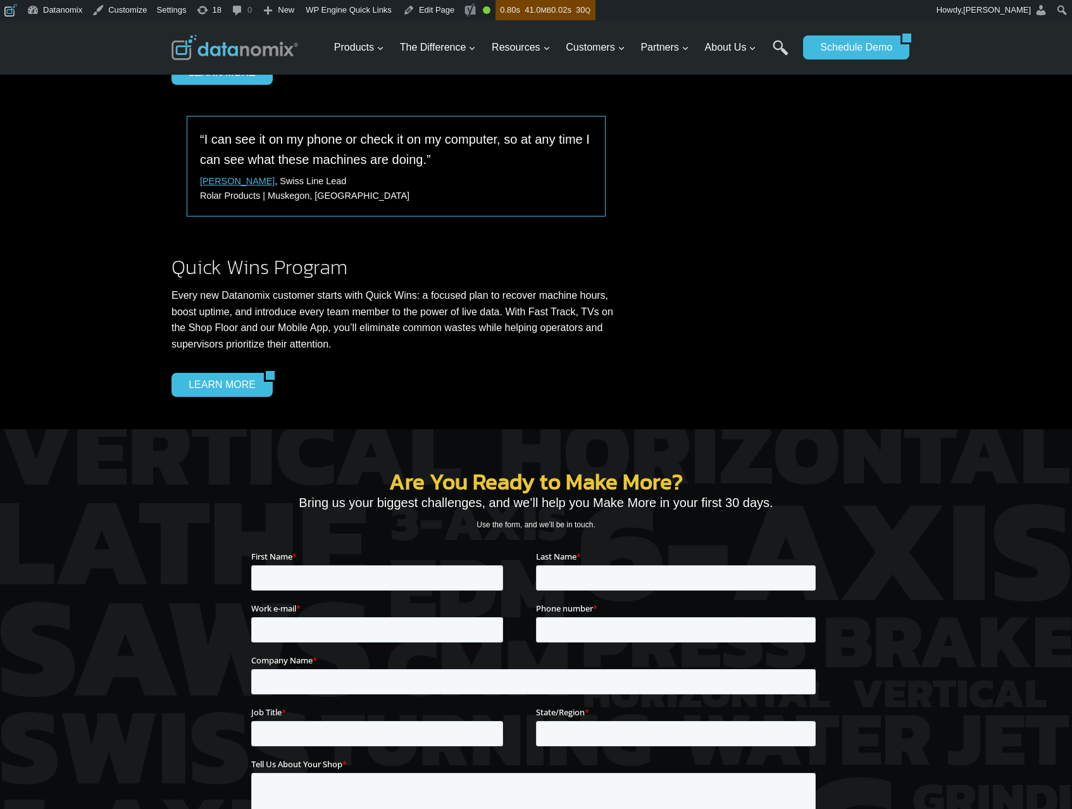
click at [523, 527] on p "Use the form, and we’ll be in touch." at bounding box center [536, 525] width 570 height 12
copy div "Use the form, and we’ll be in touch."
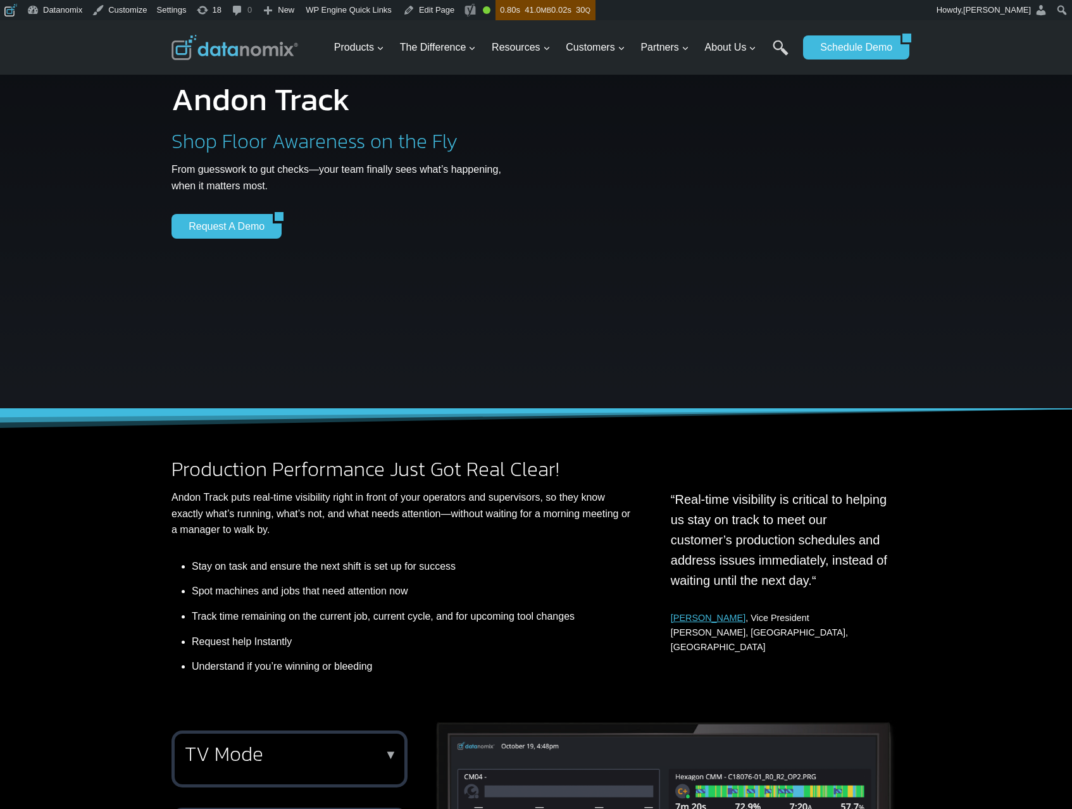
scroll to position [0, 0]
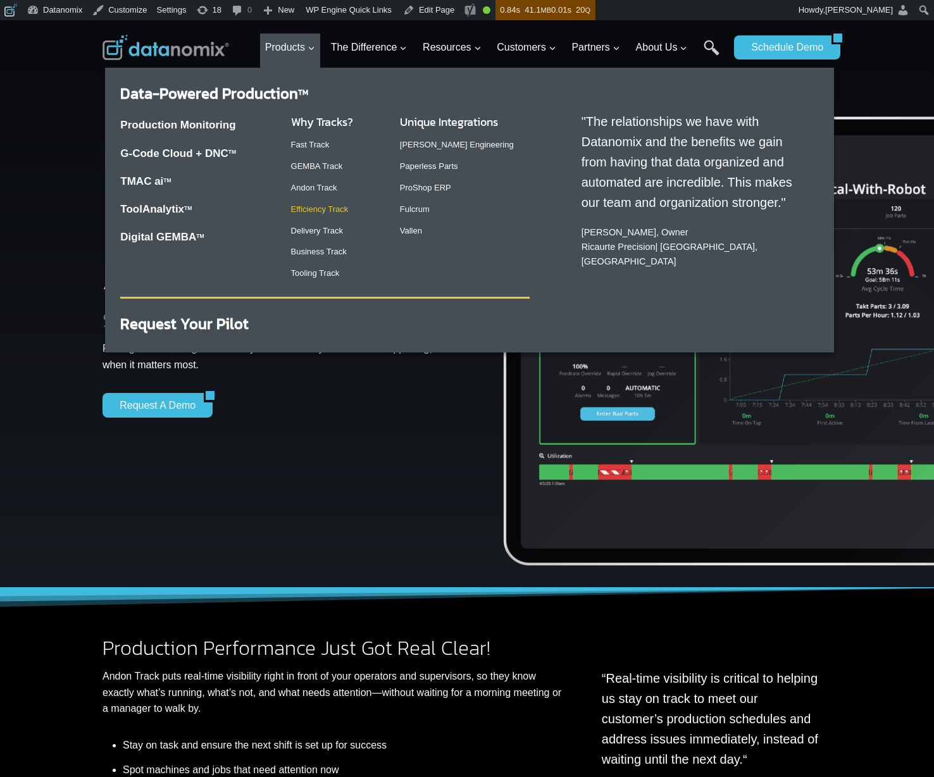
click at [313, 205] on link "Efficiency Track" at bounding box center [320, 208] width 58 height 9
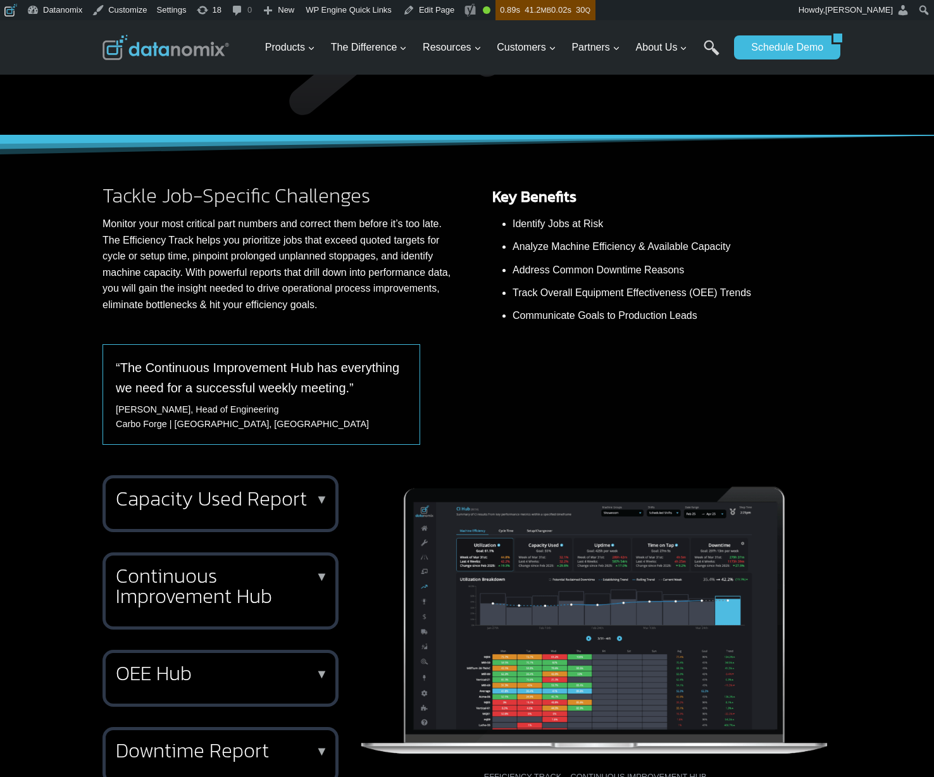
scroll to position [112, 0]
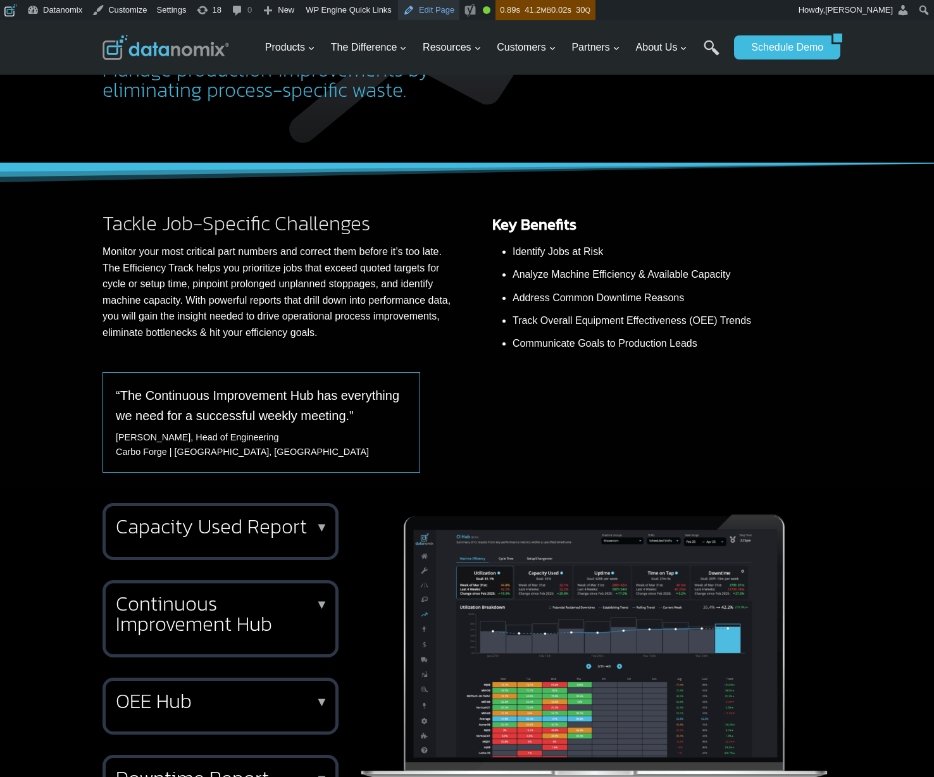
click at [442, 15] on link "Edit Page" at bounding box center [428, 10] width 61 height 20
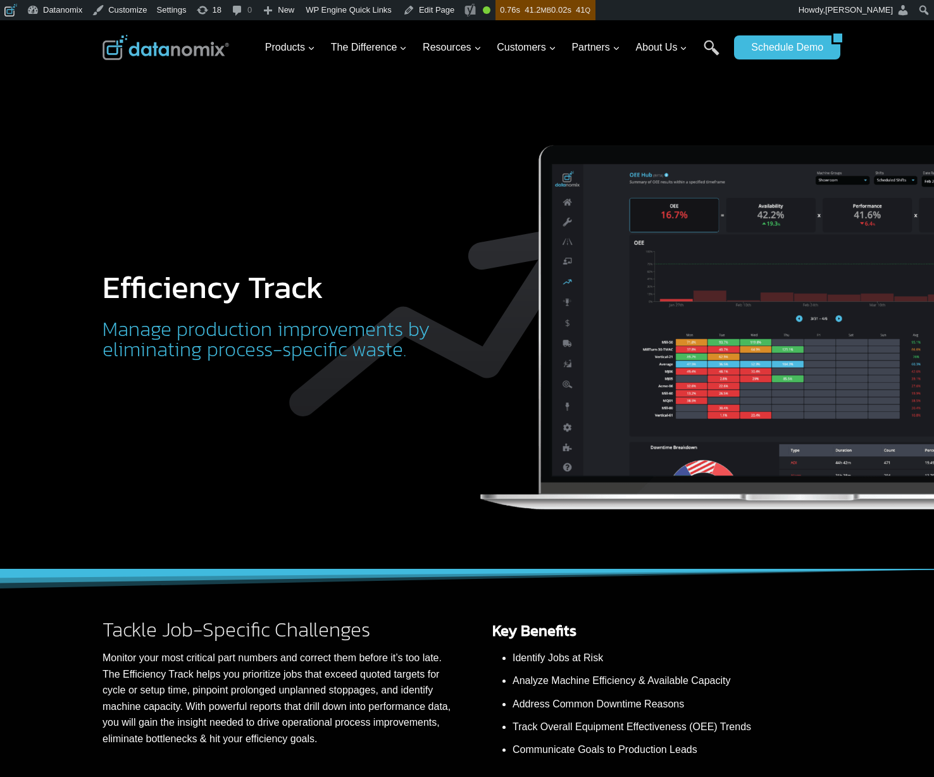
click at [315, 587] on div "Tackle Job-Specific Challenges Monitor your most critical part numbers and corr…" at bounding box center [466, 668] width 759 height 196
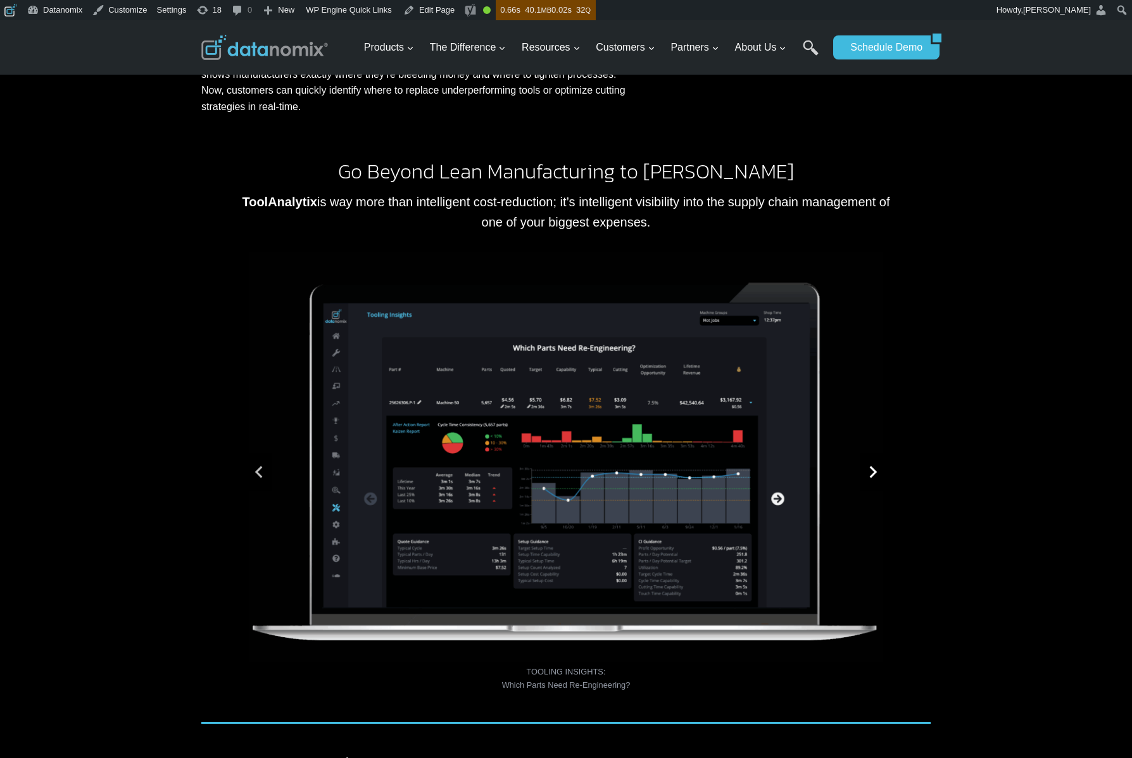
click at [864, 472] on button "Next slide" at bounding box center [871, 472] width 25 height 38
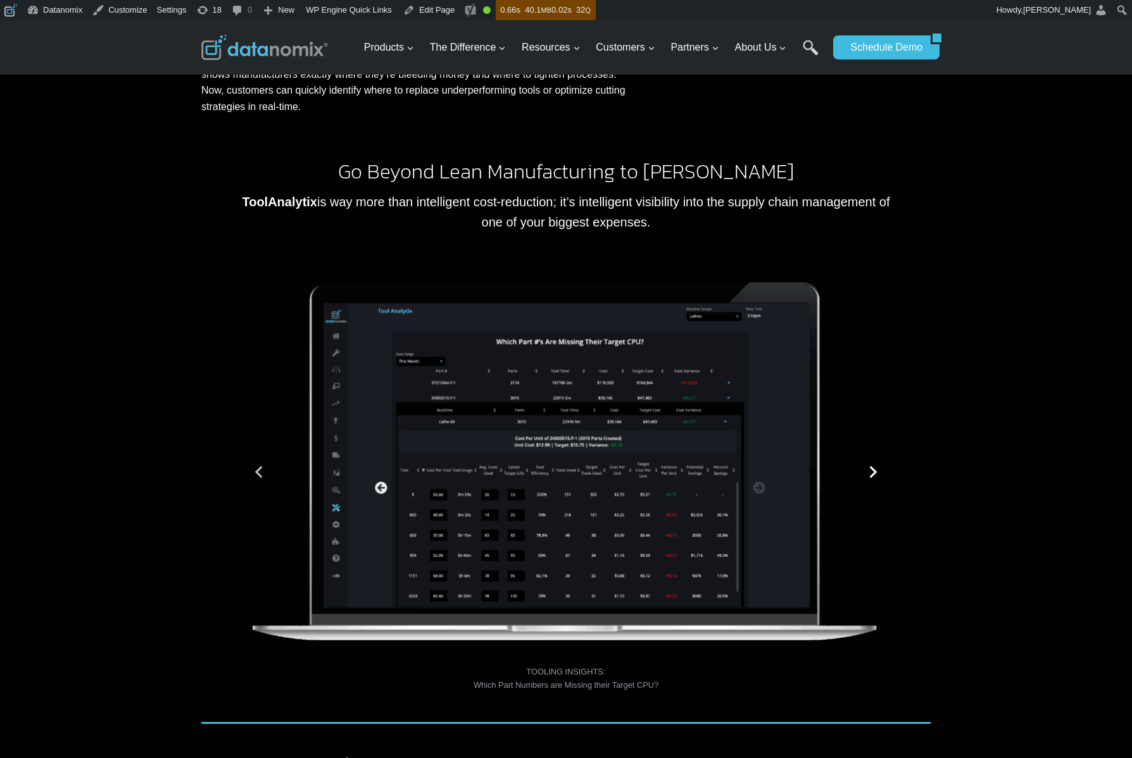
click at [864, 472] on button "Go to first slide" at bounding box center [871, 472] width 25 height 38
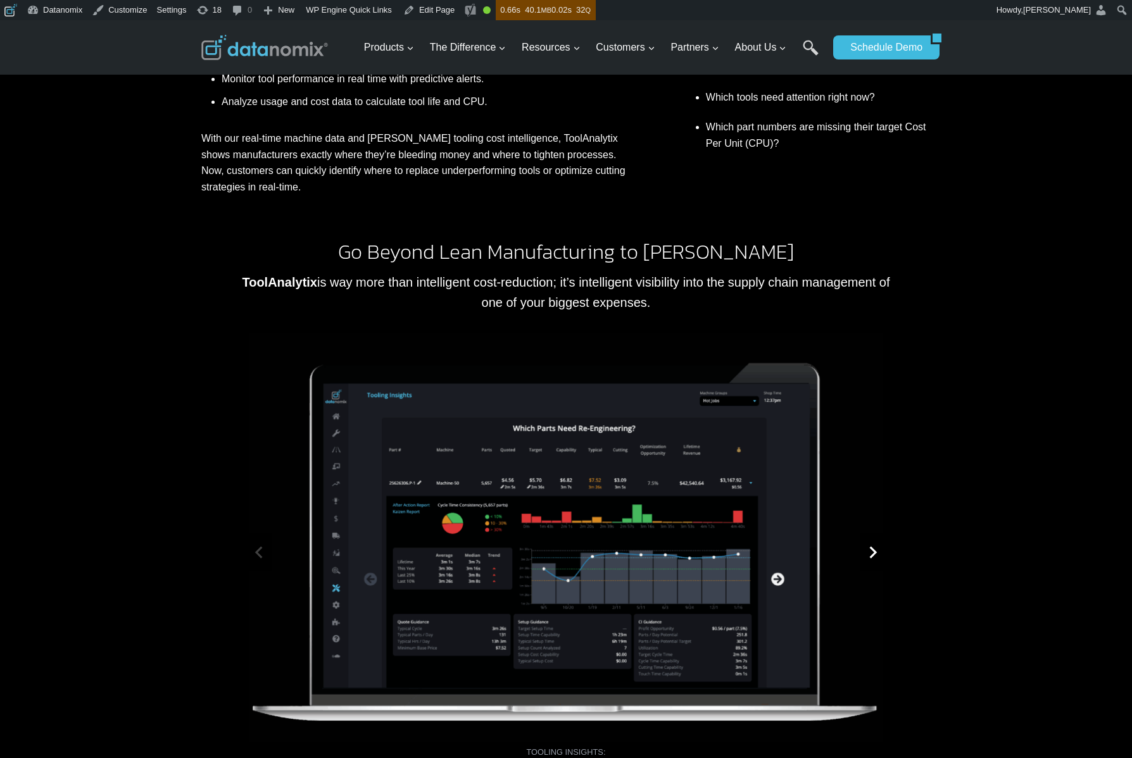
scroll to position [567, 0]
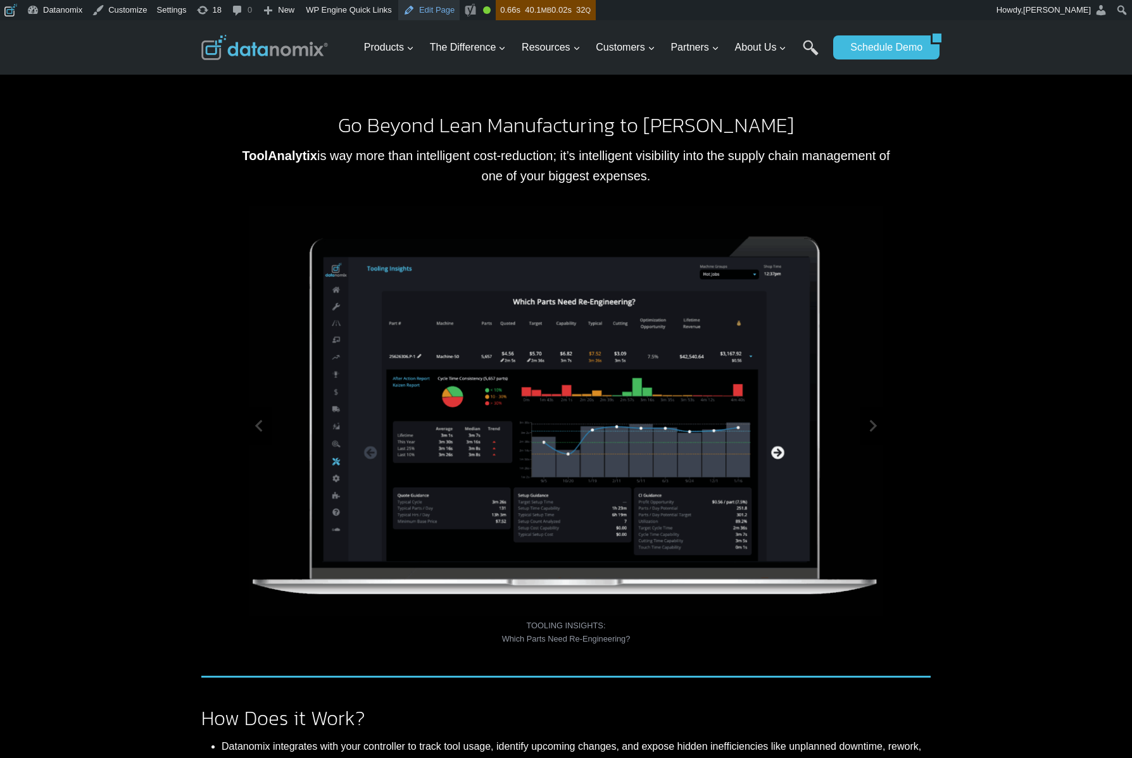
click at [446, 10] on link "Edit Page" at bounding box center [428, 10] width 61 height 20
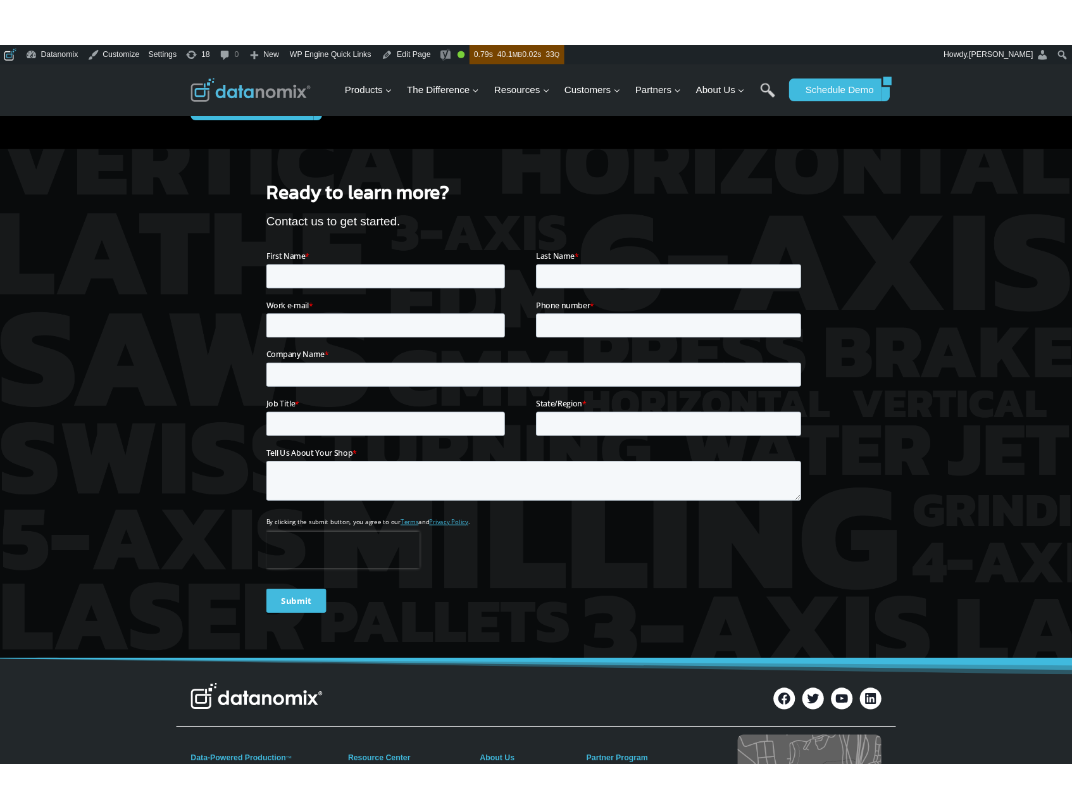
scroll to position [1409, 0]
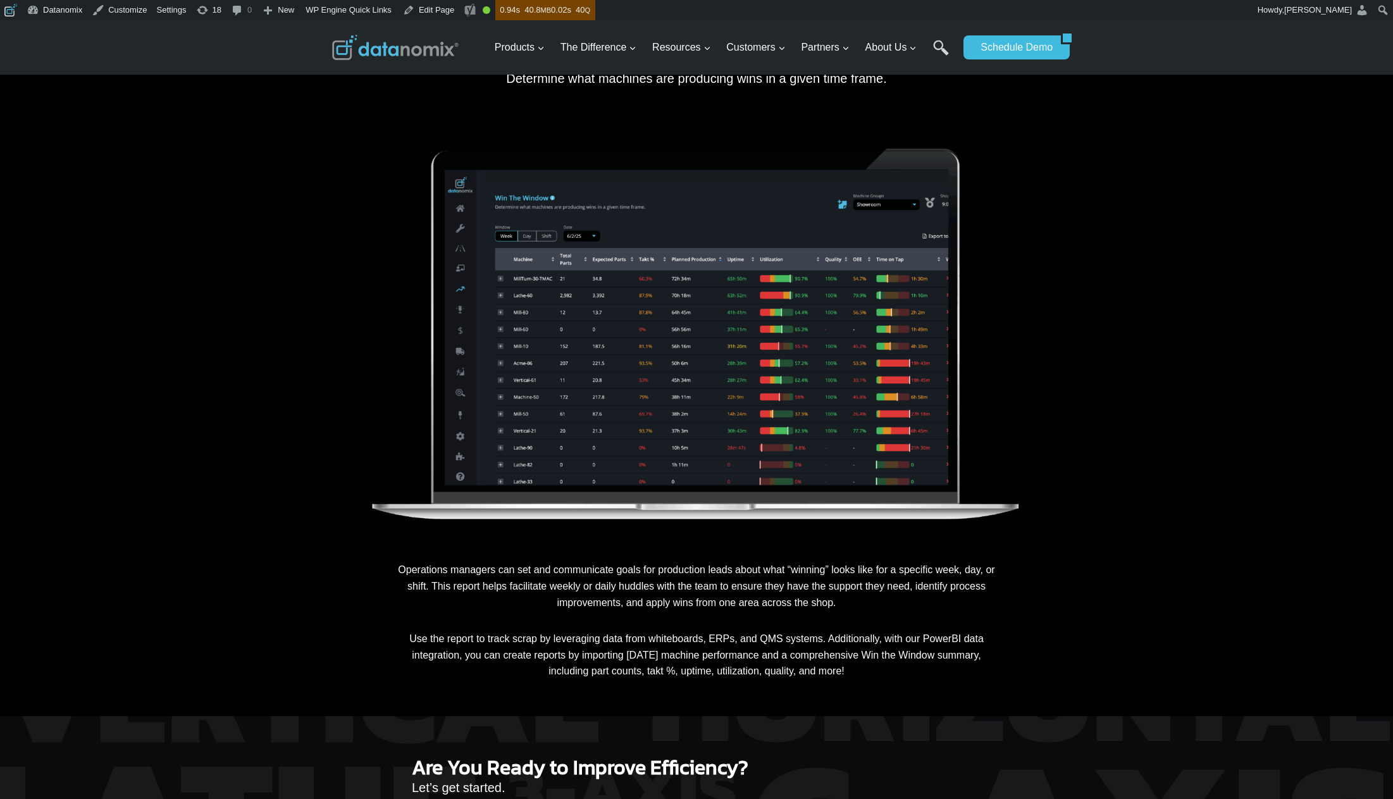
scroll to position [1260, 0]
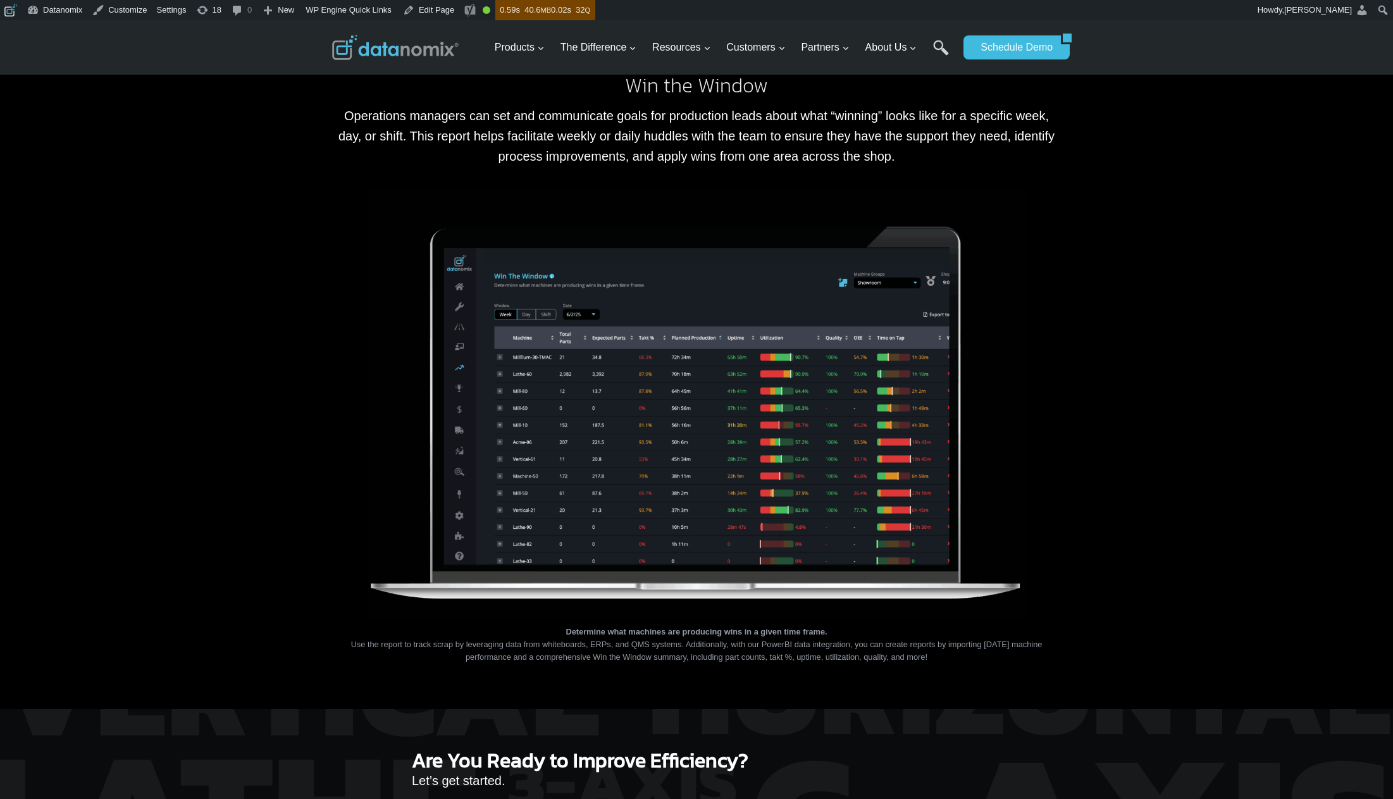
scroll to position [1223, 0]
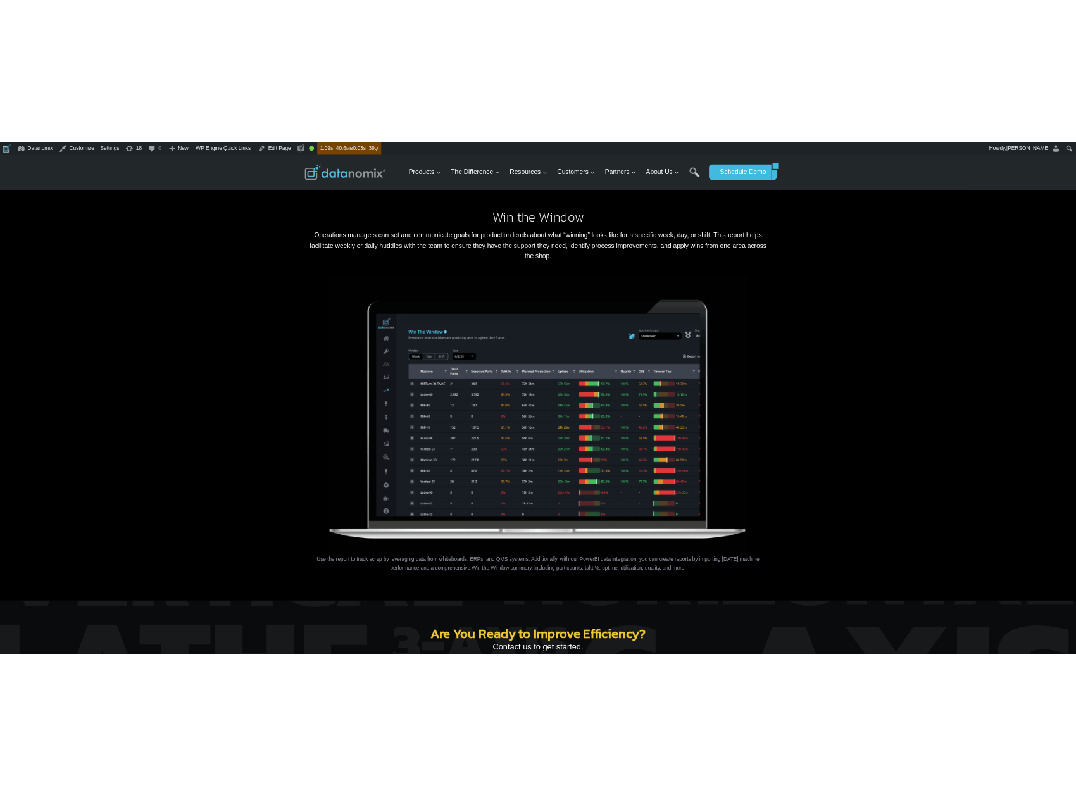
scroll to position [1159, 0]
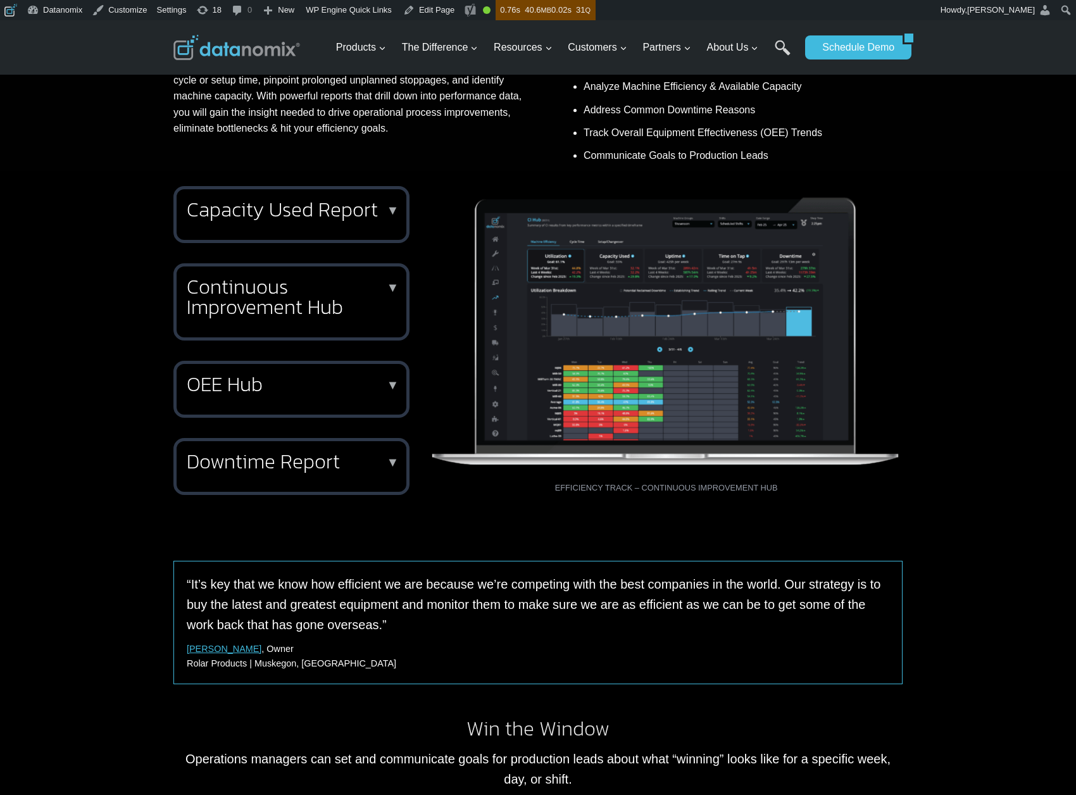
scroll to position [885, 0]
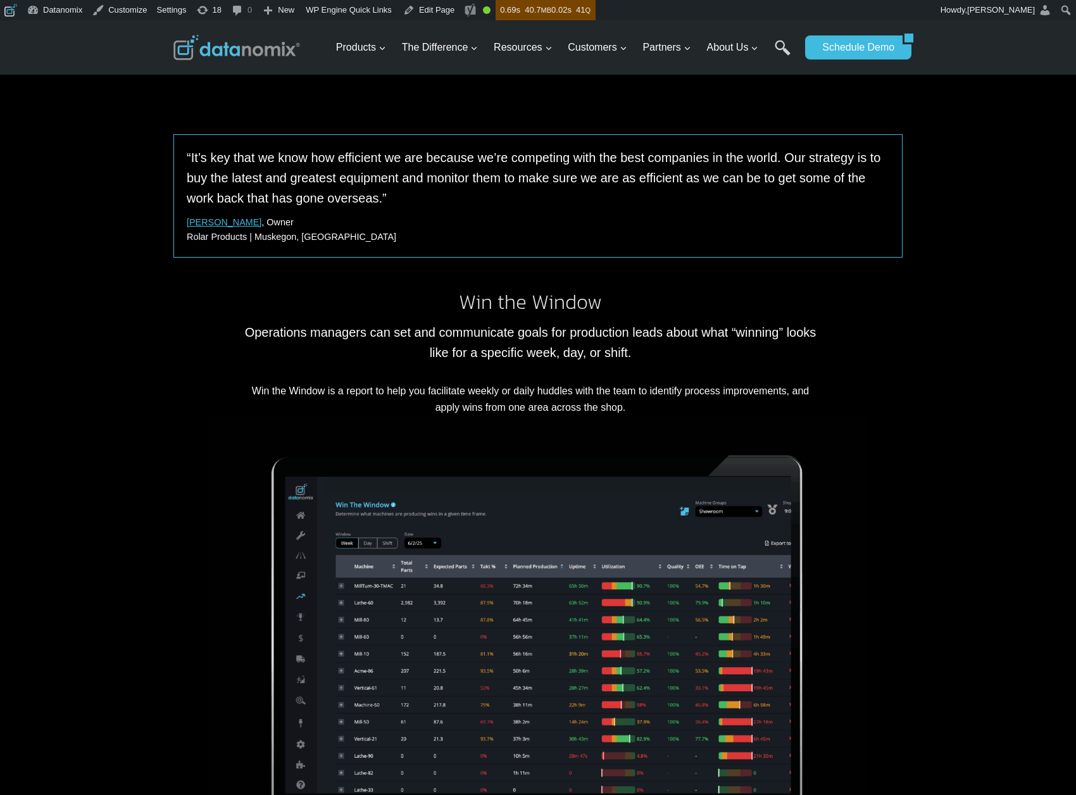
scroll to position [955, 0]
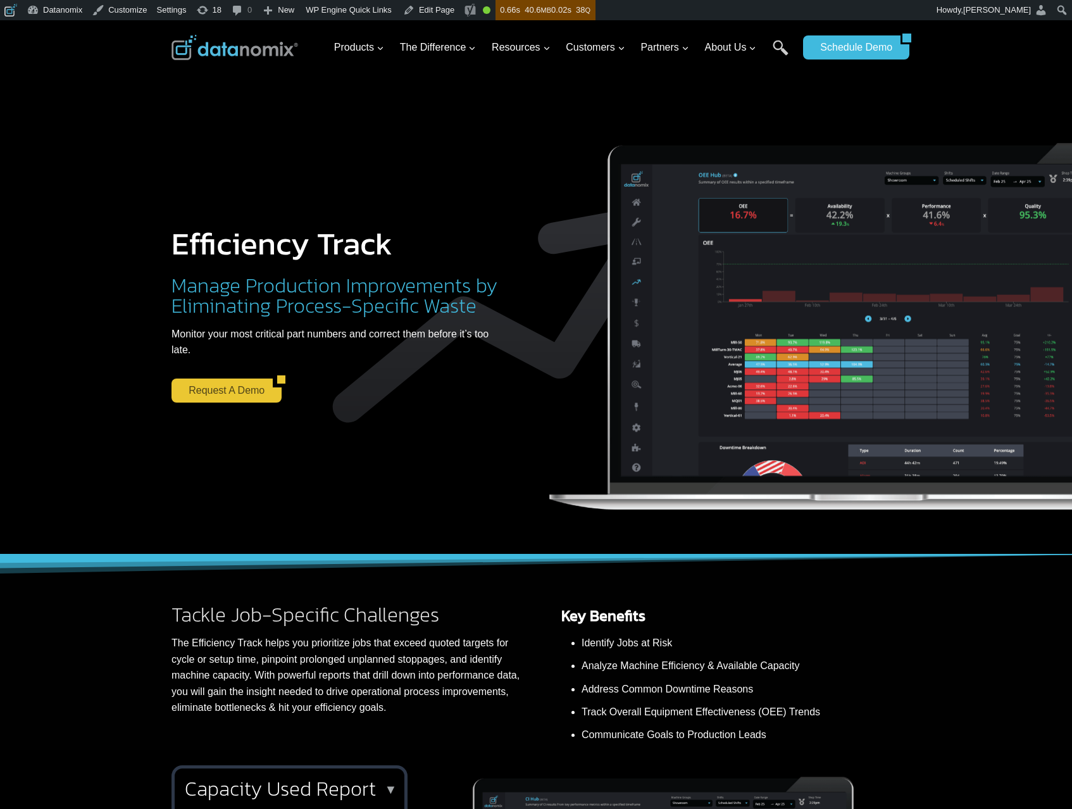
click at [251, 385] on link "Request a Demo" at bounding box center [221, 390] width 101 height 24
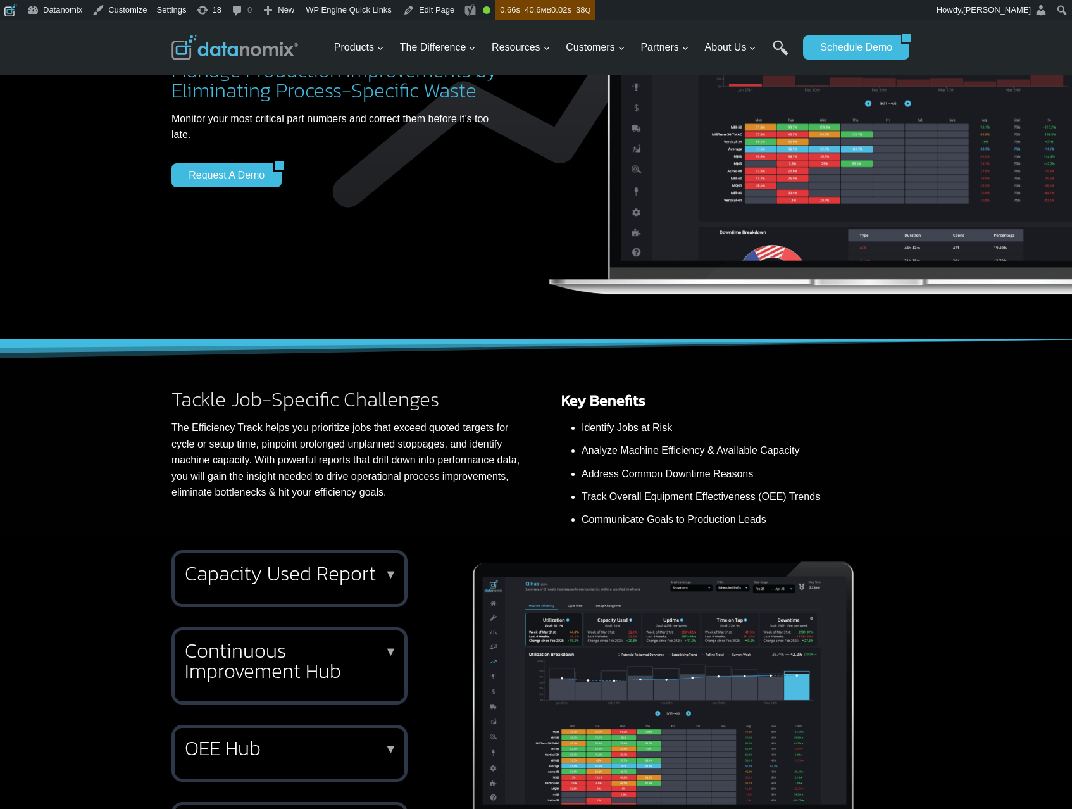
scroll to position [212, 0]
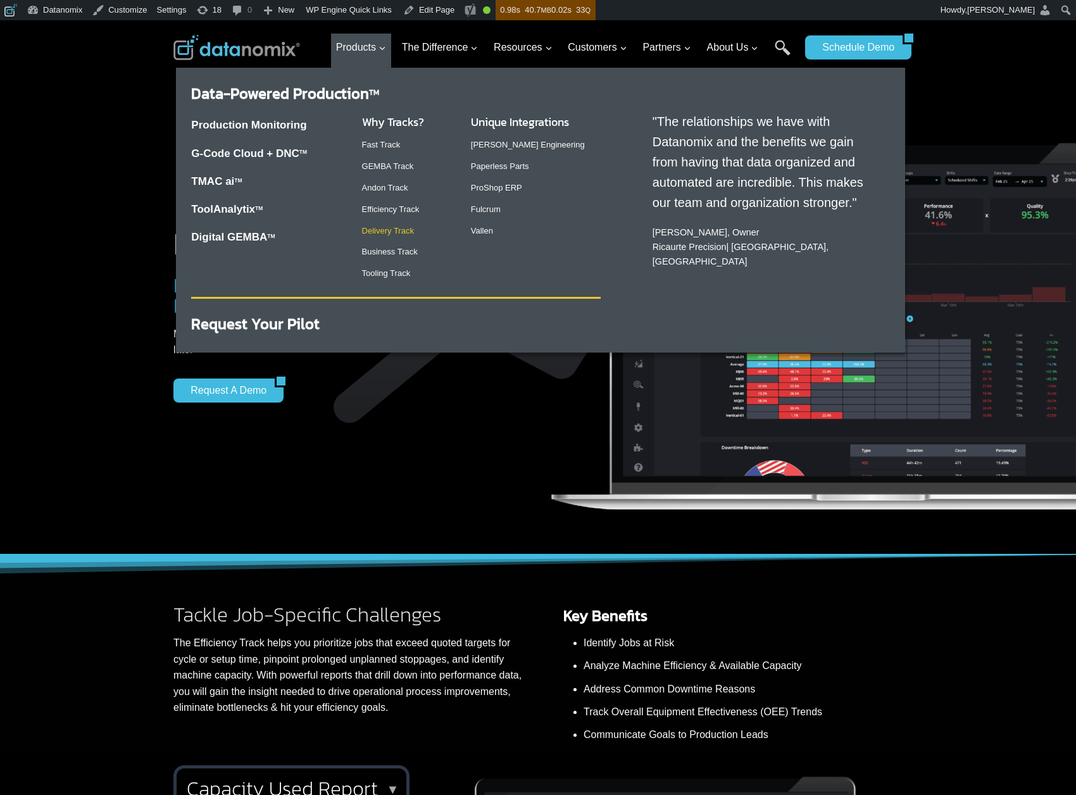
click at [381, 228] on link "Delivery Track" at bounding box center [388, 230] width 52 height 9
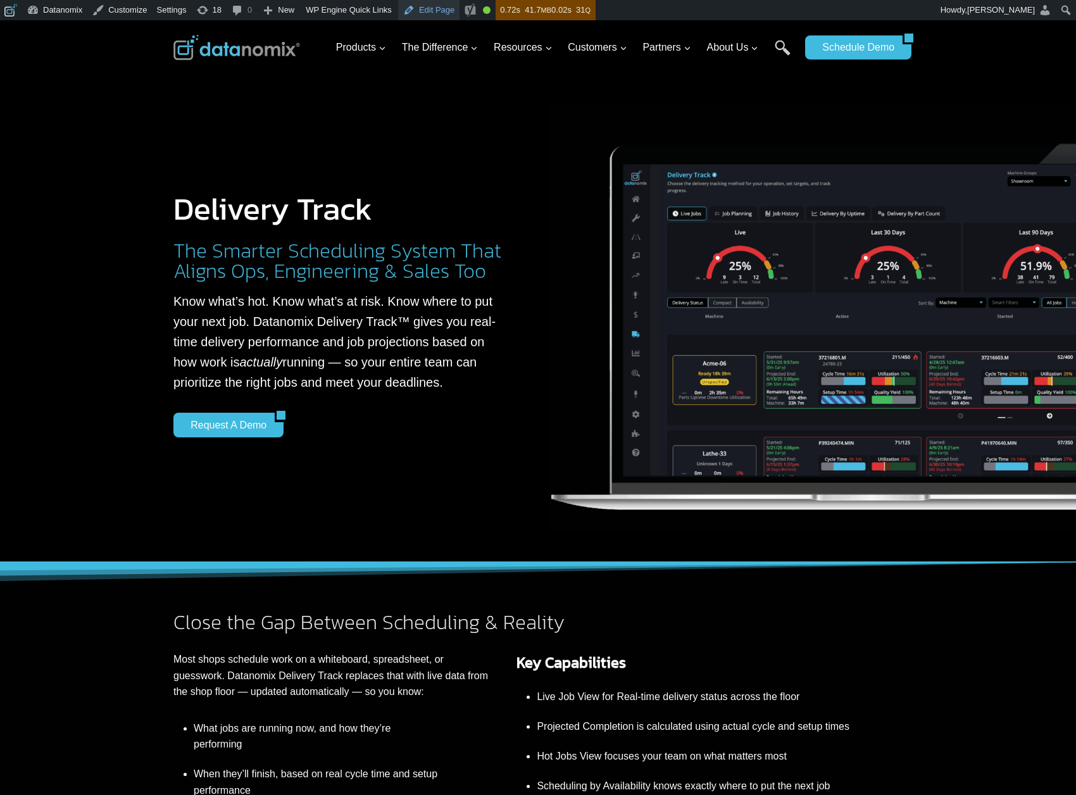
click at [435, 4] on link "Edit Page" at bounding box center [428, 10] width 61 height 20
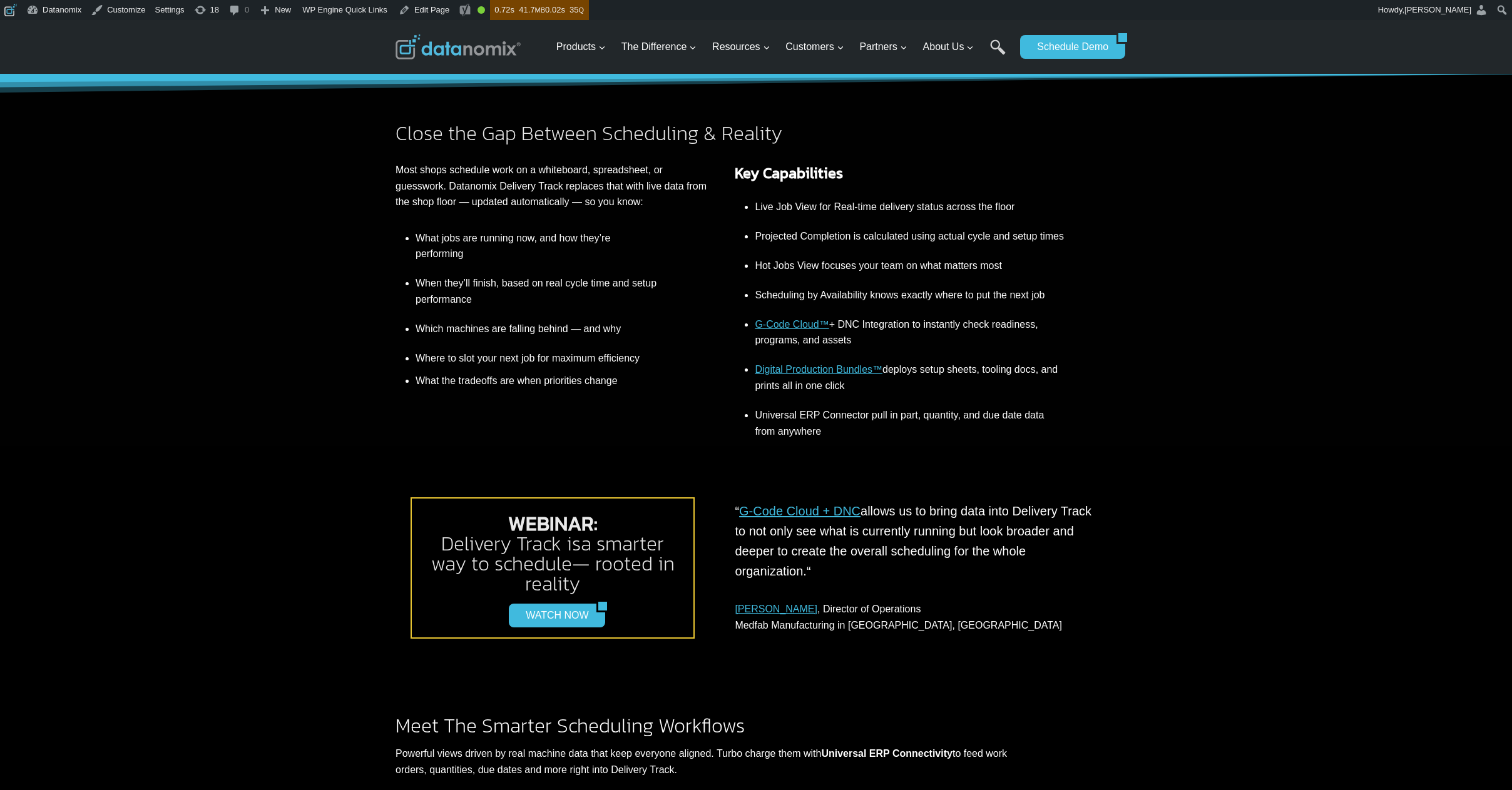
scroll to position [479, 0]
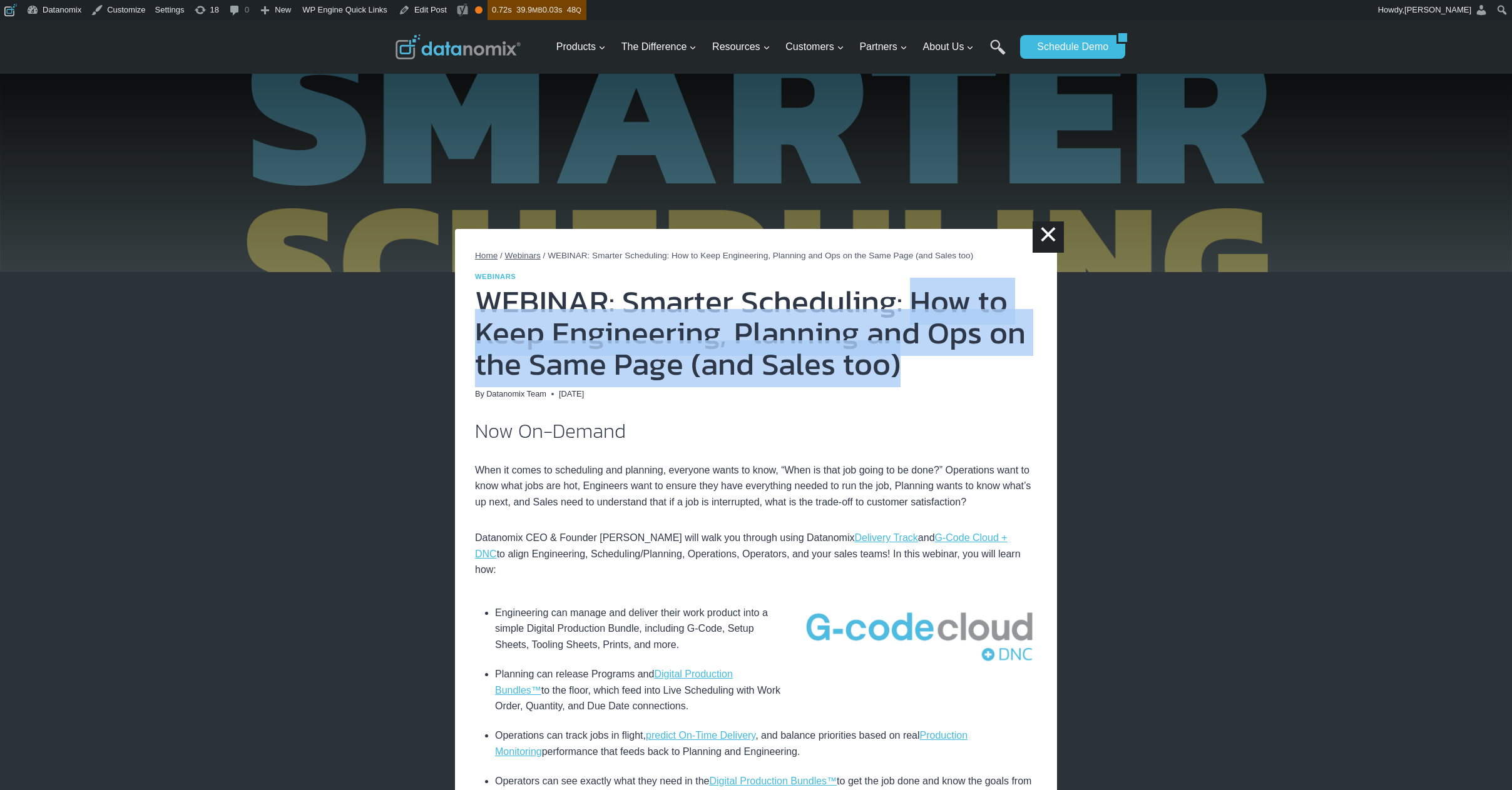
drag, startPoint x: 931, startPoint y: 330, endPoint x: 944, endPoint y: 360, distance: 32.7
click at [944, 360] on h1 "WEBINAR: Smarter Scheduling: How to Keep Engineering, Planning and Ops on the S…" at bounding box center [756, 332] width 562 height 94
copy h1 "How to Keep Engineering, Planning and Ops on the Same Page (and Sales too)"
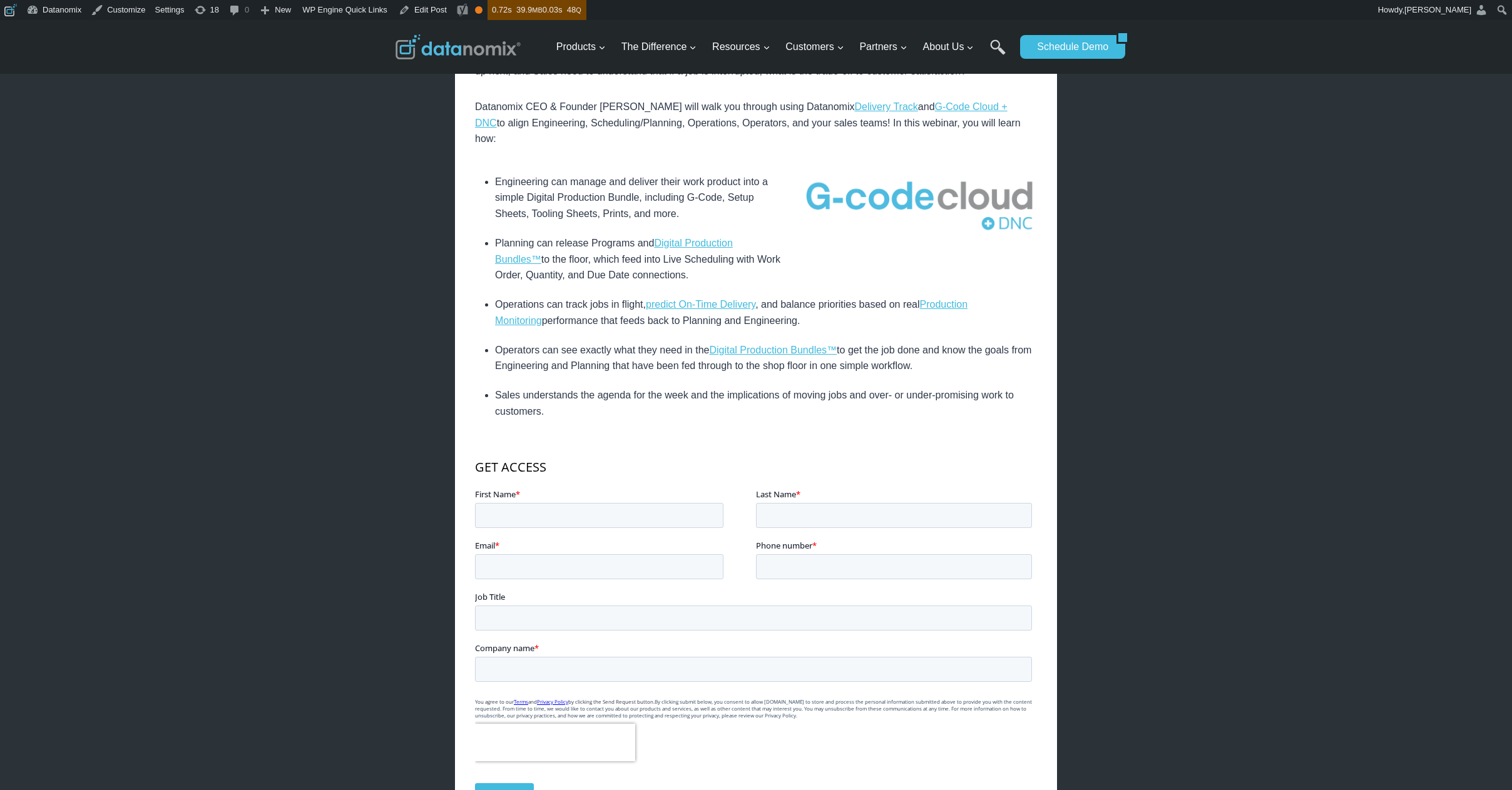
scroll to position [353, 0]
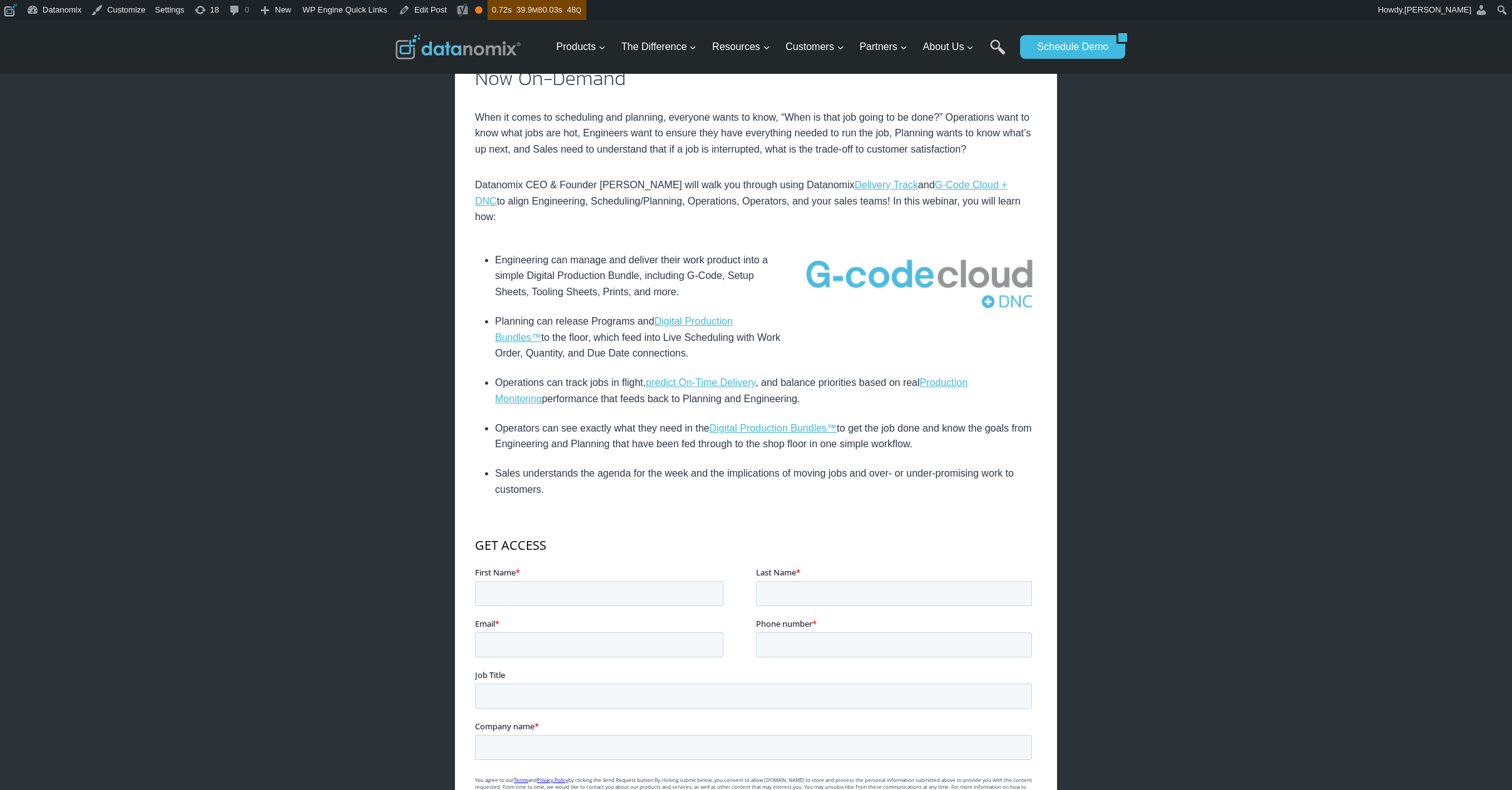
drag, startPoint x: 784, startPoint y: 185, endPoint x: 1028, endPoint y: 201, distance: 244.5
click at [1028, 201] on p "Datanomix CEO & Founder Greg McHale will walk you through using Datanomix Deliv…" at bounding box center [756, 201] width 562 height 48
copy p "Datanomix Delivery Track and G-Code Cloud + DNC to align Engineering, Schedulin…"
click at [1036, 225] on div "Now On-Demand When it comes to scheduling and planning, everyone wants to know,…" at bounding box center [756, 483] width 562 height 829
drag, startPoint x: 473, startPoint y: 201, endPoint x: 857, endPoint y: 204, distance: 384.0
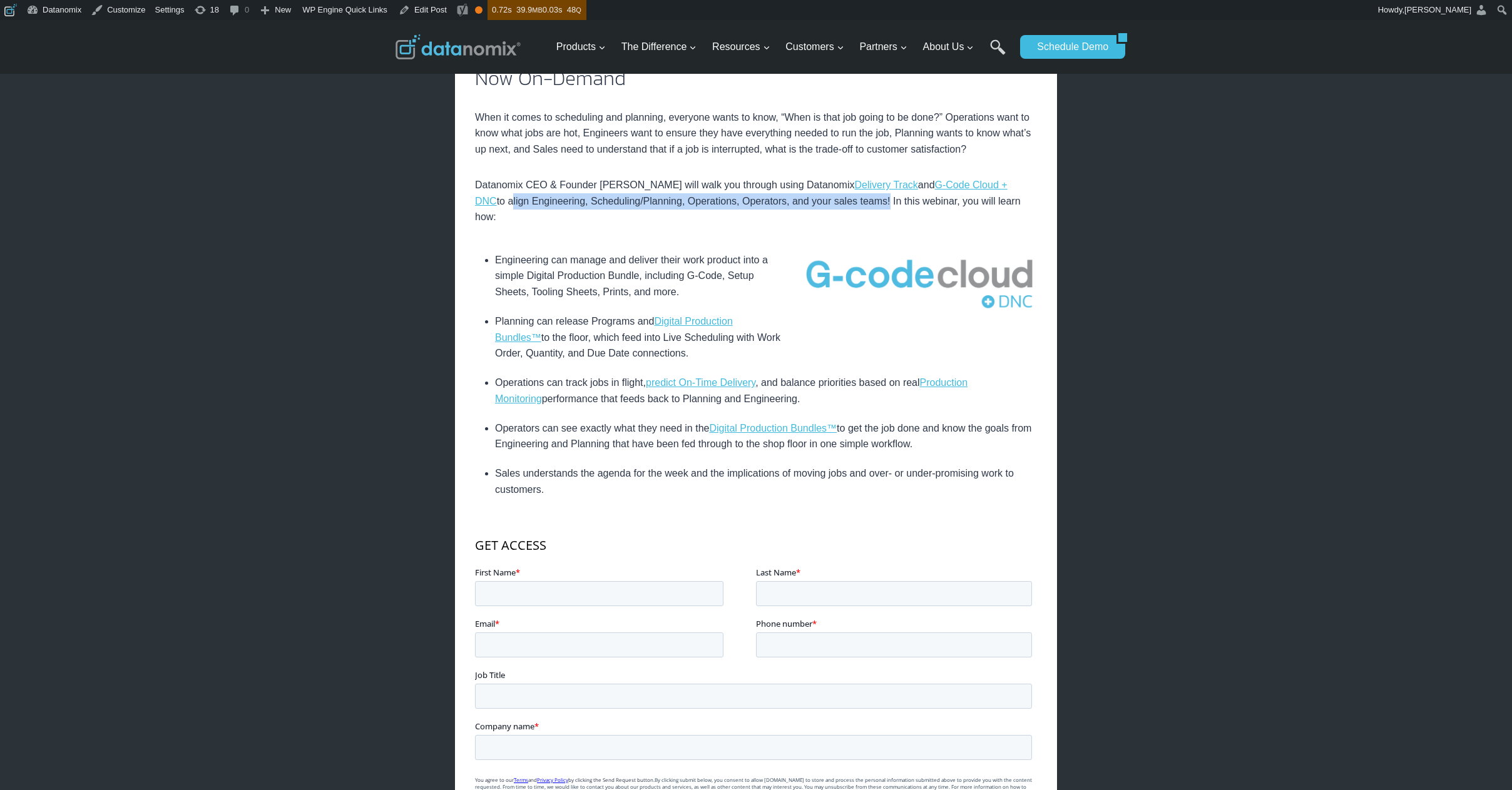
click at [857, 204] on div "Home / Webinars / WEBINAR: Smarter Scheduling: How to Keep Engineering, Plannin…" at bounding box center [756, 411] width 602 height 1070
copy p "align Engineering, Scheduling/Planning, Operations, Operators, and your sales t…"
click at [686, 227] on div "Now On-Demand When it comes to scheduling and planning, everyone wants to know,…" at bounding box center [756, 483] width 562 height 829
drag, startPoint x: 500, startPoint y: 203, endPoint x: 857, endPoint y: 206, distance: 357.0
click at [856, 206] on p "Datanomix CEO & Founder Greg McHale will walk you through using Datanomix Deliv…" at bounding box center [756, 201] width 562 height 48
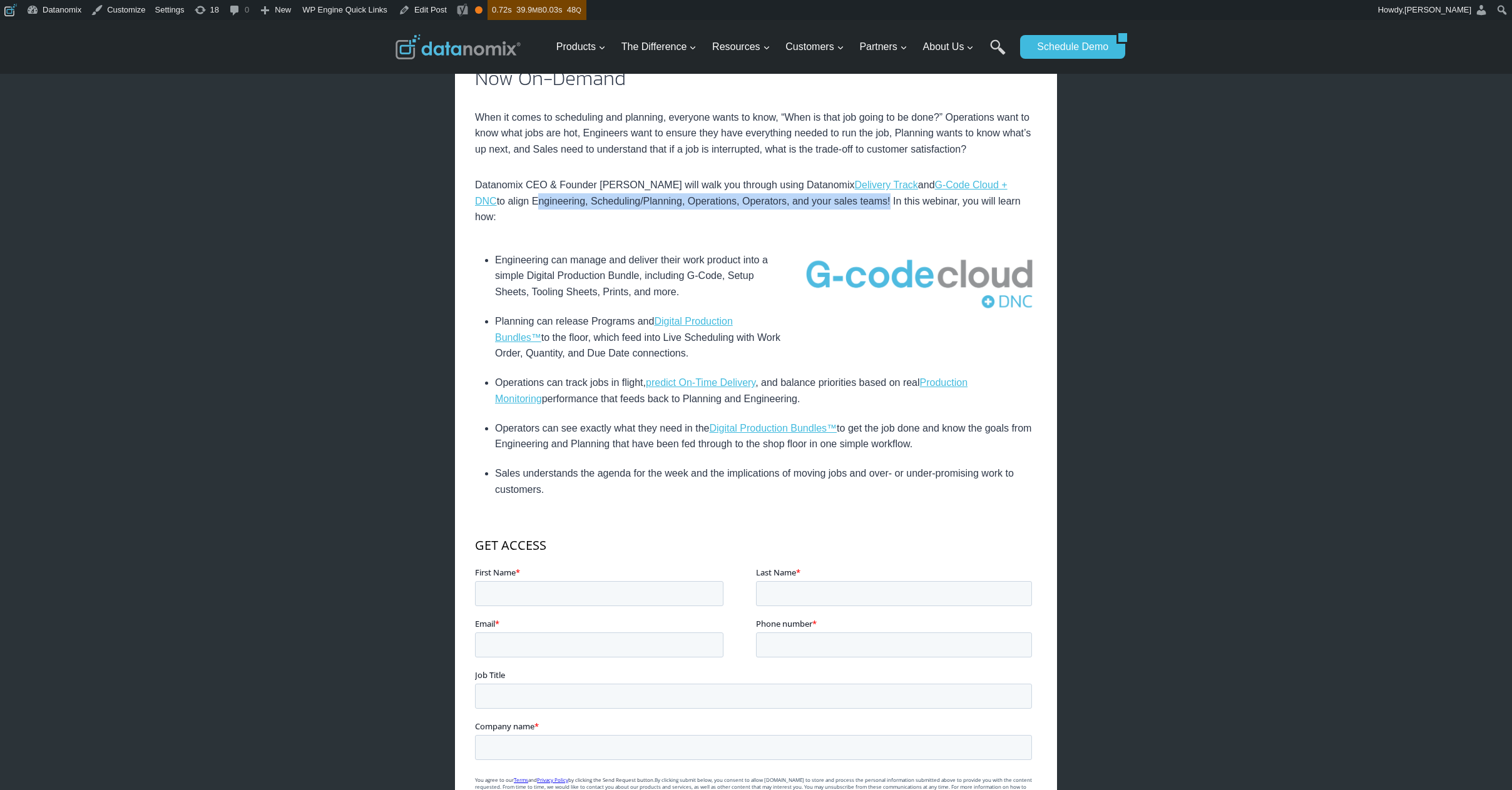
copy p "Engineering, Scheduling/Planning, Operations, Operators, and your sales teams"
click at [1122, 304] on div "× Home / Webinars / WEBINAR: Smarter Scheduling: How to Keep Engineering, Plann…" at bounding box center [756, 517] width 751 height 1702
click at [520, 374] on li "Operations can track jobs in flight, predict On-Time Delivery , and balance pri…" at bounding box center [766, 392] width 542 height 45
drag, startPoint x: 495, startPoint y: 366, endPoint x: 778, endPoint y: 383, distance: 283.5
click at [778, 383] on li "Operations can track jobs in flight, predict On-Time Delivery , and balance pri…" at bounding box center [766, 392] width 542 height 45
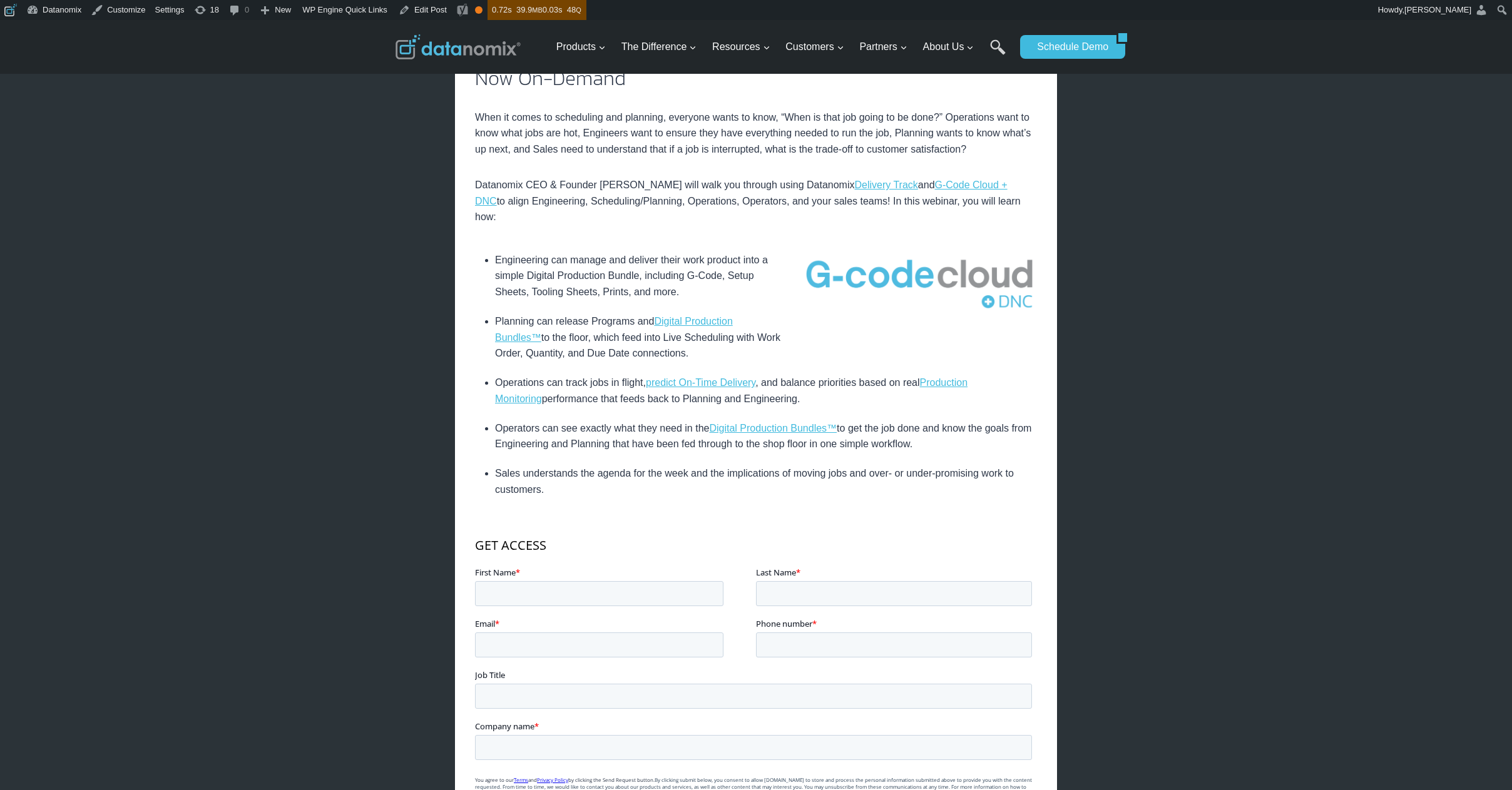
copy li "Operations can track jobs in flight, predict On-Time Delivery , and balance pri…"
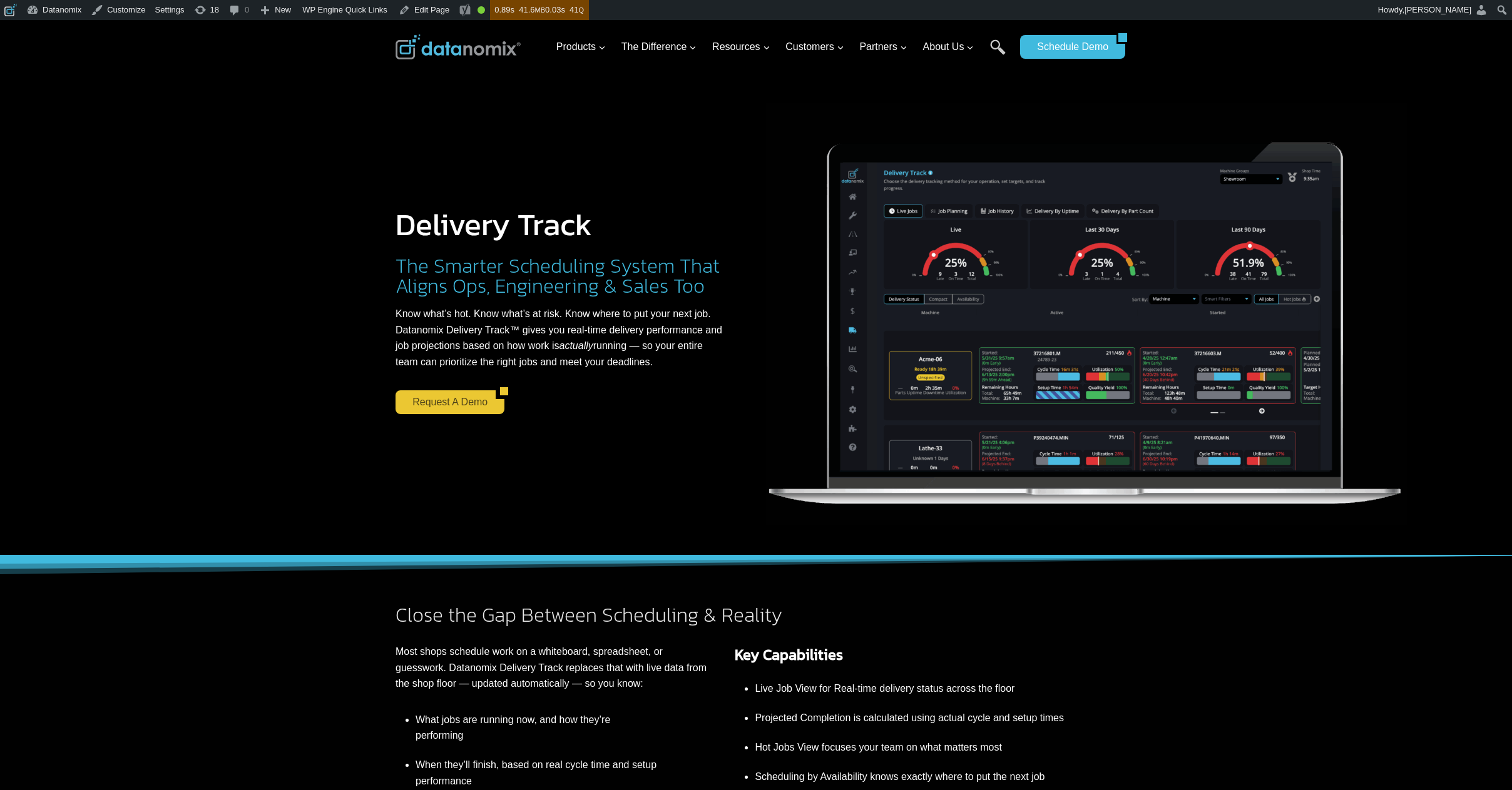
click at [455, 407] on link "Request a Demo" at bounding box center [445, 402] width 100 height 24
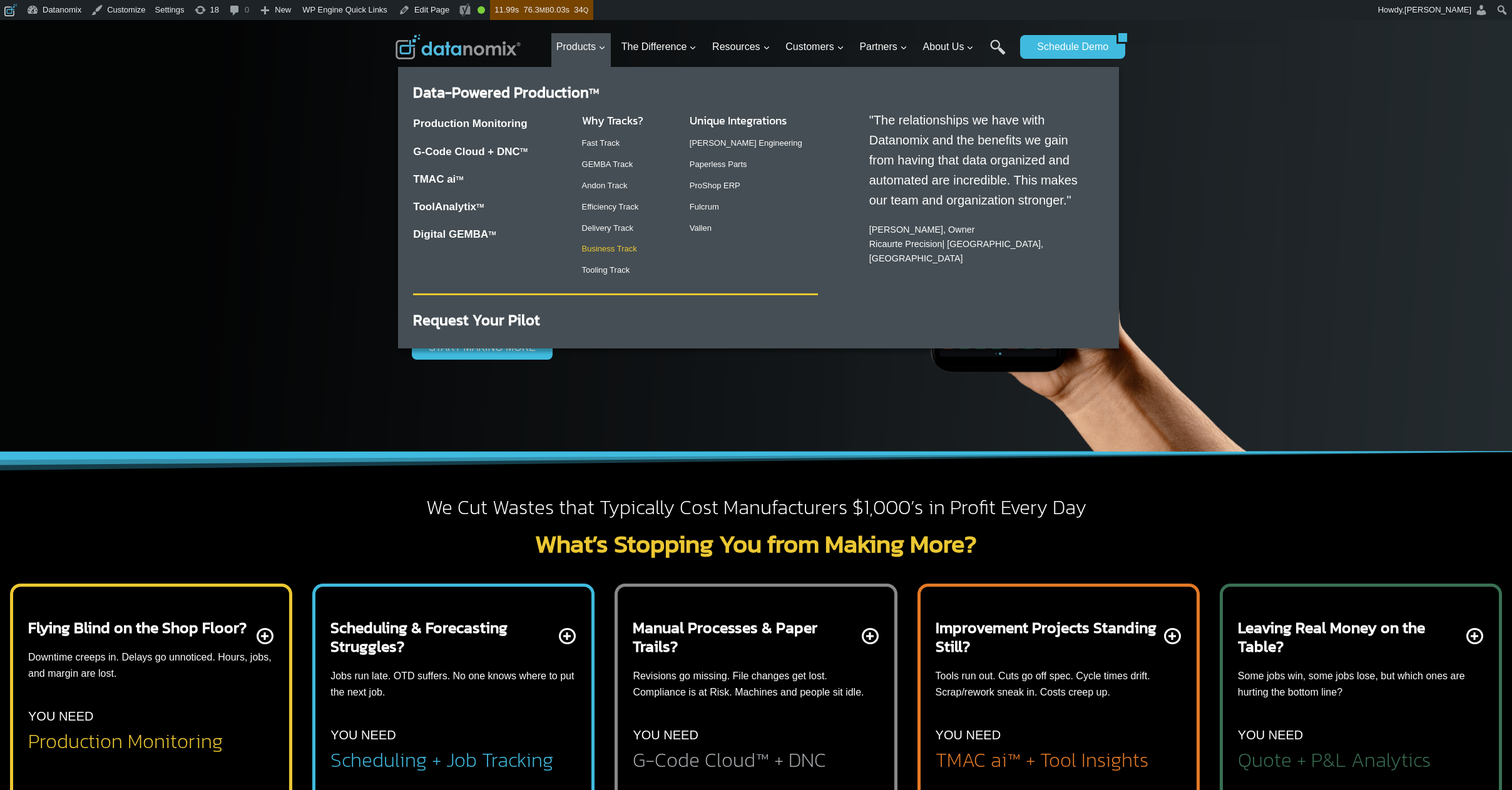
click at [611, 245] on link "Business Track" at bounding box center [610, 248] width 55 height 9
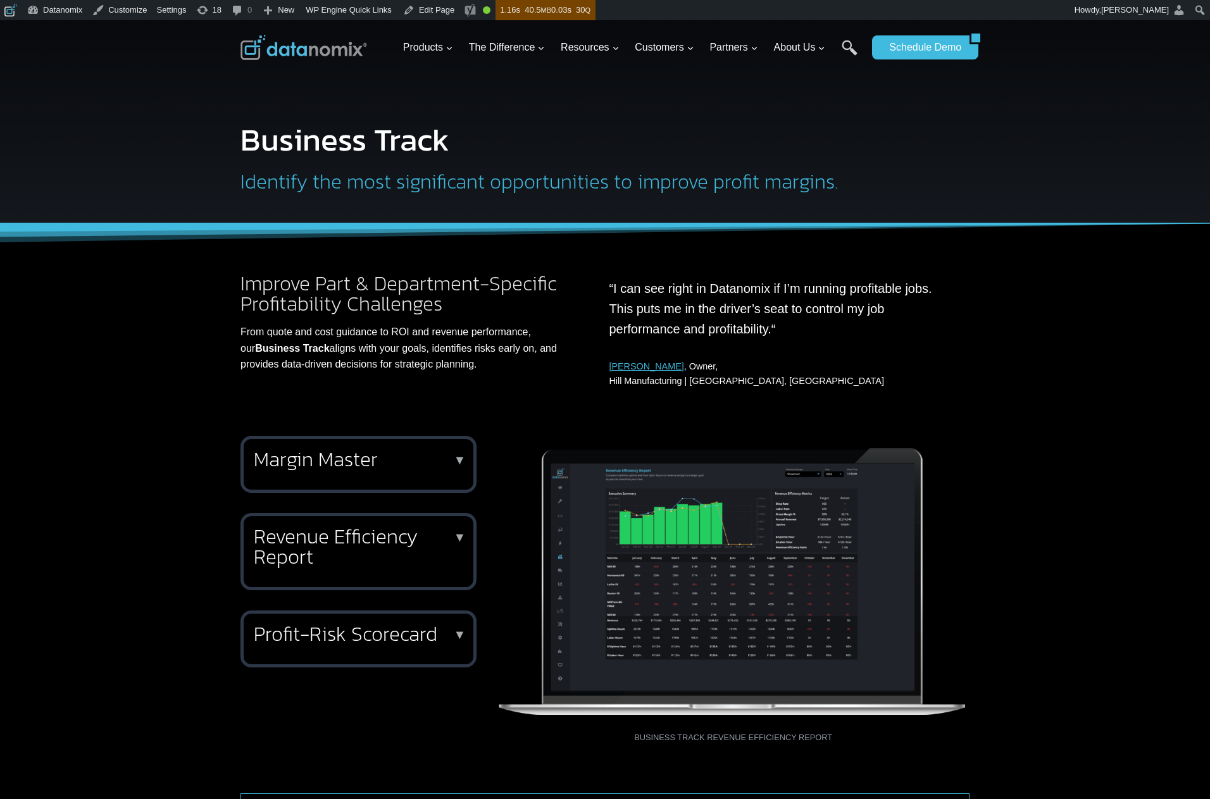
click at [1075, 297] on div "Improve Part & Department-Specific Profitability Challenges From quote and cost…" at bounding box center [605, 321] width 1210 height 197
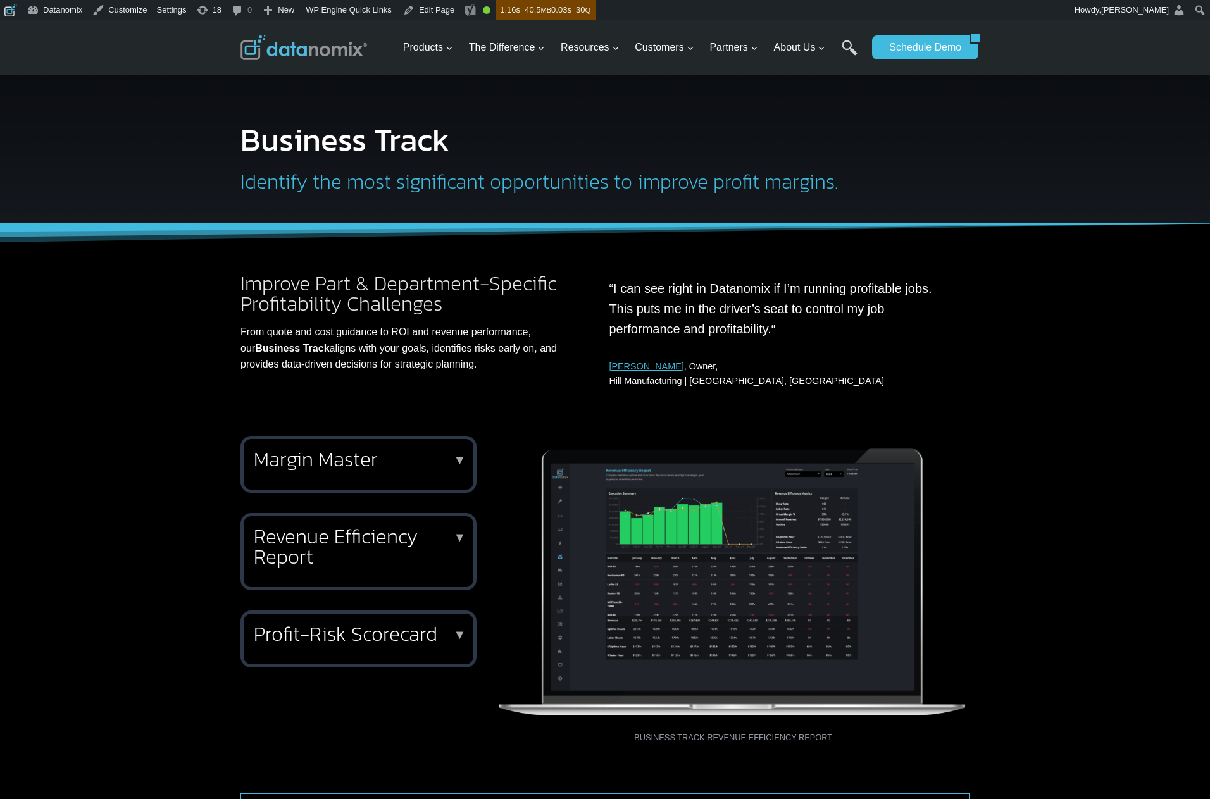
scroll to position [19, 0]
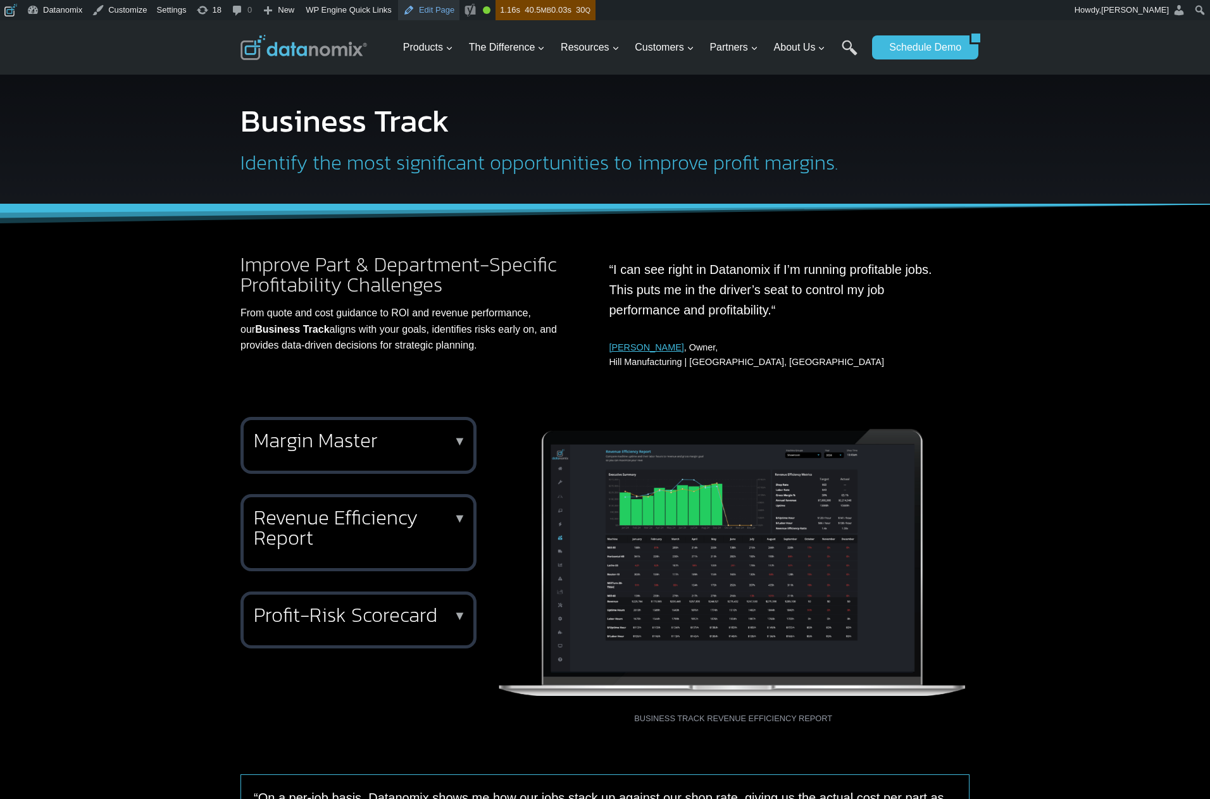
click at [430, 10] on link "Edit Page" at bounding box center [428, 10] width 61 height 20
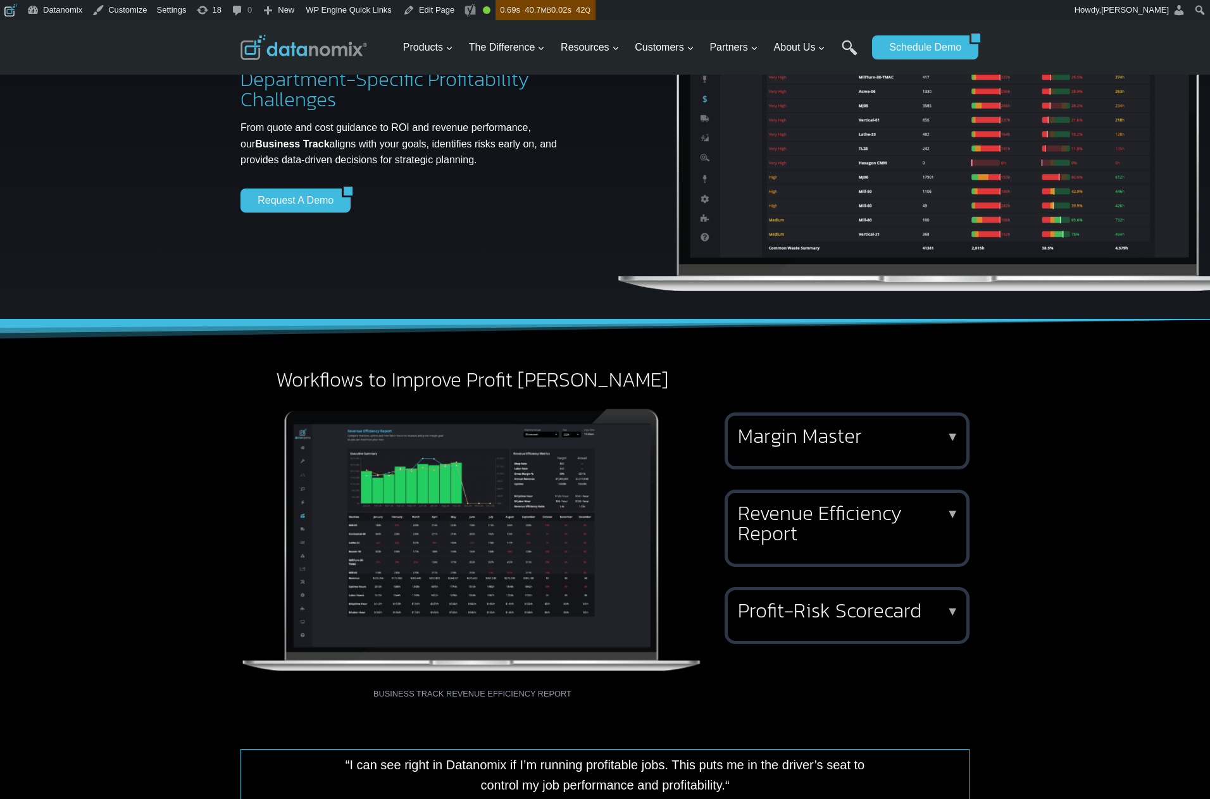
scroll to position [221, 0]
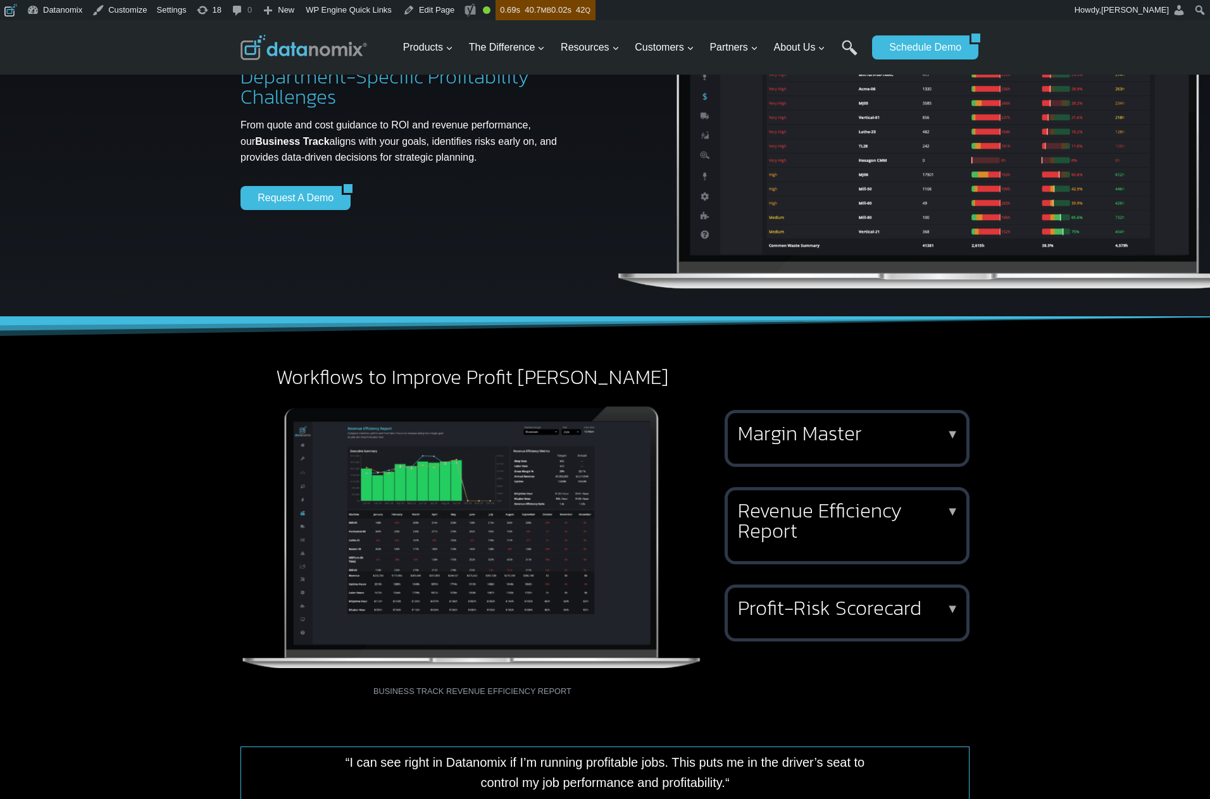
click at [853, 442] on h2 "Margin Master" at bounding box center [844, 433] width 213 height 20
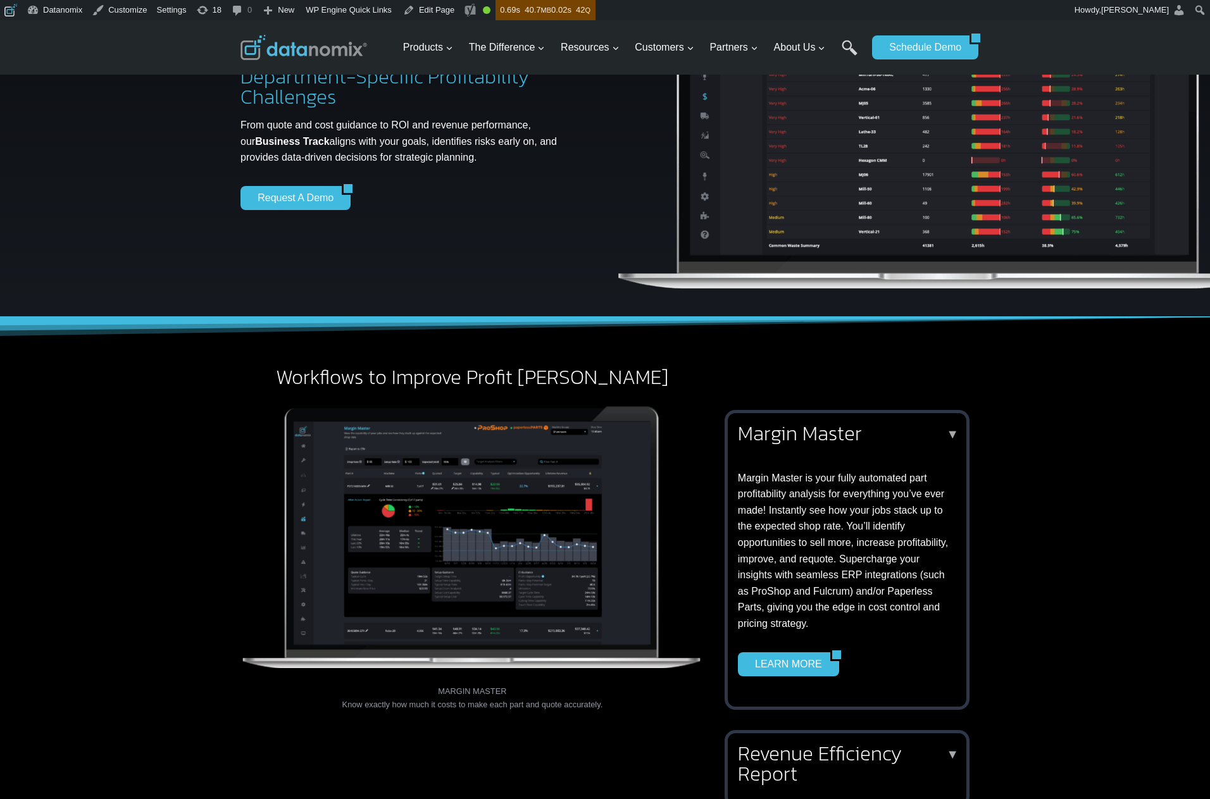
click at [854, 442] on h2 "Margin Master" at bounding box center [844, 433] width 213 height 20
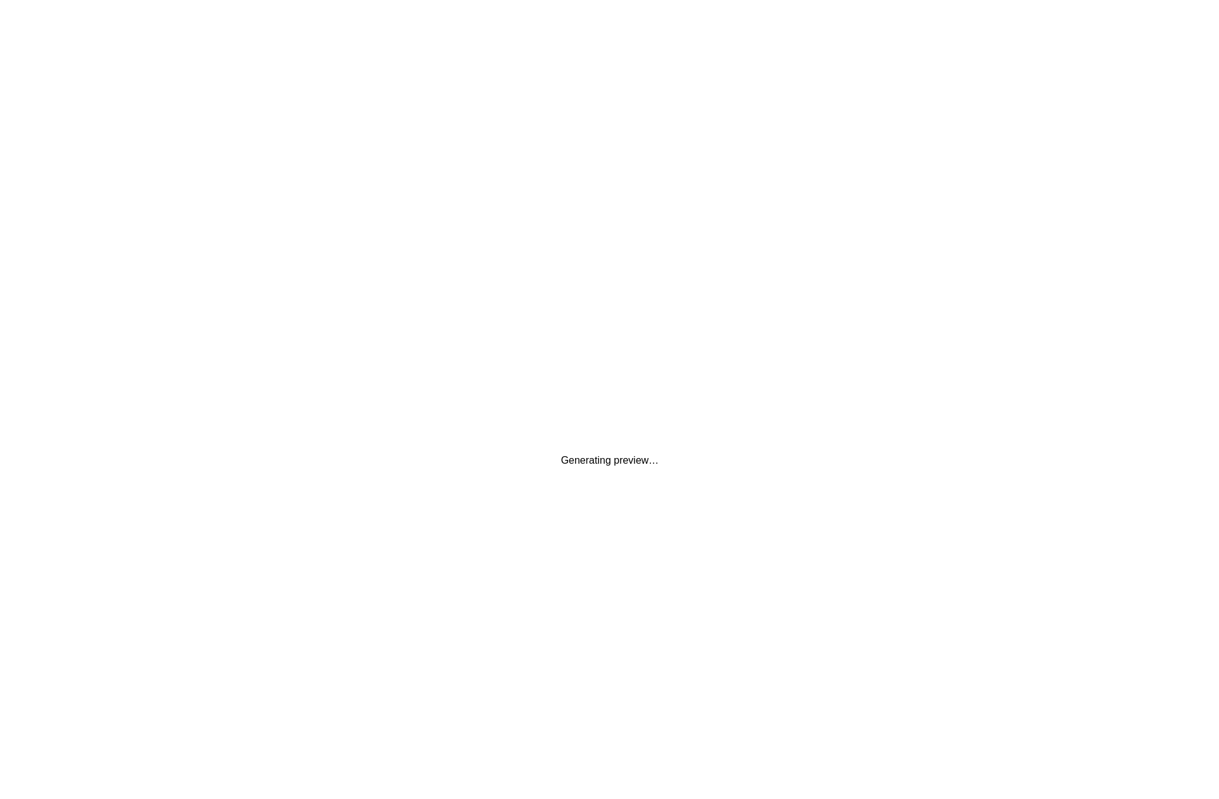
scroll to position [0, 0]
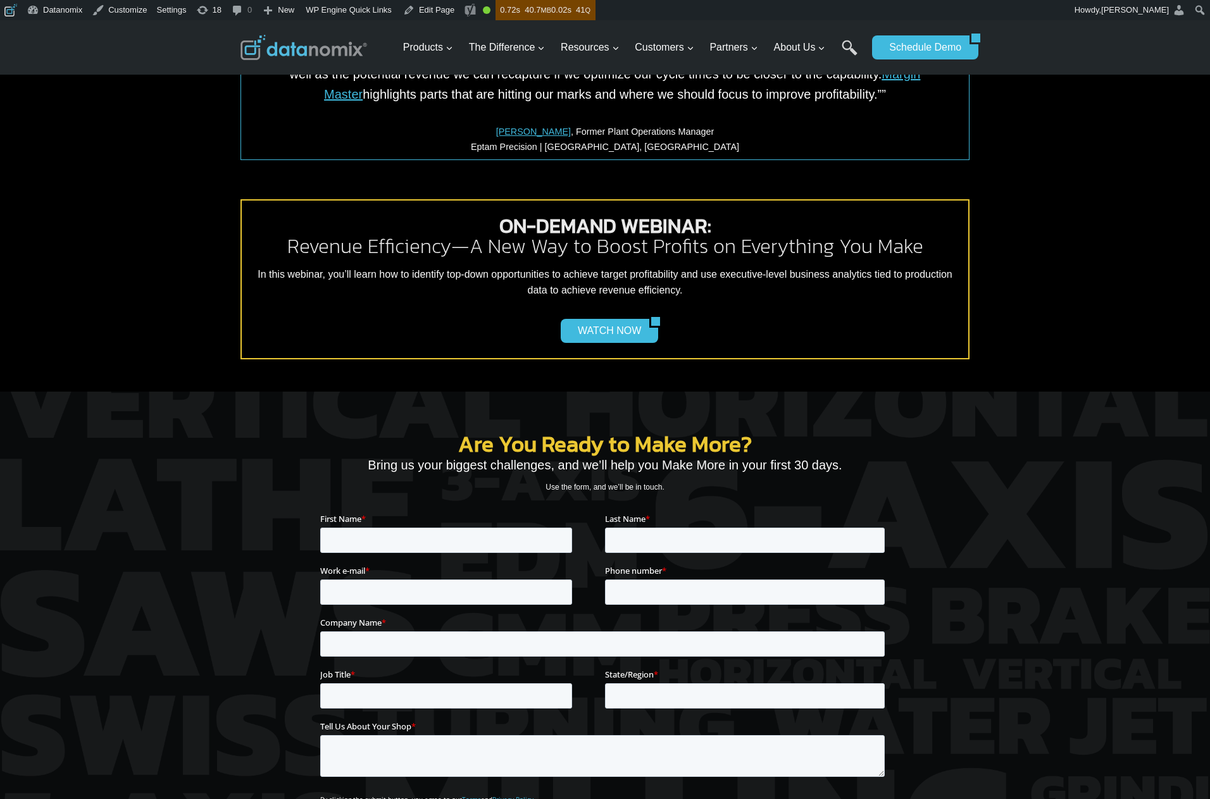
scroll to position [763, 0]
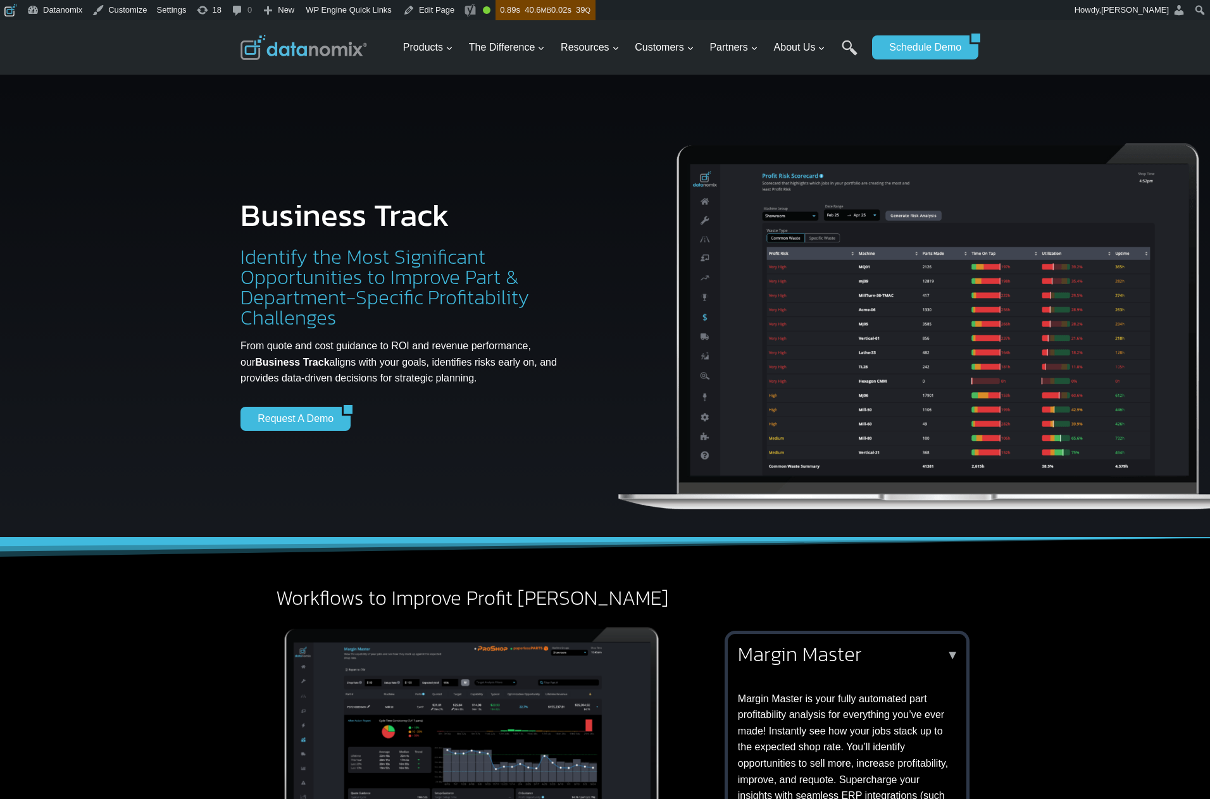
click at [855, 644] on h2 "Margin Master" at bounding box center [844, 654] width 213 height 20
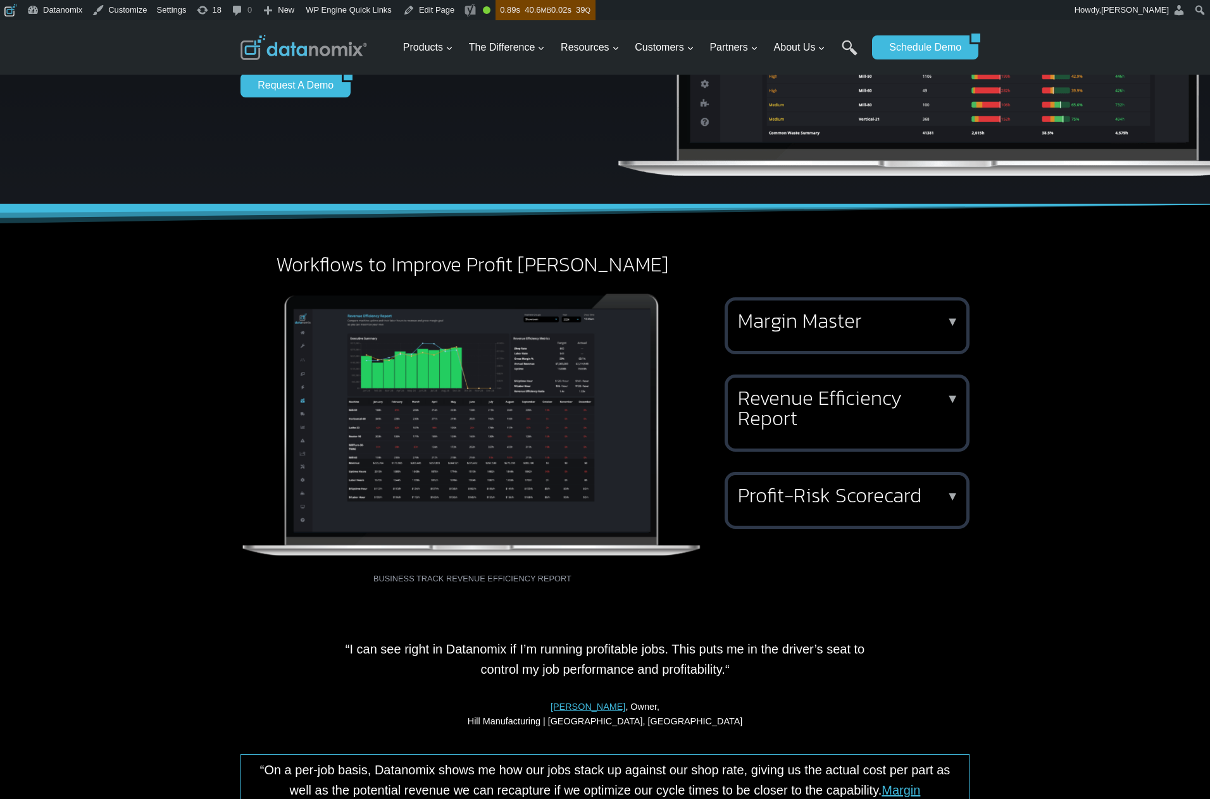
click at [840, 404] on h2 "Revenue Efficiency Report" at bounding box center [844, 408] width 213 height 41
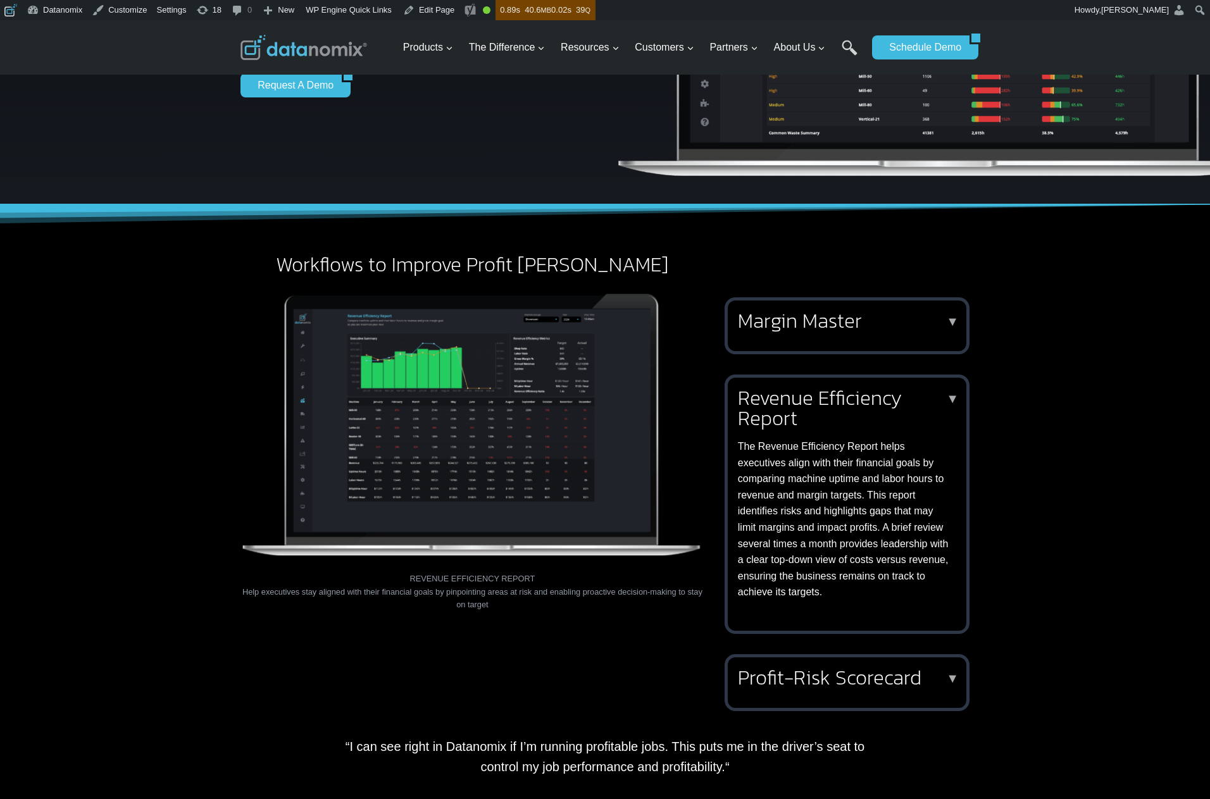
click at [840, 404] on h2 "Revenue Efficiency Report" at bounding box center [844, 408] width 213 height 41
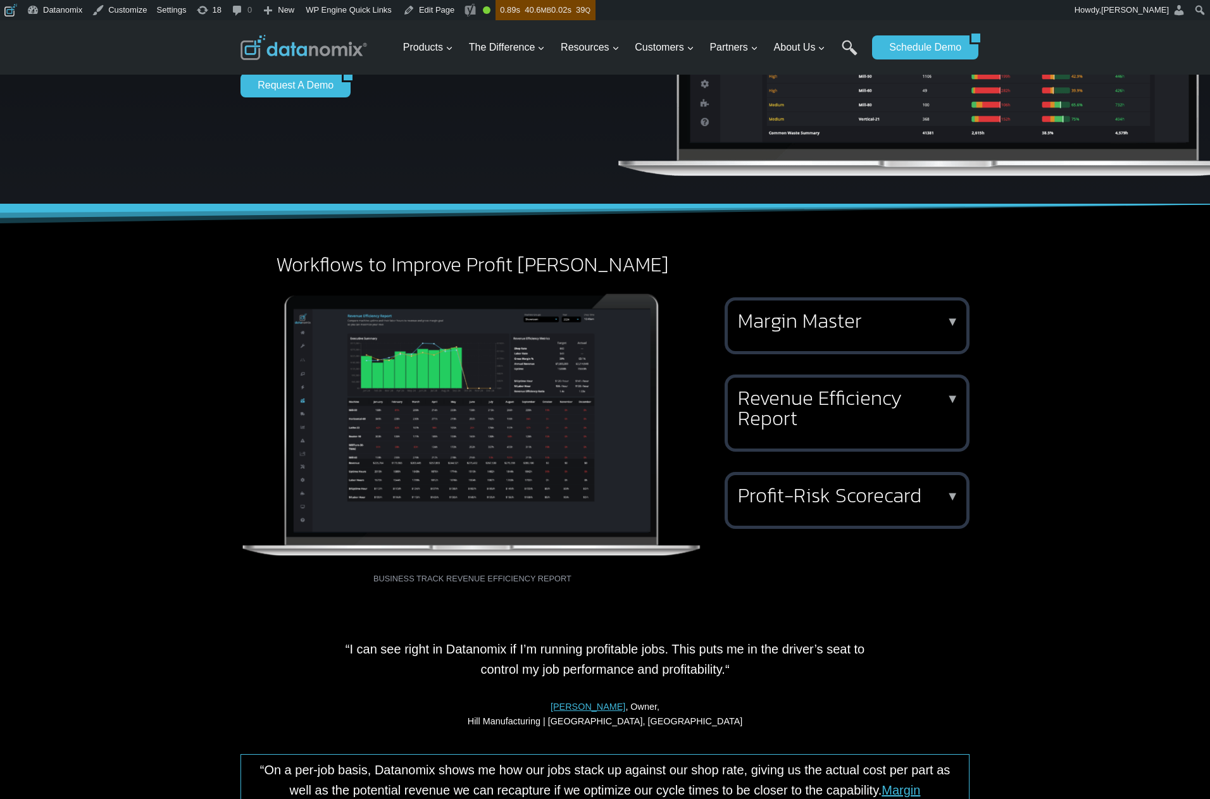
click at [845, 492] on h2 "Profit-Risk Scorecard" at bounding box center [844, 495] width 213 height 20
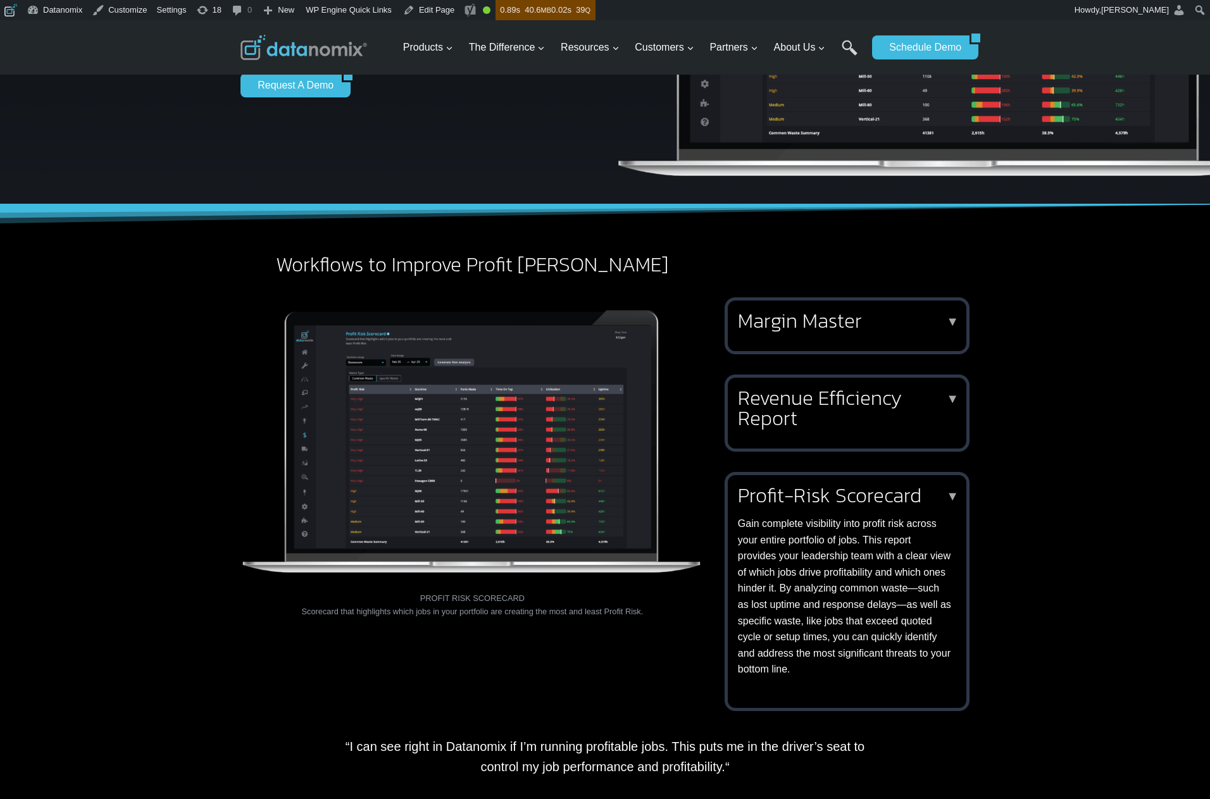
click at [845, 493] on h2 "Profit-Risk Scorecard" at bounding box center [844, 495] width 213 height 20
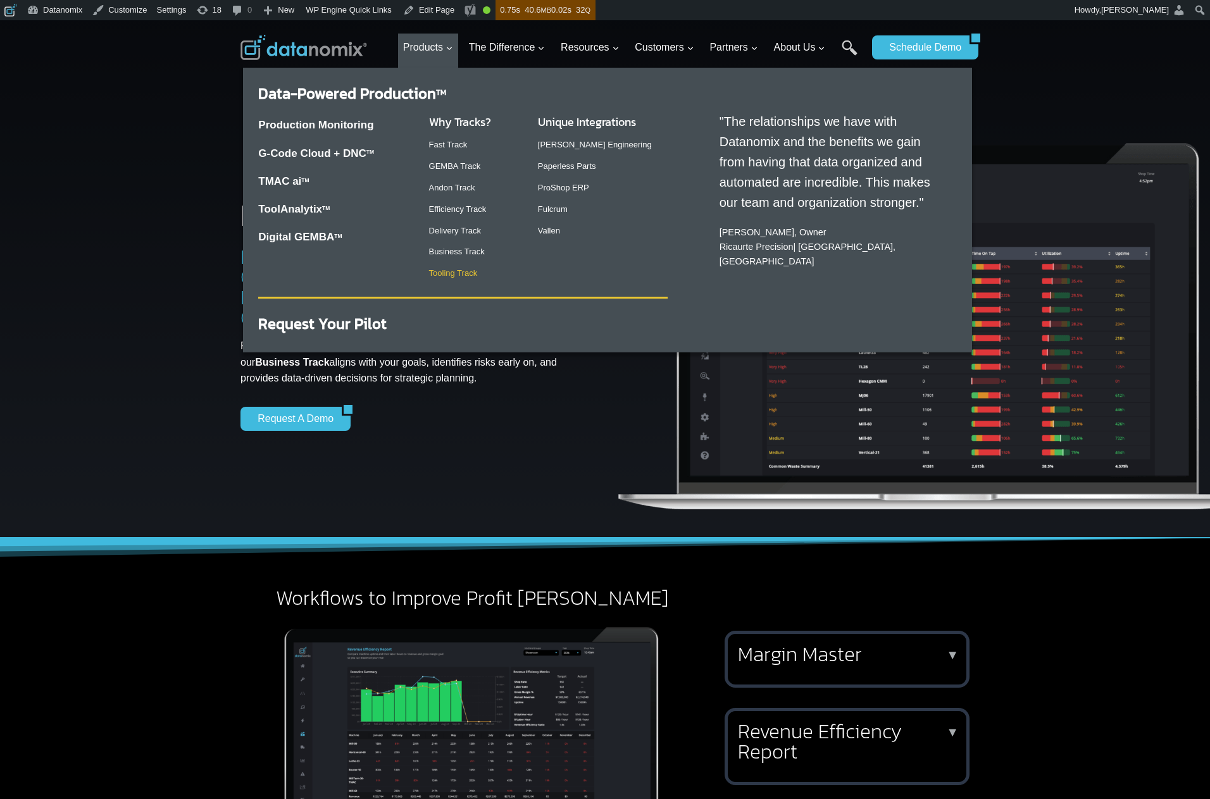
click at [439, 275] on link "Tooling Track" at bounding box center [453, 272] width 49 height 9
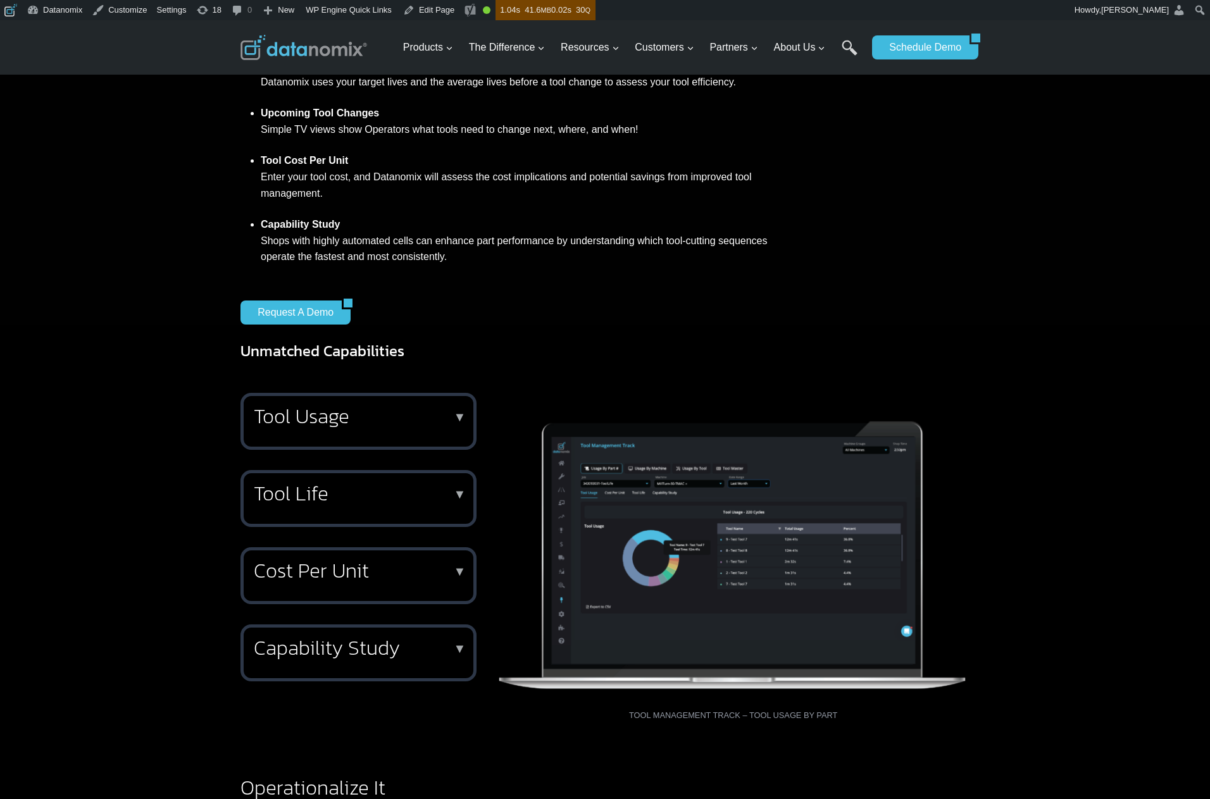
scroll to position [590, 0]
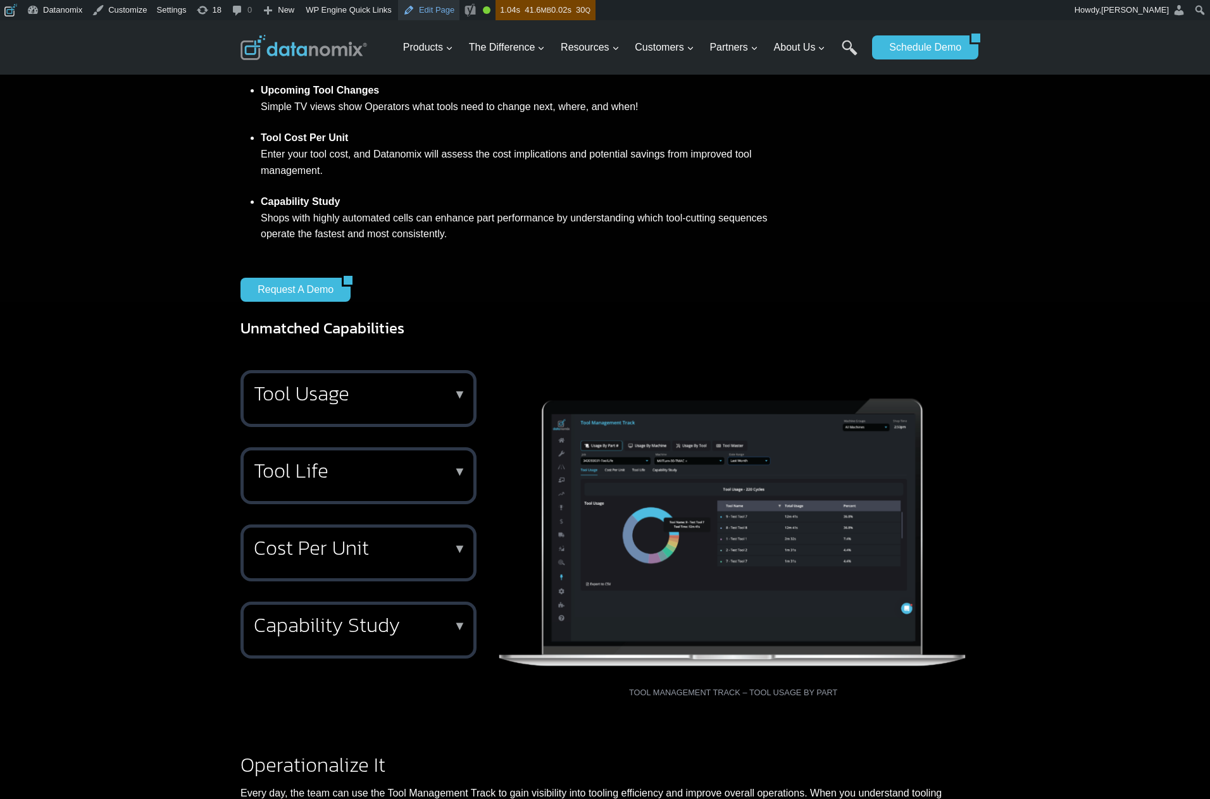
click at [438, 4] on link "Edit Page" at bounding box center [428, 10] width 61 height 20
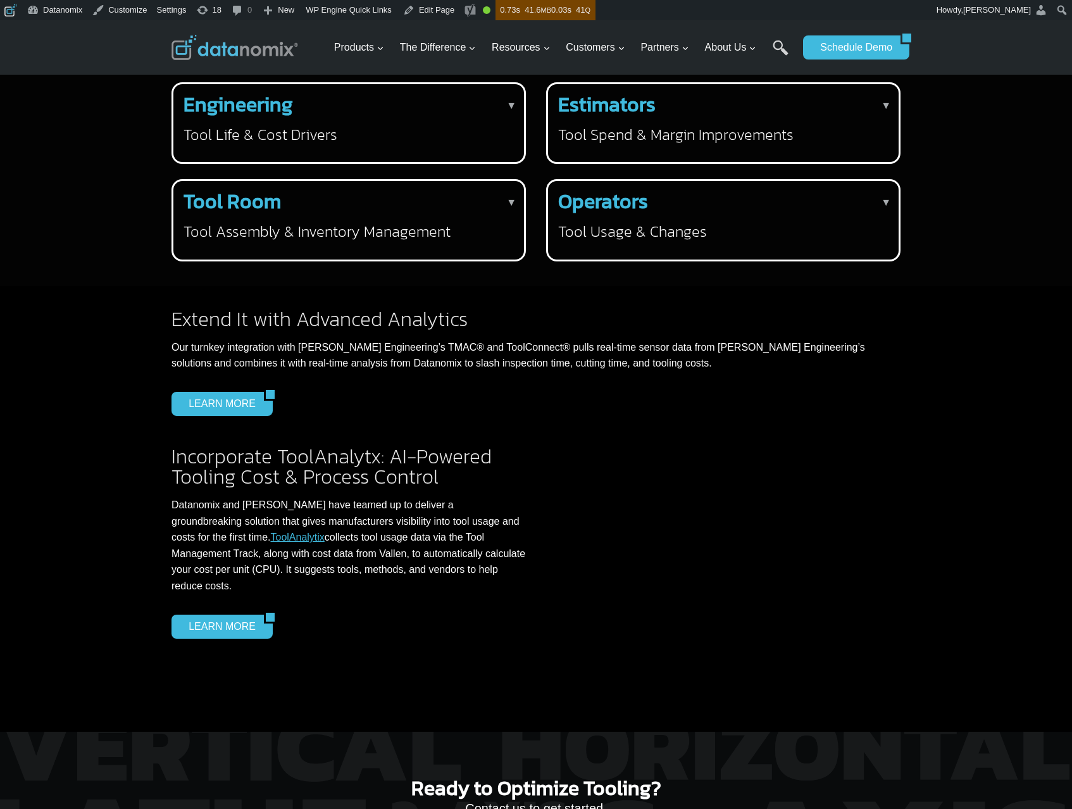
scroll to position [1945, 0]
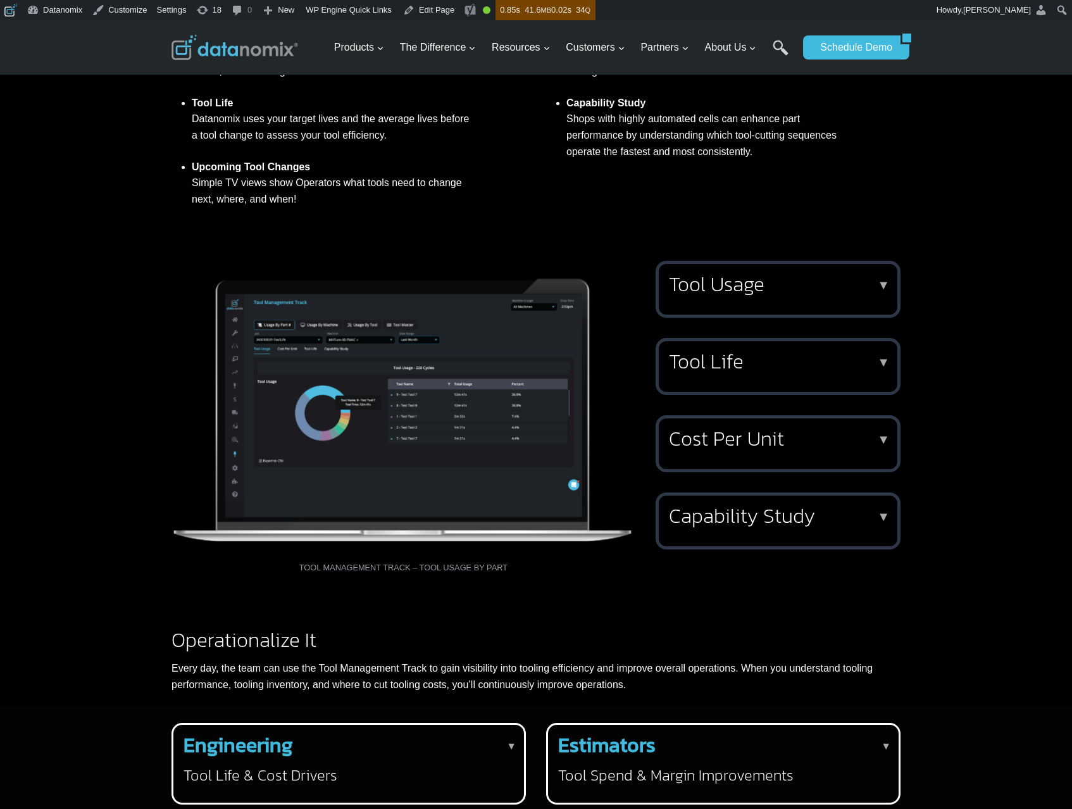
scroll to position [1133, 0]
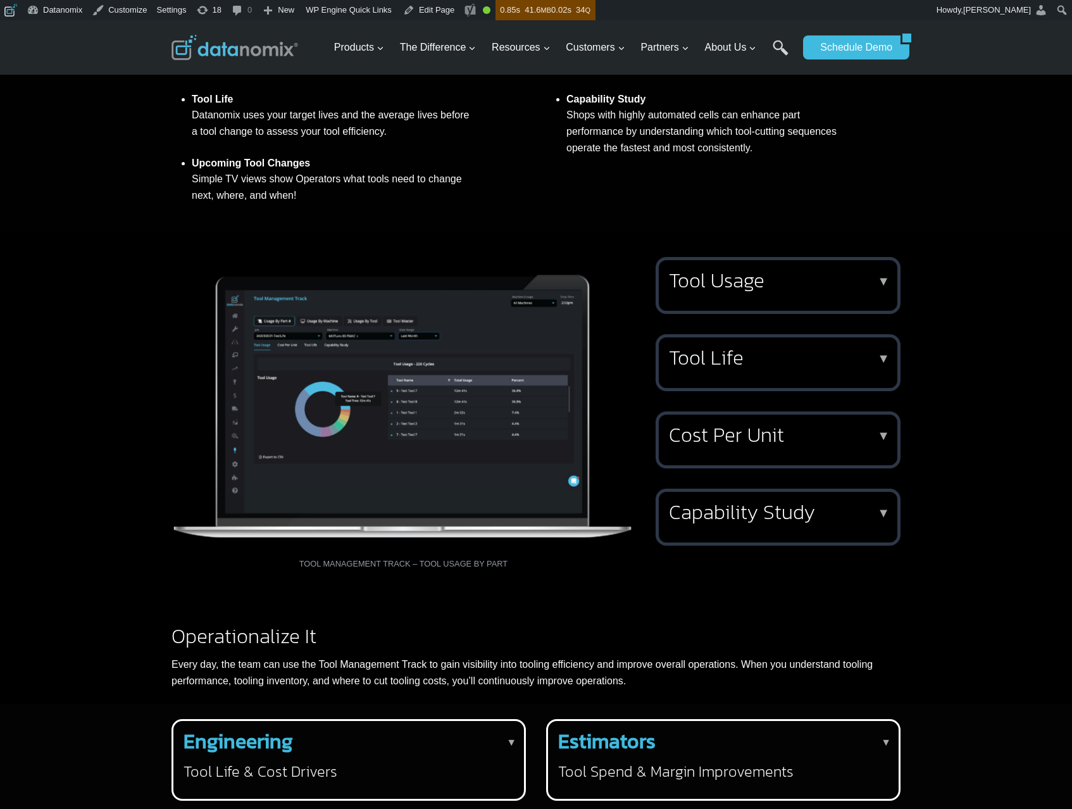
click at [757, 314] on div "Tool Usage ▼ See tool usage by part number, machine, or individual tool consump…" at bounding box center [778, 285] width 245 height 57
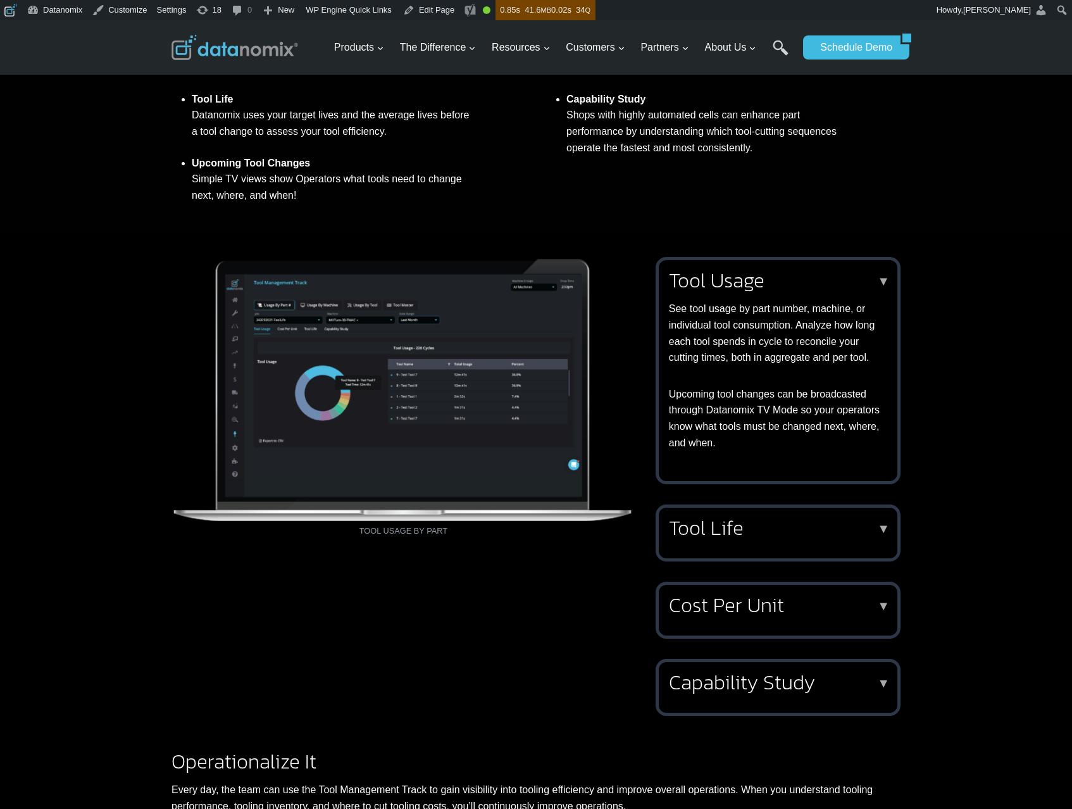
click at [757, 342] on div "Tool Usage ▼ See tool usage by part number, machine, or individual tool consump…" at bounding box center [775, 360] width 213 height 180
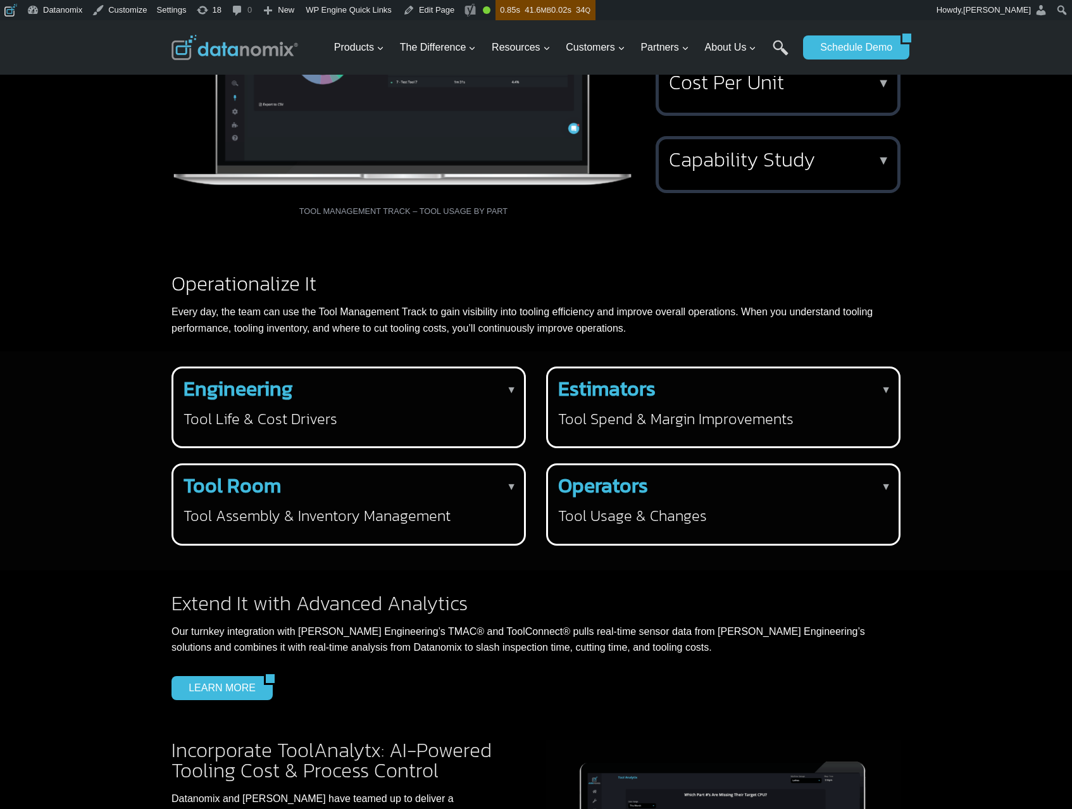
scroll to position [1528, 0]
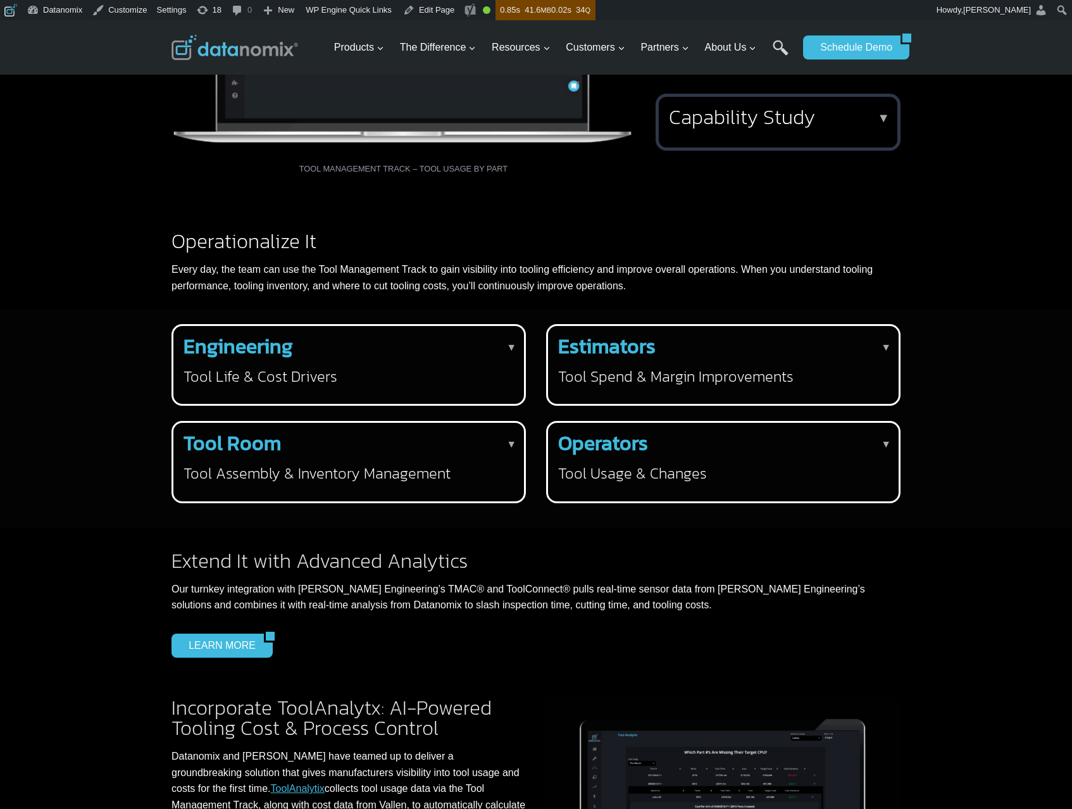
click at [376, 386] on div "Engineering Tool Life & Cost Drivers ▼ Engineers can identify tools that are no…" at bounding box center [346, 361] width 325 height 50
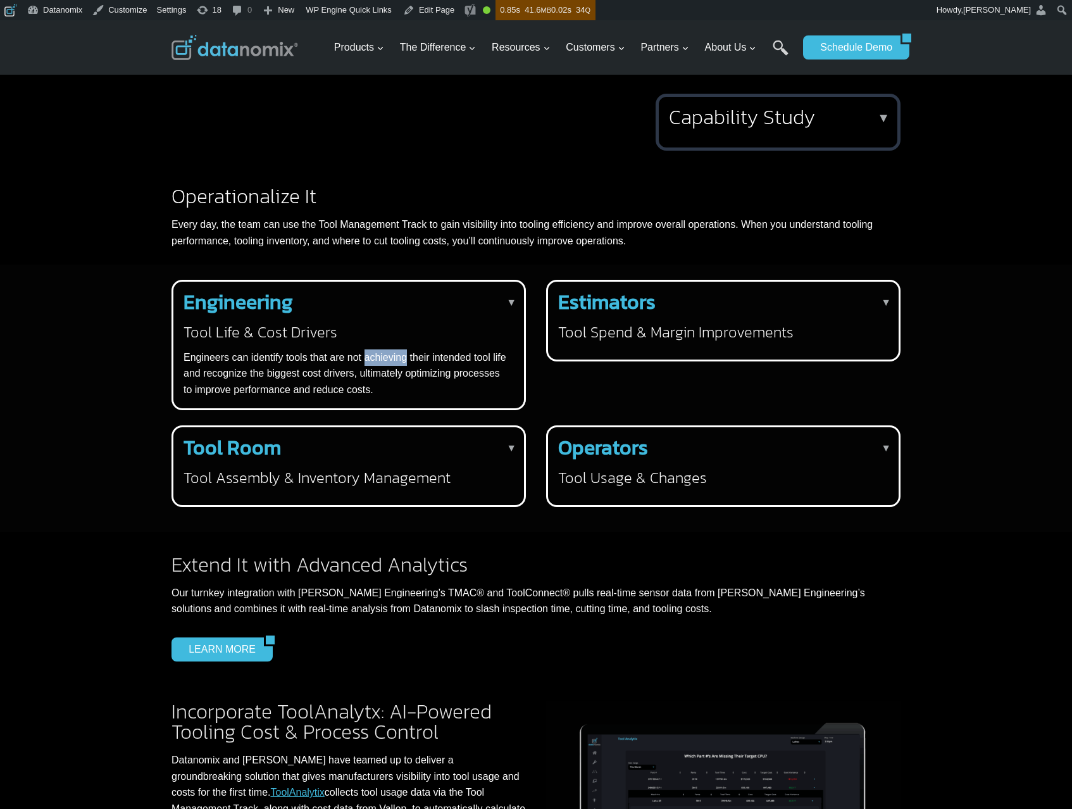
click at [376, 398] on p "Engineers can identify tools that are not achieving their intended tool life an…" at bounding box center [346, 373] width 325 height 49
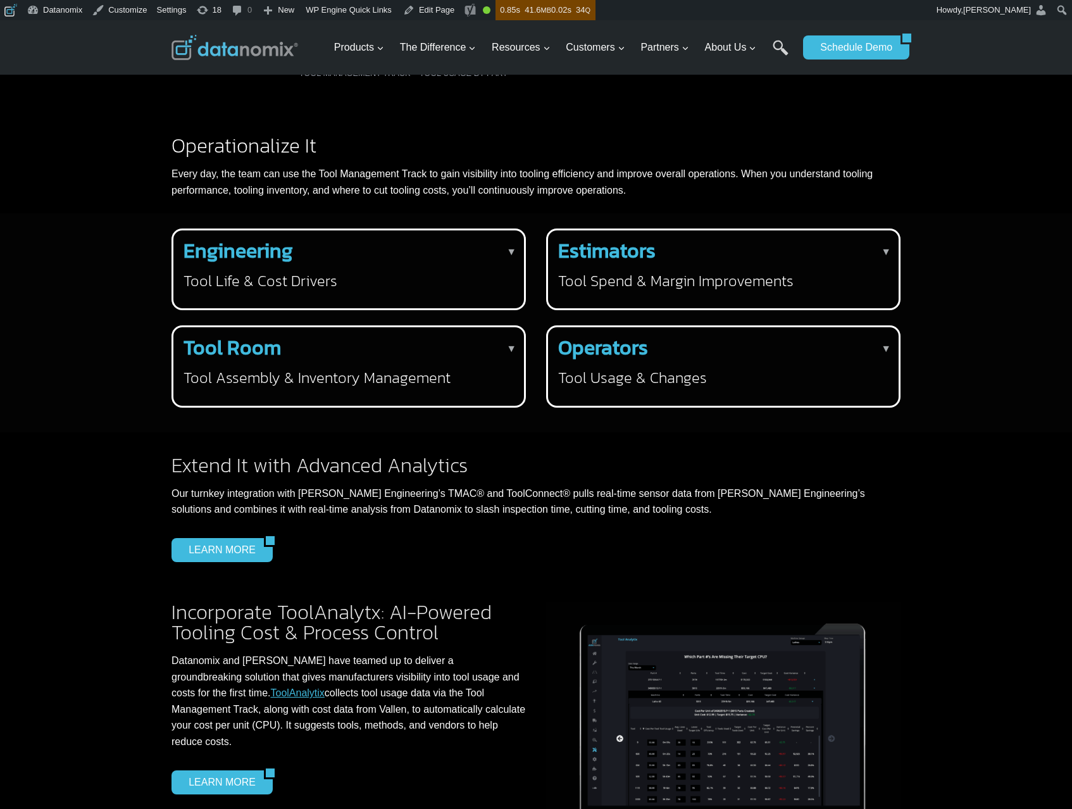
scroll to position [2021, 0]
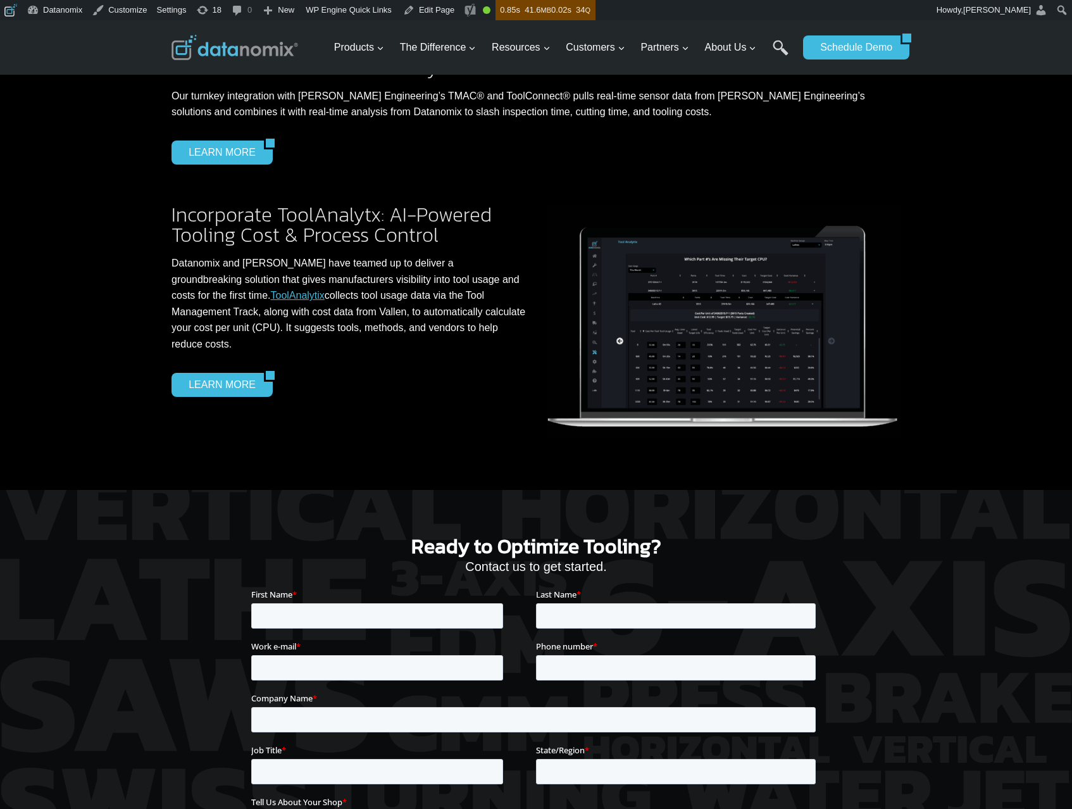
click at [709, 387] on img at bounding box center [723, 321] width 354 height 234
click at [214, 397] on link "LEARN MORE" at bounding box center [217, 385] width 92 height 24
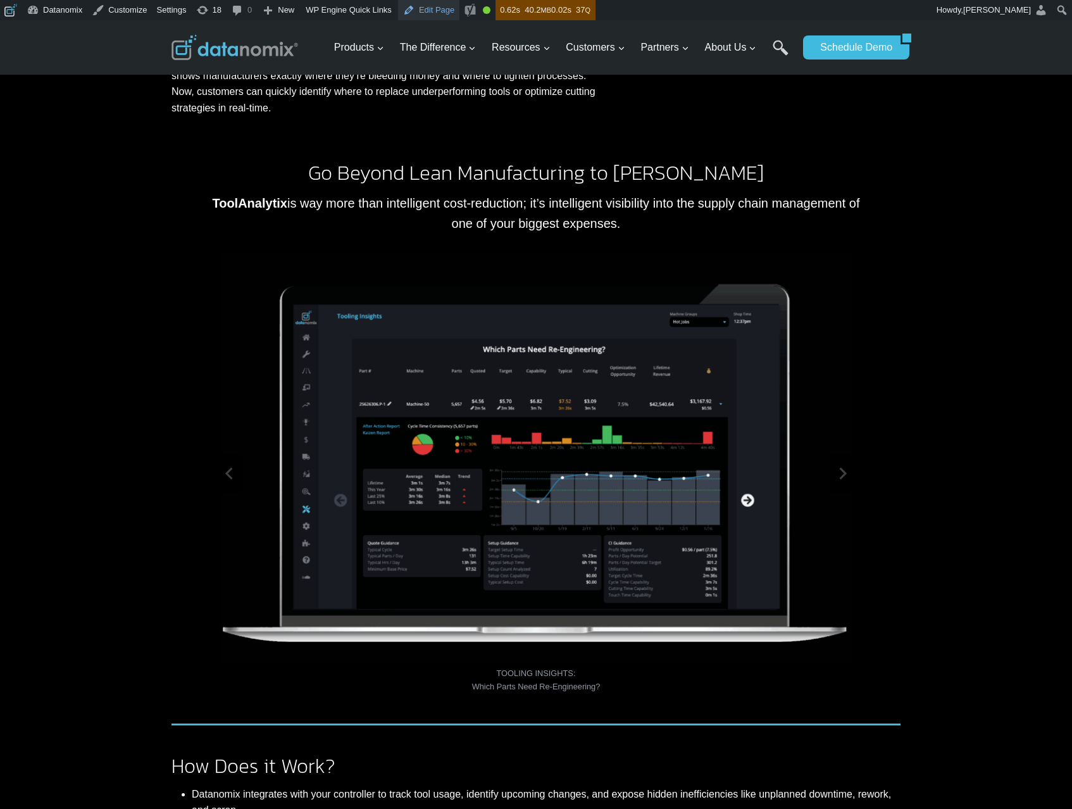
click at [433, 15] on link "Edit Page" at bounding box center [428, 10] width 61 height 20
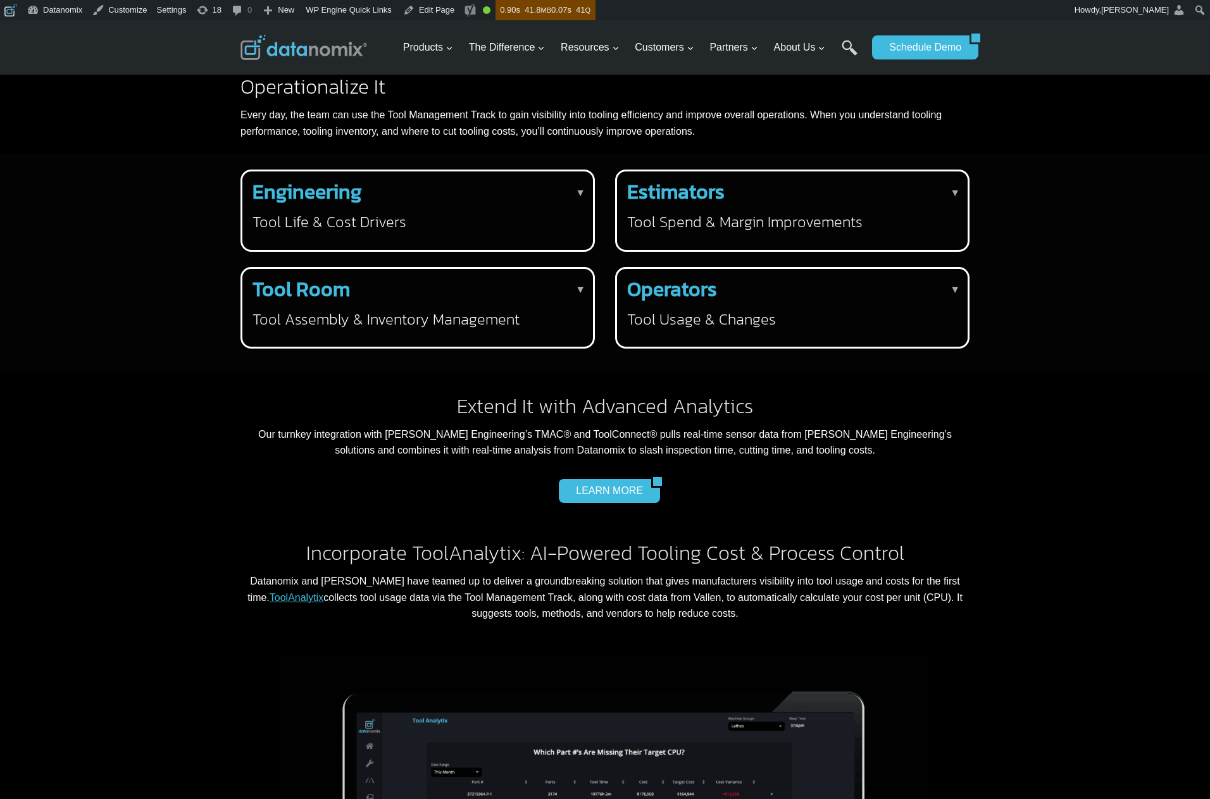
scroll to position [1690, 0]
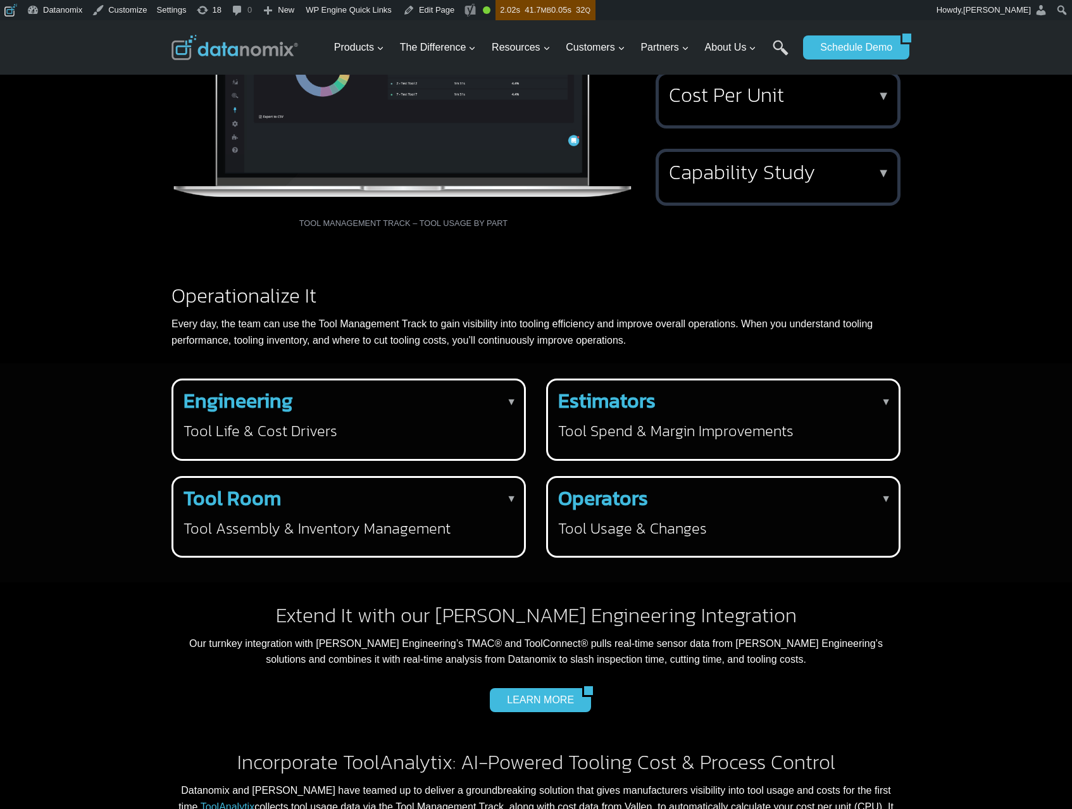
scroll to position [1250, 0]
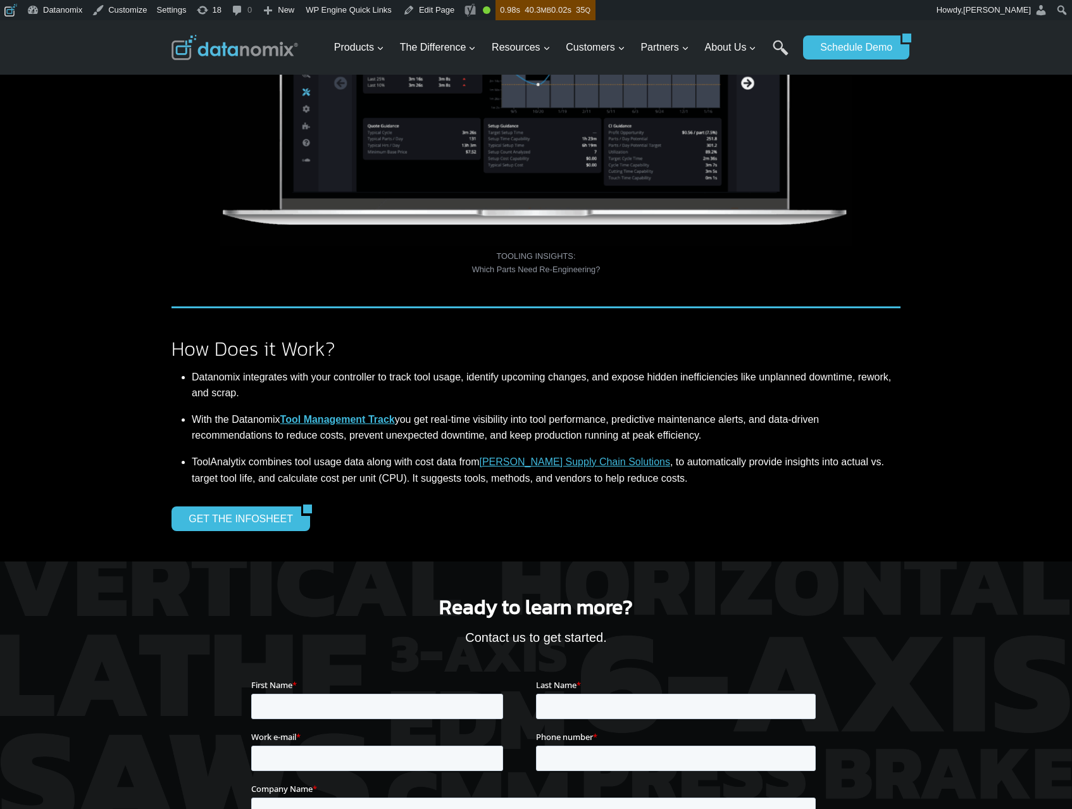
scroll to position [1057, 0]
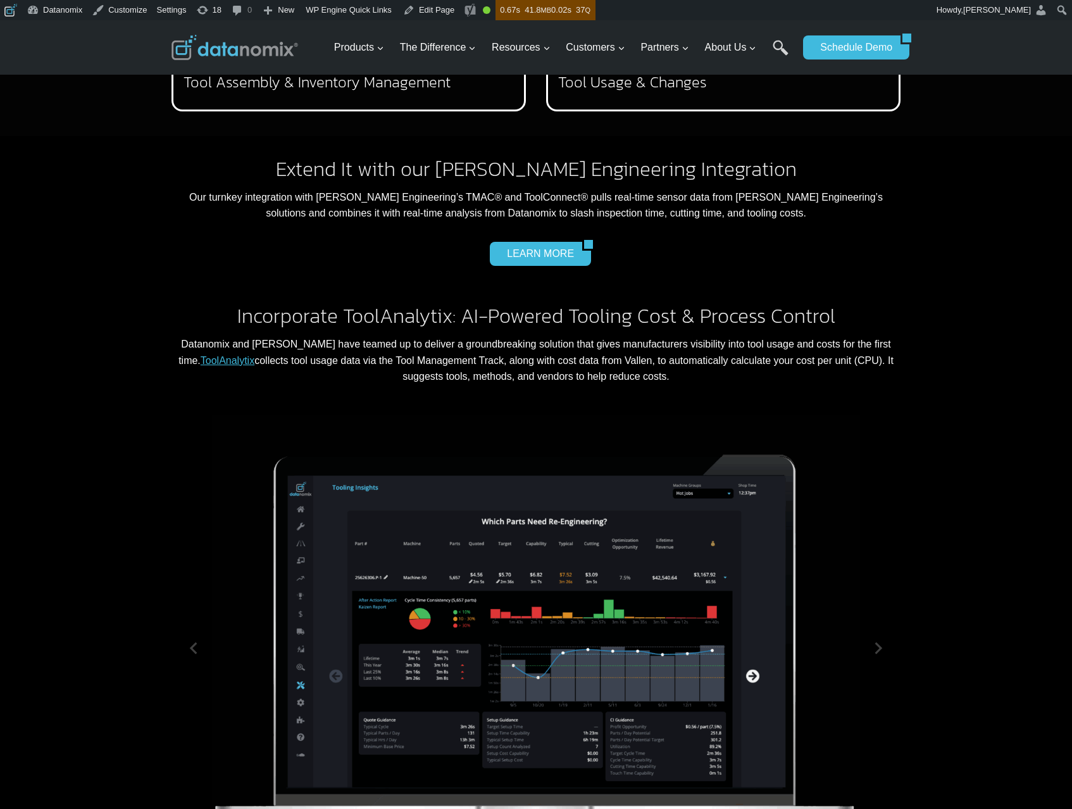
scroll to position [1911, 0]
